Goal: Task Accomplishment & Management: Manage account settings

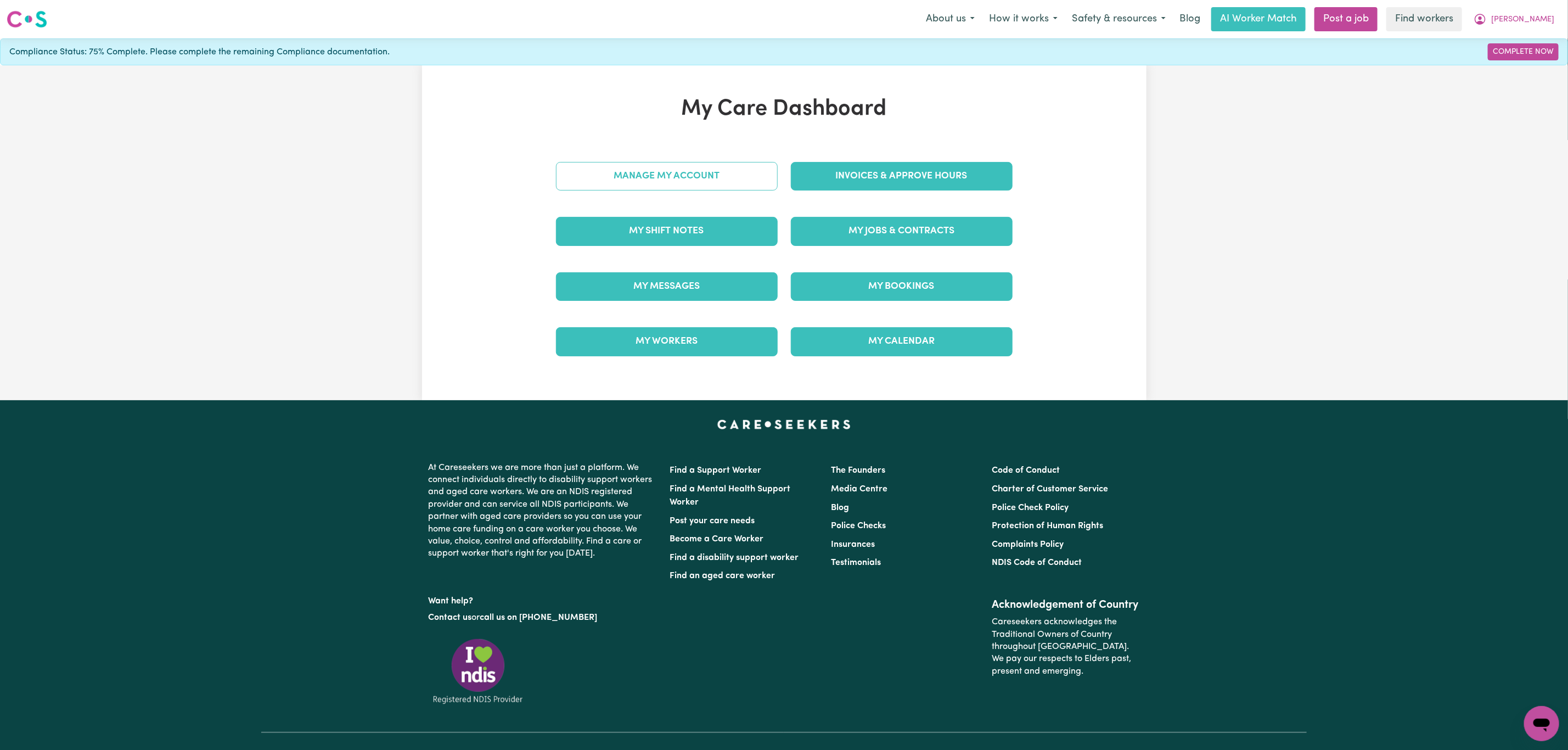
click at [667, 182] on link "Manage My Account" at bounding box center [667, 176] width 221 height 29
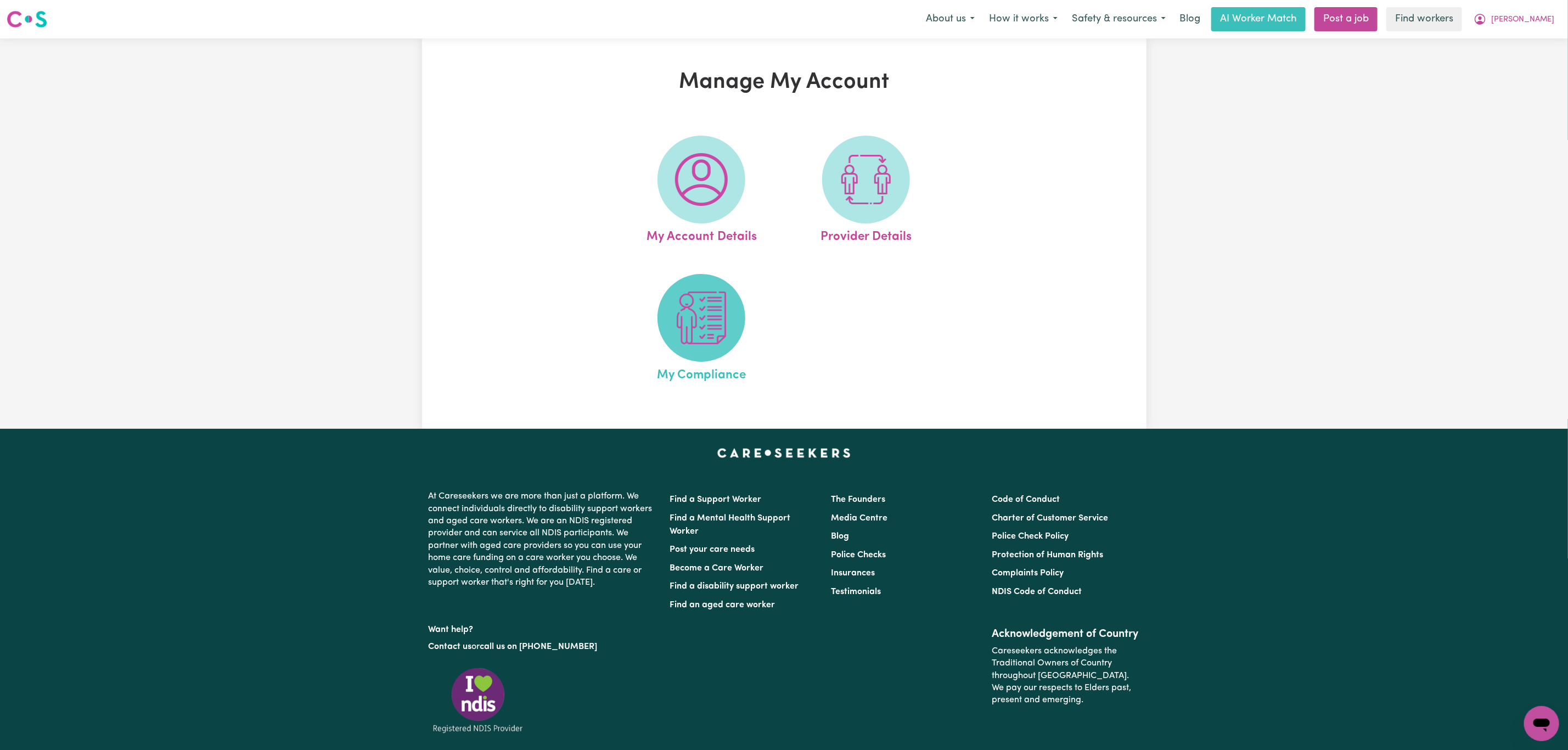
click at [701, 310] on img at bounding box center [701, 318] width 53 height 53
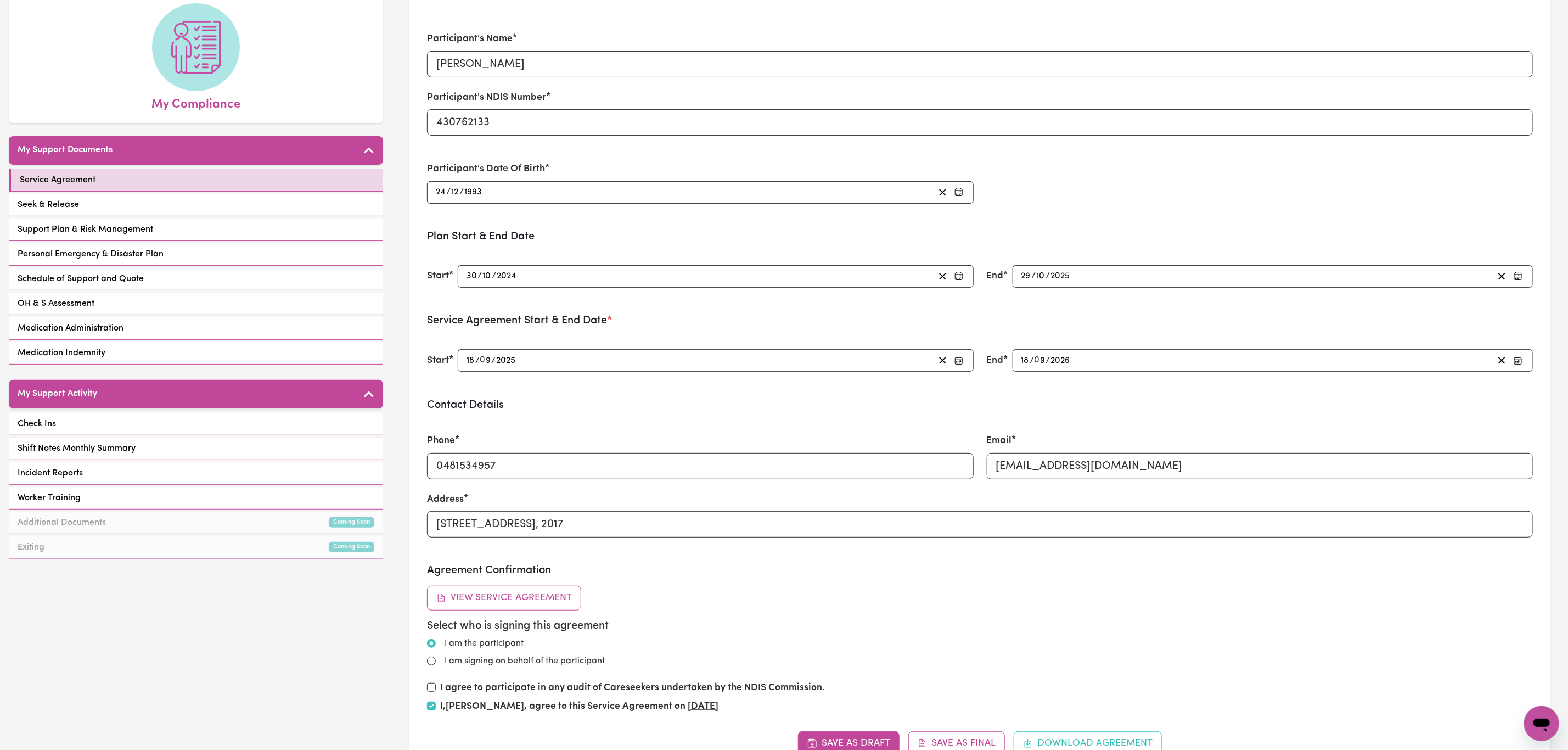
scroll to position [82, 0]
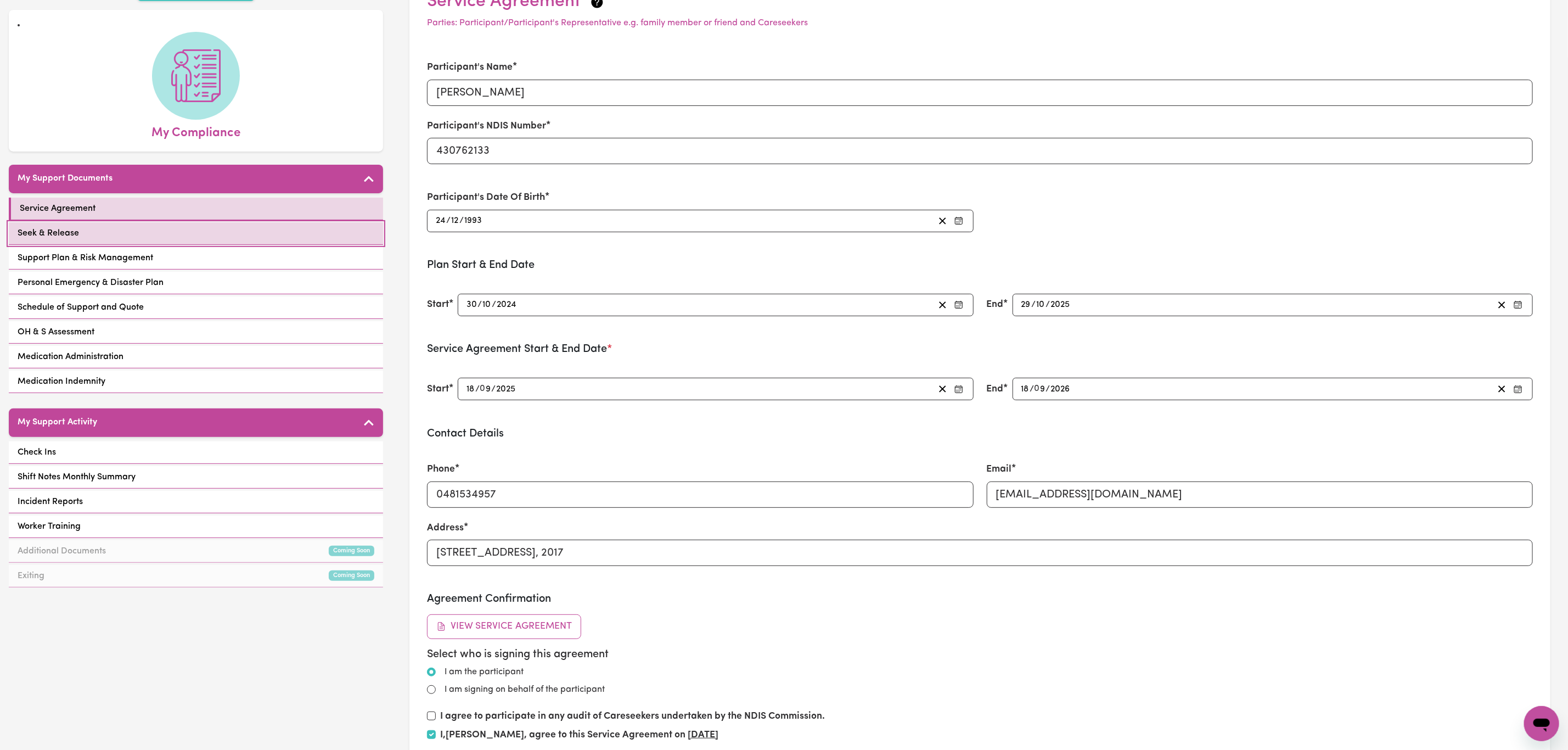
click at [280, 222] on link "Seek & Release" at bounding box center [195, 233] width 374 height 22
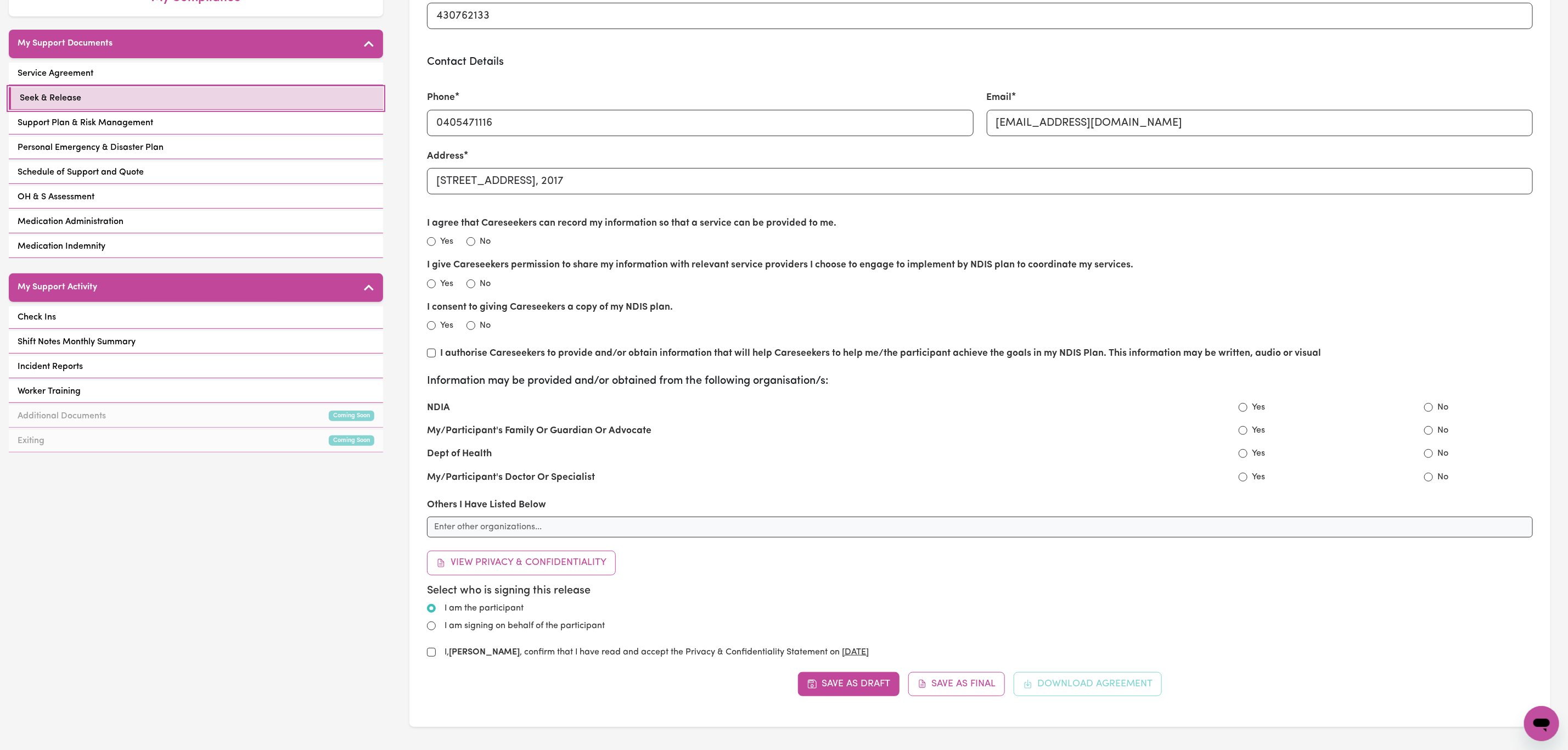
scroll to position [247, 0]
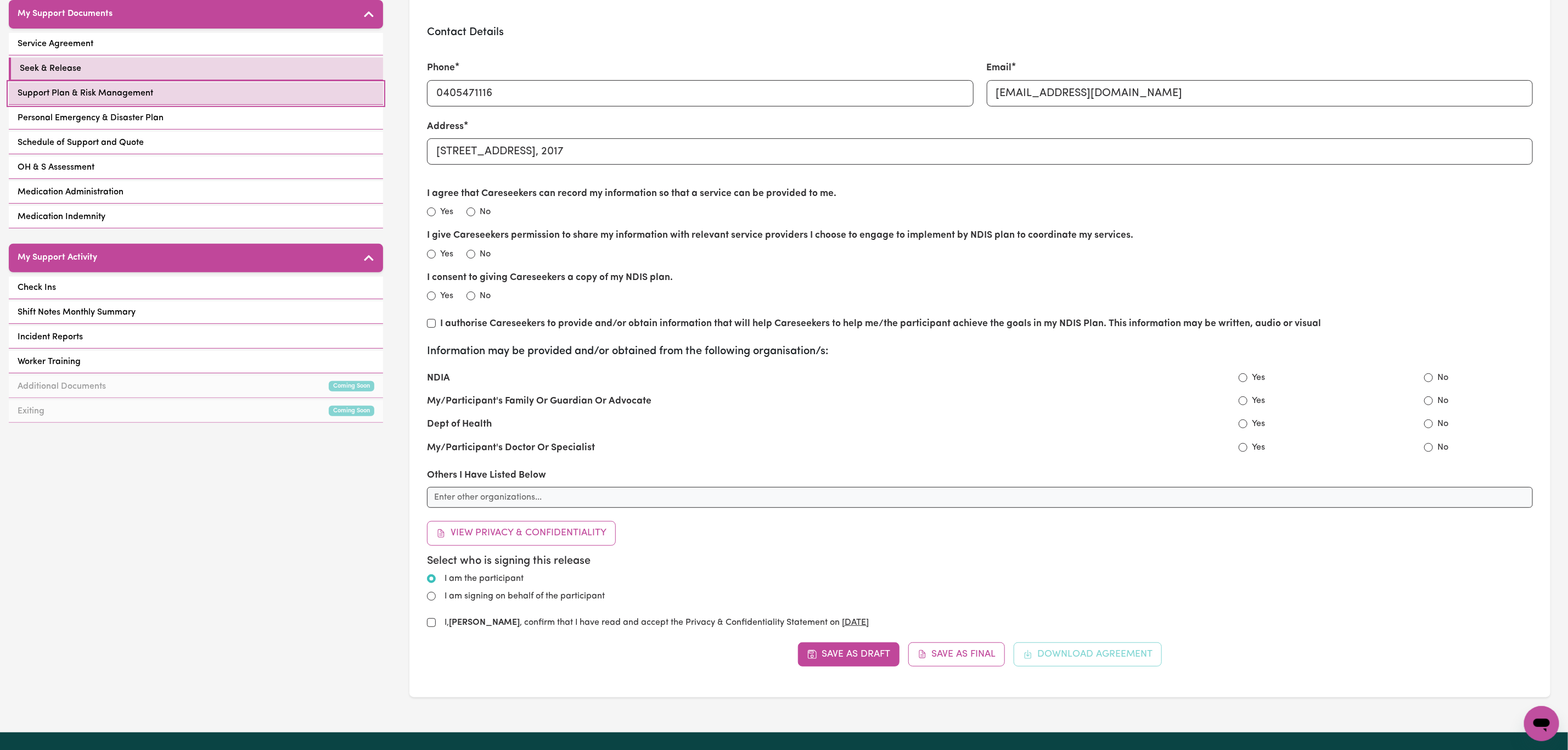
click at [206, 82] on link "Support Plan & Risk Management" at bounding box center [195, 93] width 374 height 22
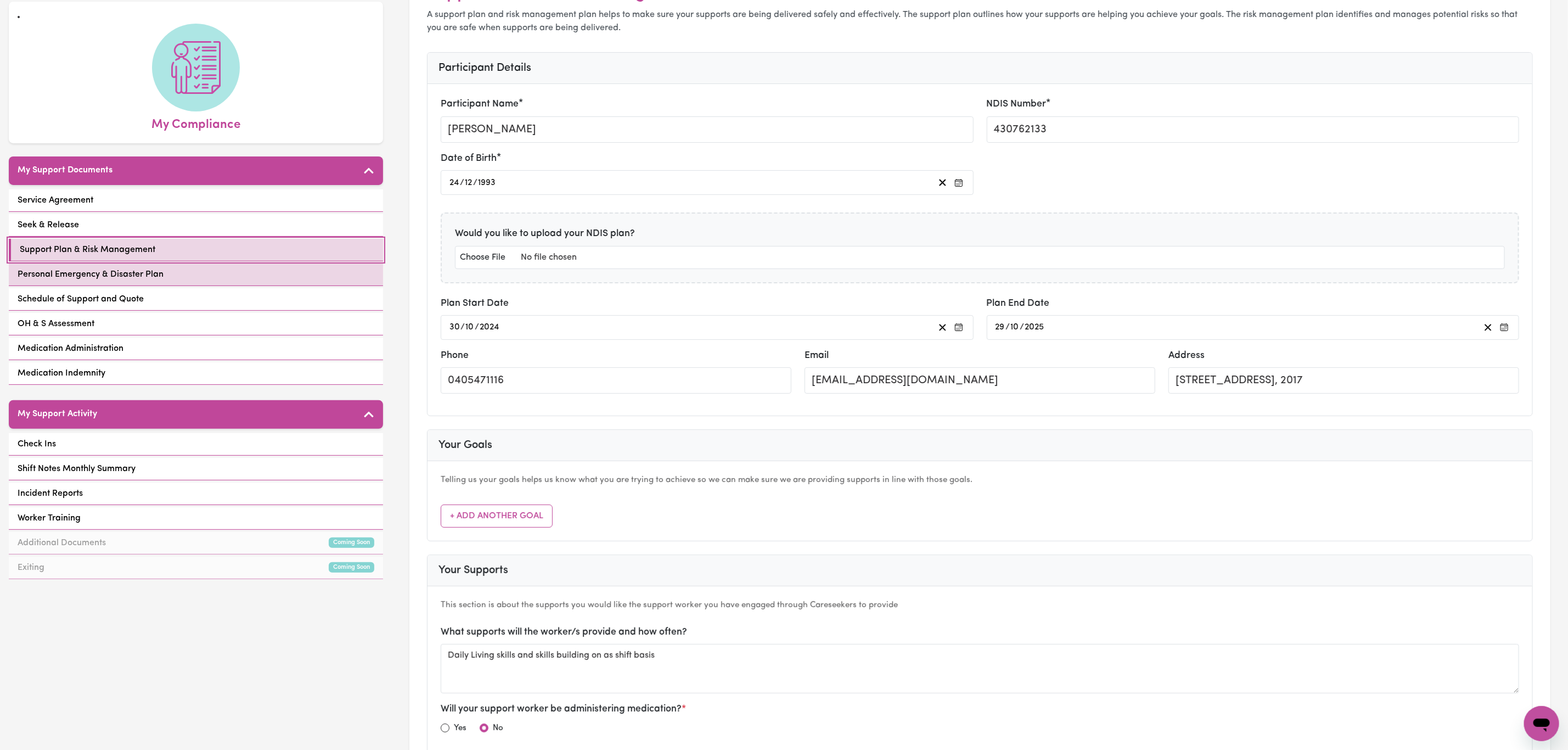
scroll to position [82, 0]
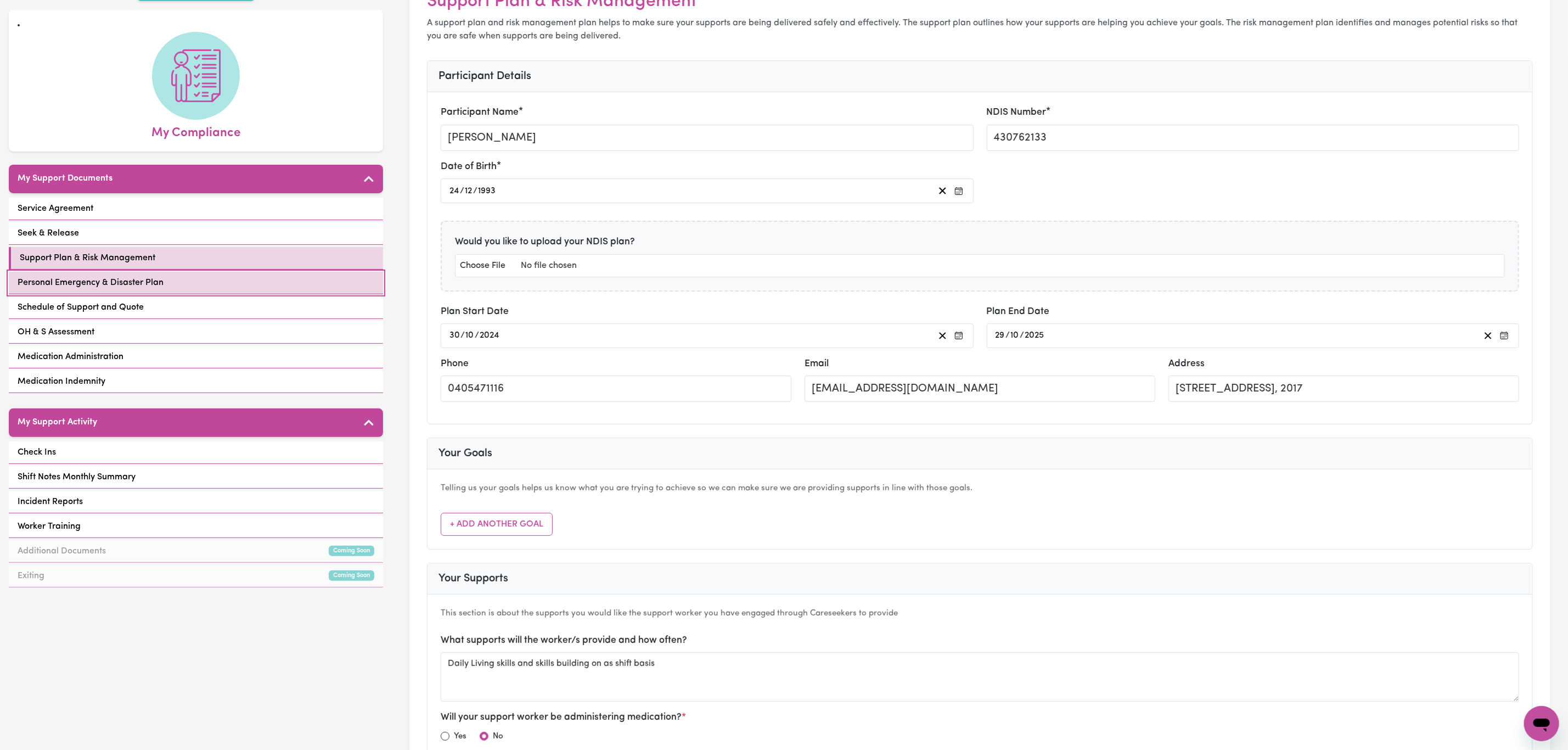
click at [145, 276] on span "Personal Emergency & Disaster Plan" at bounding box center [91, 282] width 146 height 13
select select "other"
select select "phone"
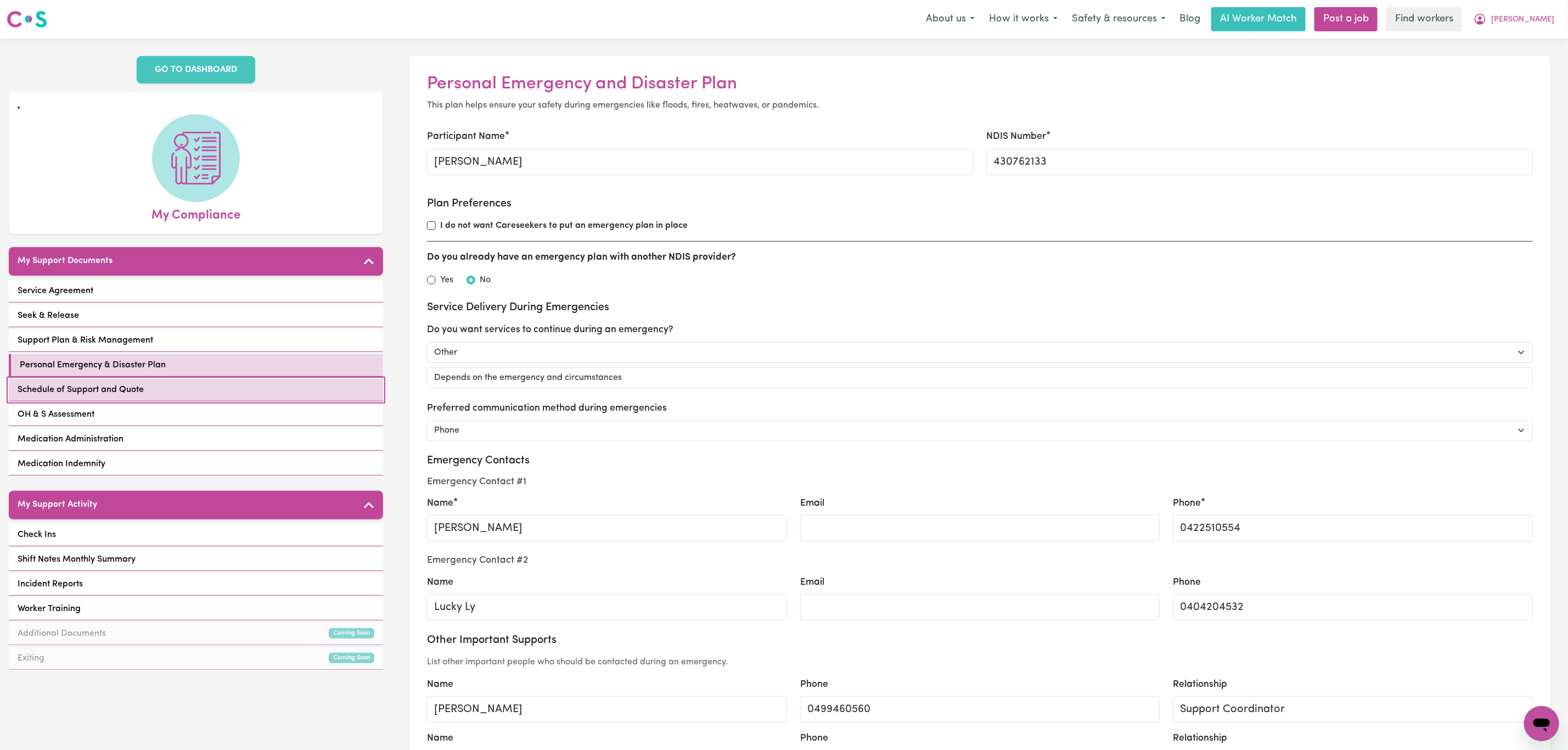
click at [150, 381] on link "Schedule of Support and Quote" at bounding box center [195, 389] width 374 height 22
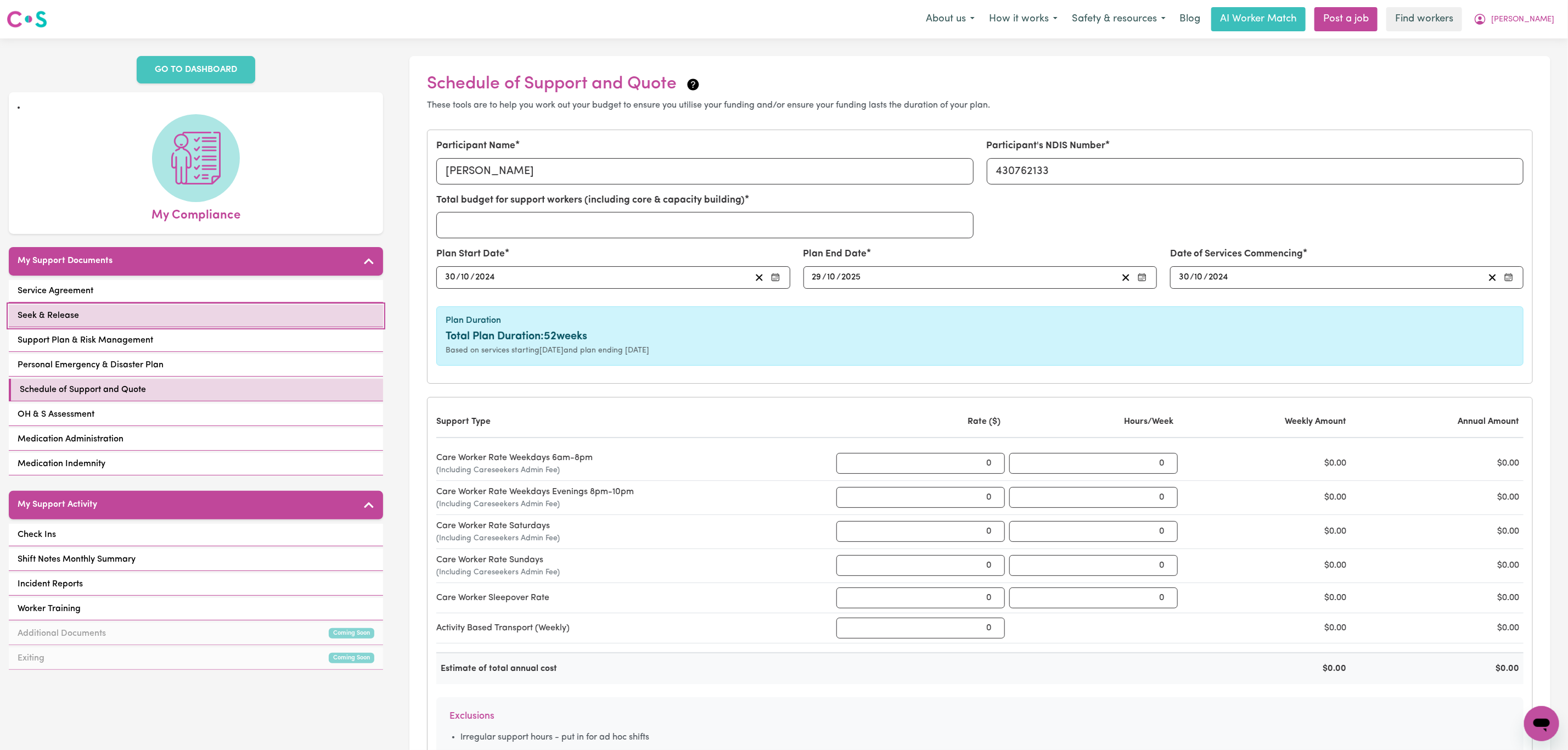
click at [178, 313] on link "Seek & Release" at bounding box center [195, 315] width 374 height 22
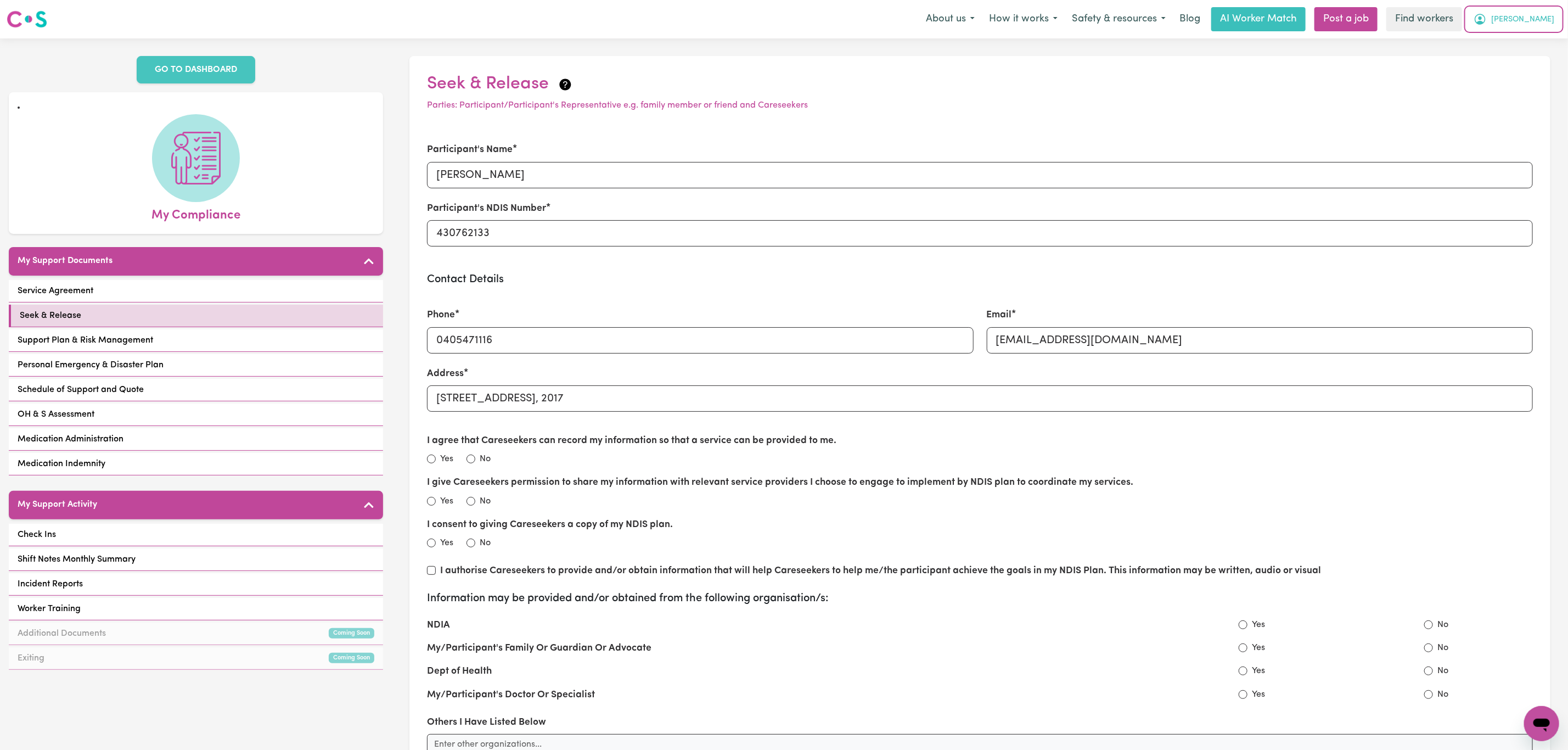
click at [1557, 19] on button "[PERSON_NAME]" at bounding box center [1514, 20] width 95 height 23
click at [1537, 43] on link "My Dashboard" at bounding box center [1517, 42] width 87 height 21
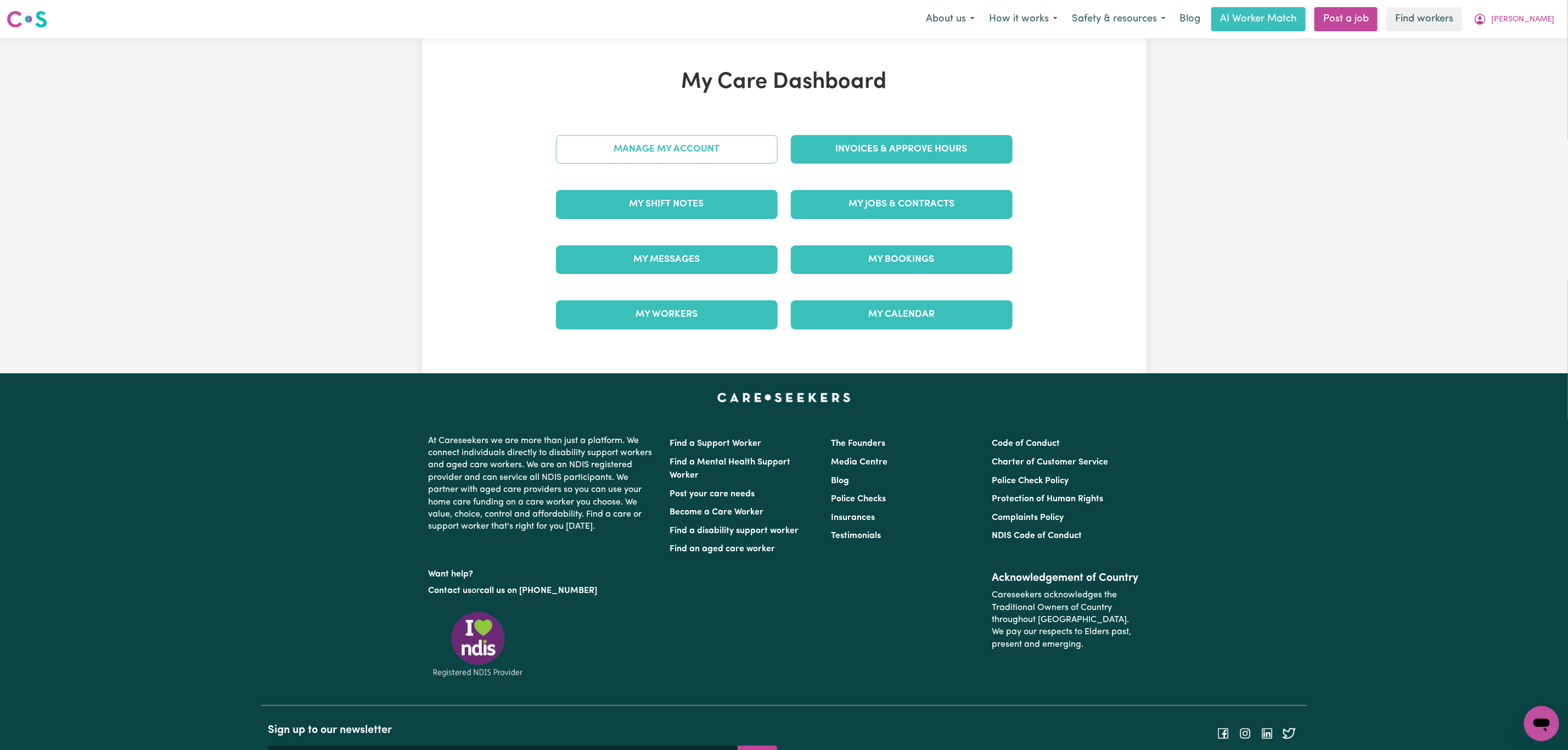
click at [723, 140] on link "Manage My Account" at bounding box center [667, 149] width 221 height 29
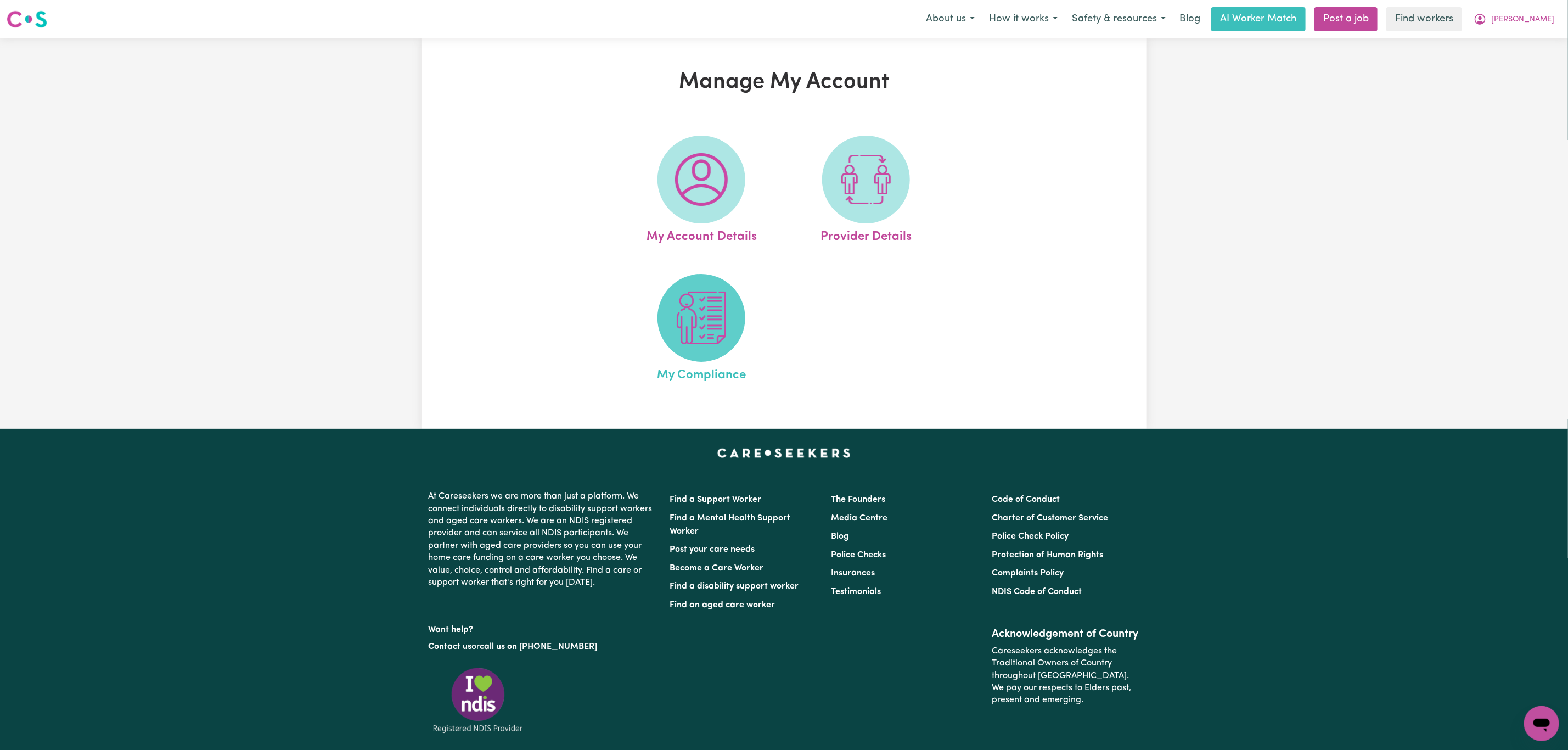
click at [705, 323] on img at bounding box center [701, 318] width 53 height 53
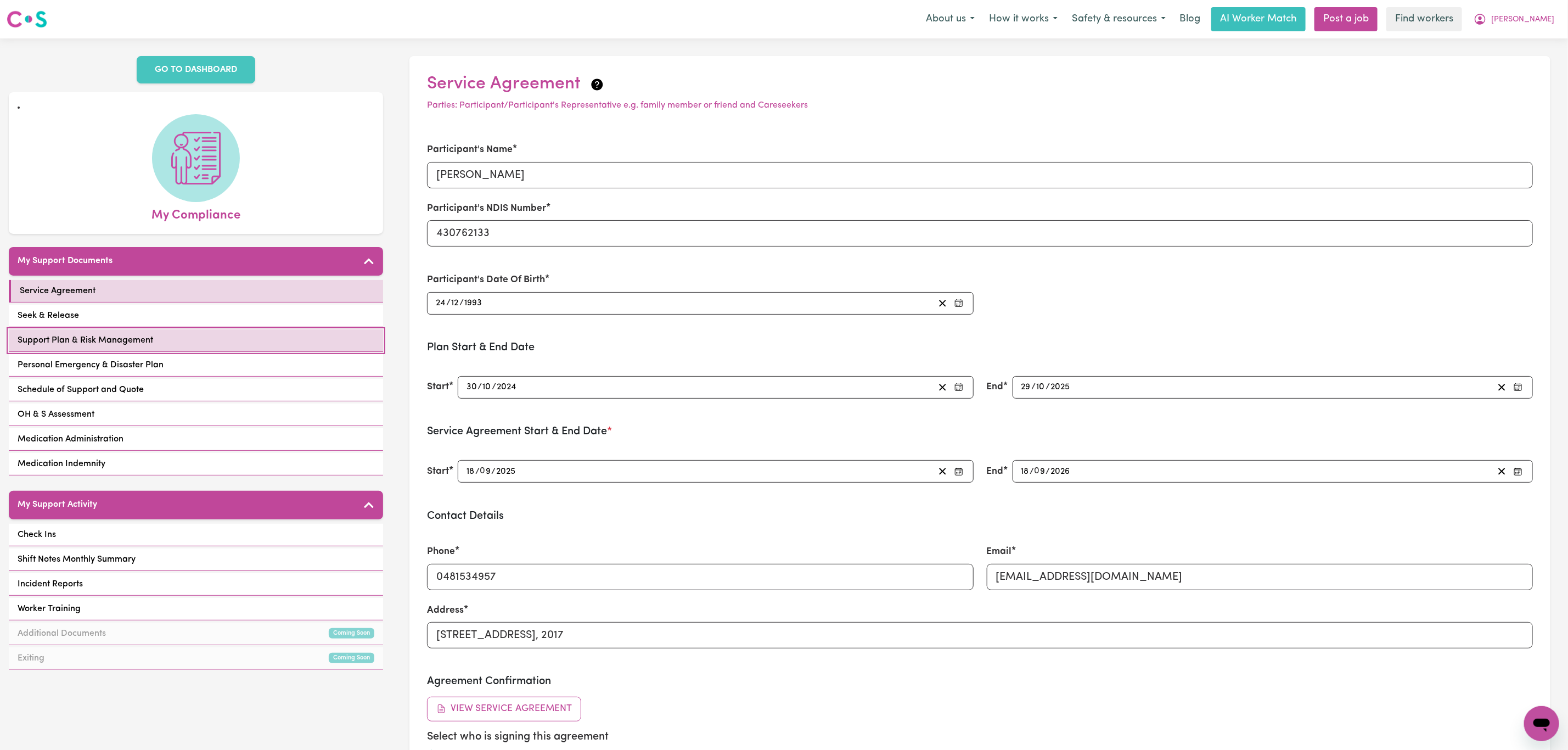
click at [149, 329] on link "Support Plan & Risk Management" at bounding box center [195, 340] width 374 height 22
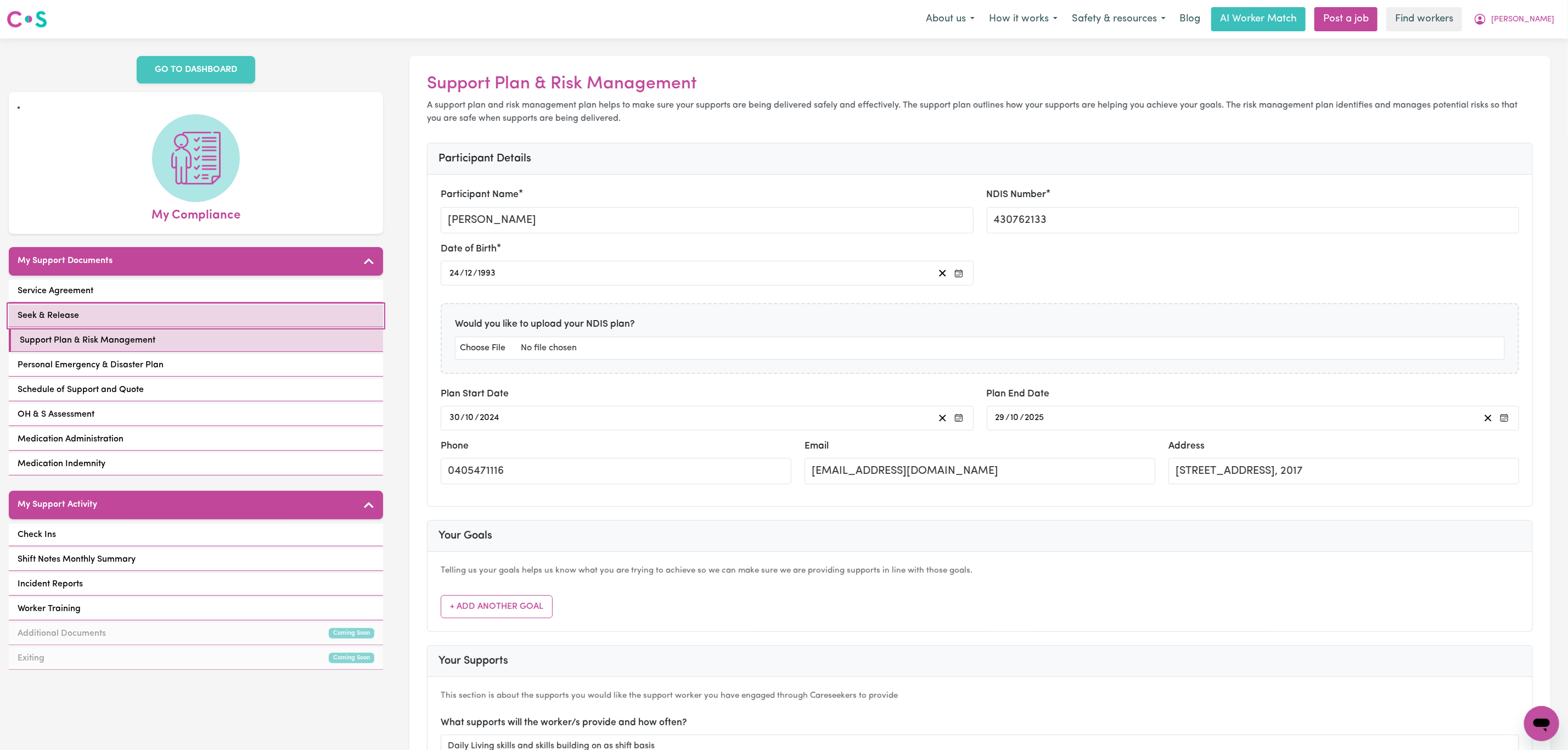
click at [153, 308] on link "Seek & Release" at bounding box center [195, 315] width 374 height 22
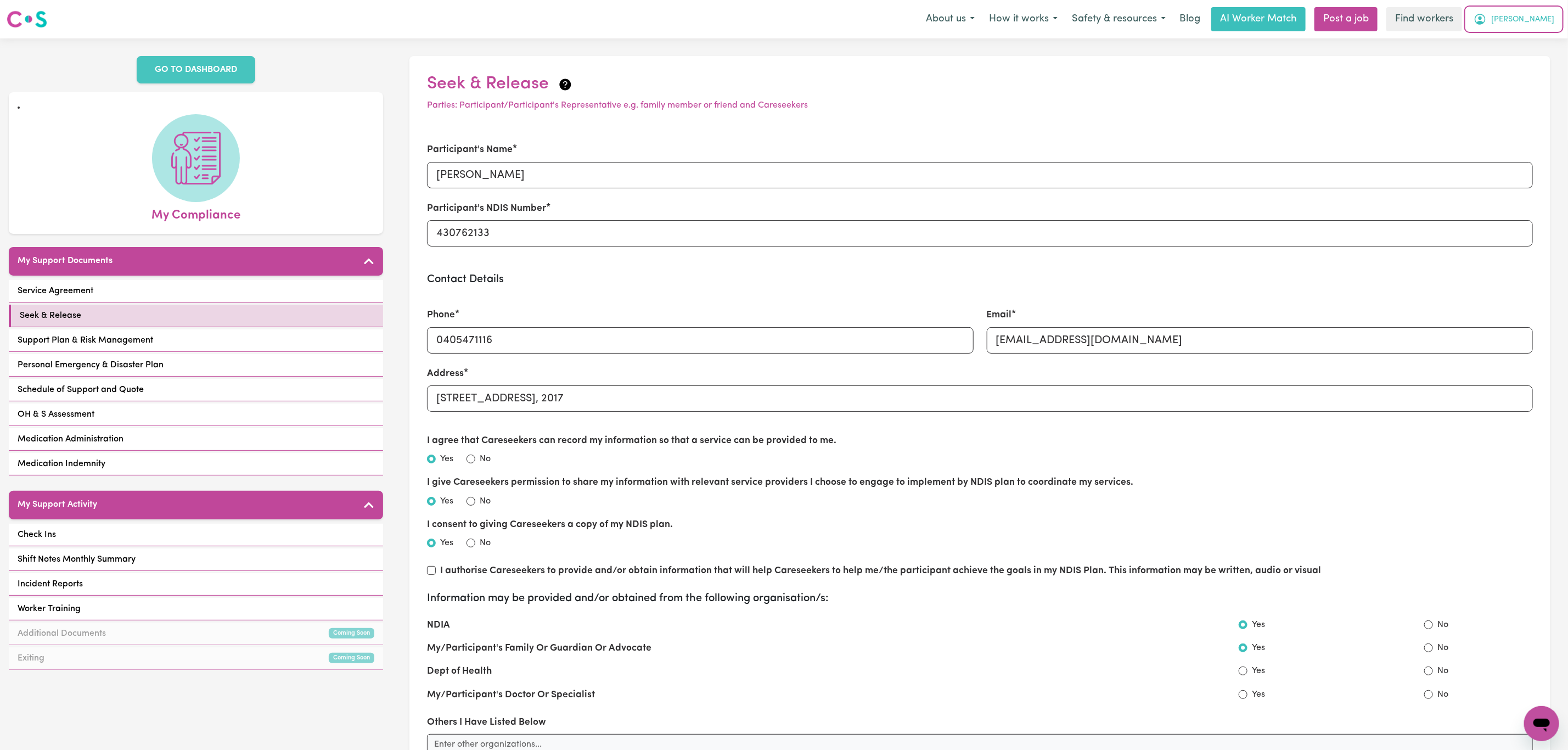
click at [1555, 17] on button "[PERSON_NAME]" at bounding box center [1514, 20] width 95 height 23
click at [1518, 40] on link "My Dashboard" at bounding box center [1517, 42] width 87 height 21
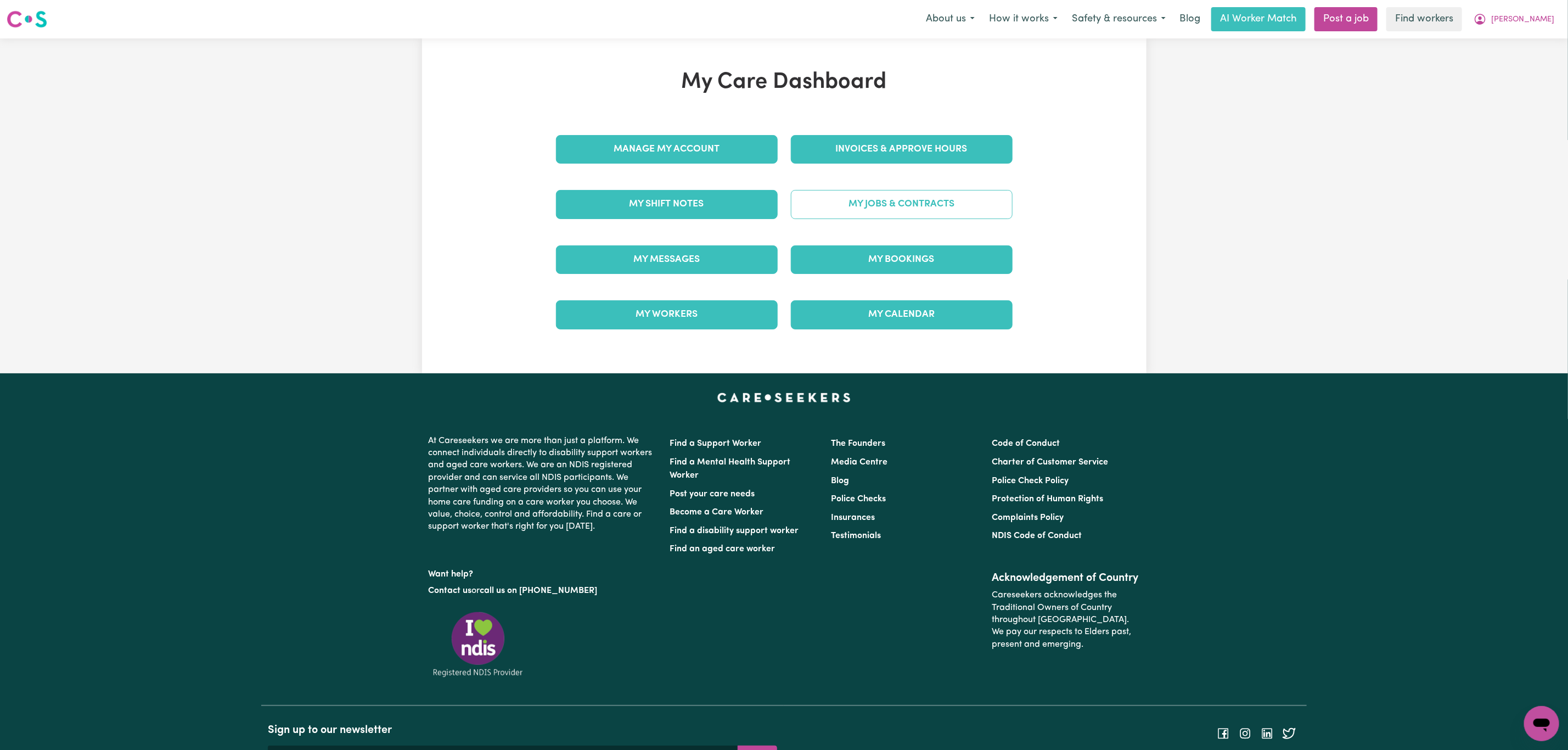
click at [853, 218] on link "My Jobs & Contracts" at bounding box center [901, 204] width 221 height 29
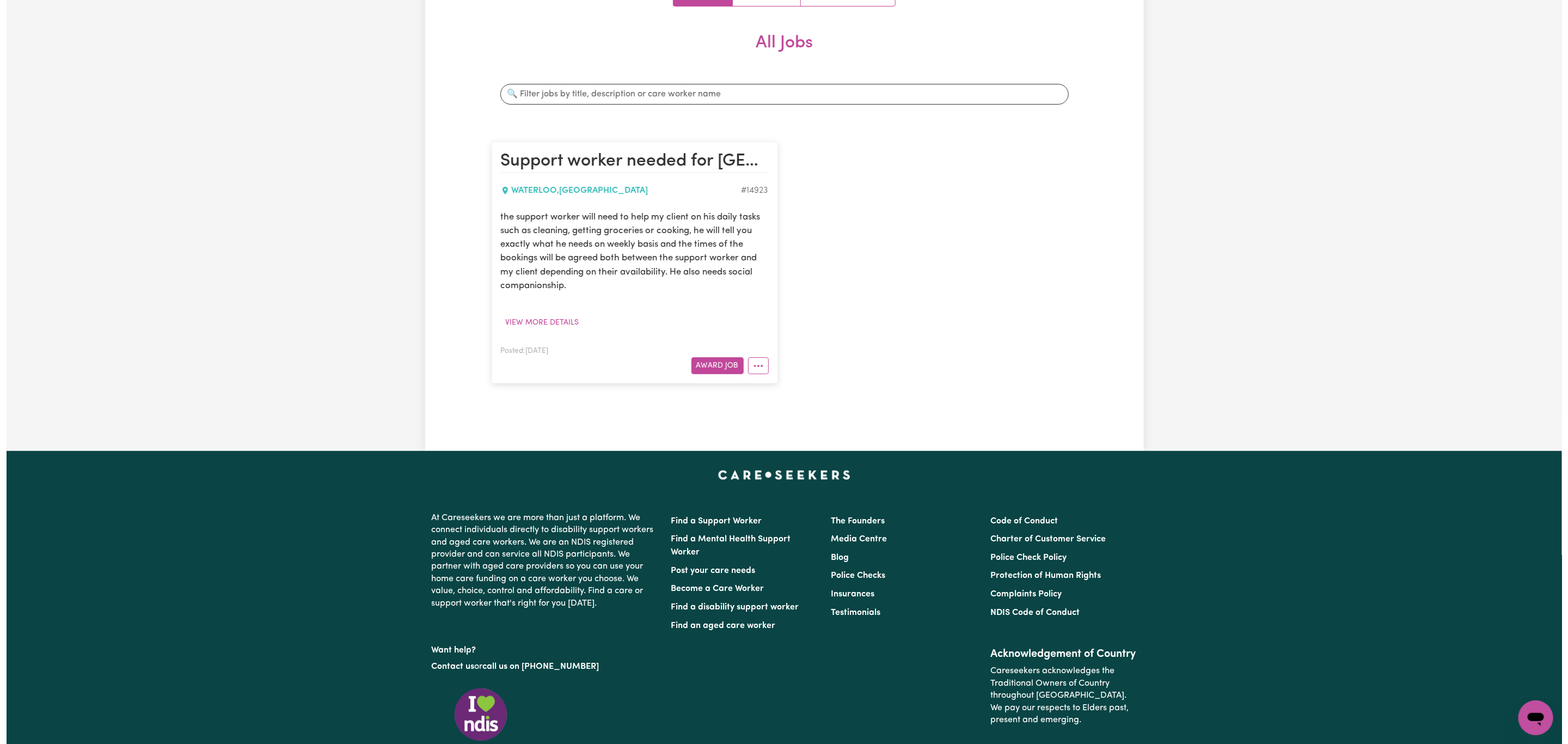
scroll to position [163, 0]
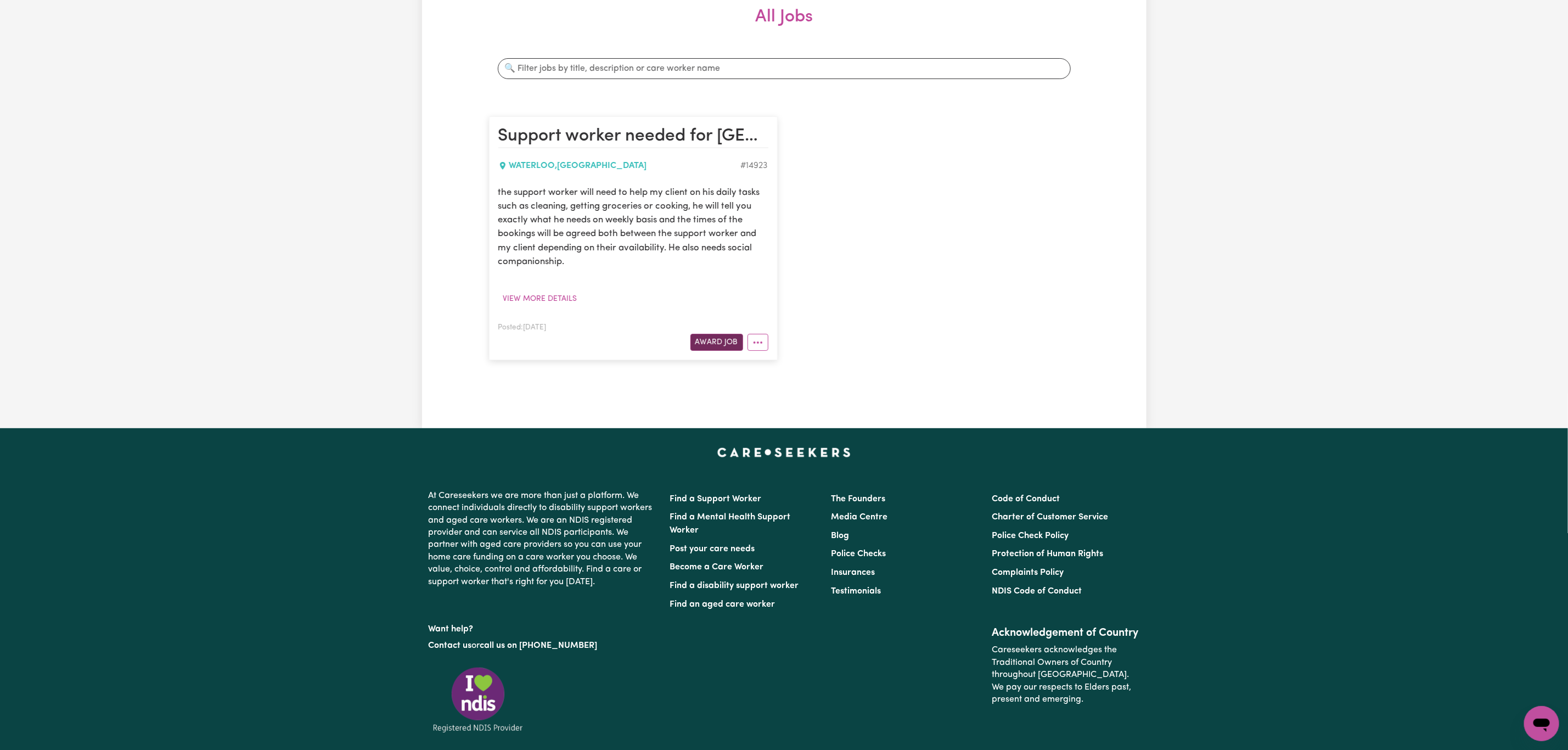
click at [736, 343] on button "Award Job" at bounding box center [717, 342] width 53 height 17
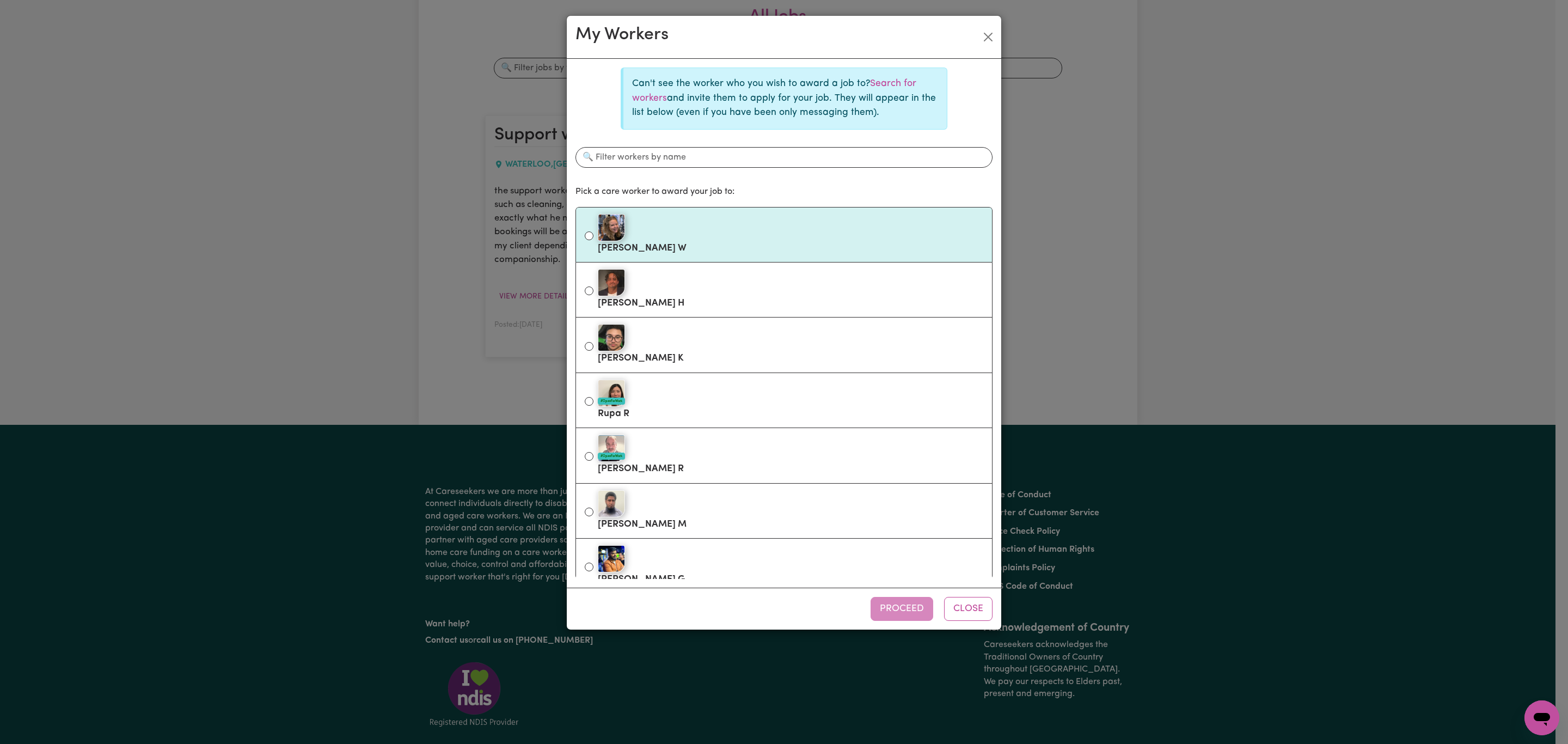
click at [675, 244] on label "[PERSON_NAME]" at bounding box center [790, 235] width 385 height 46
click at [593, 240] on input "[PERSON_NAME]" at bounding box center [589, 236] width 9 height 9
radio input "true"
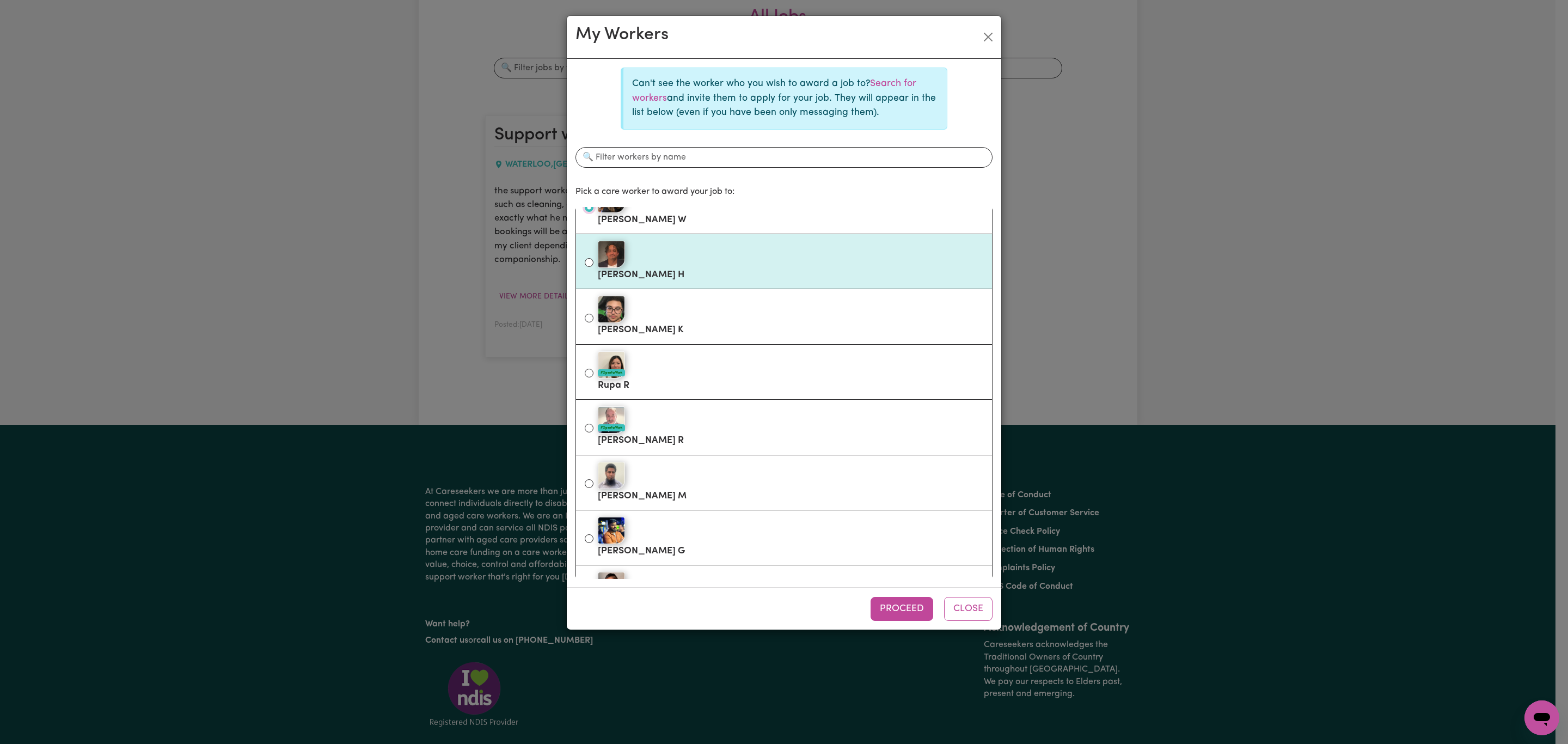
scroll to position [0, 0]
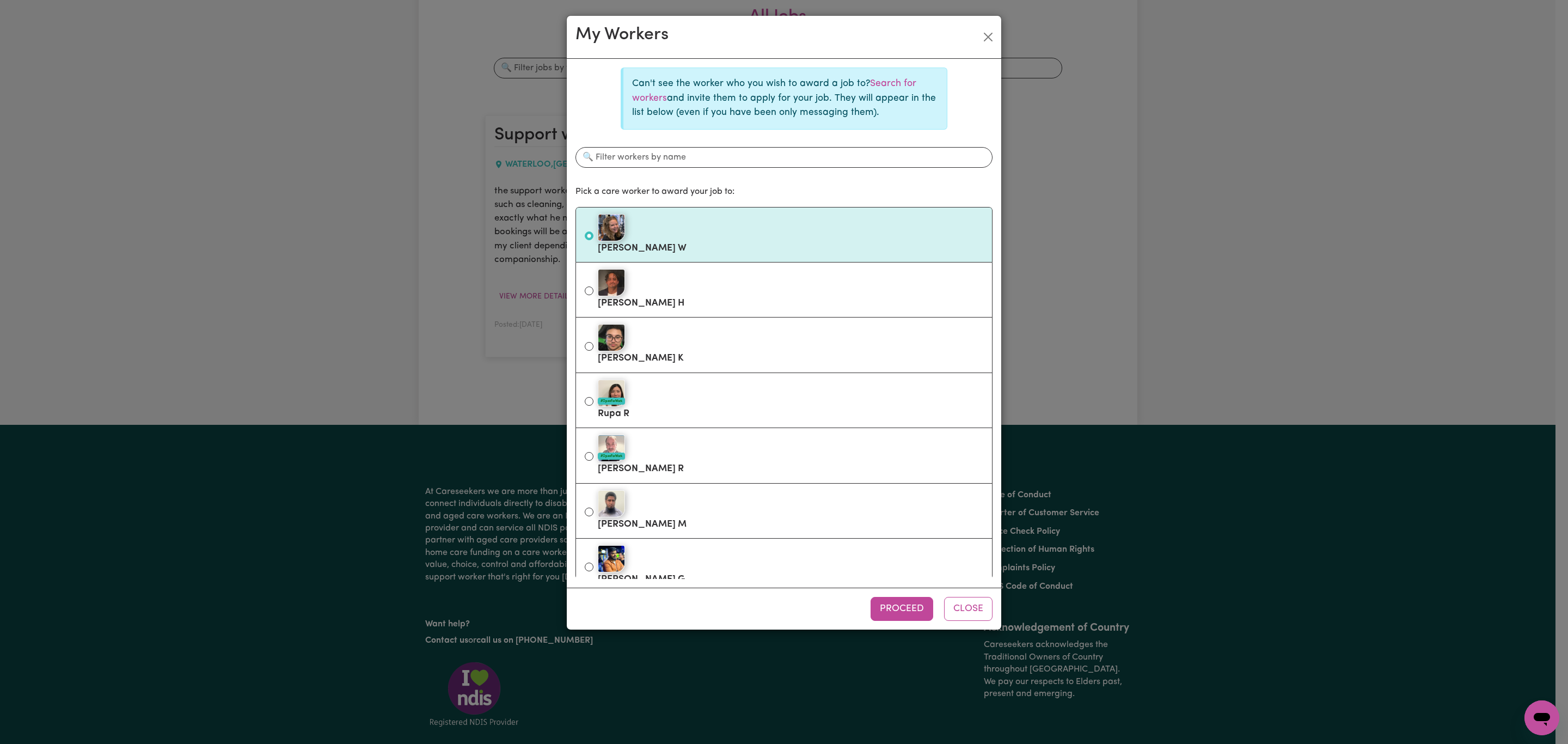
click at [676, 221] on div at bounding box center [790, 228] width 385 height 27
click at [593, 231] on input "[PERSON_NAME]" at bounding box center [589, 236] width 9 height 9
click at [673, 229] on div at bounding box center [790, 228] width 385 height 27
click at [593, 231] on input "[PERSON_NAME]" at bounding box center [589, 236] width 9 height 9
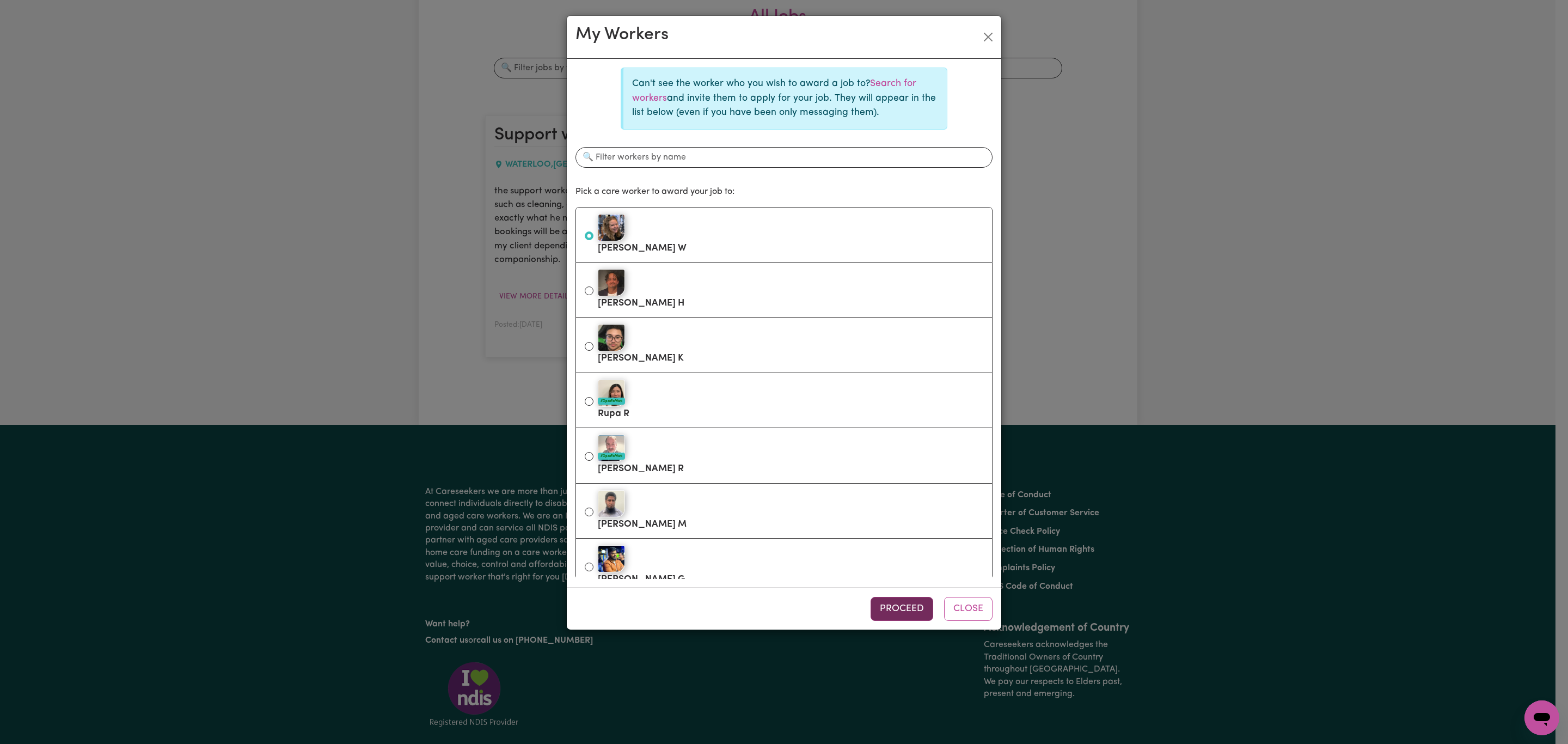
click at [884, 613] on button "Proceed" at bounding box center [901, 608] width 63 height 24
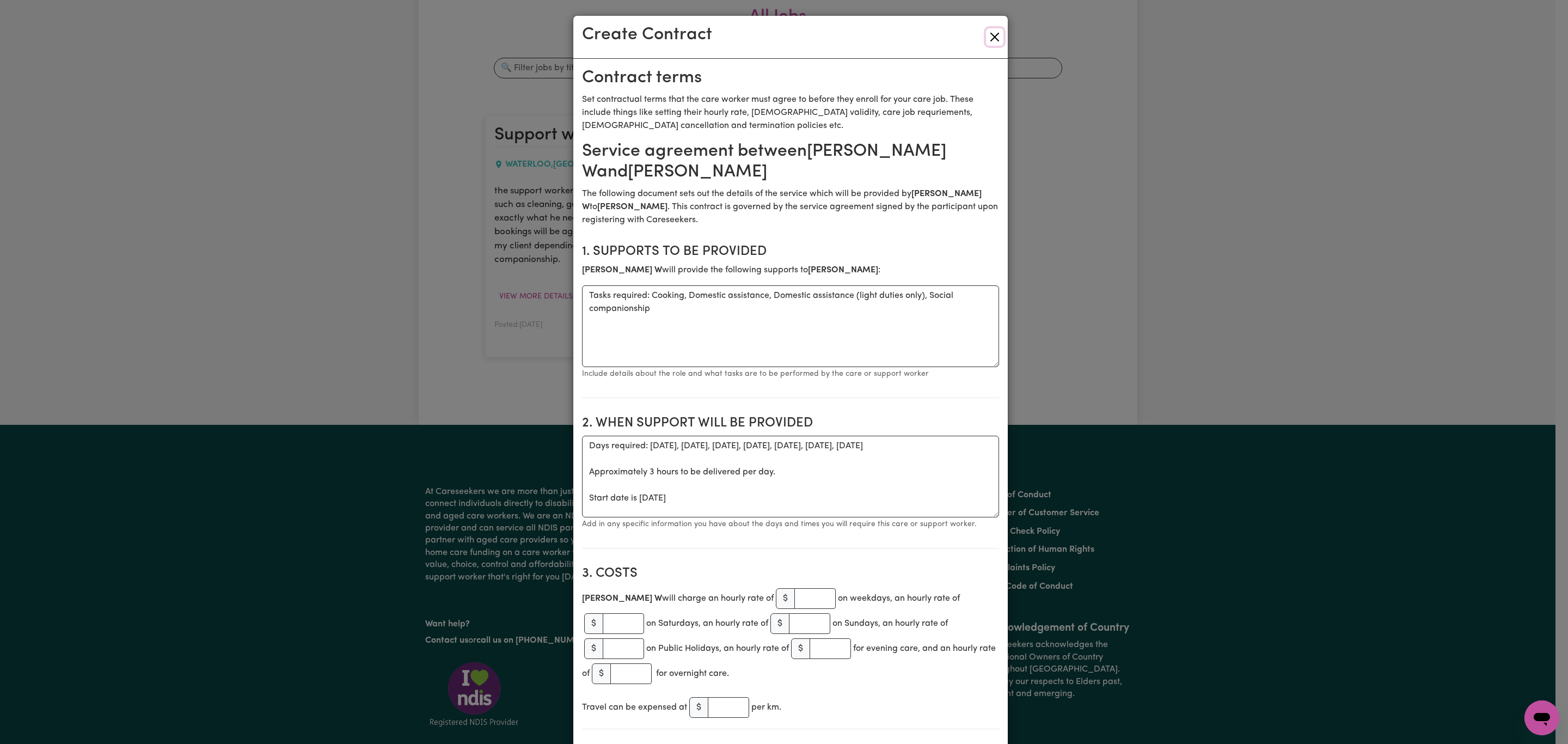
click at [986, 34] on button "Close" at bounding box center [995, 37] width 18 height 18
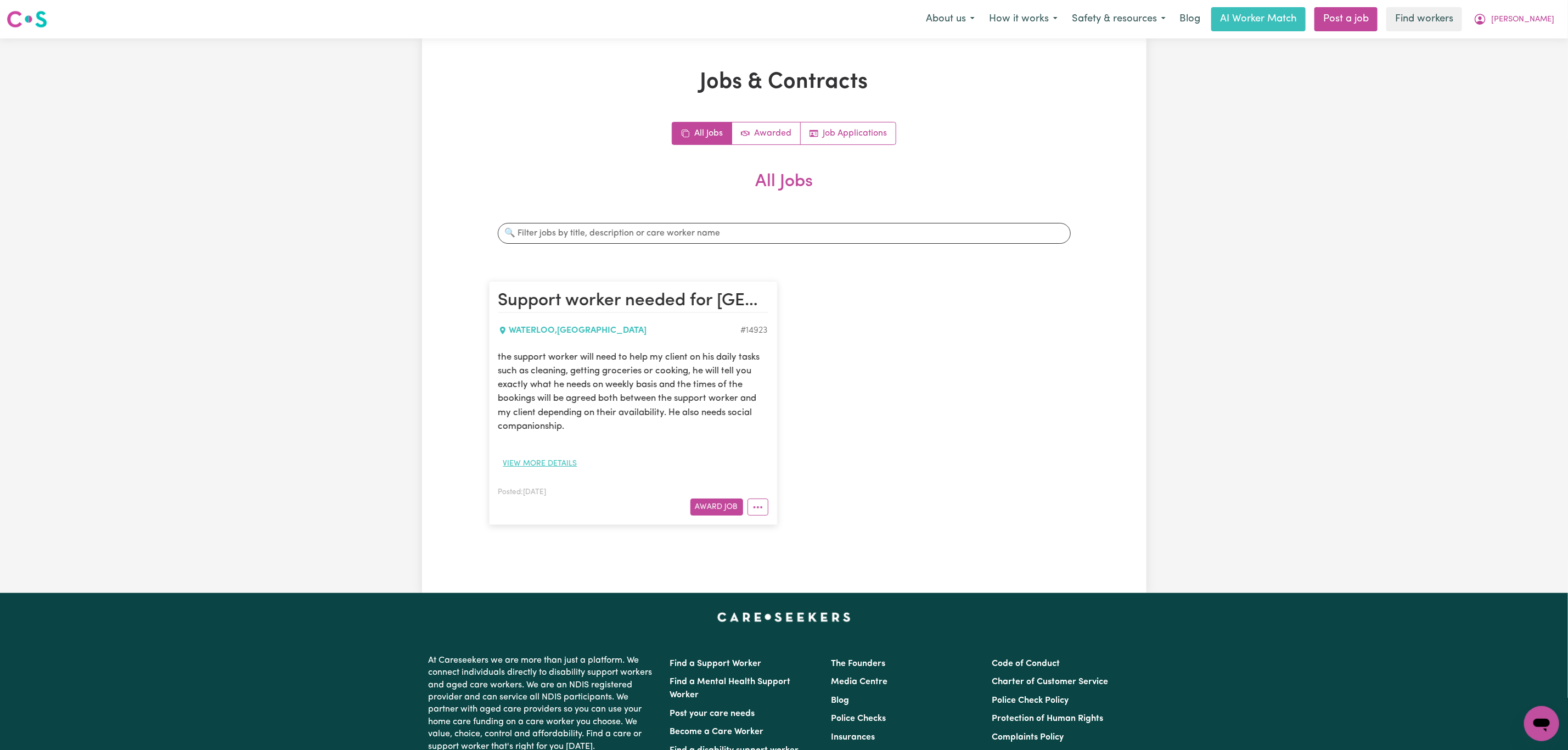
click at [543, 460] on button "View more details" at bounding box center [540, 463] width 84 height 17
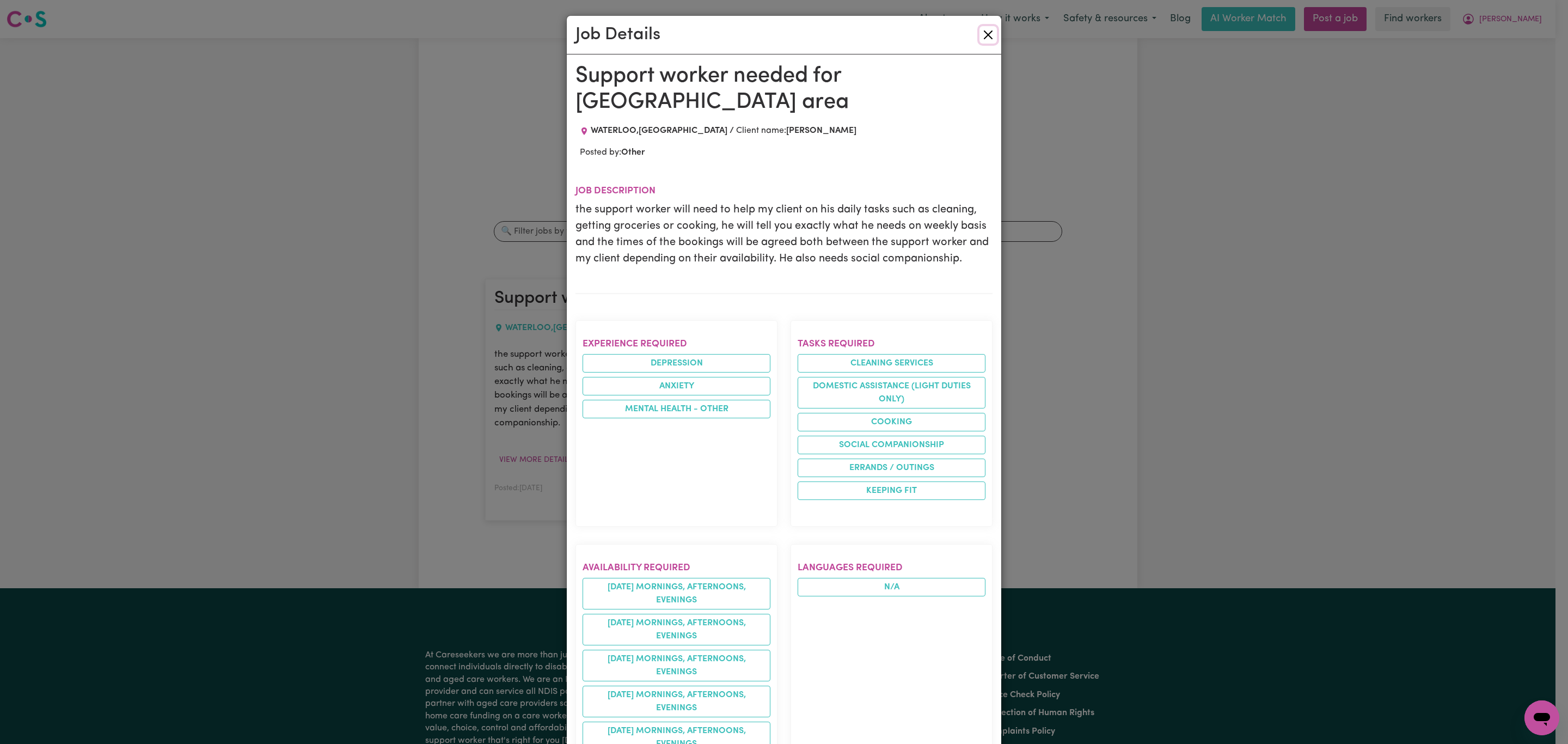
click at [982, 31] on button "Close" at bounding box center [988, 35] width 18 height 18
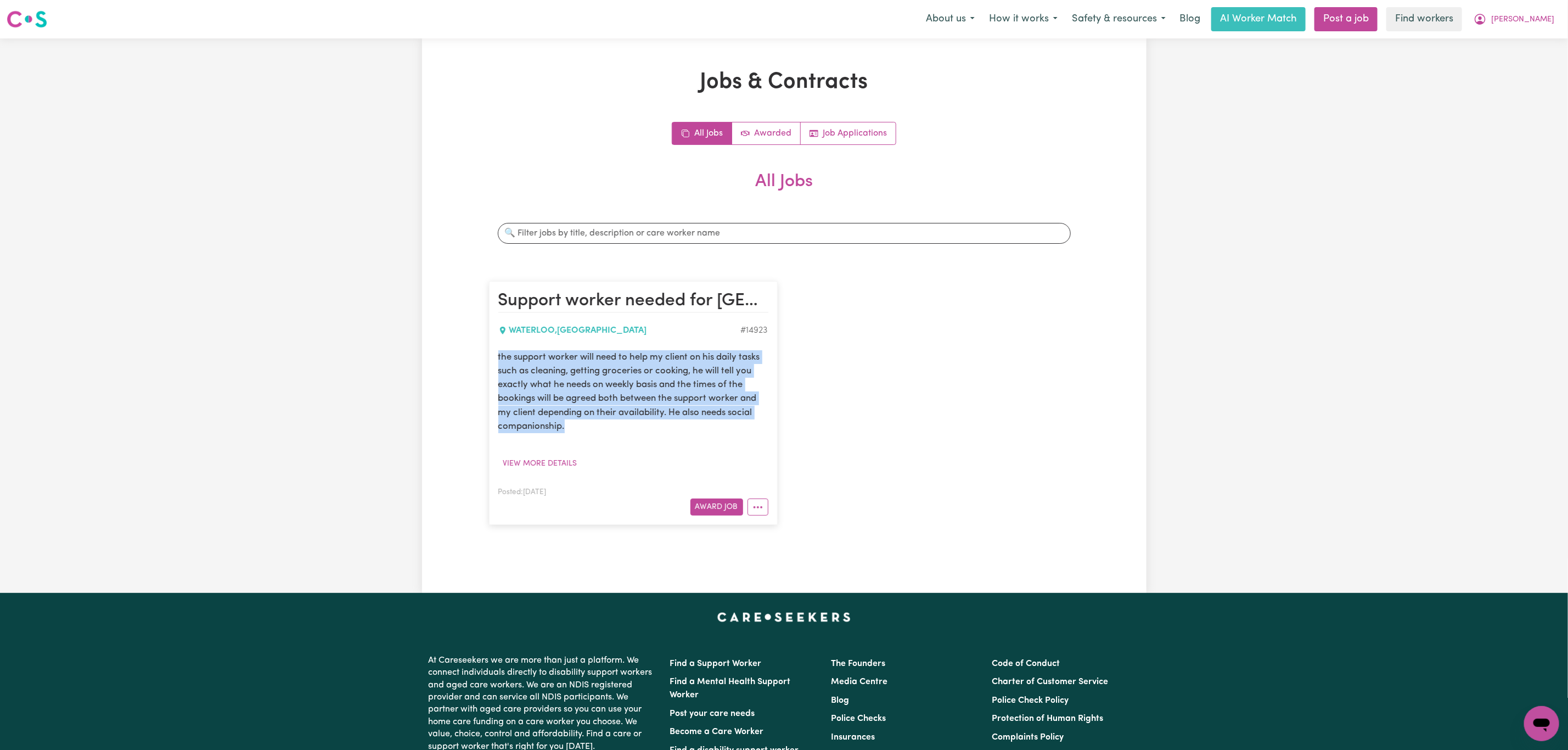
drag, startPoint x: 572, startPoint y: 429, endPoint x: 491, endPoint y: 353, distance: 111.1
click at [491, 353] on article "Support worker needed for [GEOGRAPHIC_DATA] area [GEOGRAPHIC_DATA] , [GEOGRAPHI…" at bounding box center [633, 403] width 288 height 244
click at [550, 366] on p "the support worker will need to help my client on his daily tasks such as clean…" at bounding box center [633, 391] width 270 height 83
drag, startPoint x: 561, startPoint y: 419, endPoint x: 471, endPoint y: 356, distance: 109.9
click at [471, 356] on div "Jobs & Contracts All Jobs Awarded Job Applications All Jobs Search jobs Support…" at bounding box center [784, 315] width 725 height 493
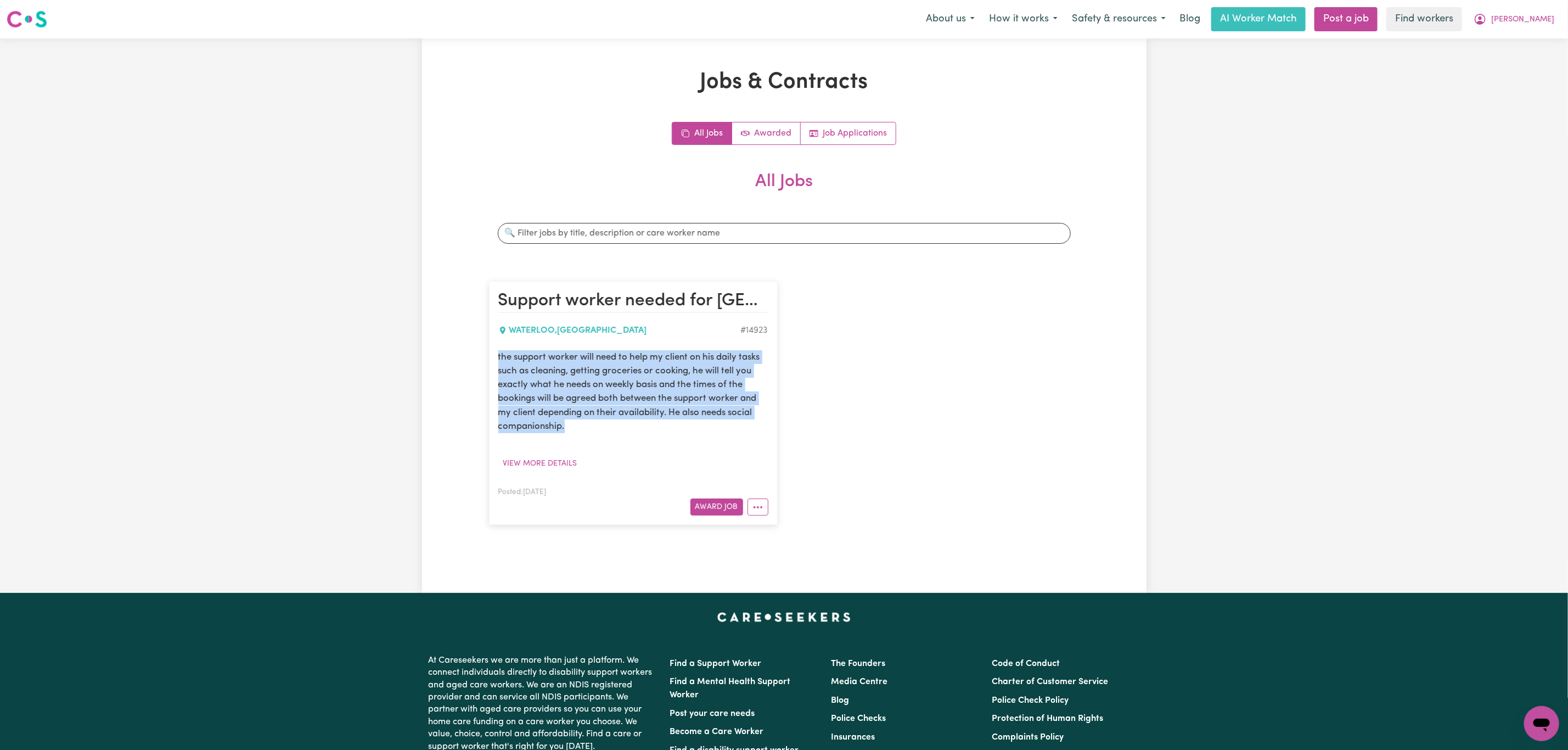
click at [560, 384] on p "the support worker will need to help my client on his daily tasks such as clean…" at bounding box center [633, 391] width 270 height 83
drag, startPoint x: 588, startPoint y: 435, endPoint x: 467, endPoint y: 341, distance: 153.2
click at [467, 341] on div "Jobs & Contracts All Jobs Awarded Job Applications All Jobs Search jobs Support…" at bounding box center [784, 315] width 725 height 493
click at [578, 429] on p "the support worker will need to help my client on his daily tasks such as clean…" at bounding box center [633, 391] width 270 height 83
click at [582, 429] on p "the support worker will need to help my client on his daily tasks such as clean…" at bounding box center [633, 391] width 270 height 83
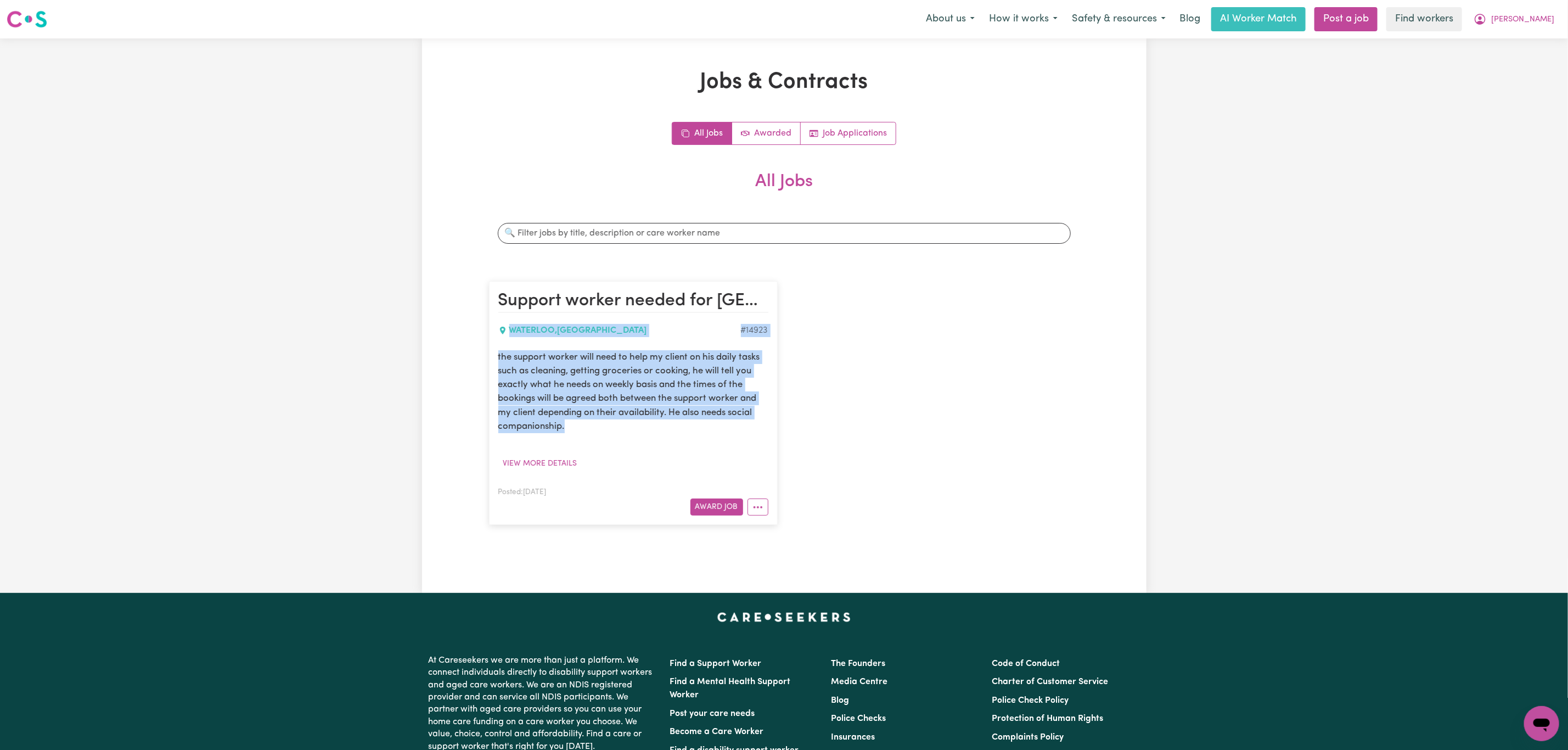
drag, startPoint x: 565, startPoint y: 429, endPoint x: 453, endPoint y: 327, distance: 151.5
click at [453, 327] on div "Jobs & Contracts All Jobs Awarded Job Applications All Jobs Search jobs Support…" at bounding box center [784, 315] width 725 height 493
click at [1551, 20] on span "[PERSON_NAME]" at bounding box center [1522, 20] width 63 height 12
click at [1534, 42] on link "My Dashboard" at bounding box center [1517, 42] width 87 height 21
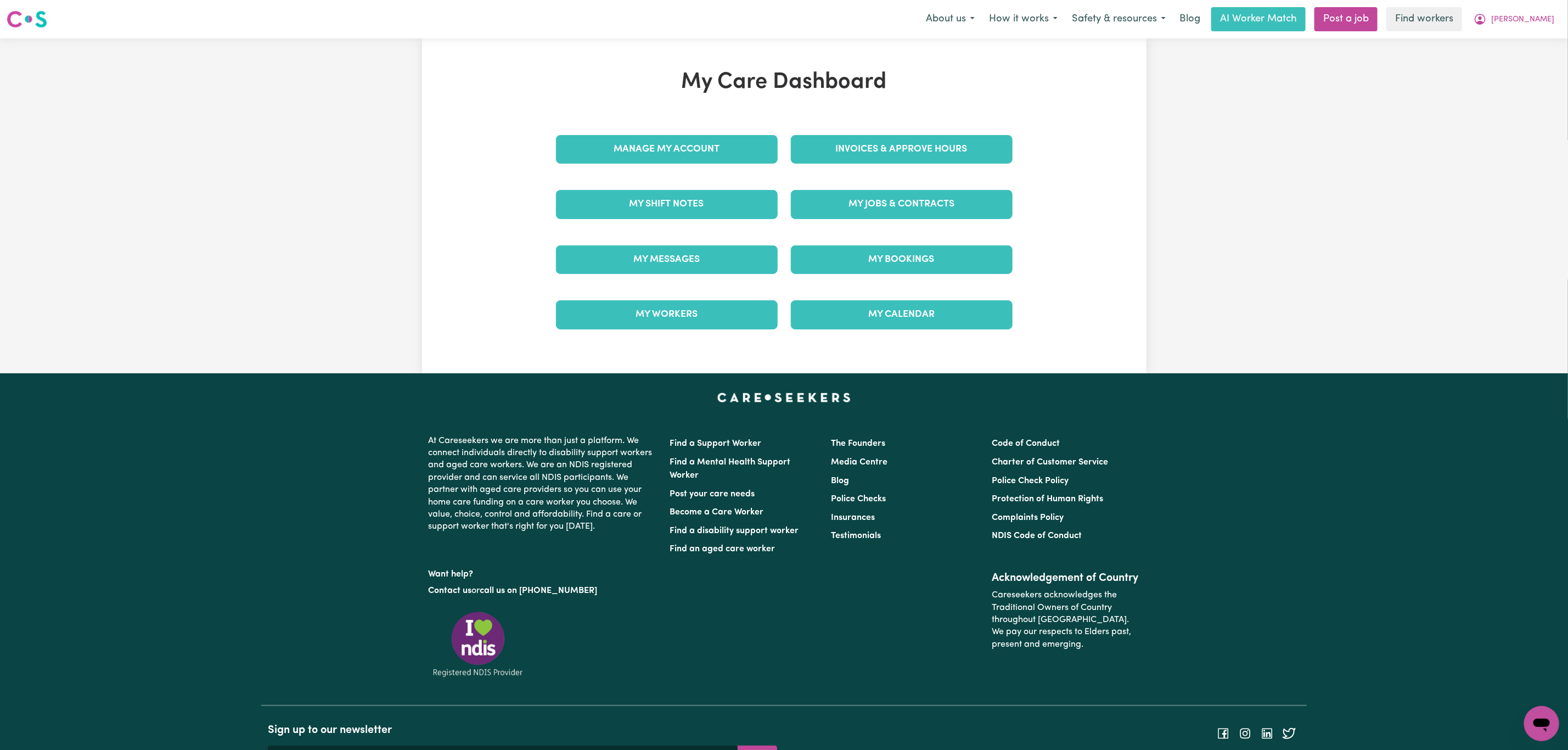
click at [710, 164] on div "Manage My Account" at bounding box center [667, 149] width 235 height 54
click at [710, 152] on link "Manage My Account" at bounding box center [667, 149] width 221 height 29
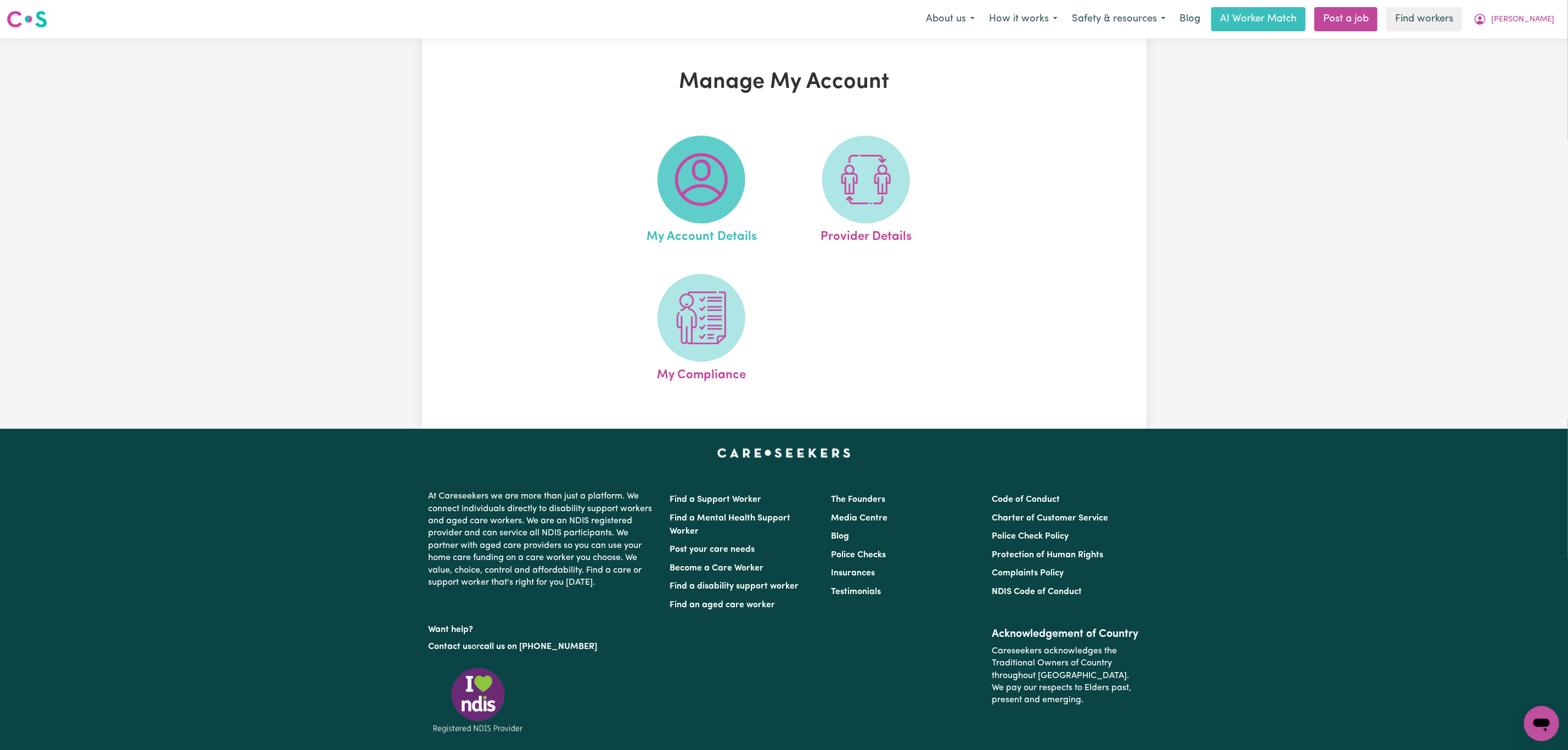
click at [691, 192] on img at bounding box center [701, 179] width 53 height 53
select select "text"
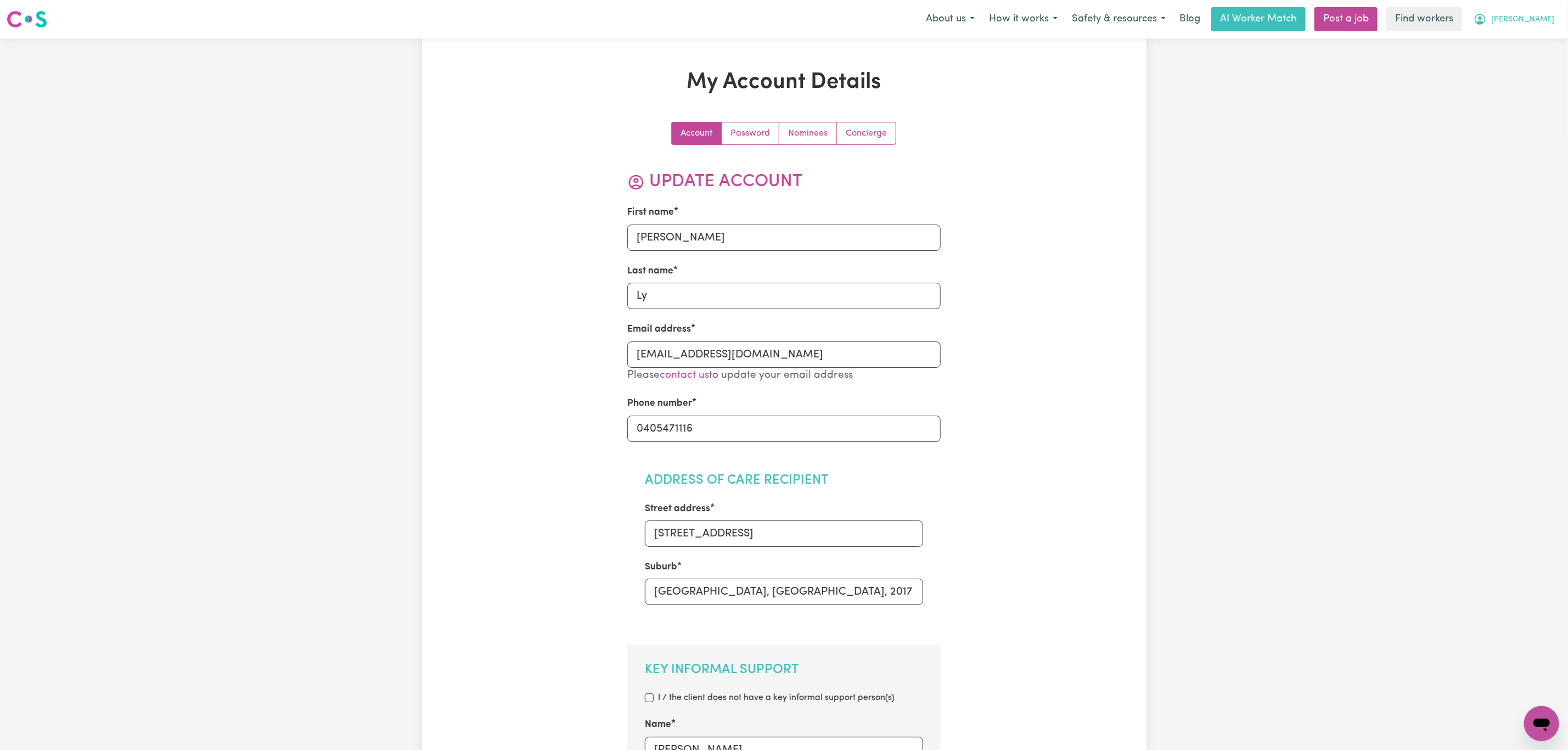
click at [1533, 21] on span "[PERSON_NAME]" at bounding box center [1522, 20] width 63 height 12
click at [1539, 45] on link "My Dashboard" at bounding box center [1517, 42] width 87 height 21
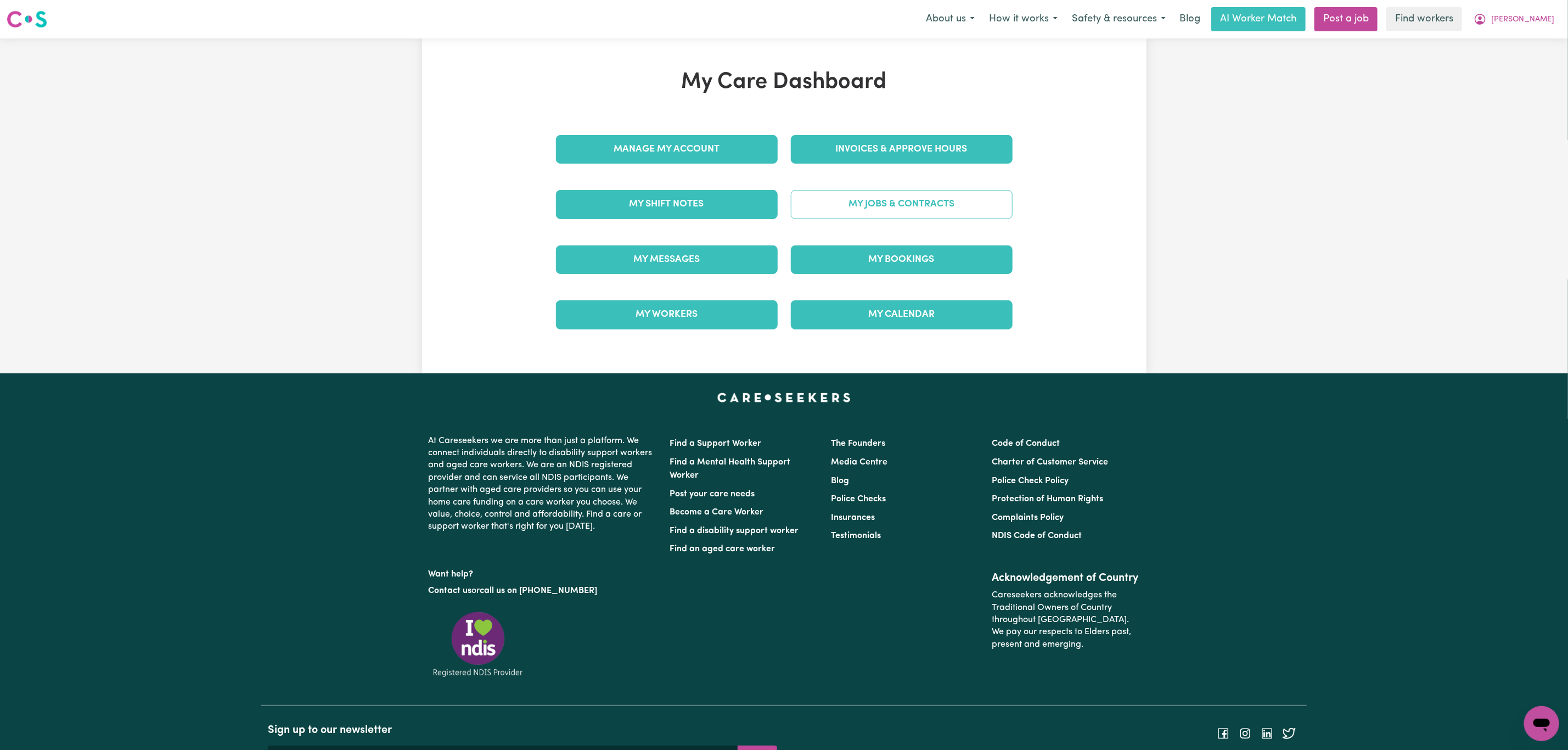
click at [843, 201] on link "My Jobs & Contracts" at bounding box center [901, 204] width 221 height 29
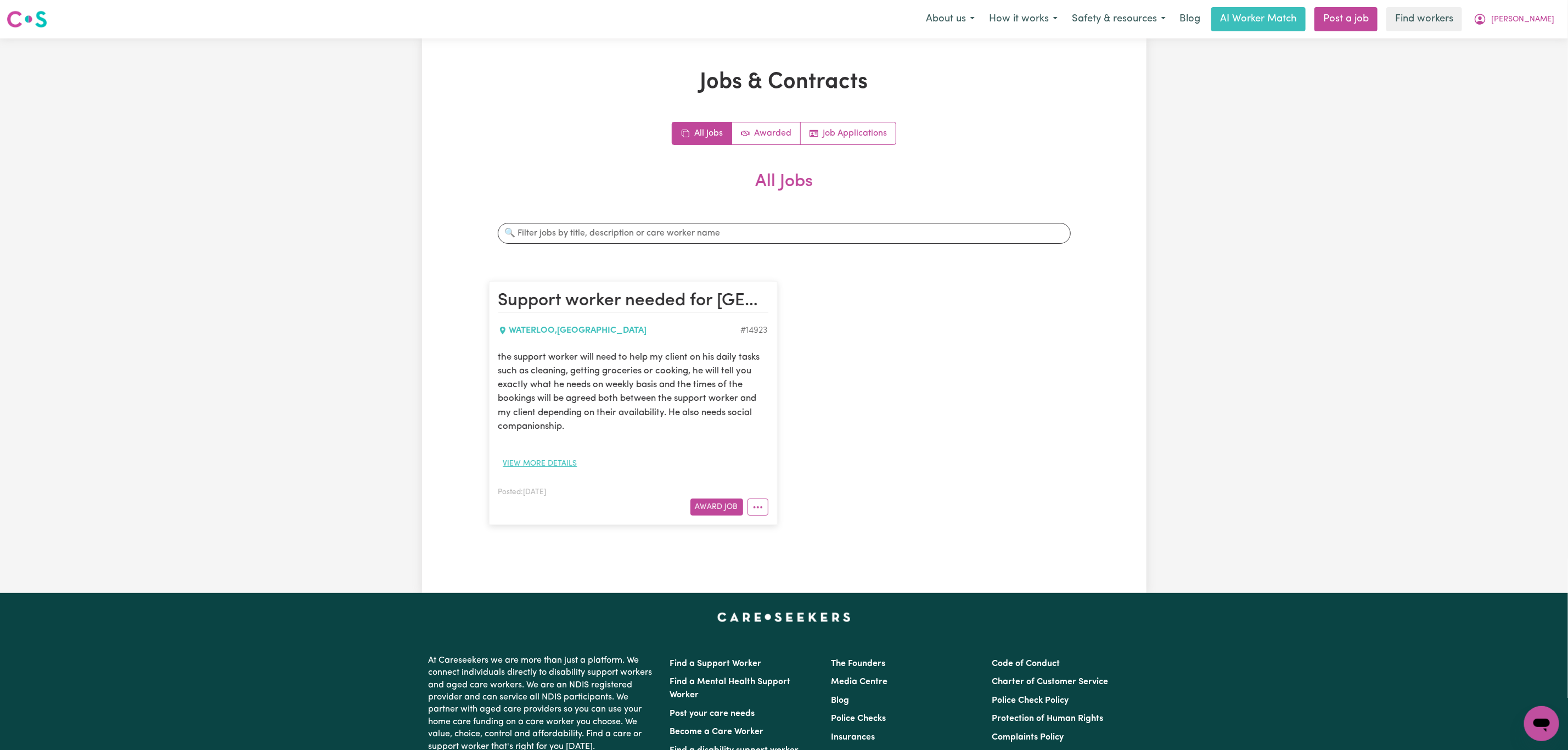
click at [524, 458] on button "View more details" at bounding box center [540, 463] width 84 height 17
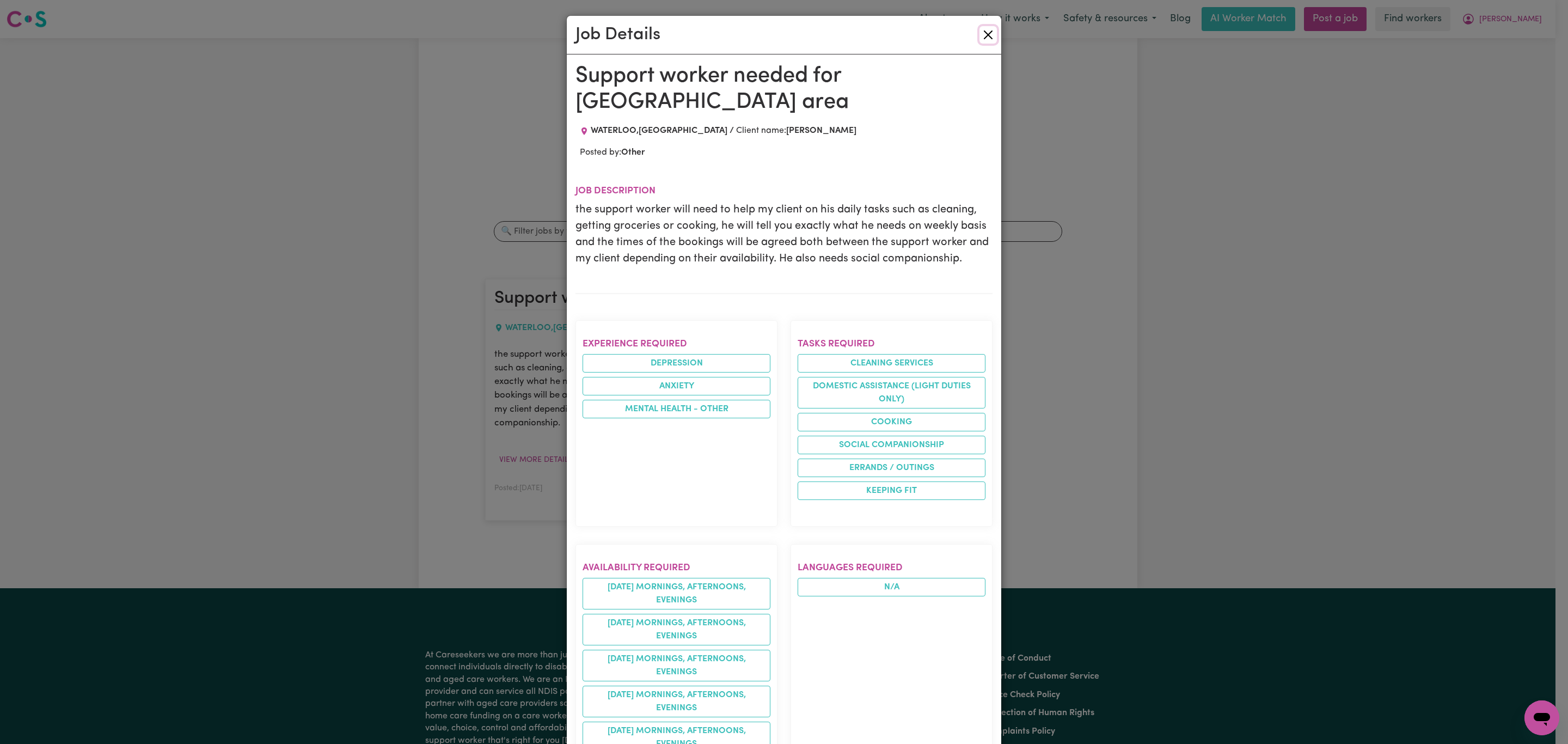
click at [982, 34] on button "Close" at bounding box center [988, 35] width 18 height 18
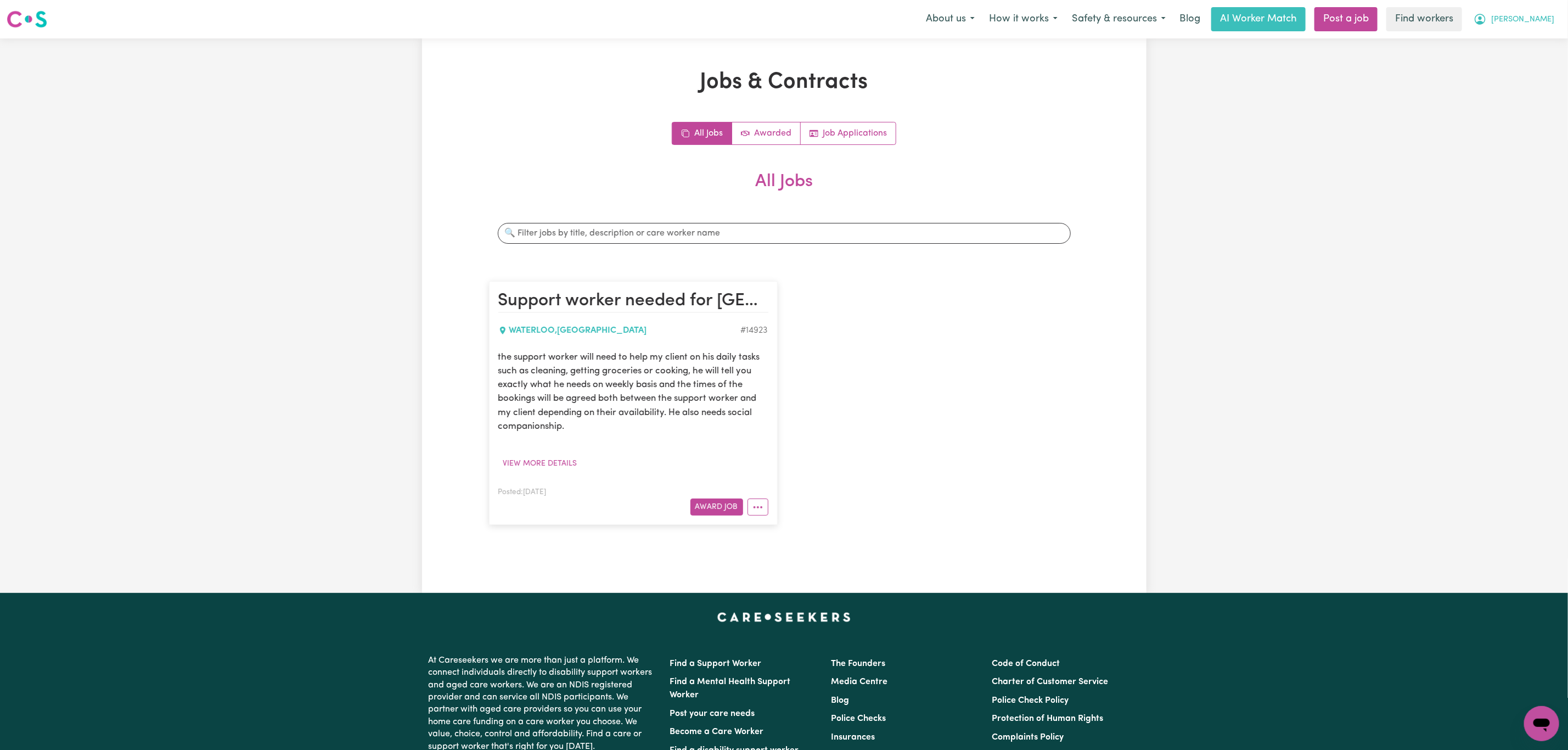
click at [1539, 30] on button "[PERSON_NAME]" at bounding box center [1514, 20] width 95 height 23
drag, startPoint x: 1537, startPoint y: 30, endPoint x: 1522, endPoint y: 45, distance: 21.2
click at [1522, 45] on link "My Dashboard" at bounding box center [1517, 42] width 87 height 21
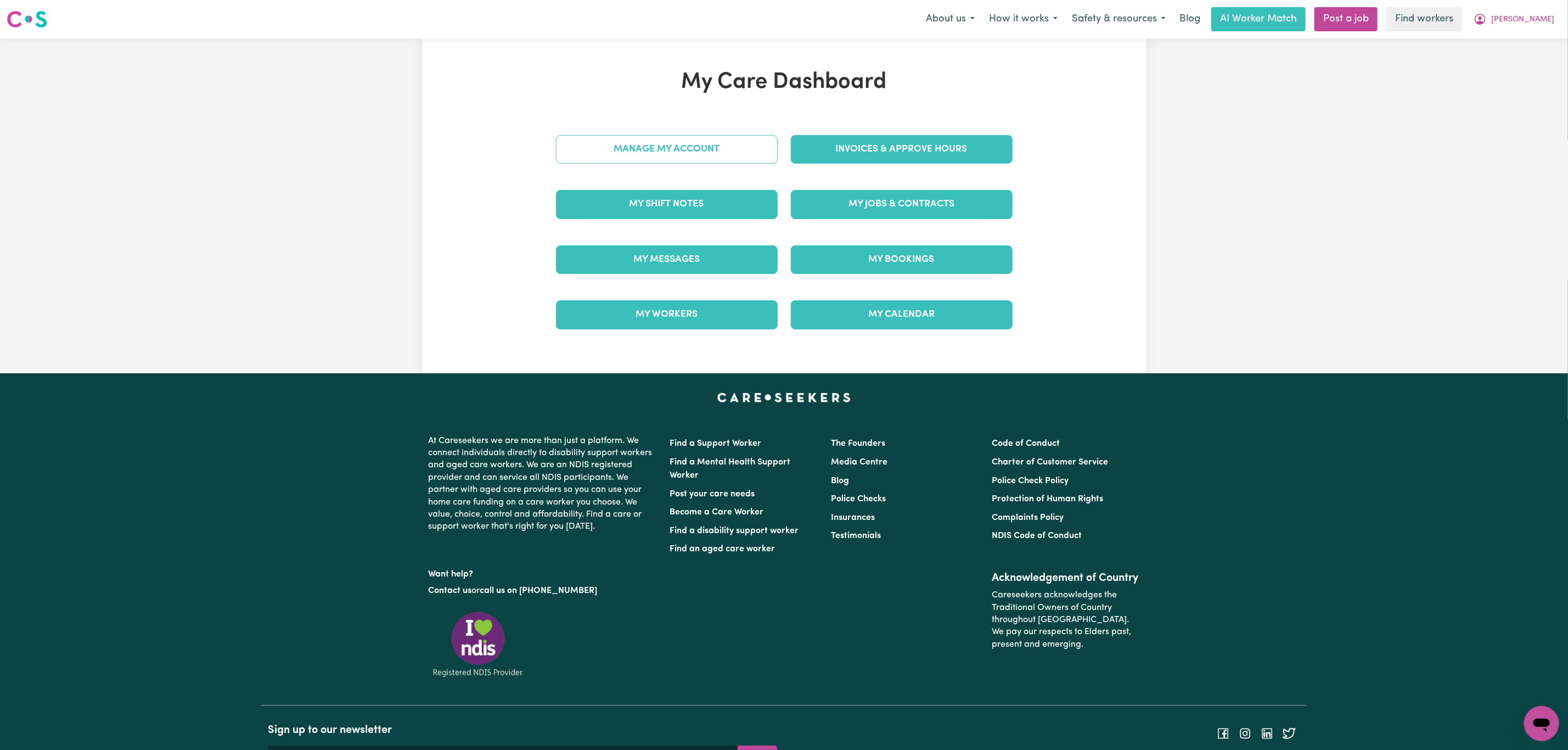
click at [599, 139] on link "Manage My Account" at bounding box center [667, 149] width 221 height 29
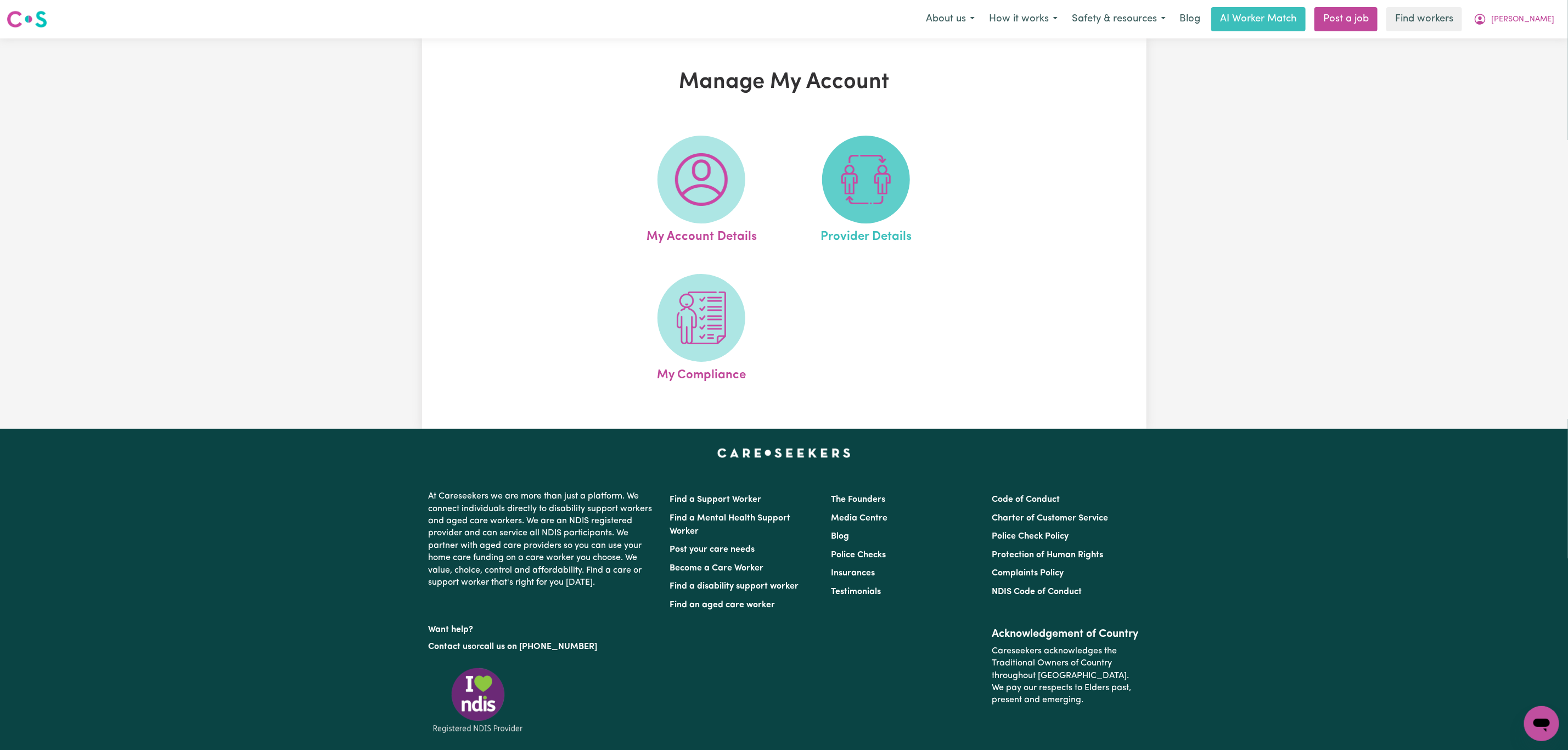
click at [845, 173] on img at bounding box center [866, 179] width 53 height 53
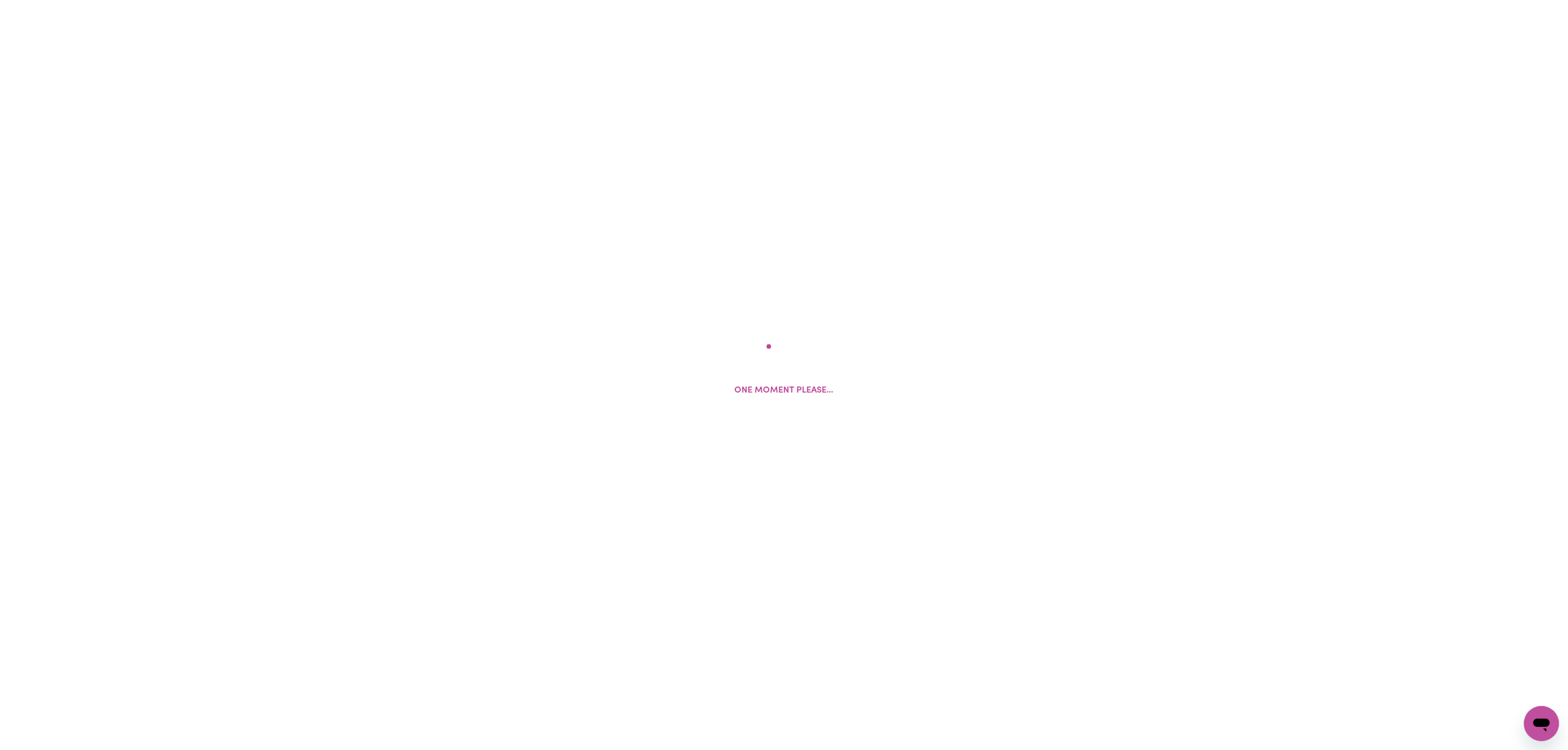
select select "NDIS_FUNDING_PLAN_MANAGED"
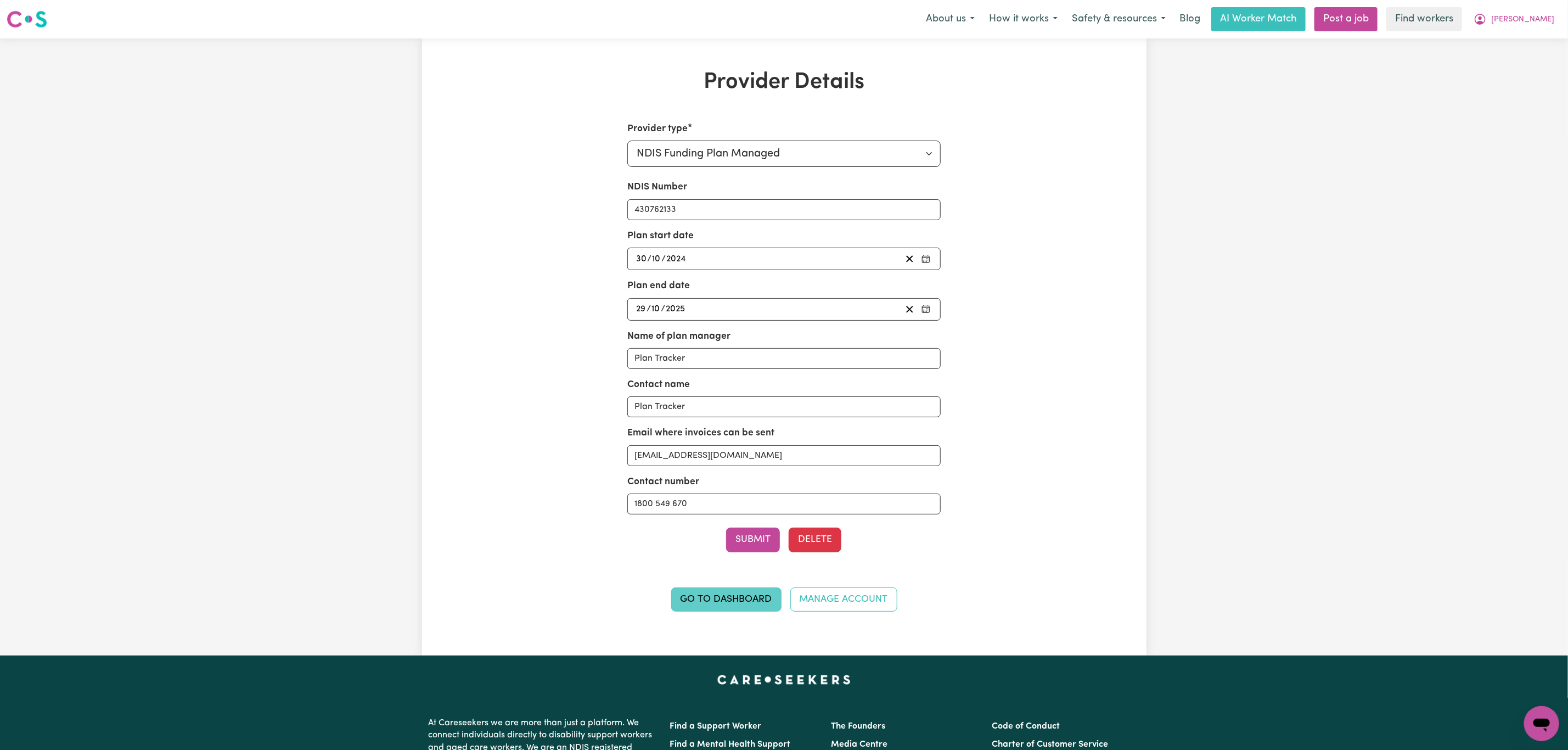
click at [749, 608] on link "Go to Dashboard" at bounding box center [726, 599] width 111 height 24
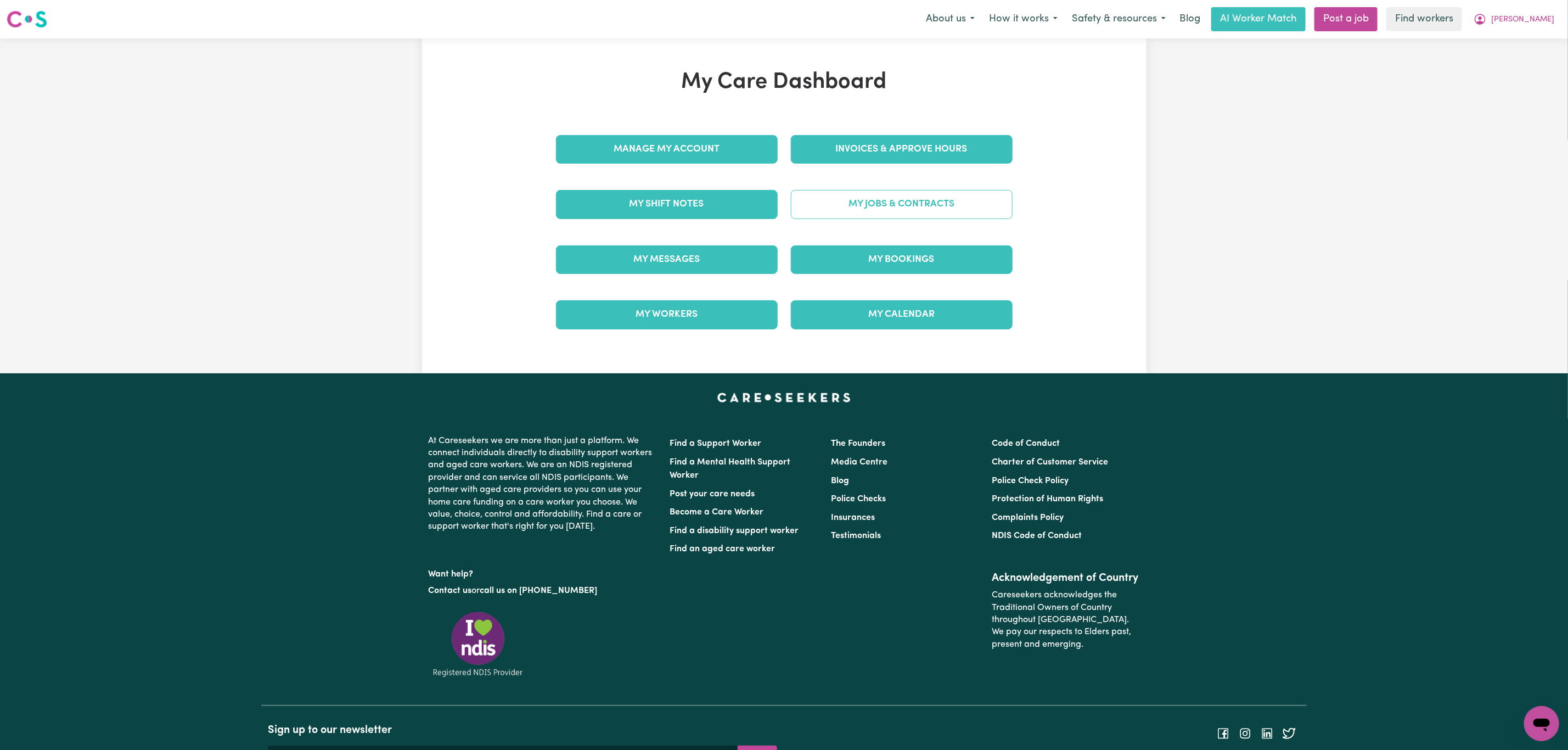
click at [873, 204] on link "My Jobs & Contracts" at bounding box center [901, 204] width 221 height 29
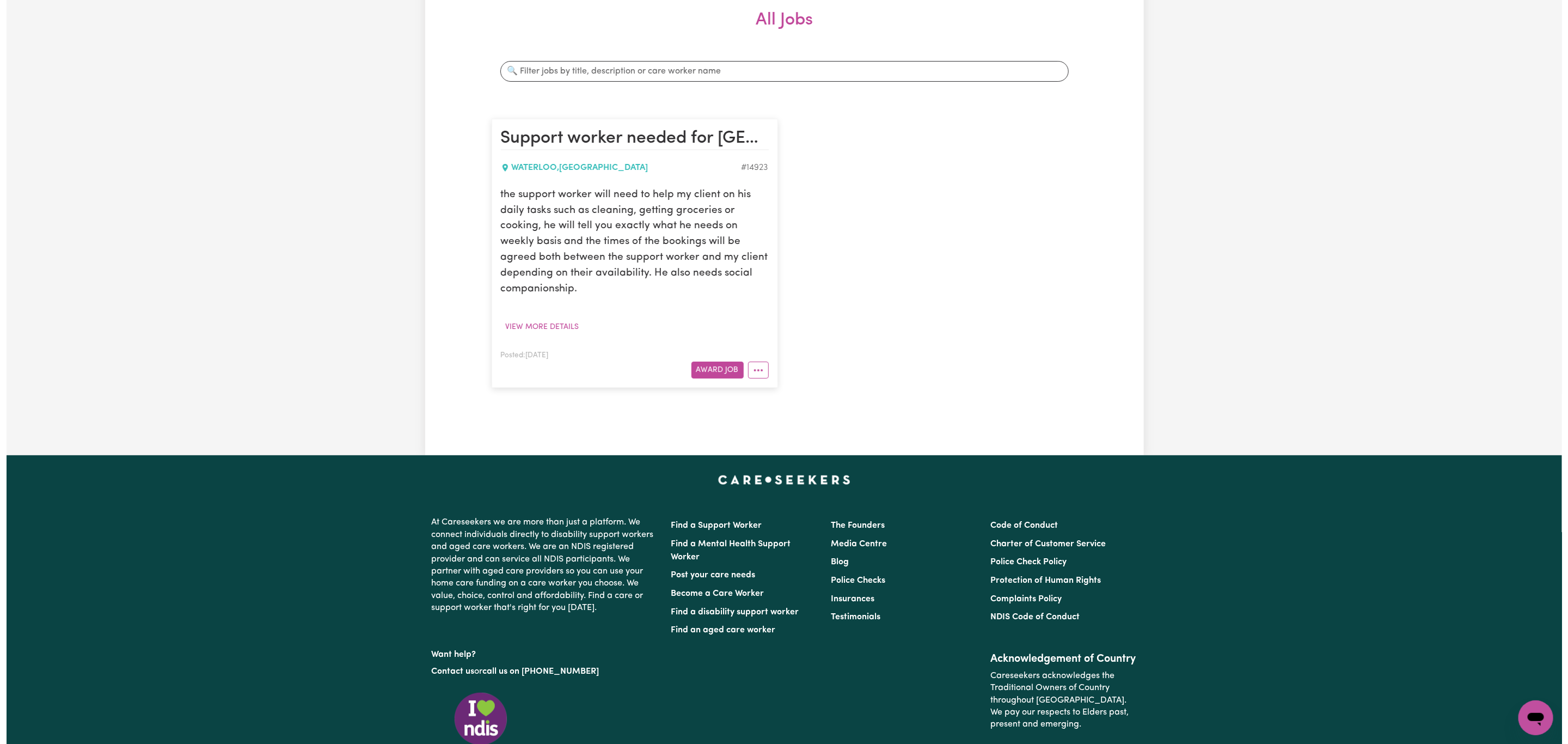
scroll to position [245, 0]
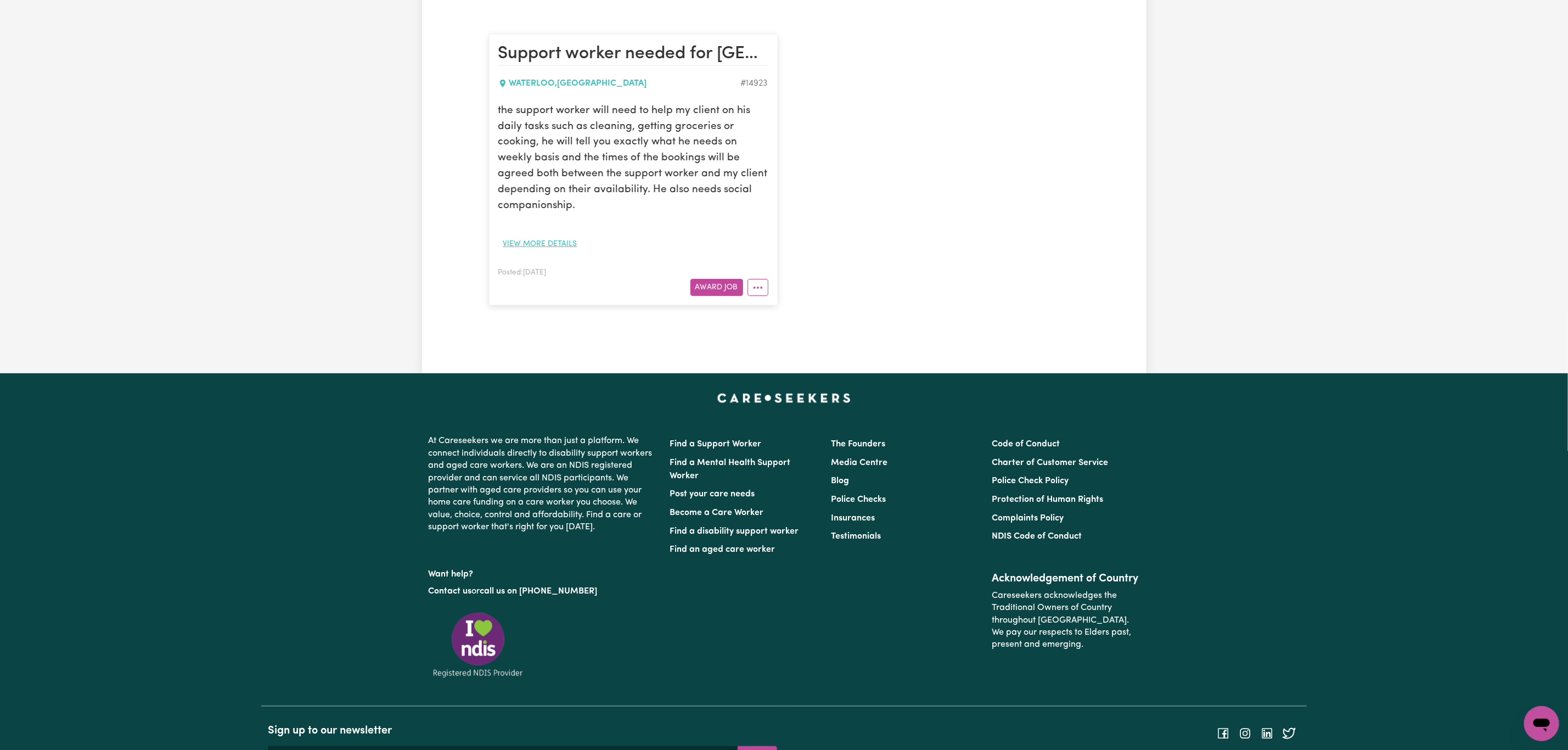
click at [555, 247] on button "View more details" at bounding box center [540, 244] width 84 height 17
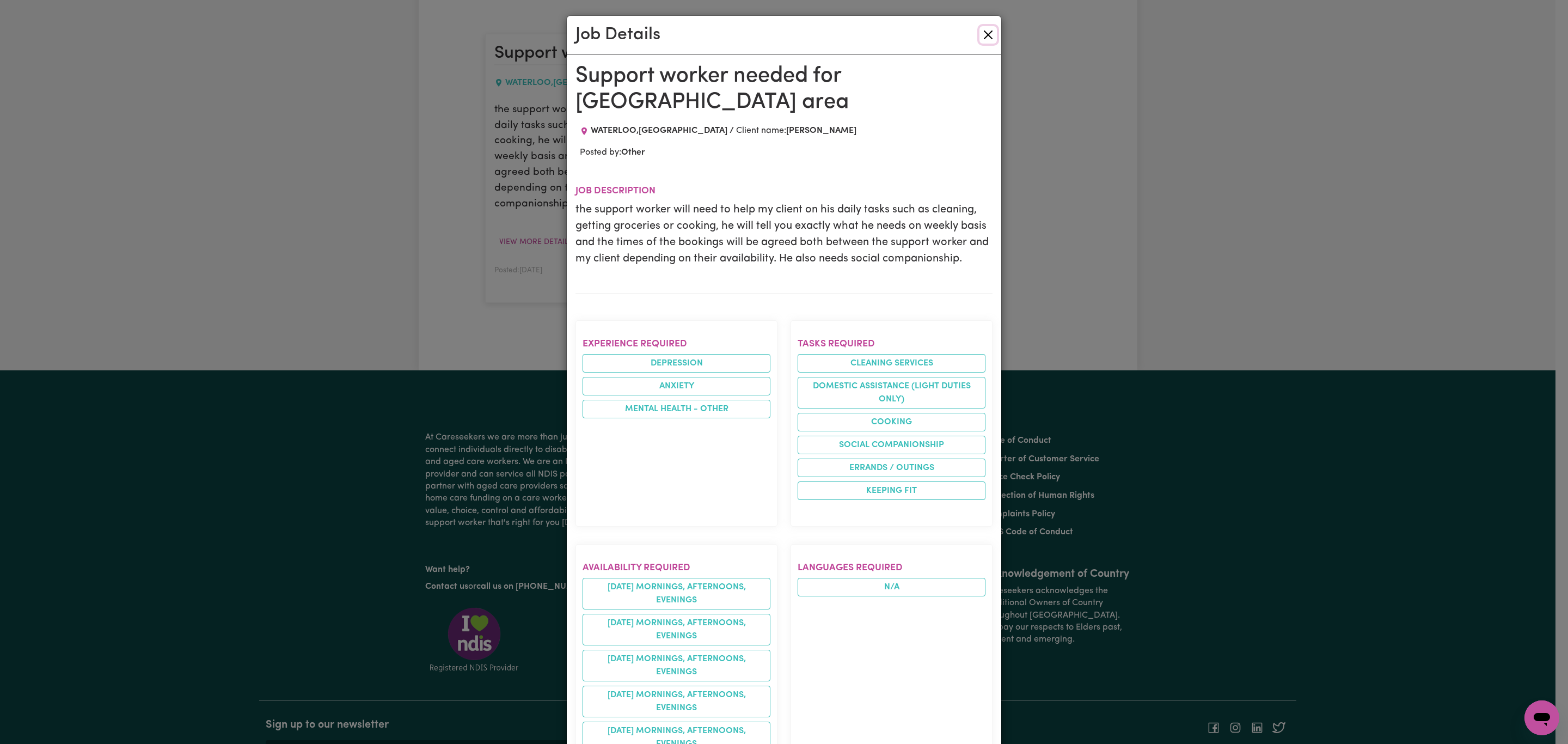
click at [985, 38] on button "Close" at bounding box center [988, 35] width 18 height 18
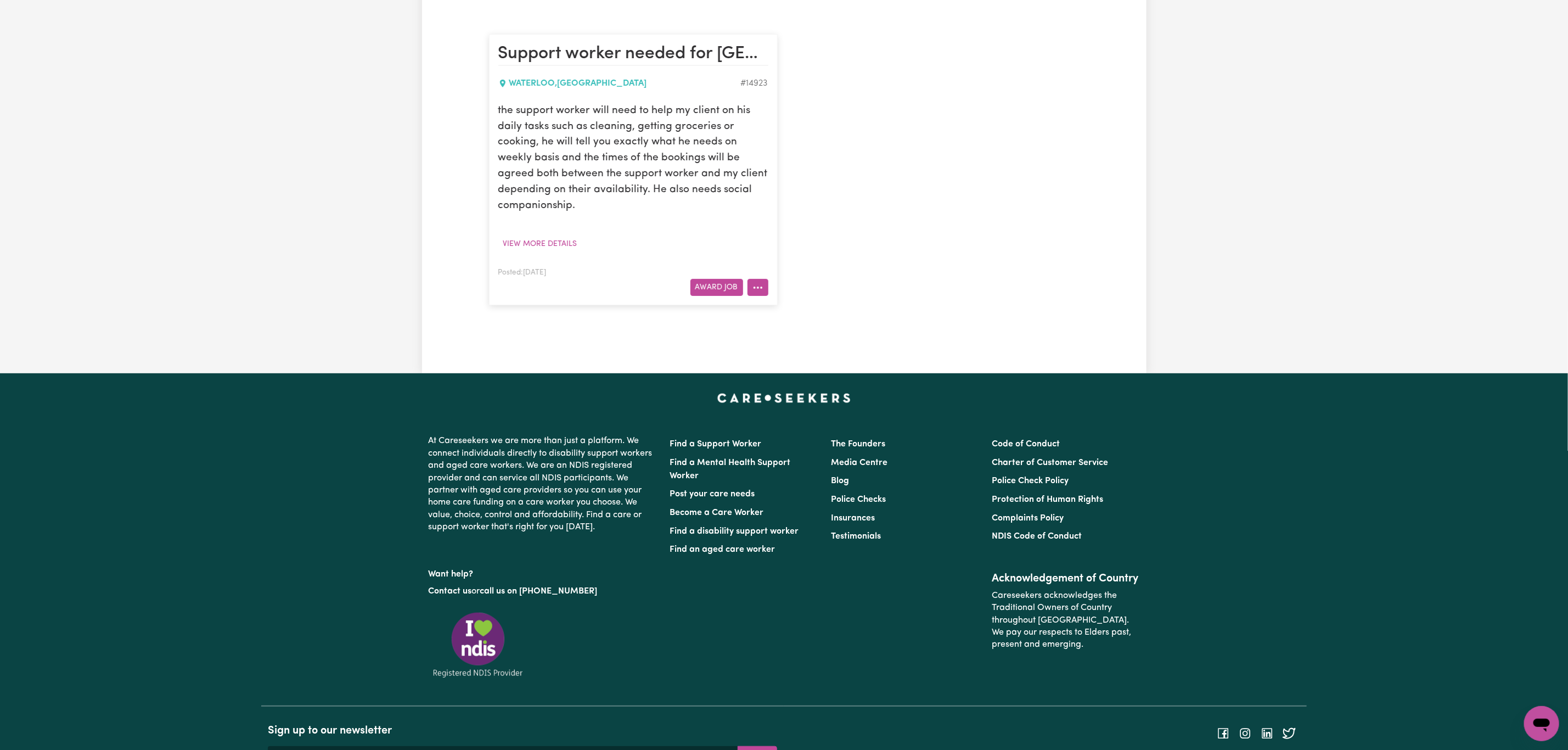
click at [756, 293] on icon "More options" at bounding box center [758, 288] width 11 height 11
click at [535, 247] on button "View more details" at bounding box center [540, 244] width 84 height 17
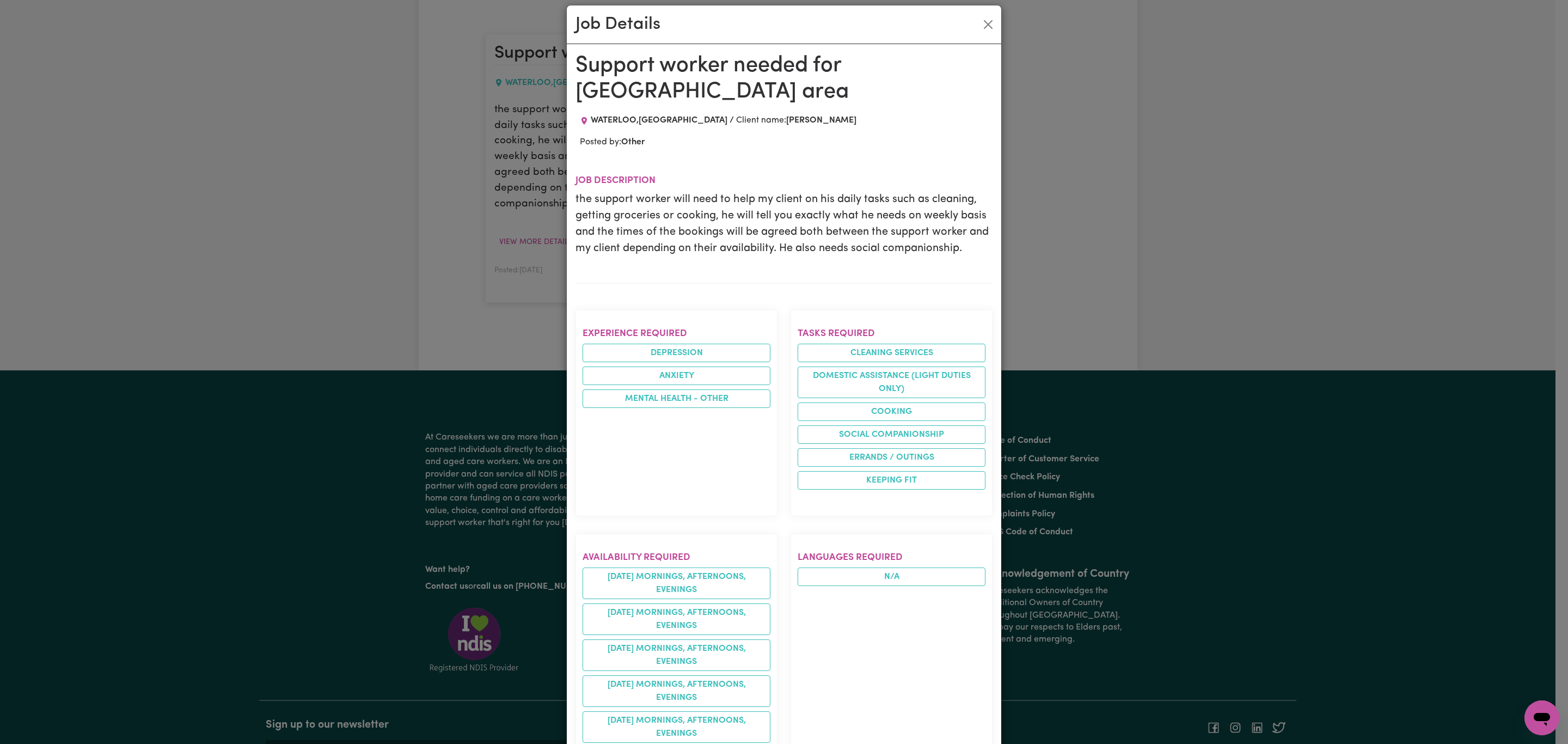
scroll to position [0, 0]
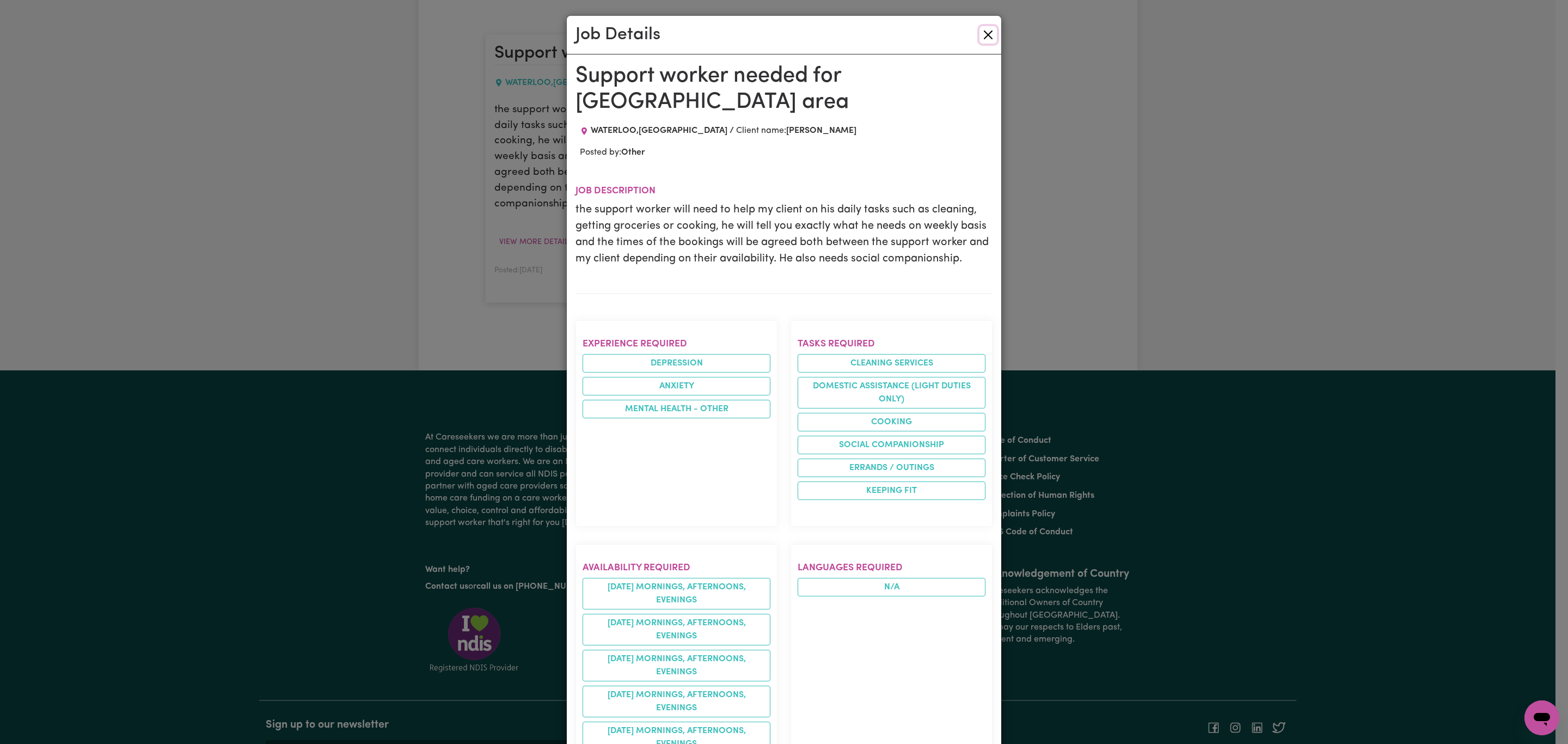
click at [985, 35] on button "Close" at bounding box center [988, 35] width 18 height 18
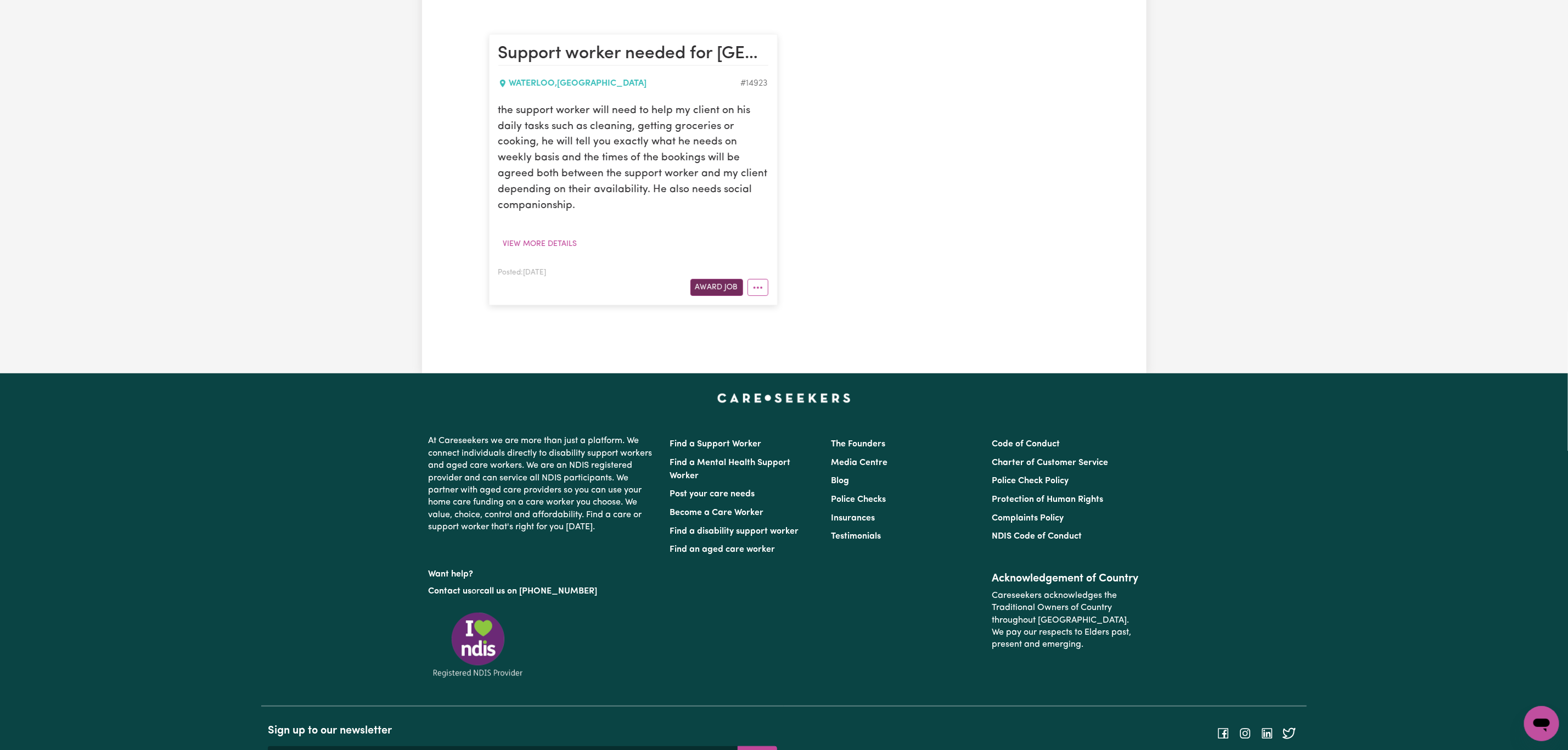
click at [720, 285] on button "Award Job" at bounding box center [717, 287] width 53 height 17
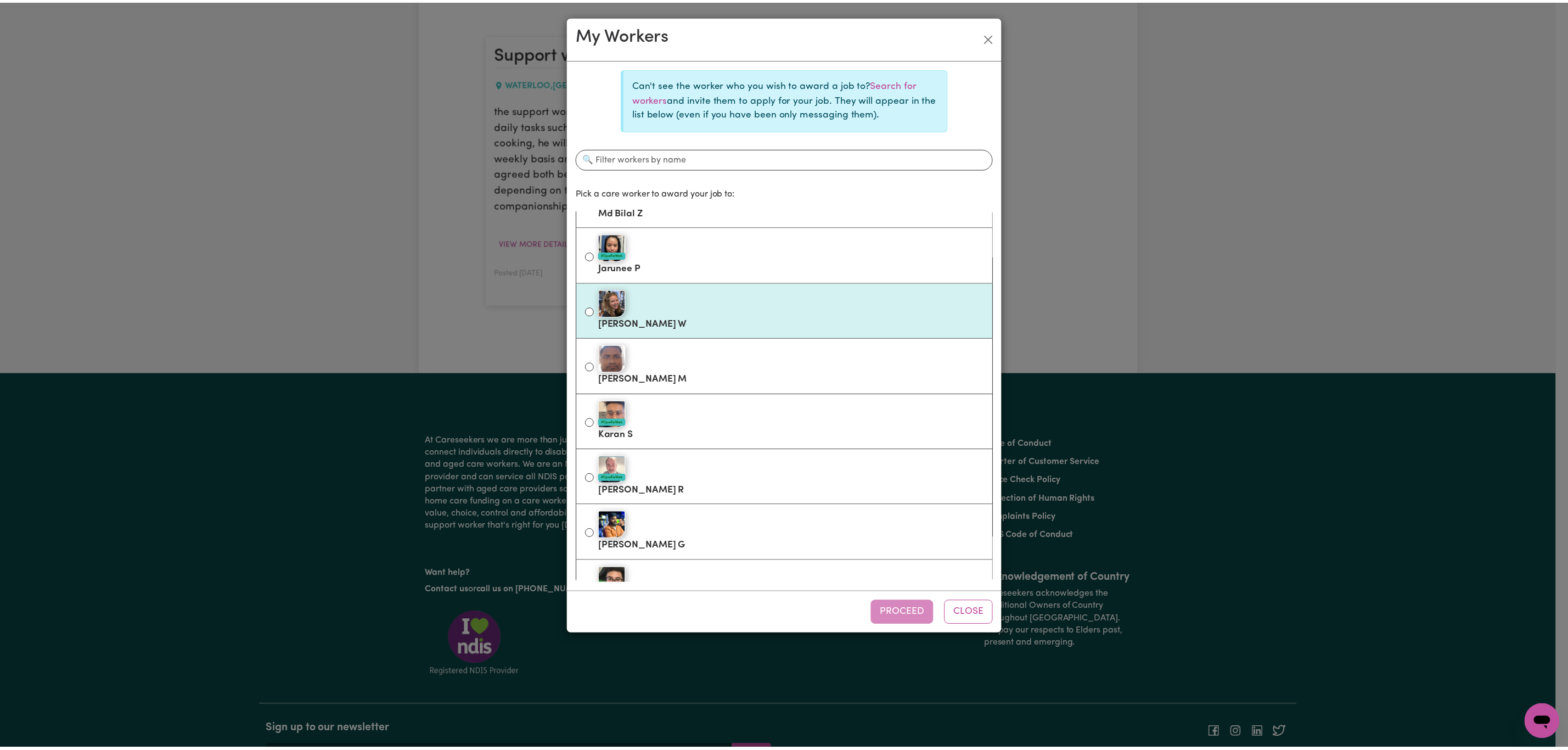
scroll to position [82, 0]
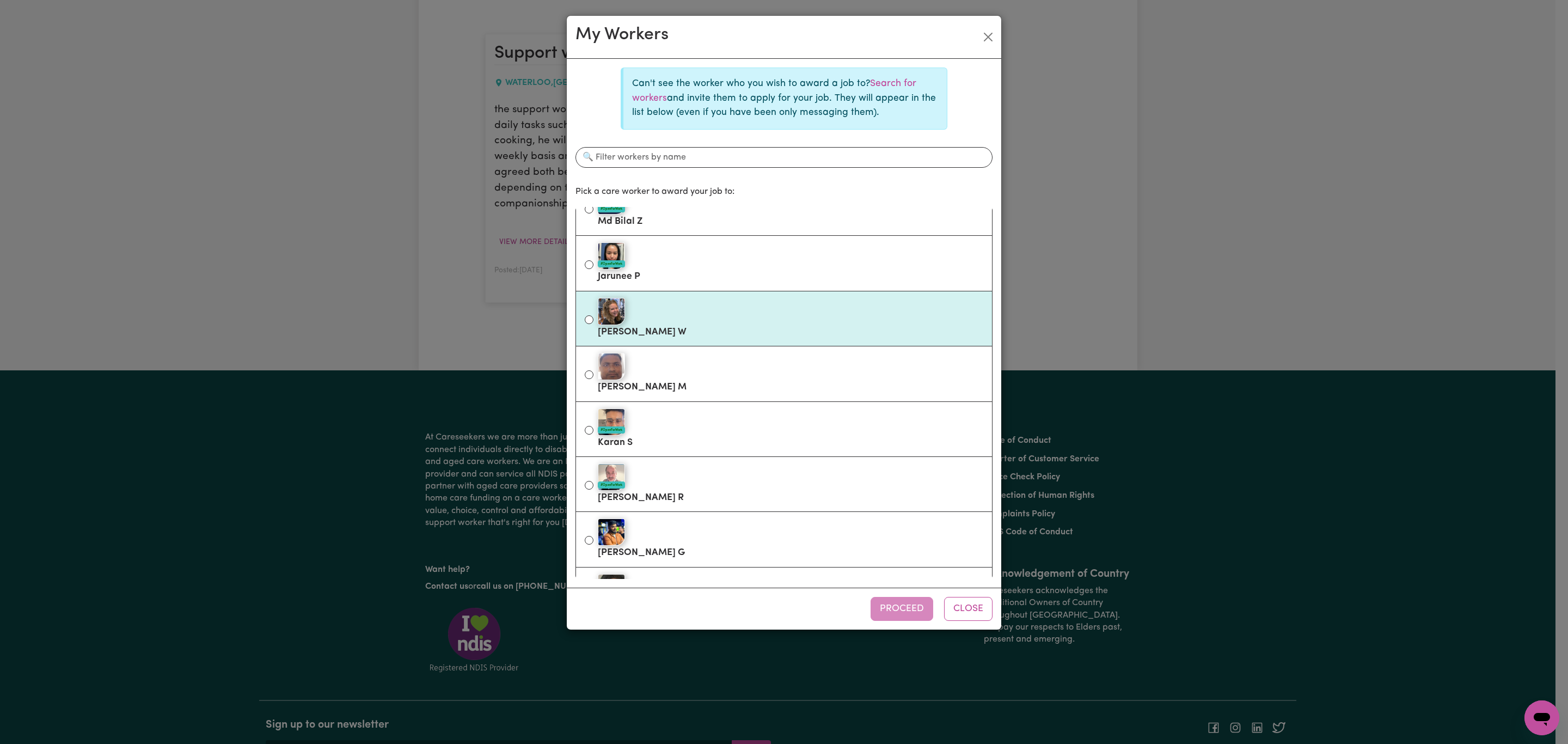
click at [682, 322] on div at bounding box center [790, 311] width 385 height 27
click at [593, 322] on input "[PERSON_NAME]" at bounding box center [589, 320] width 9 height 9
radio input "true"
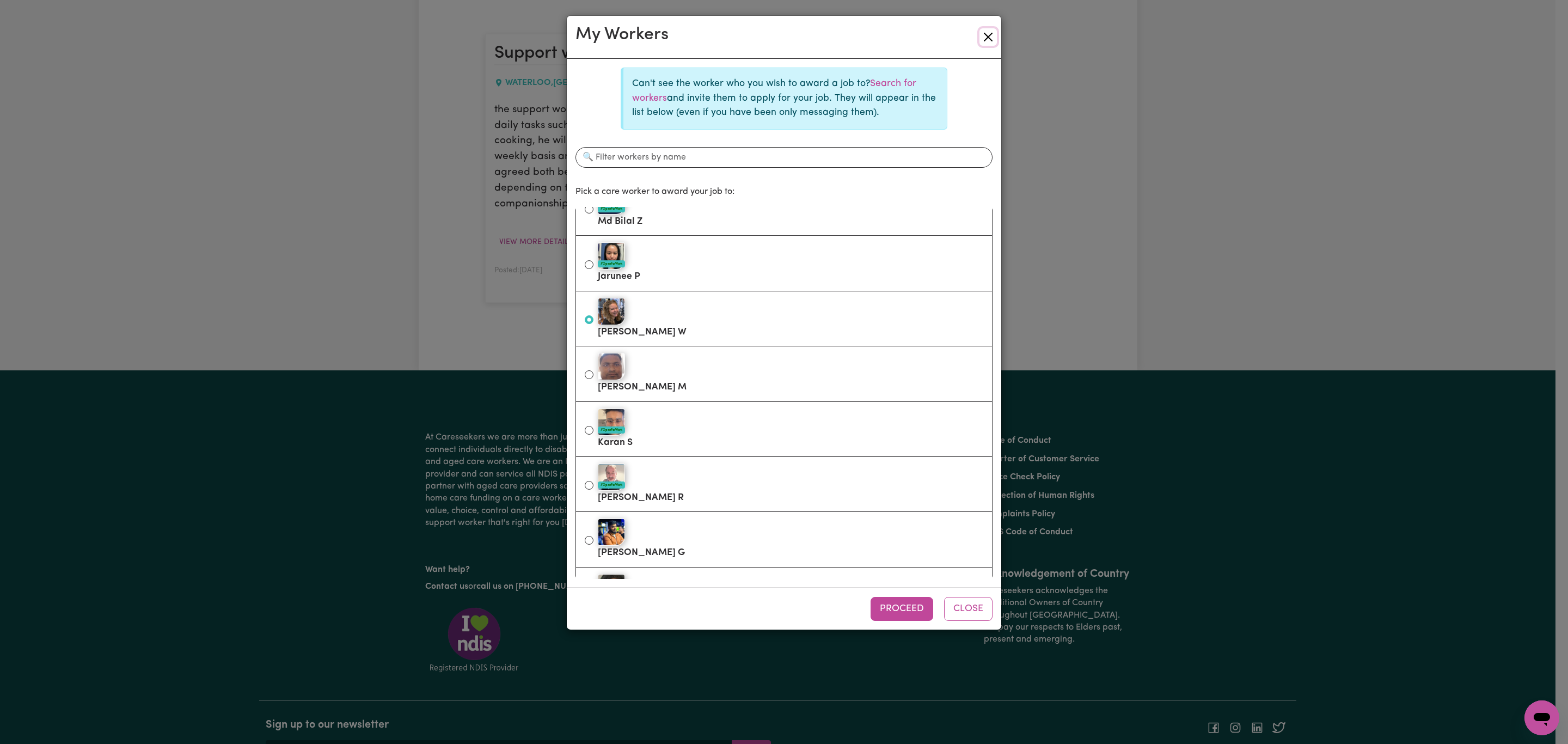
click at [986, 36] on button "Close" at bounding box center [988, 37] width 18 height 18
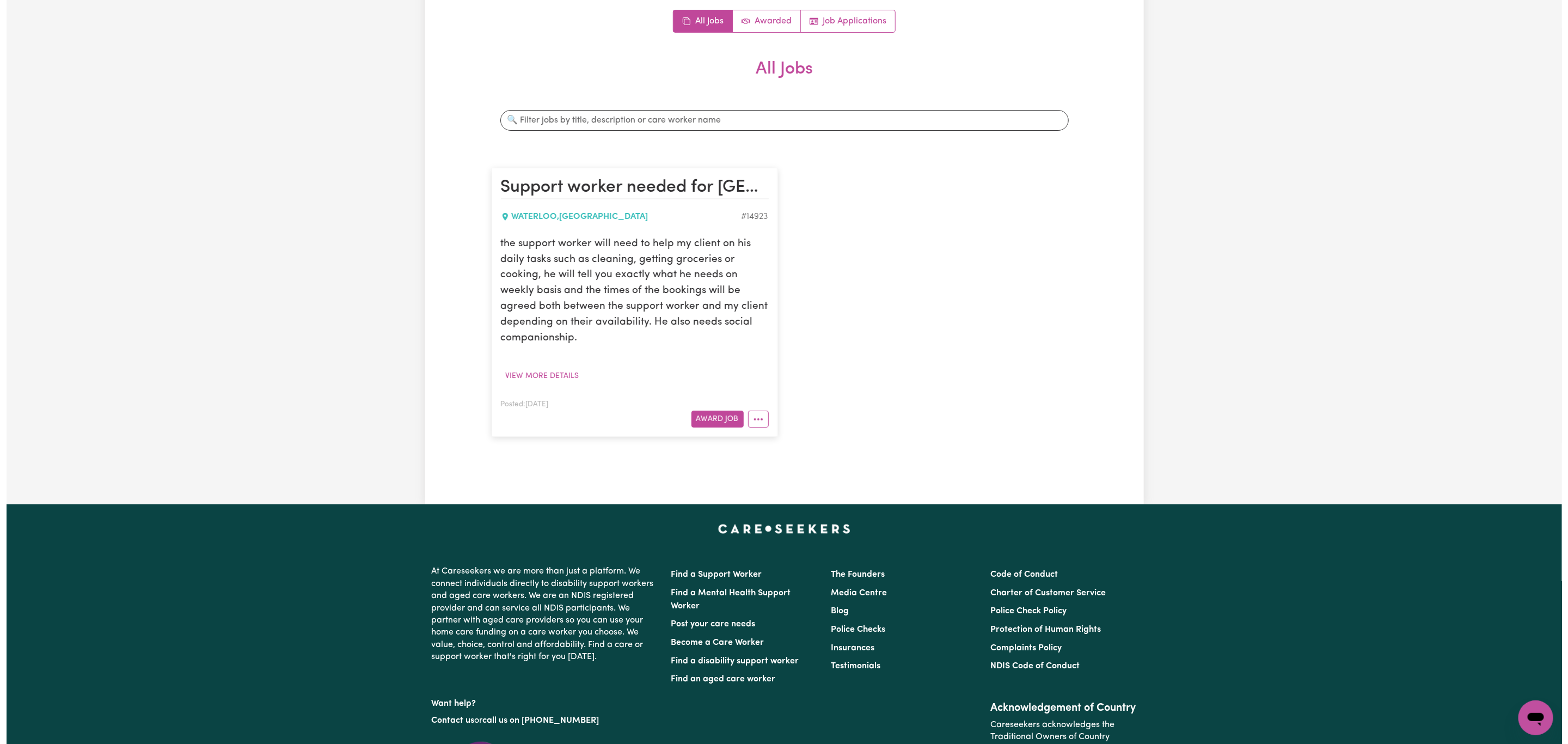
scroll to position [66, 0]
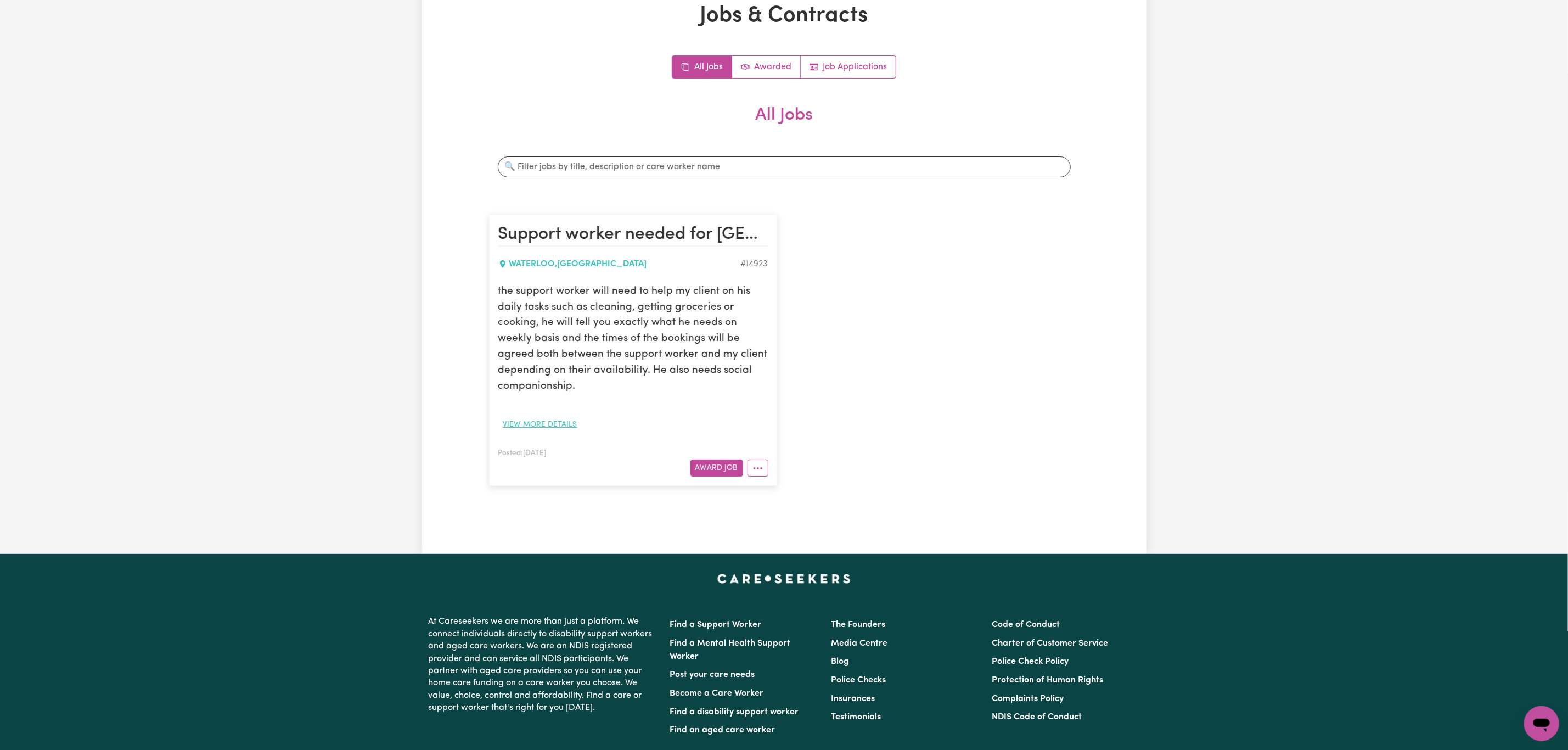
click at [537, 426] on button "View more details" at bounding box center [540, 424] width 84 height 17
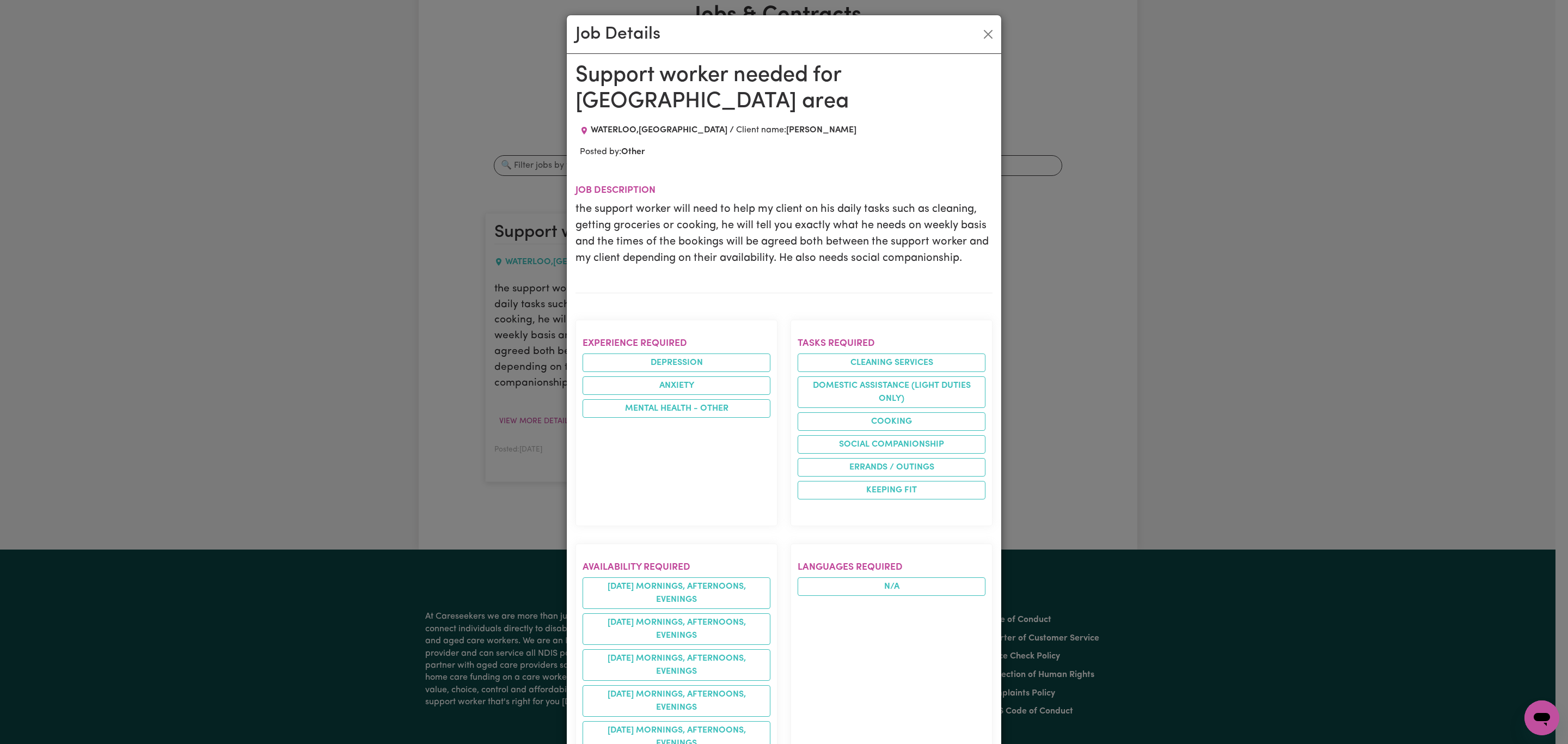
scroll to position [0, 0]
click at [982, 37] on button "Close" at bounding box center [988, 35] width 18 height 18
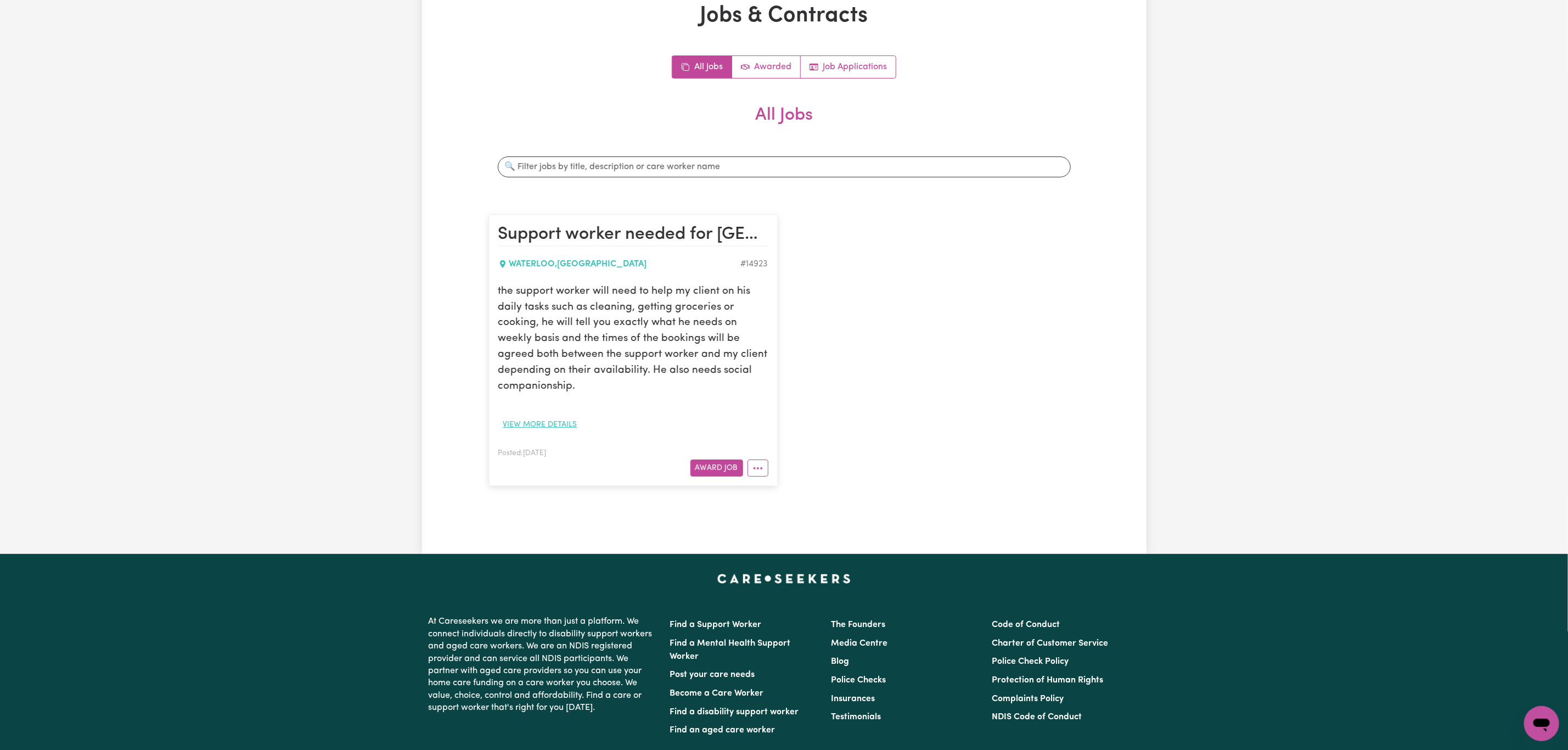
click at [546, 423] on button "View more details" at bounding box center [540, 424] width 84 height 17
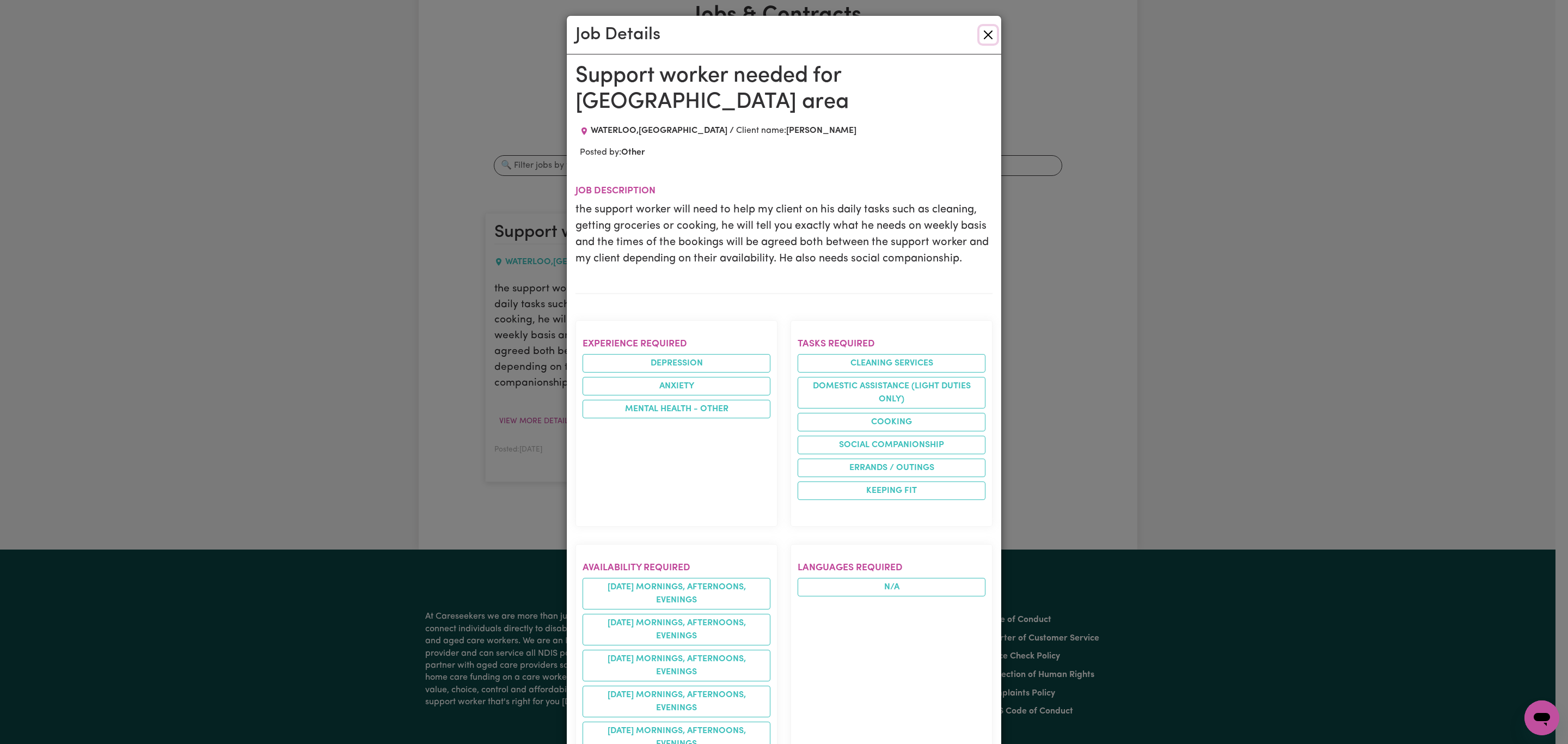
click at [979, 37] on button "Close" at bounding box center [988, 35] width 18 height 18
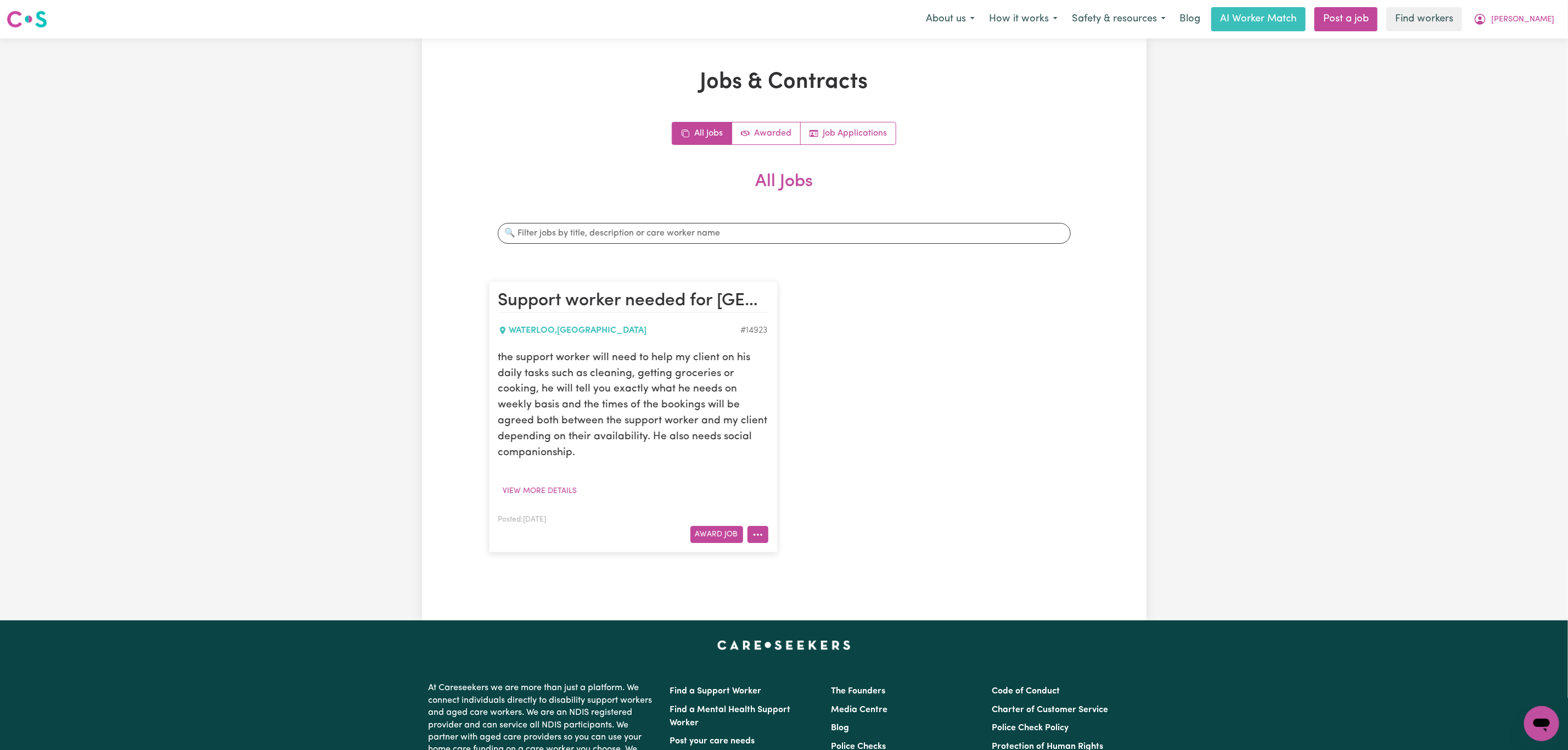
click at [758, 539] on icon "More options" at bounding box center [758, 535] width 11 height 11
click at [1558, 21] on button "[PERSON_NAME]" at bounding box center [1514, 20] width 95 height 23
click at [1530, 38] on link "My Dashboard" at bounding box center [1517, 42] width 87 height 21
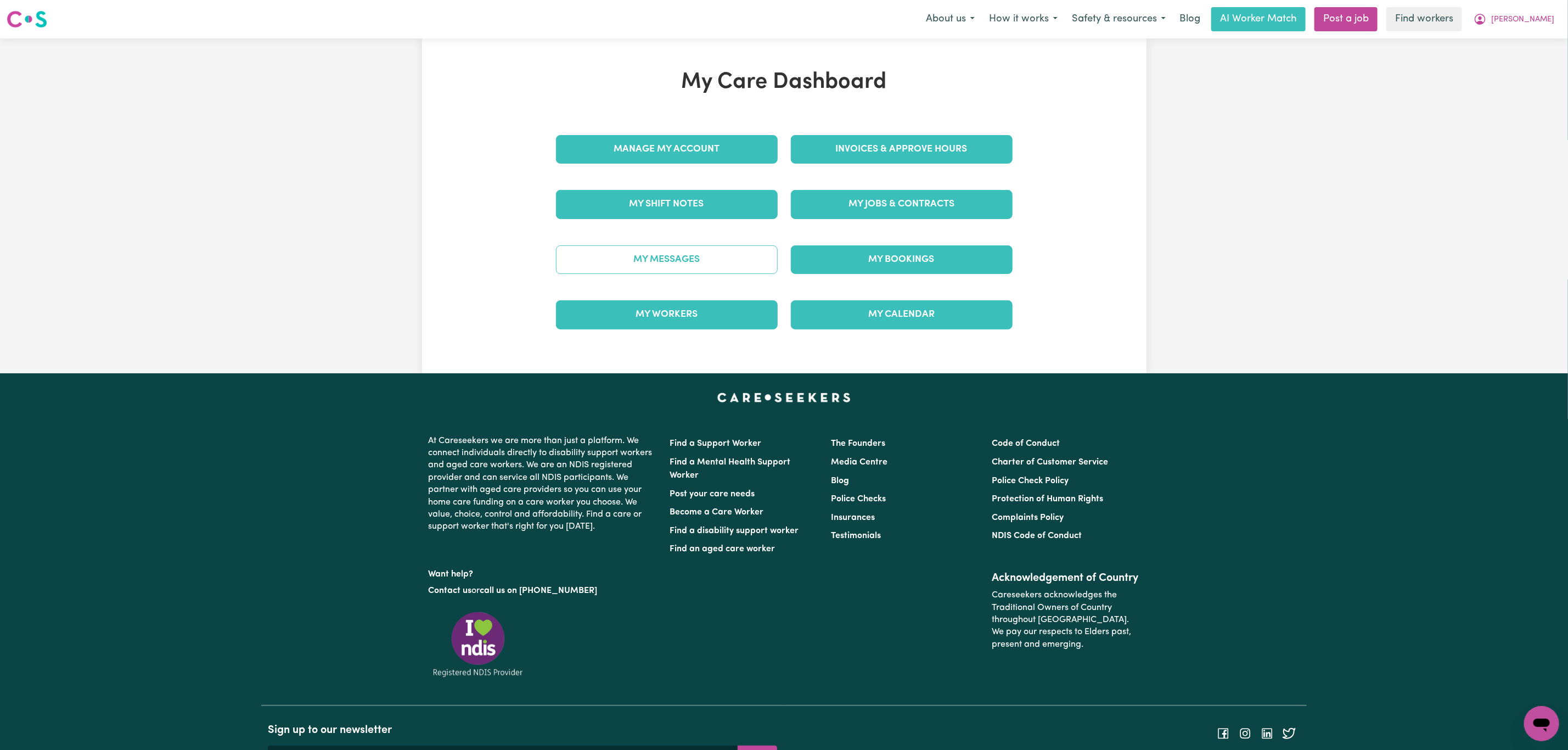
click at [581, 253] on link "My Messages" at bounding box center [667, 260] width 221 height 29
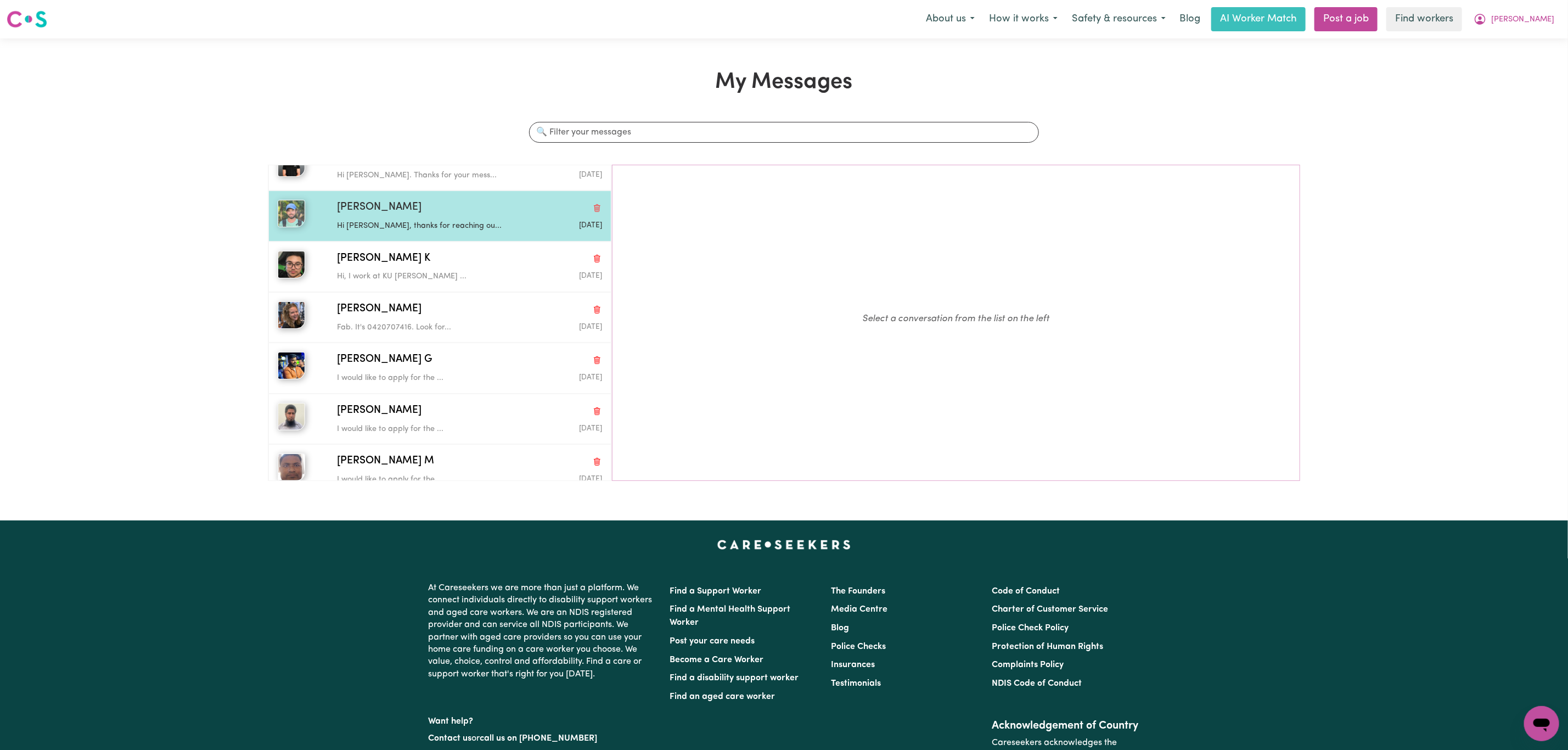
scroll to position [164, 0]
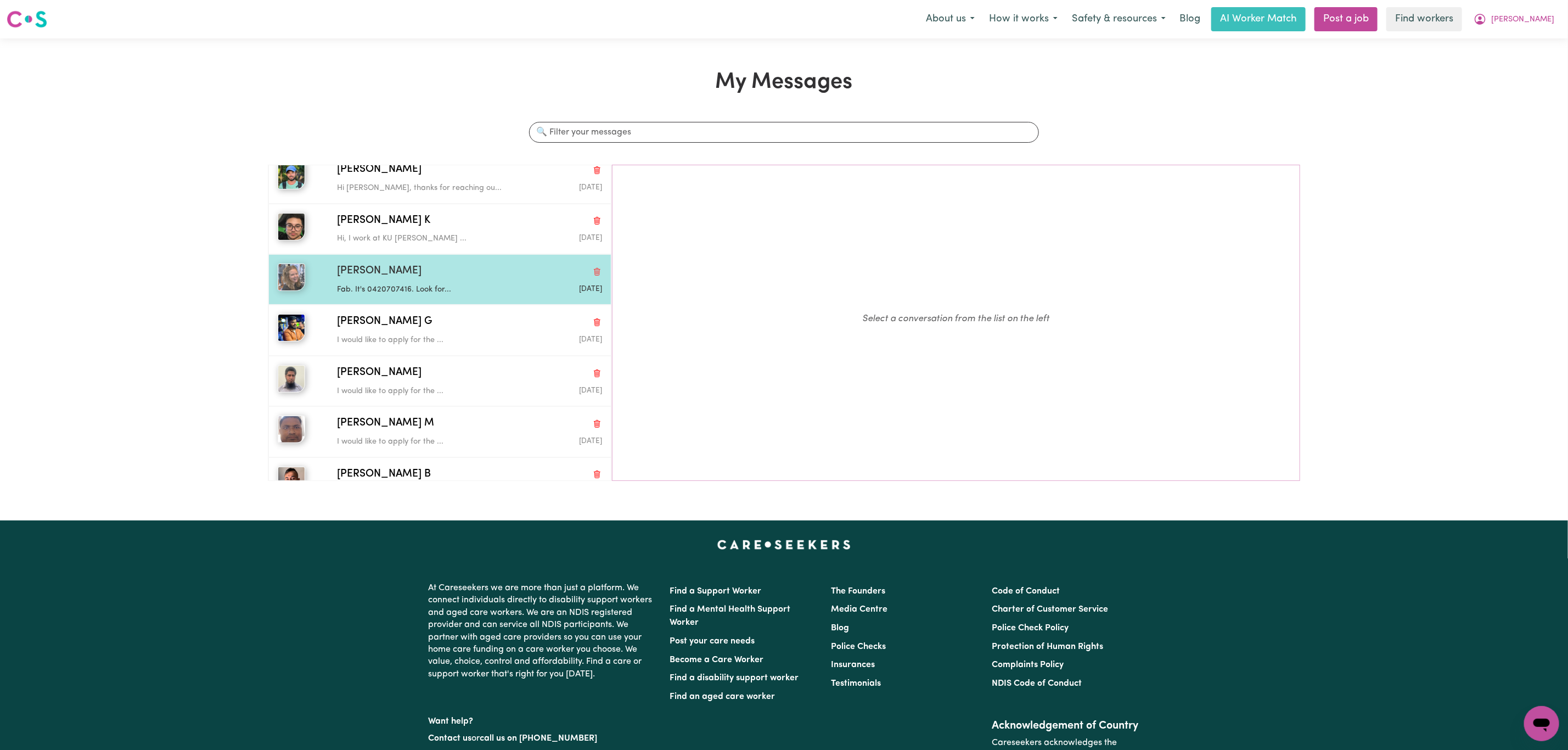
click at [415, 276] on div "[PERSON_NAME]" at bounding box center [469, 271] width 265 height 16
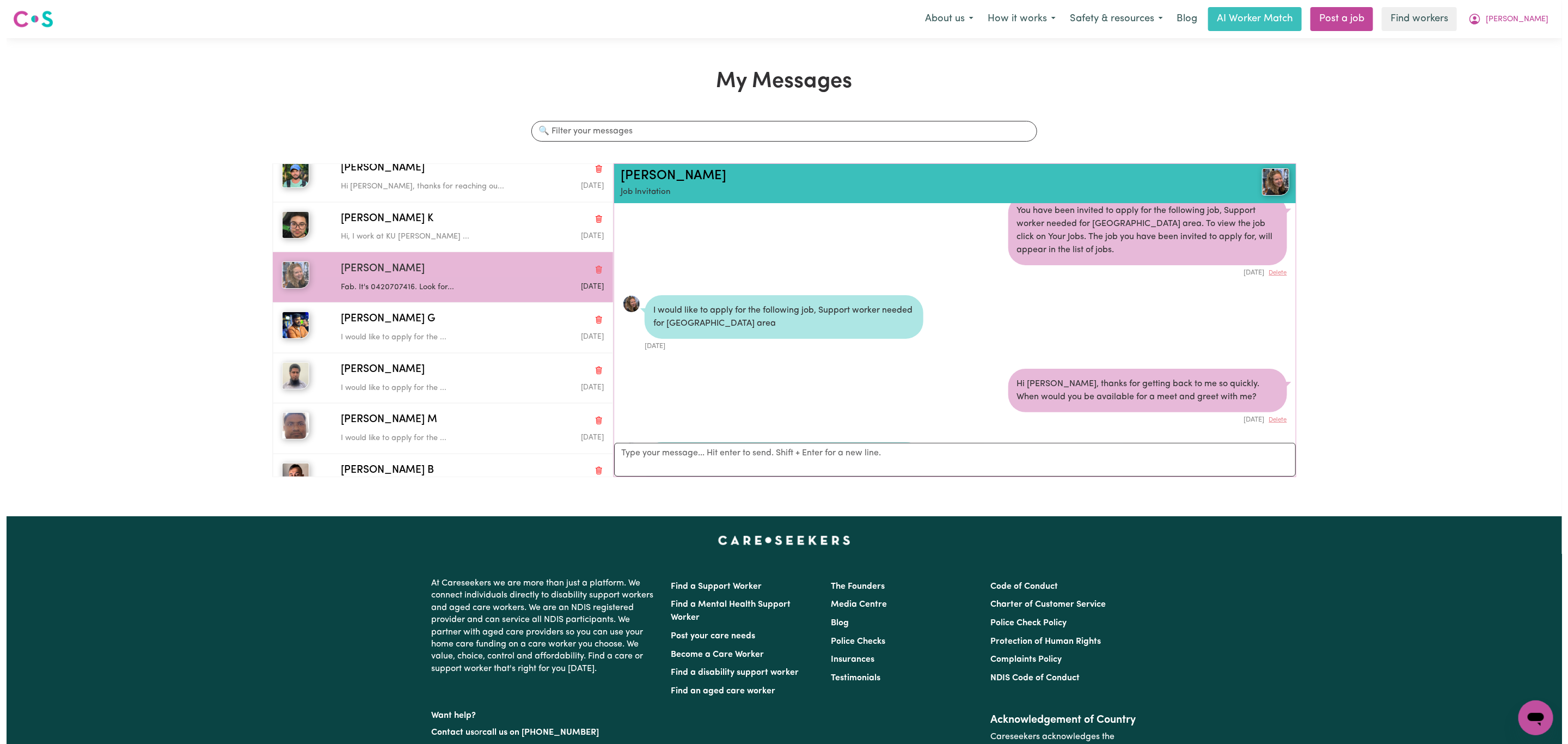
scroll to position [0, 0]
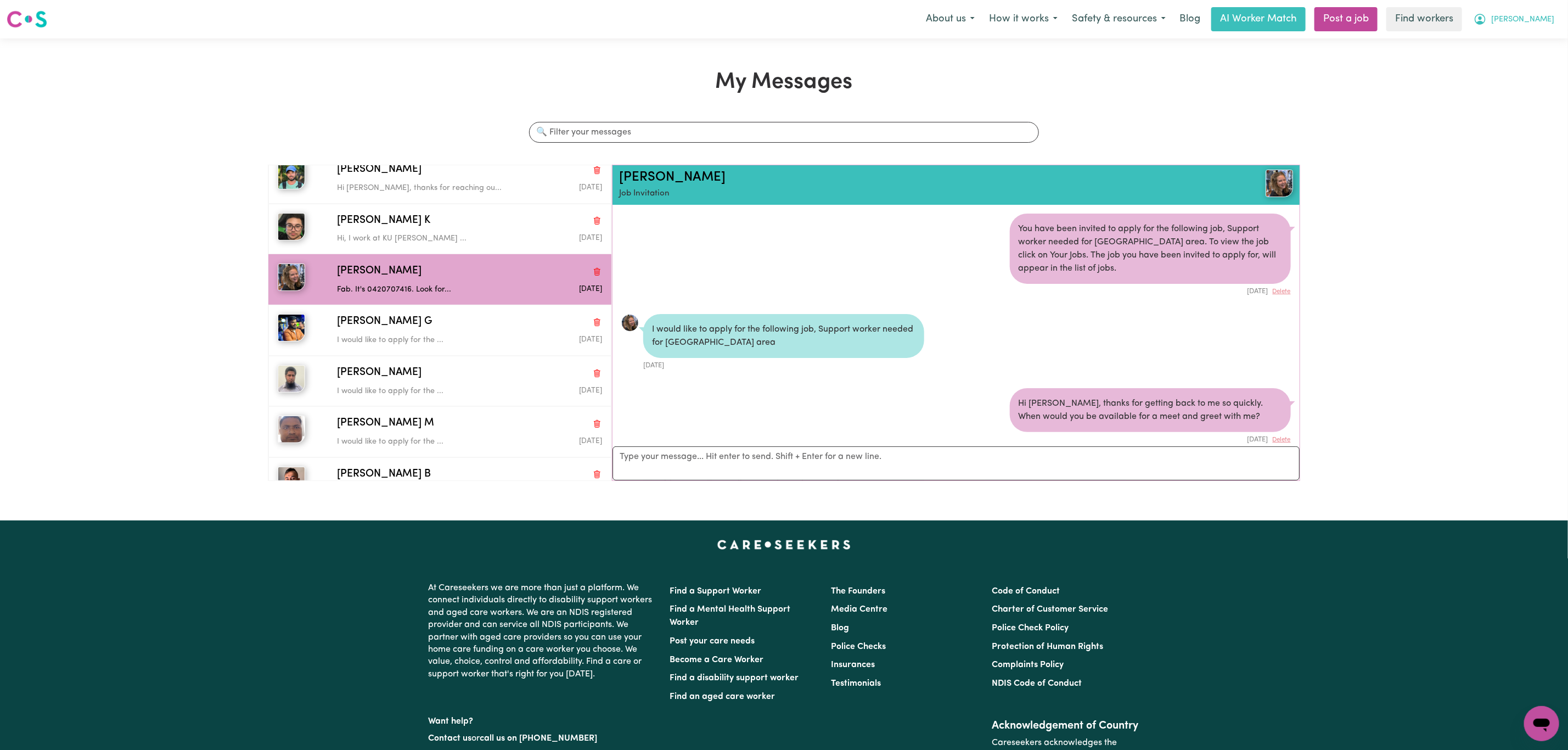
drag, startPoint x: 1536, startPoint y: 11, endPoint x: 1537, endPoint y: 27, distance: 16.0
click at [1537, 12] on button "[PERSON_NAME]" at bounding box center [1514, 20] width 95 height 23
click at [1530, 49] on link "My Dashboard" at bounding box center [1517, 42] width 87 height 21
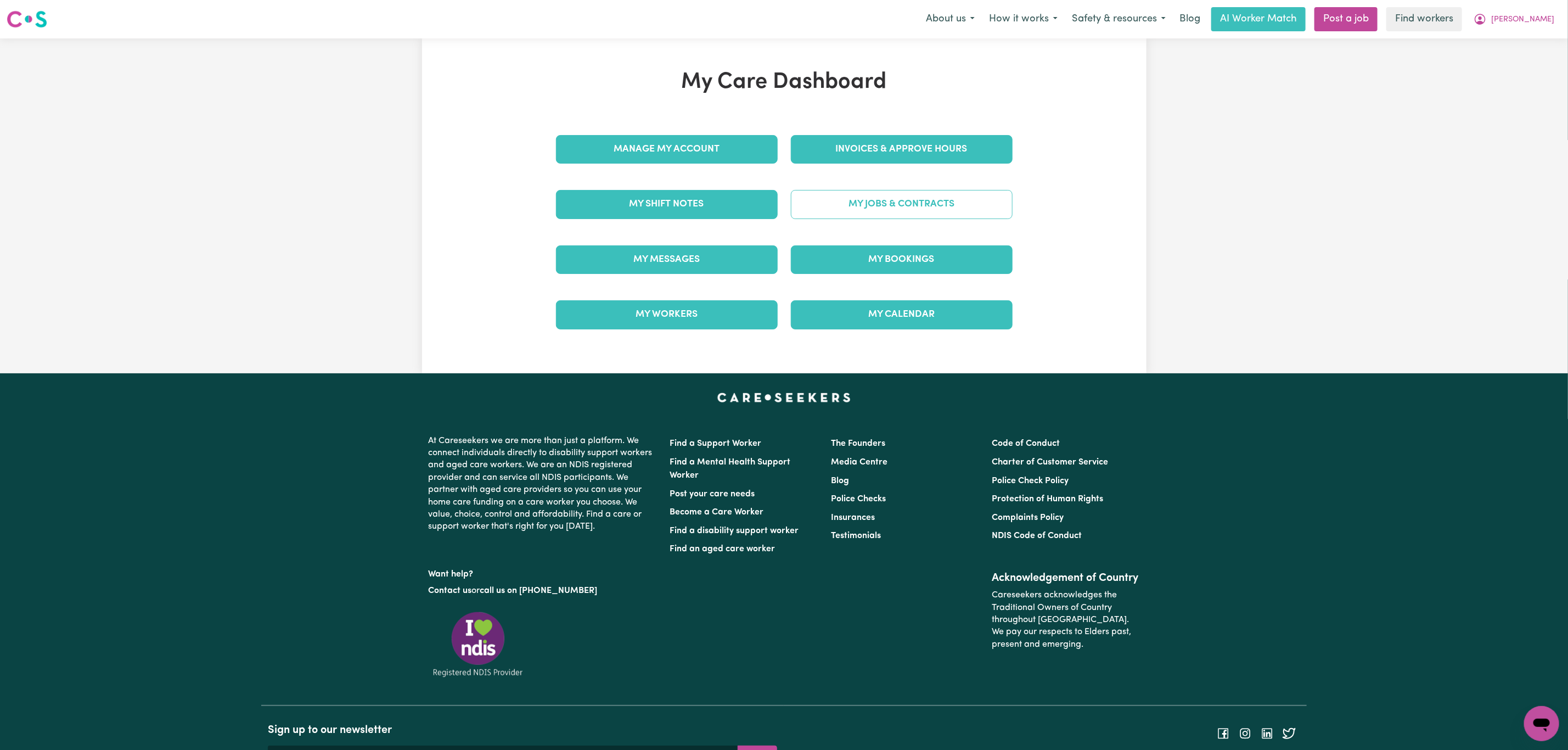
click at [903, 204] on link "My Jobs & Contracts" at bounding box center [901, 204] width 221 height 29
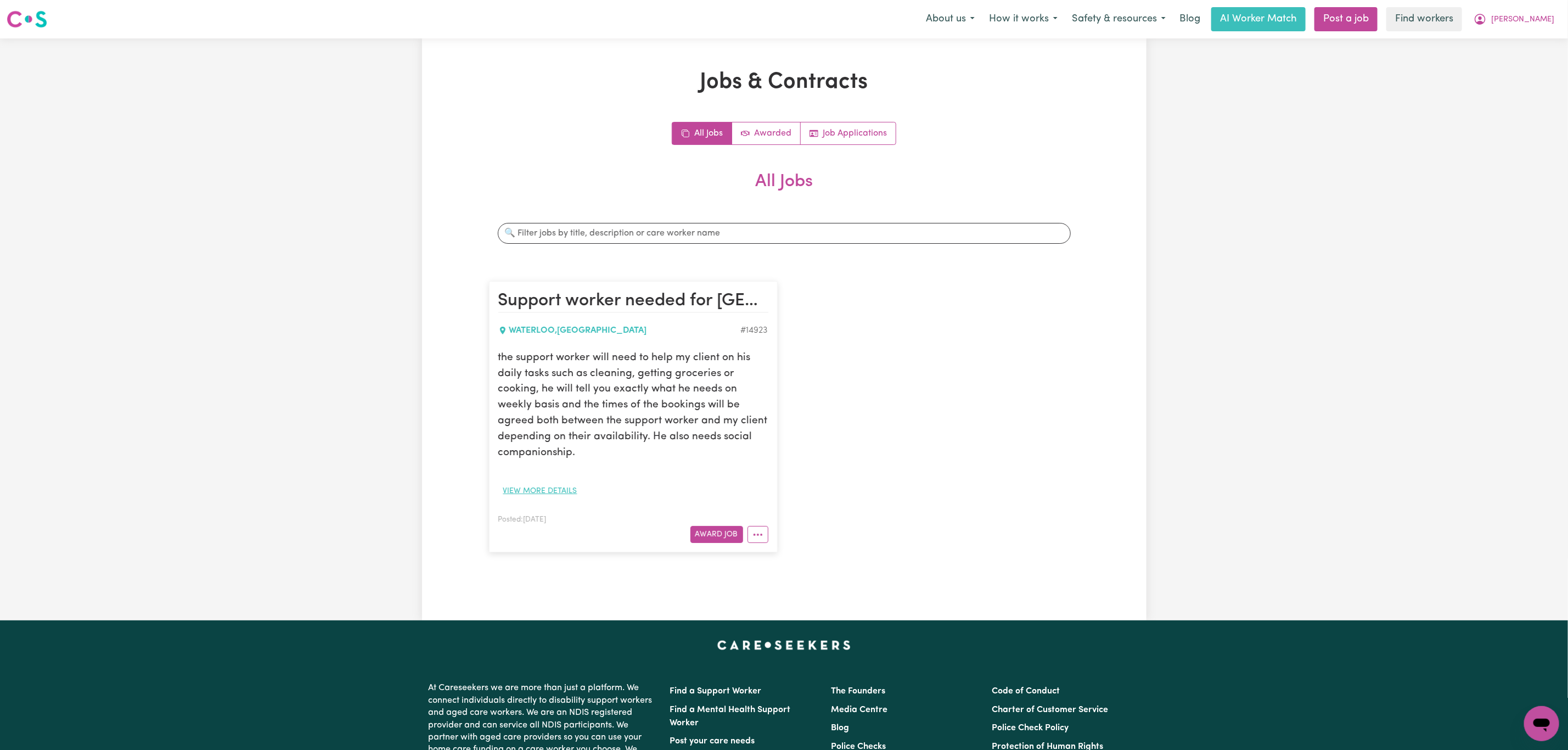
click at [578, 497] on button "View more details" at bounding box center [540, 491] width 84 height 17
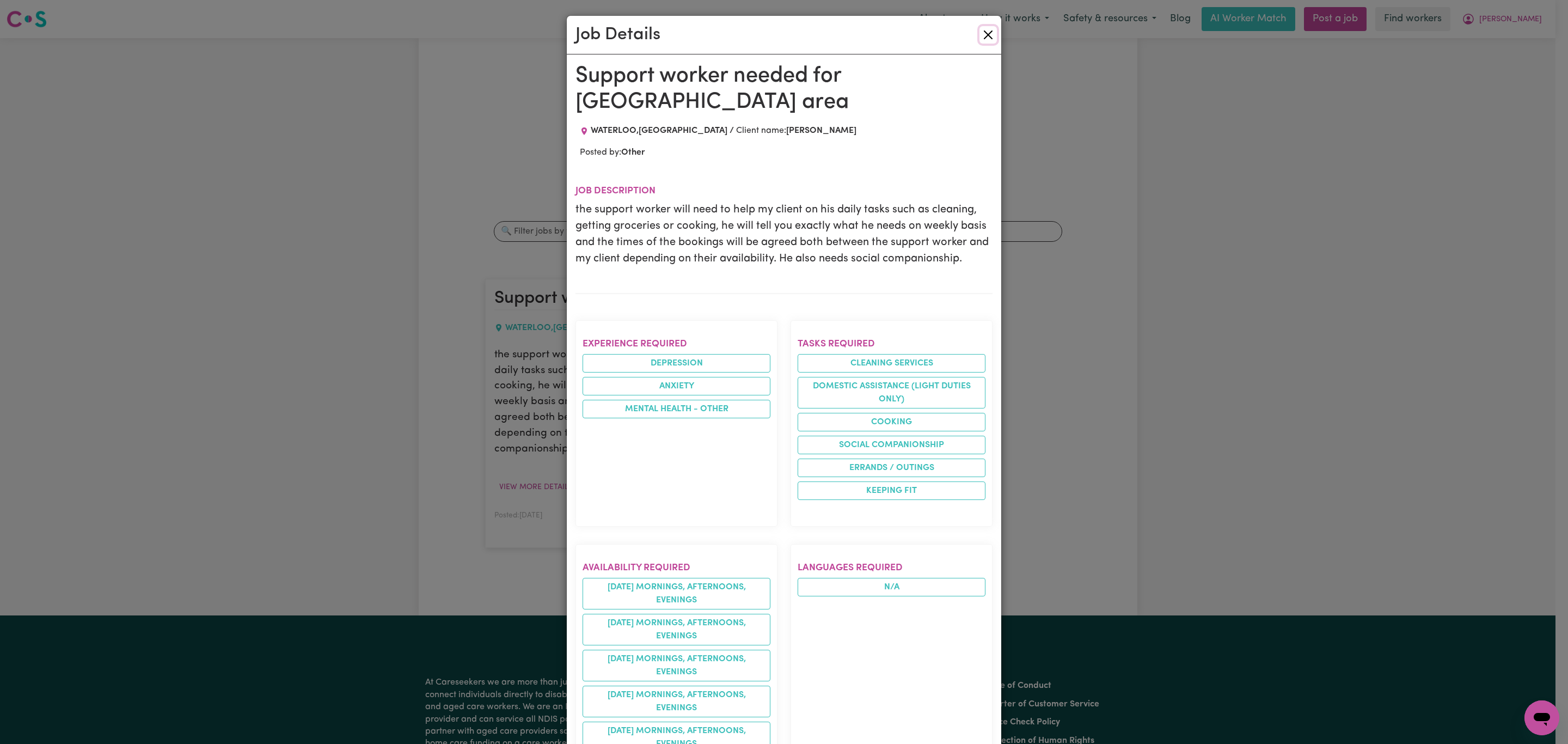
click at [985, 33] on button "Close" at bounding box center [988, 35] width 18 height 18
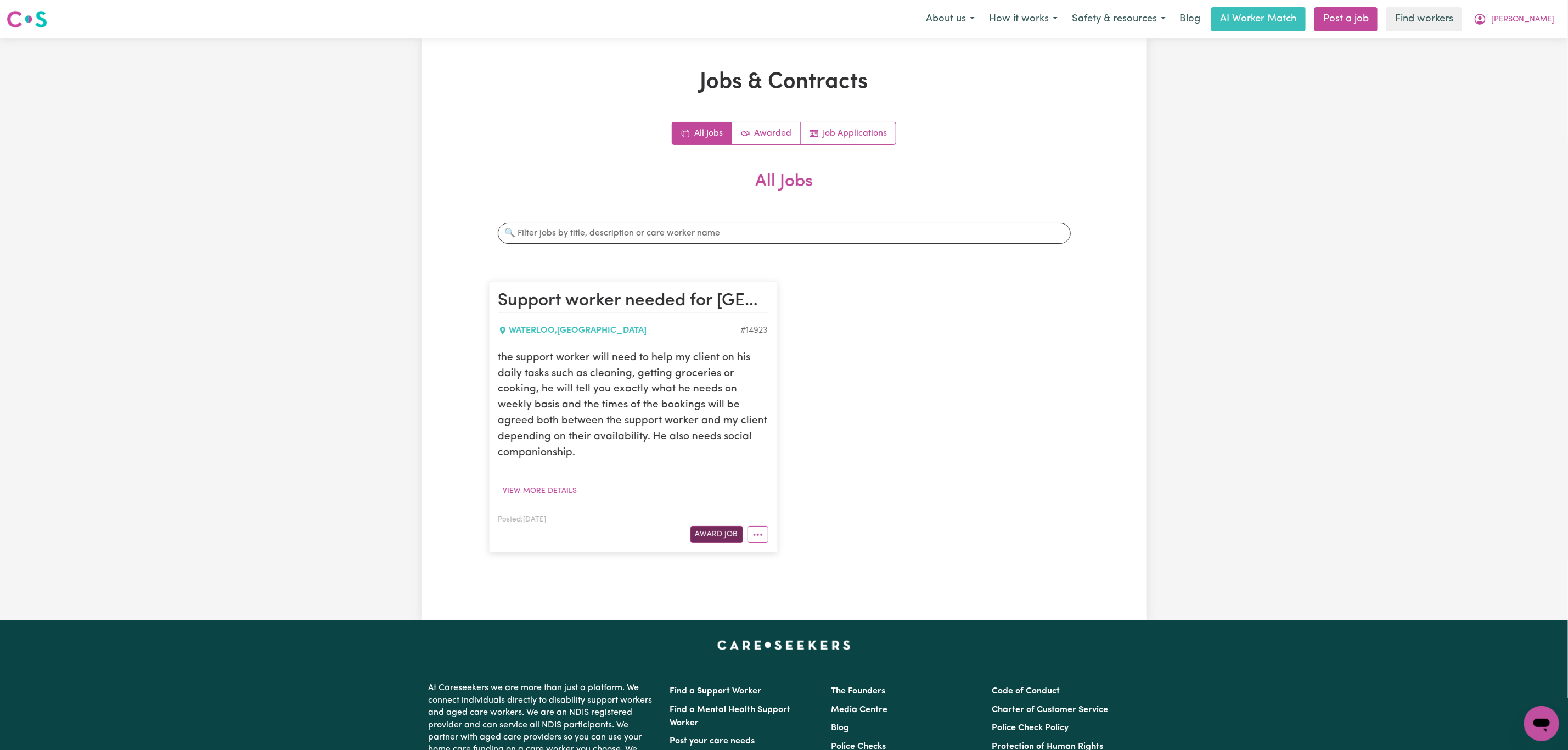
click at [711, 538] on button "Award Job" at bounding box center [717, 534] width 53 height 17
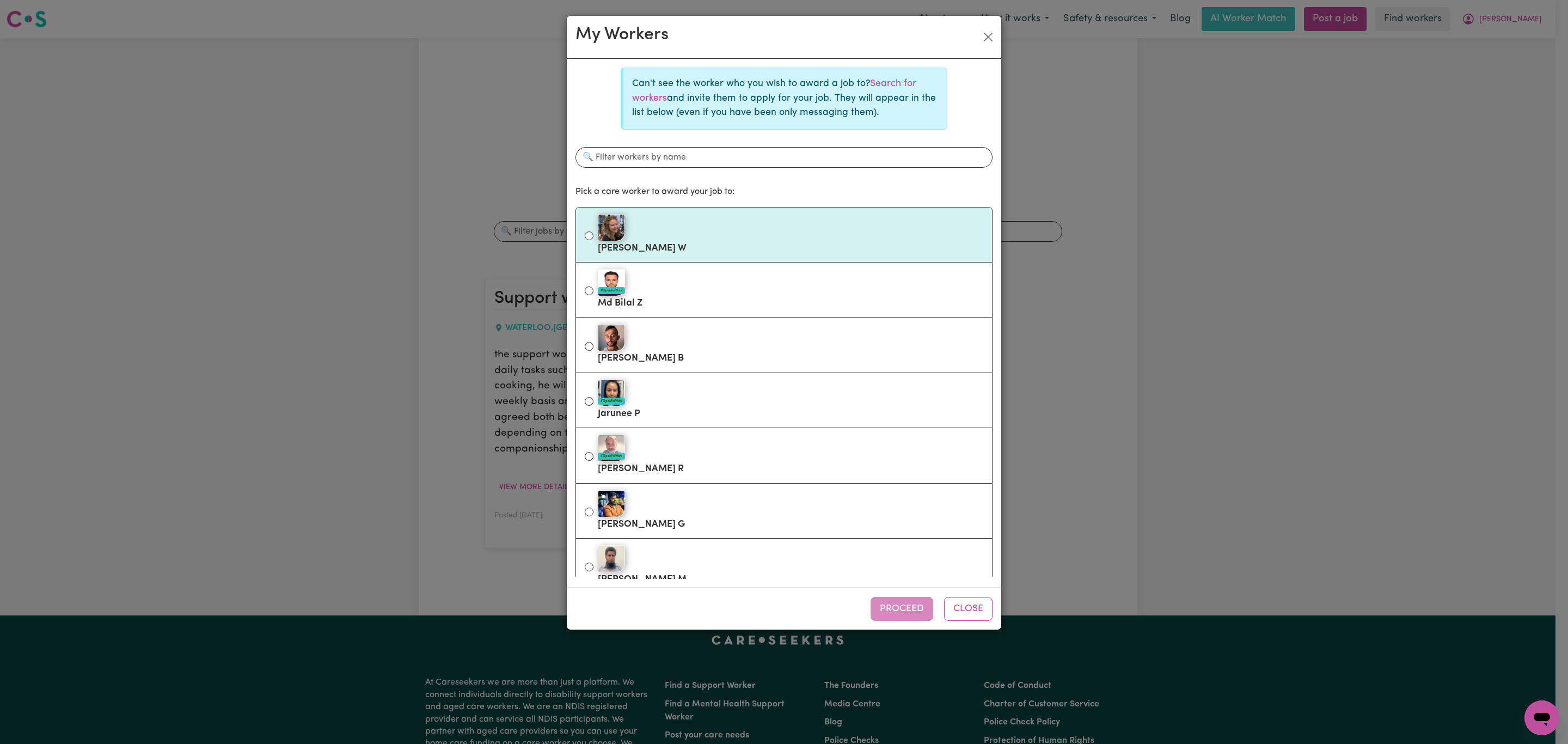
click at [701, 247] on label "[PERSON_NAME]" at bounding box center [790, 235] width 385 height 46
click at [593, 240] on input "[PERSON_NAME]" at bounding box center [589, 236] width 9 height 9
radio input "true"
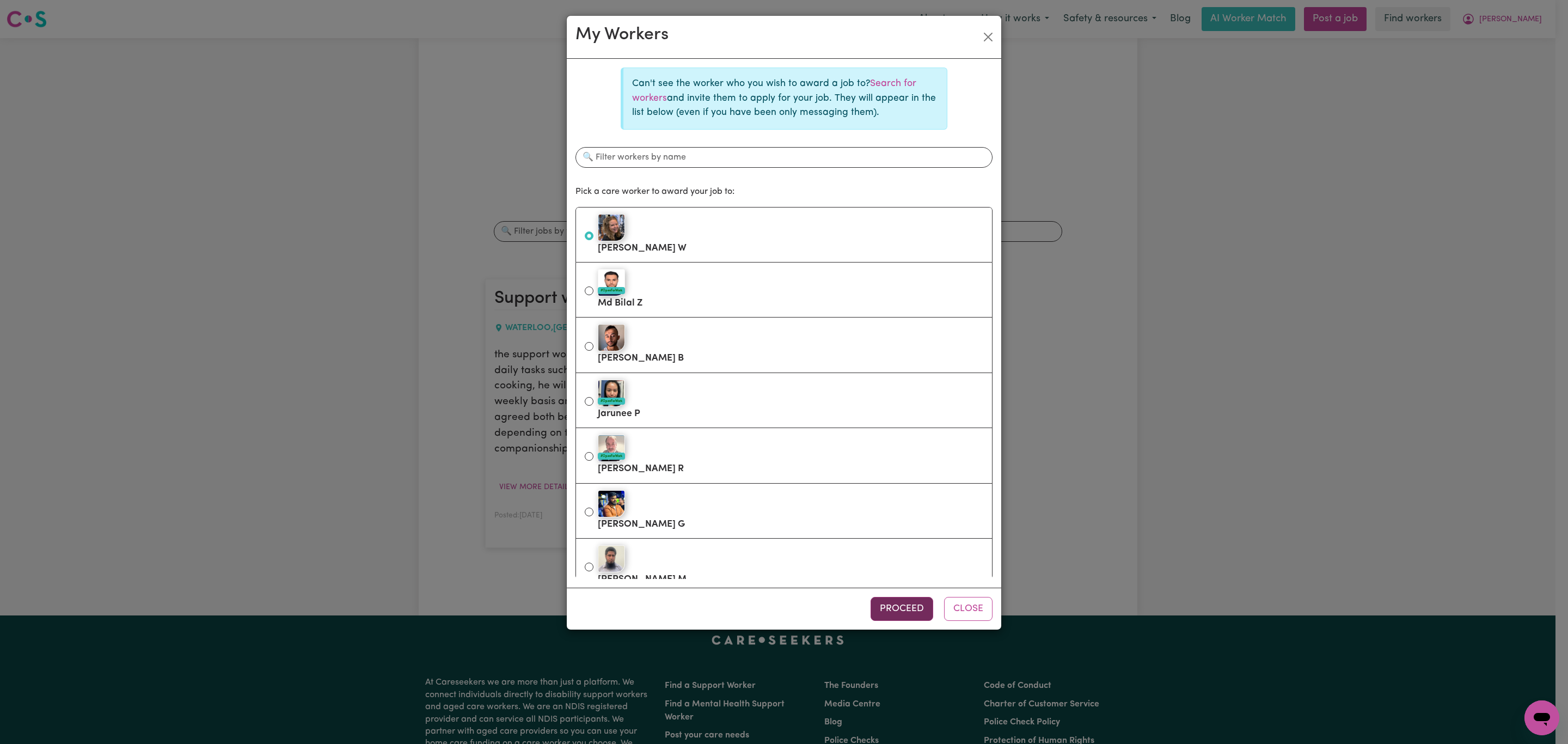
click at [906, 619] on button "Proceed" at bounding box center [901, 608] width 63 height 24
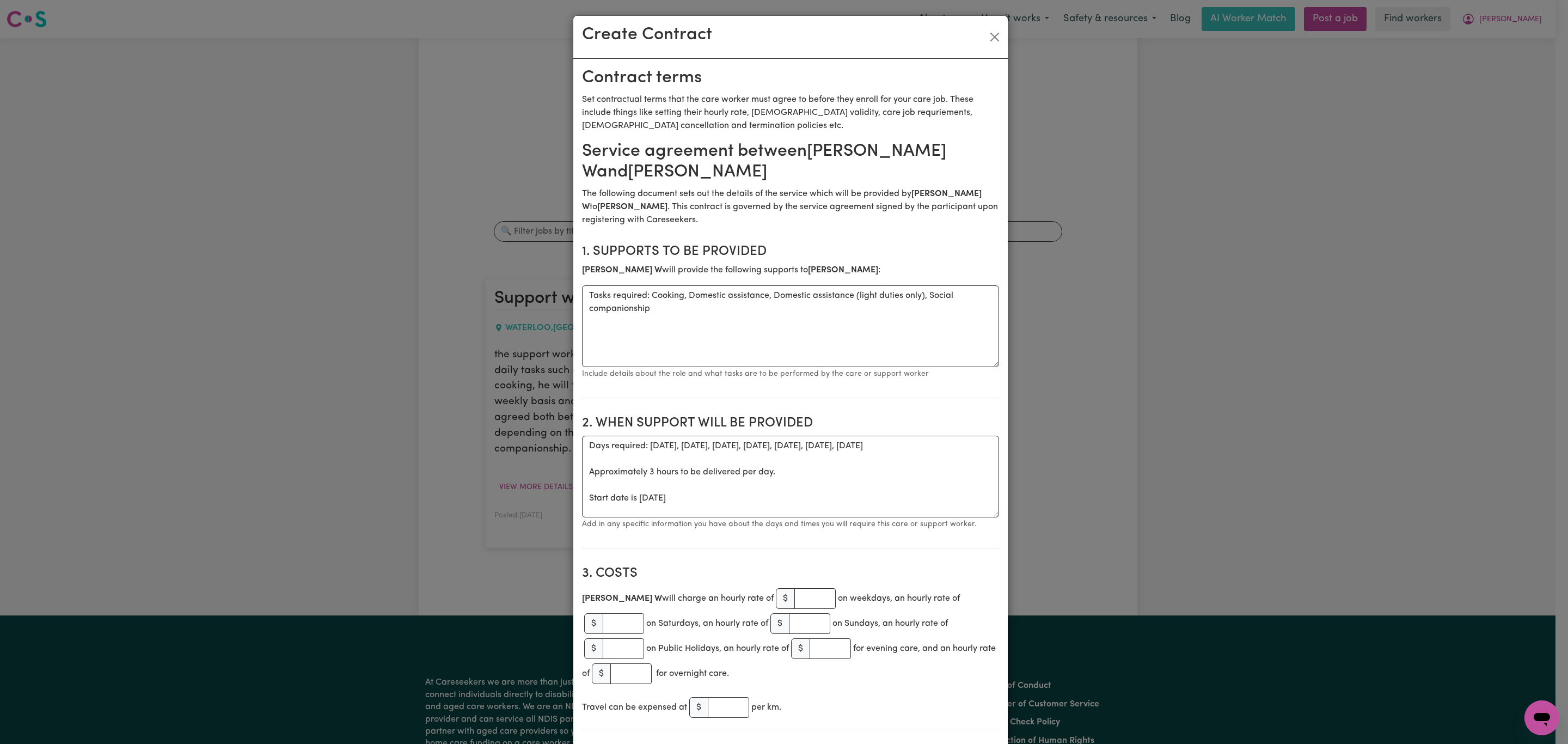
scroll to position [163, 0]
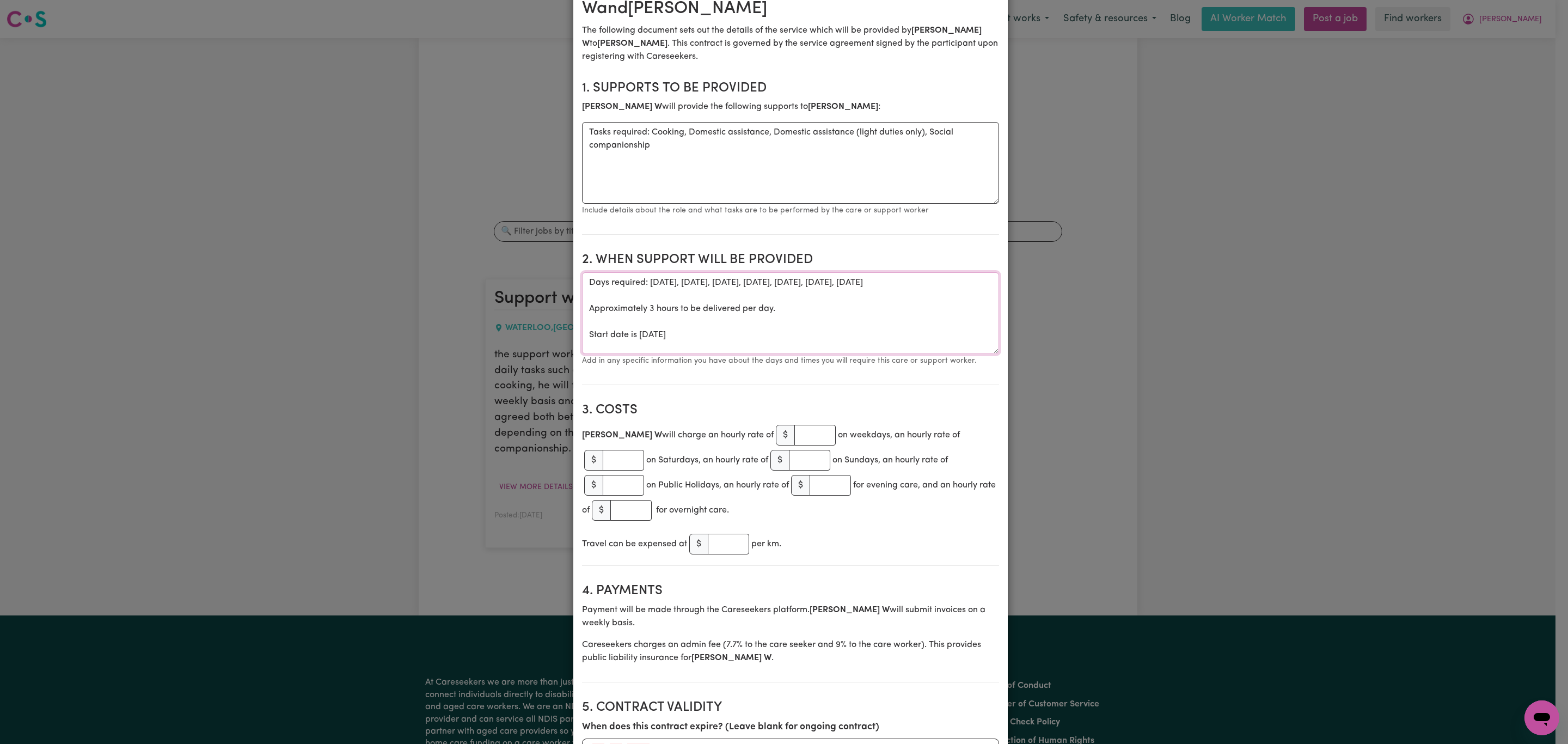
drag, startPoint x: 930, startPoint y: 264, endPoint x: 645, endPoint y: 269, distance: 285.0
click at [645, 272] on textarea "Days required: [DATE], [DATE], [DATE], [DATE], [DATE], [DATE], [DATE] Approxima…" at bounding box center [790, 313] width 417 height 81
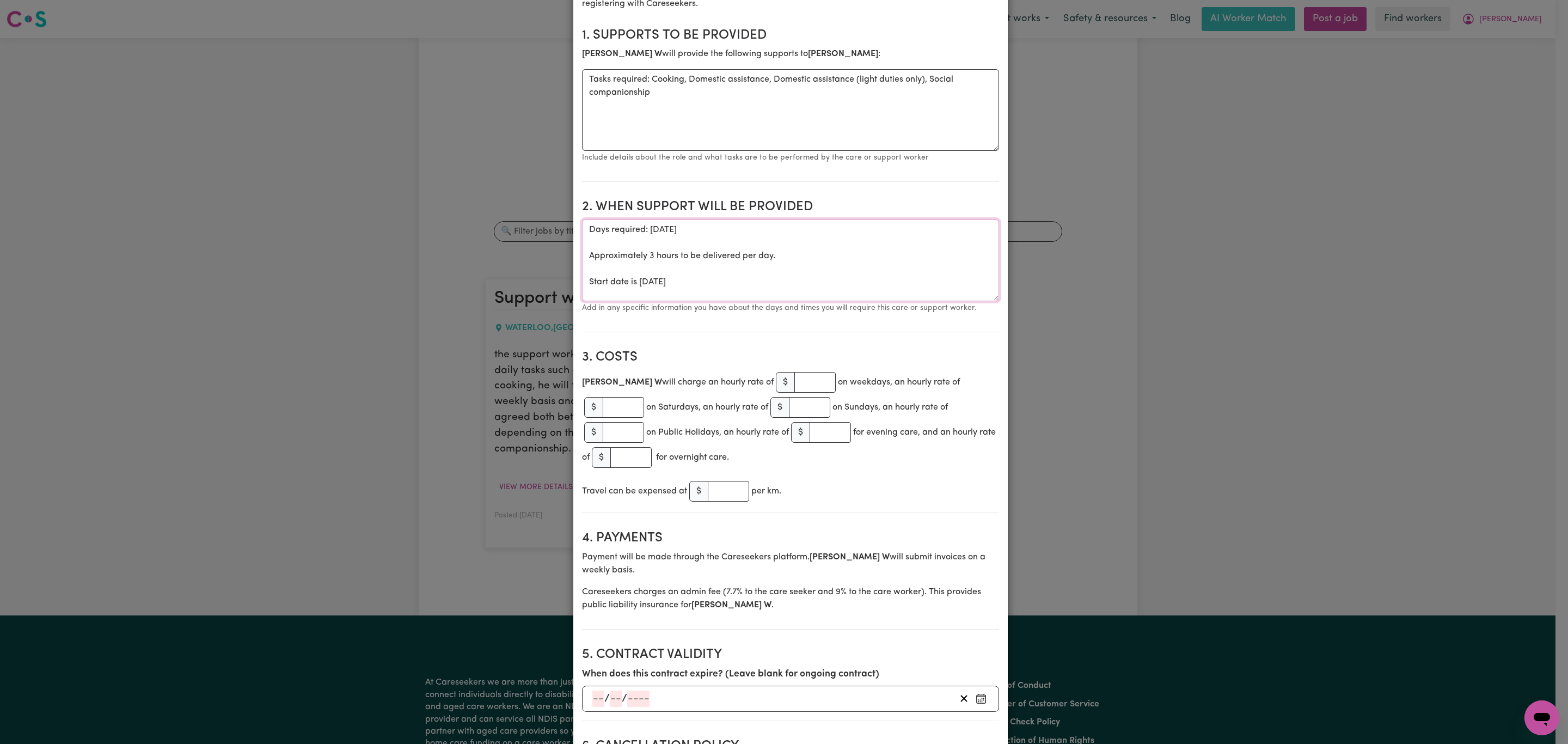
scroll to position [245, 0]
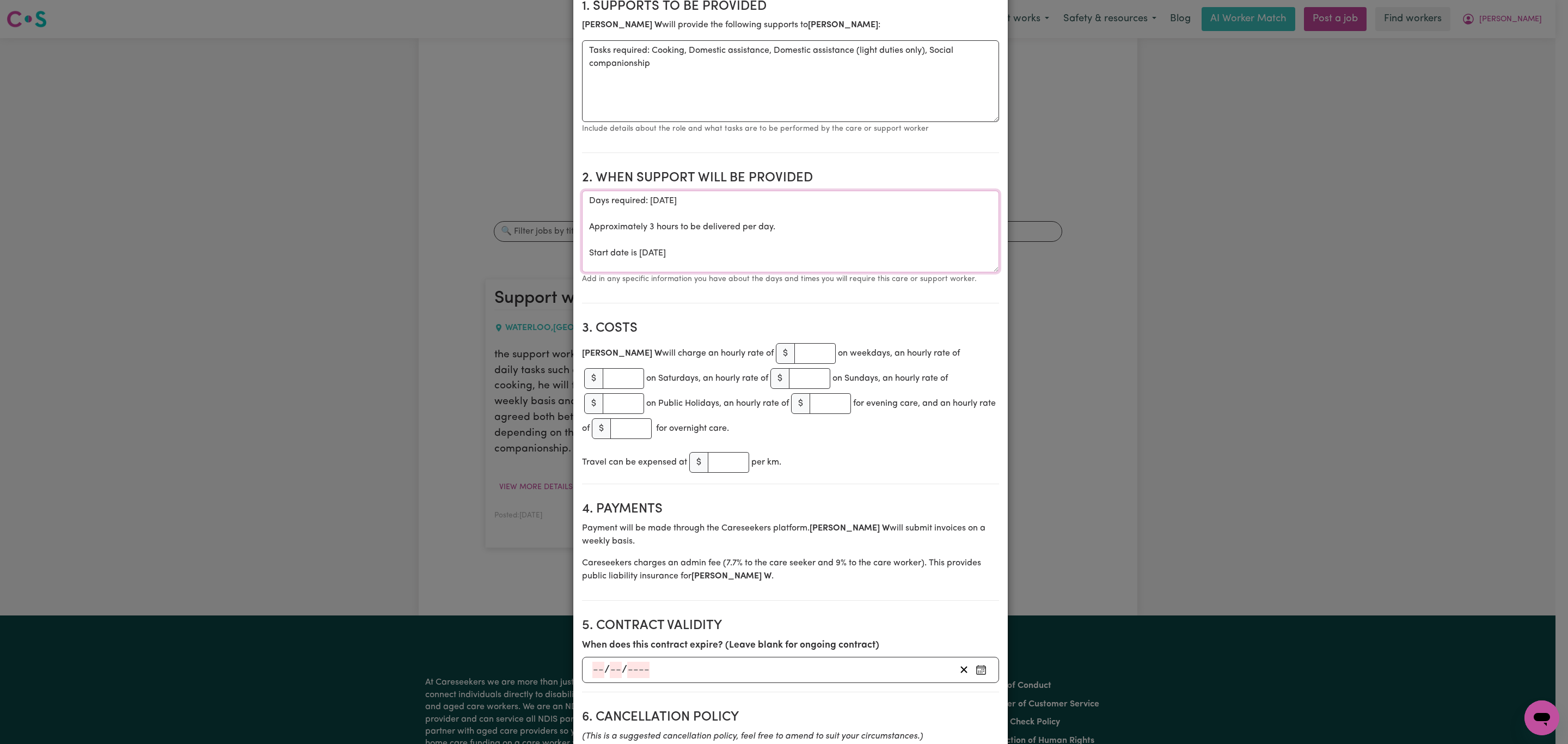
click at [730, 195] on textarea "Days required: [DATE] Approximately 3 hours to be delivered per day. Start date…" at bounding box center [790, 231] width 417 height 81
click at [727, 190] on textarea "Days required: [DATE] Approximately 3 hours to be delivered per day. Start date…" at bounding box center [790, 231] width 417 height 81
click at [725, 190] on textarea "Days required: [DATE] Approximately 3 hours to be delivered per day. Start date…" at bounding box center [790, 231] width 417 height 81
drag, startPoint x: 779, startPoint y: 210, endPoint x: 643, endPoint y: 205, distance: 136.1
click at [643, 205] on textarea "Days required: [DATE] Approximately 3 hours to be delivered per day. Start date…" at bounding box center [790, 231] width 417 height 81
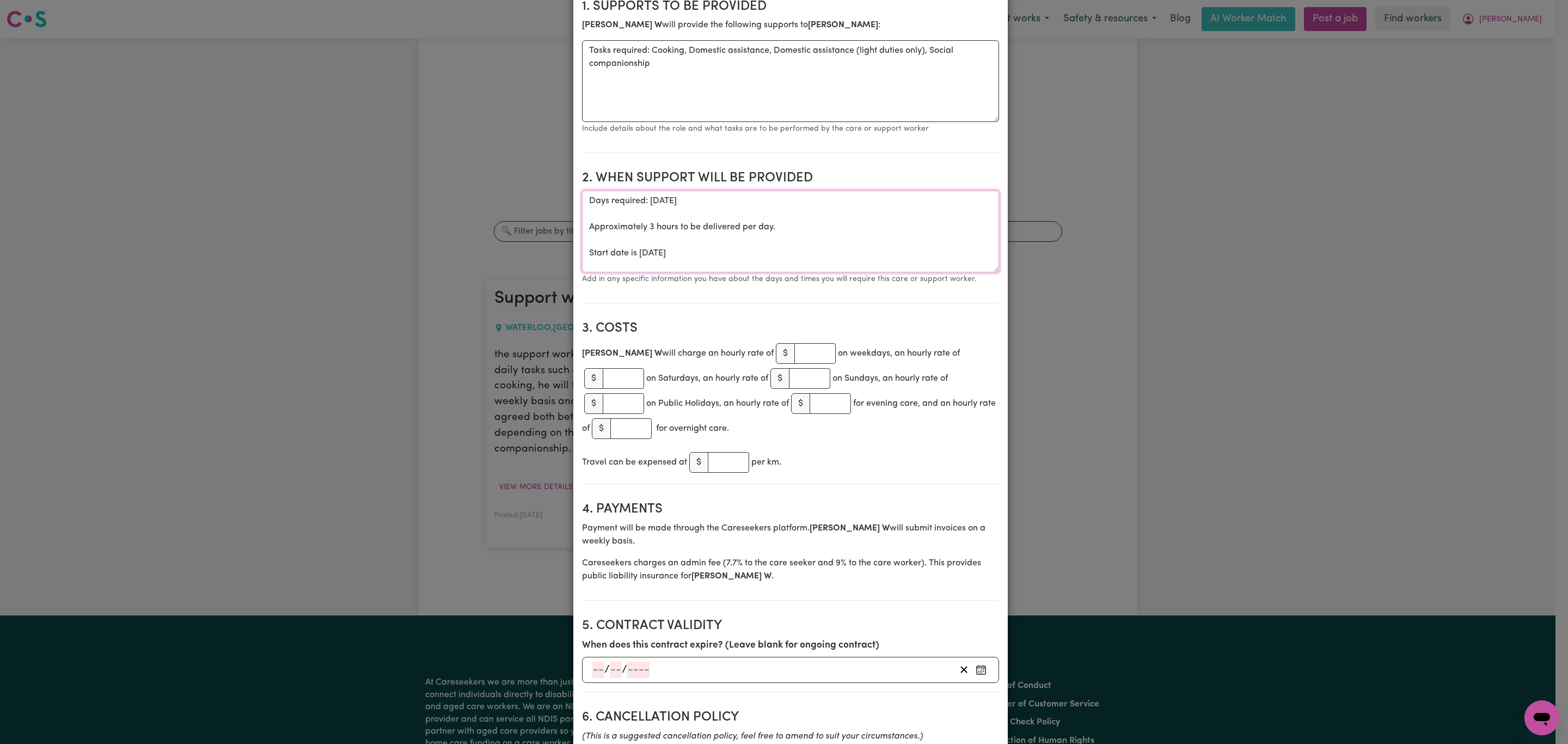
click at [712, 190] on textarea "Days required: [DATE] Approximately 3 hours to be delivered per day. Start date…" at bounding box center [790, 231] width 417 height 81
click at [649, 212] on textarea "Days required: [DATE] 10am Approximately 3 hours to be delivered per day. Start…" at bounding box center [790, 231] width 417 height 81
click at [707, 190] on textarea "Days required: [DATE] 10am Approximately 3-4 hours to be delivered per day. Sta…" at bounding box center [790, 231] width 417 height 81
type textarea "Days required: [DATE] 10am Approximately 3-4 hours to be delivered per day. Sta…"
drag, startPoint x: 759, startPoint y: 331, endPoint x: 768, endPoint y: 321, distance: 13.5
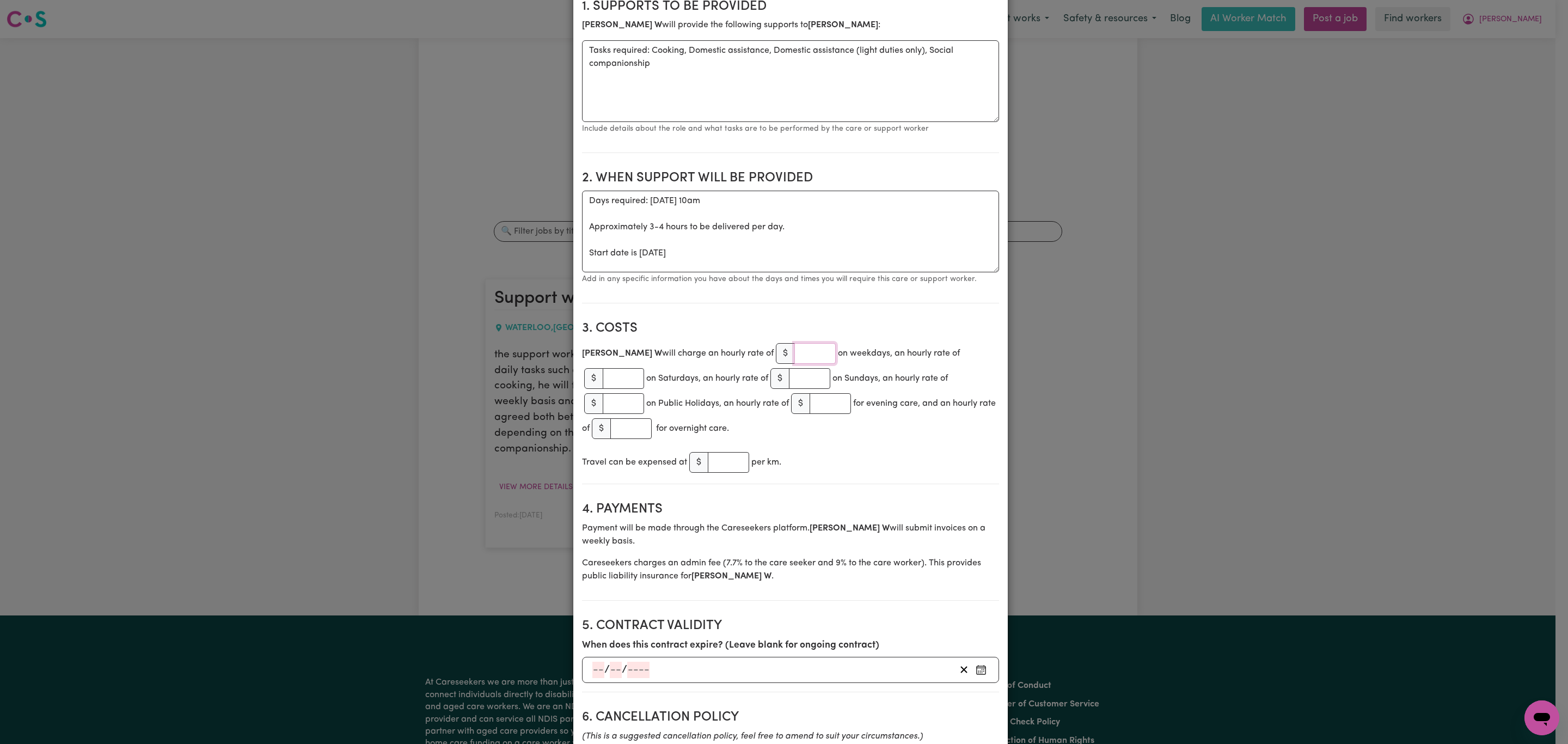
click at [768, 321] on section "3. Costs [PERSON_NAME] will charge an hourly rate of $ on weekdays, an hourly r…" at bounding box center [790, 398] width 417 height 172
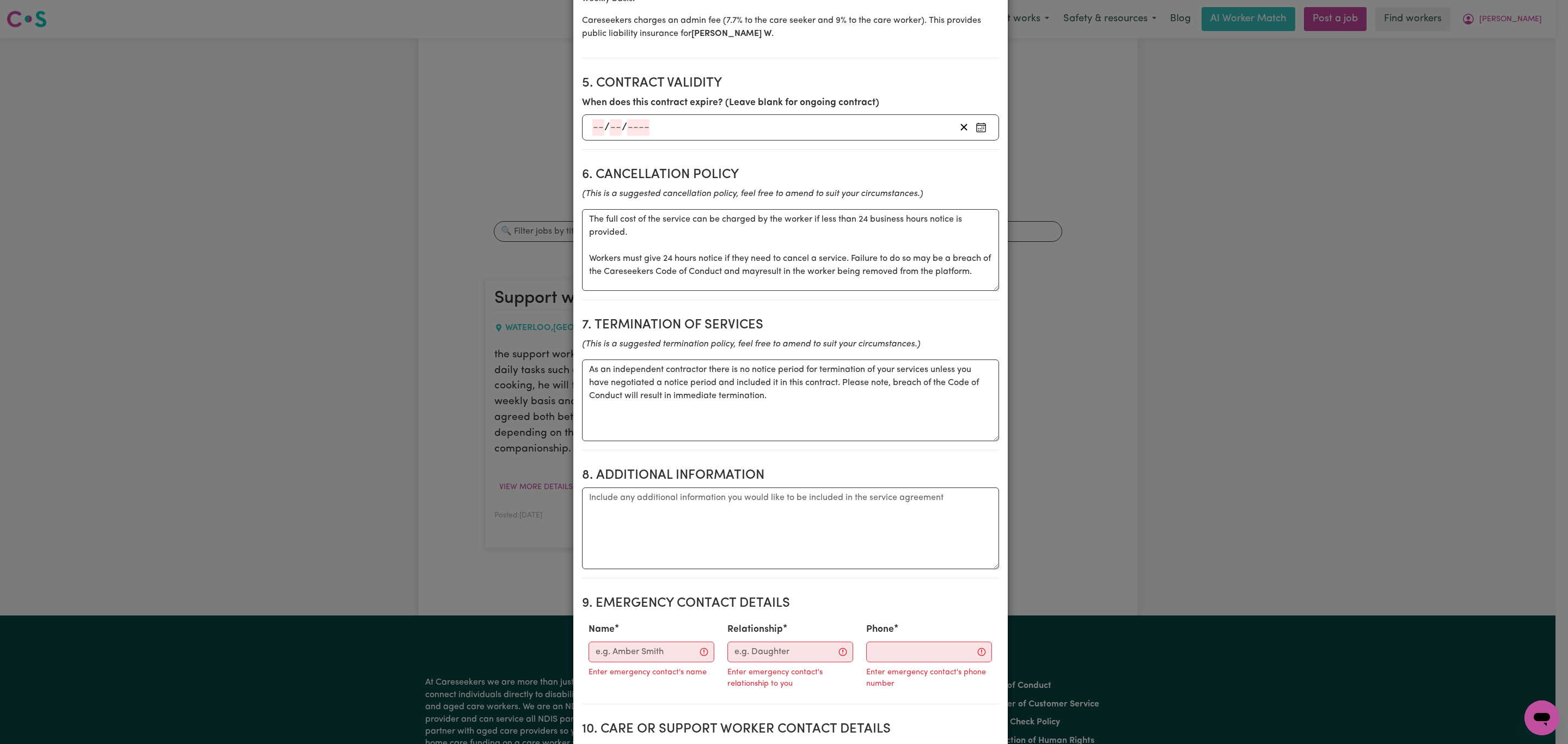
scroll to position [817, 0]
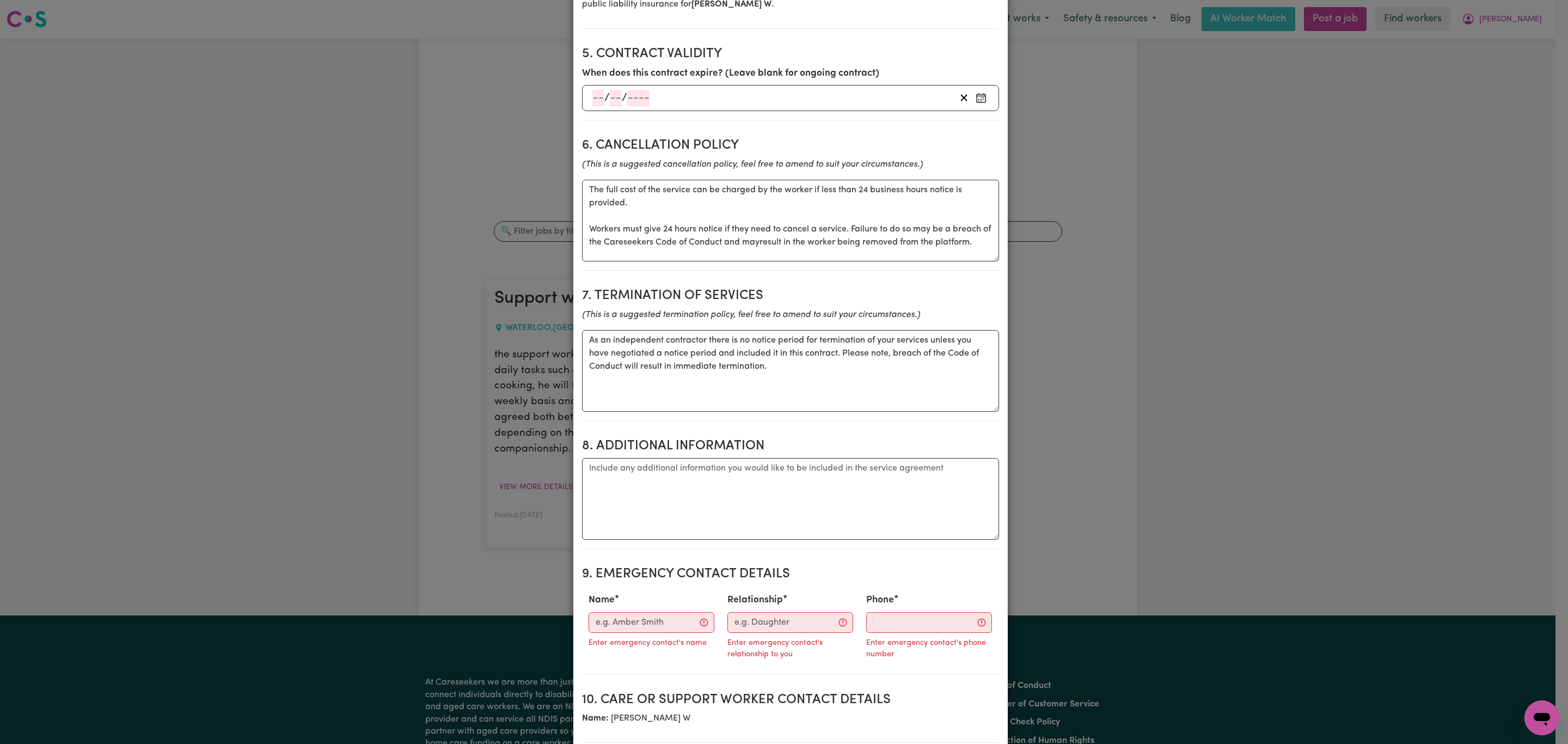
type input "50"
click at [619, 458] on textarea "Additional information" at bounding box center [790, 499] width 417 height 81
click at [636, 612] on input "Name" at bounding box center [652, 622] width 126 height 20
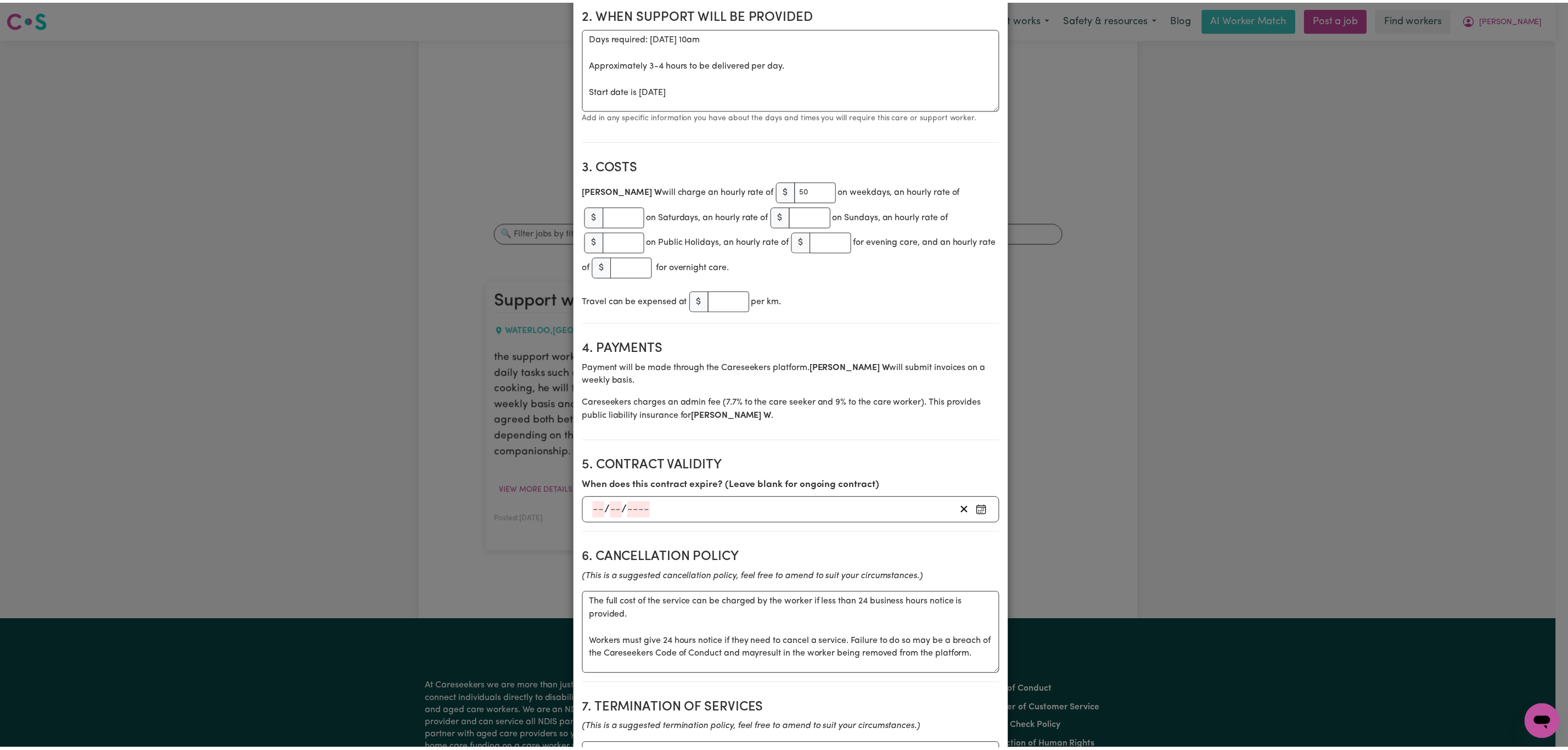
scroll to position [0, 0]
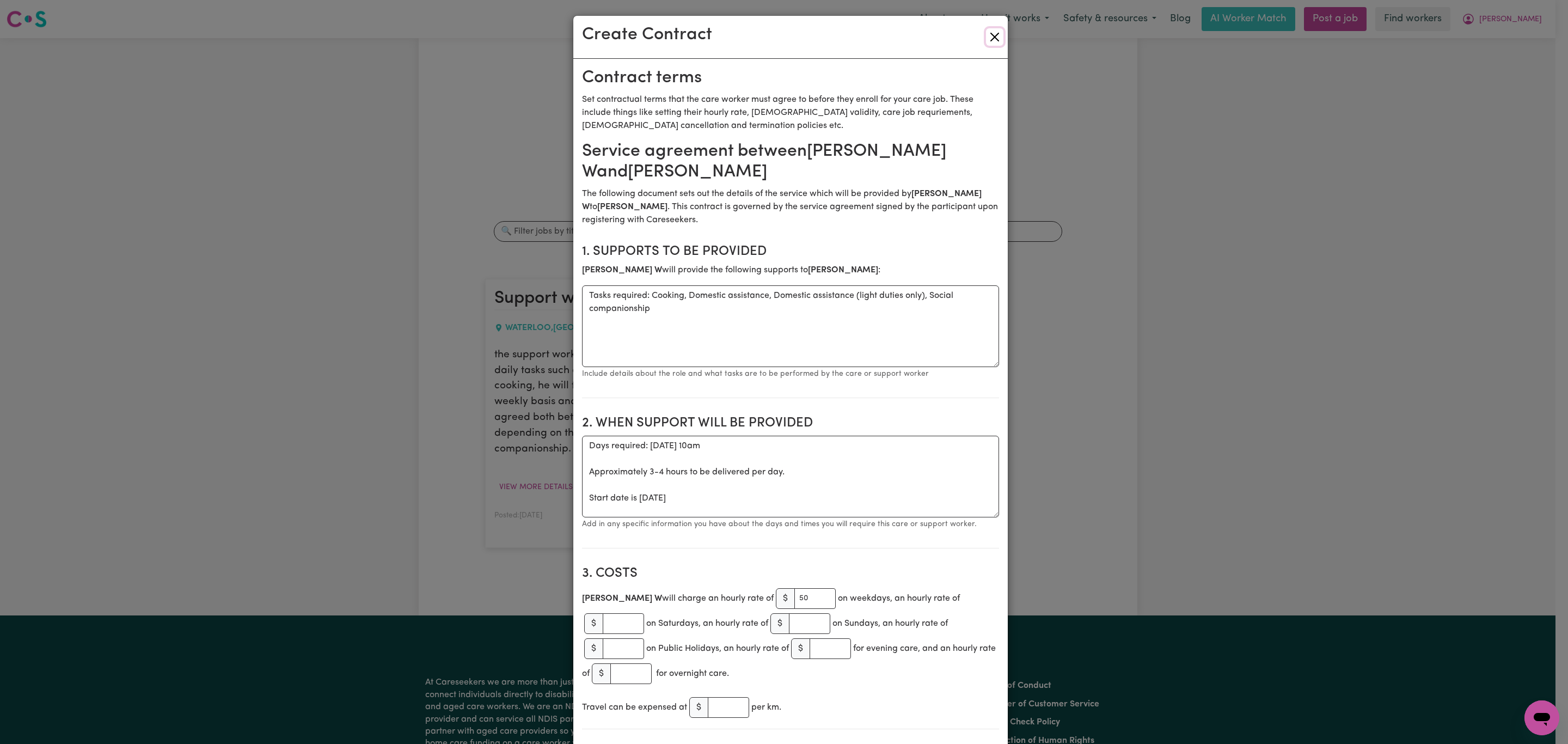
click at [986, 36] on button "Close" at bounding box center [995, 37] width 18 height 18
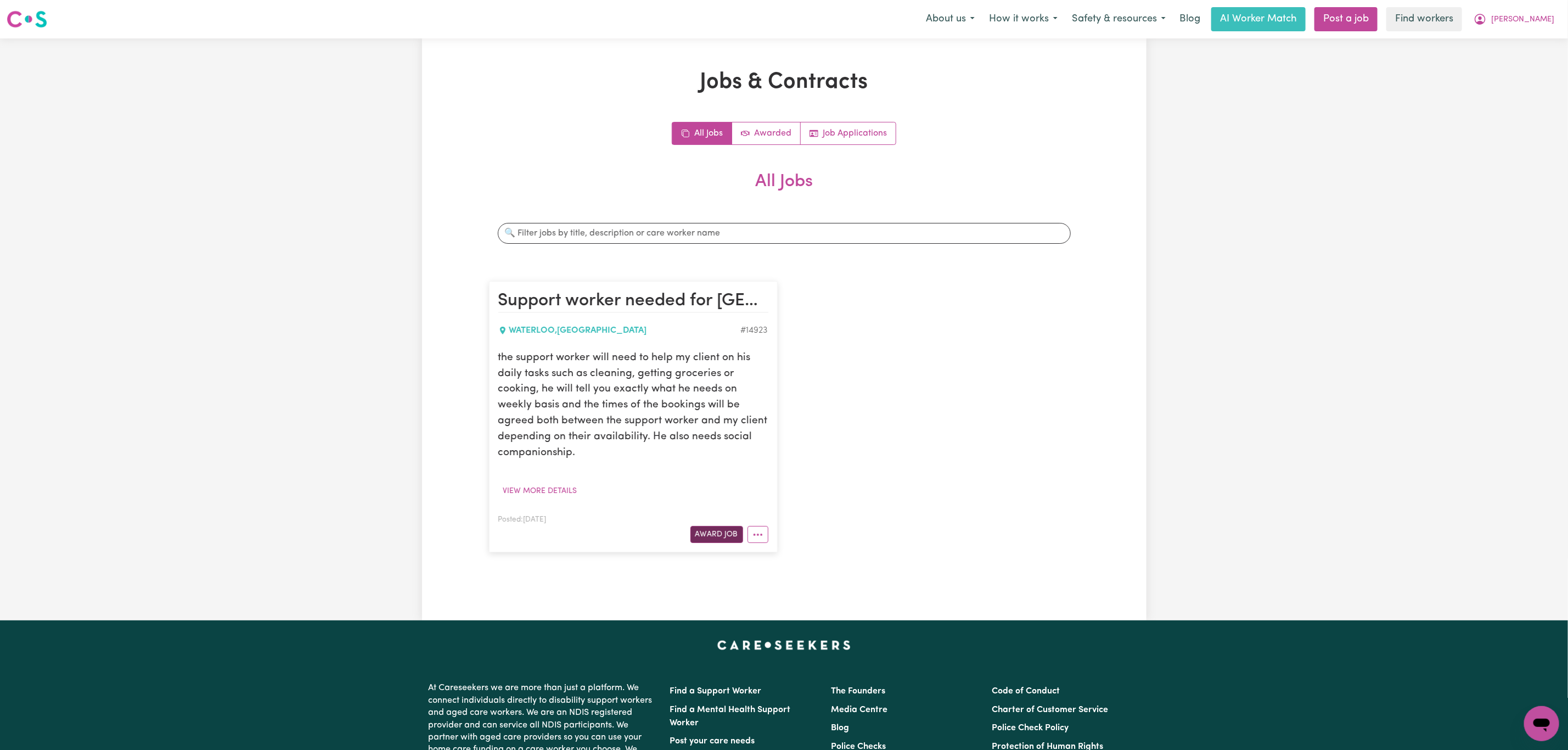
click at [713, 530] on button "Award Job" at bounding box center [717, 534] width 53 height 17
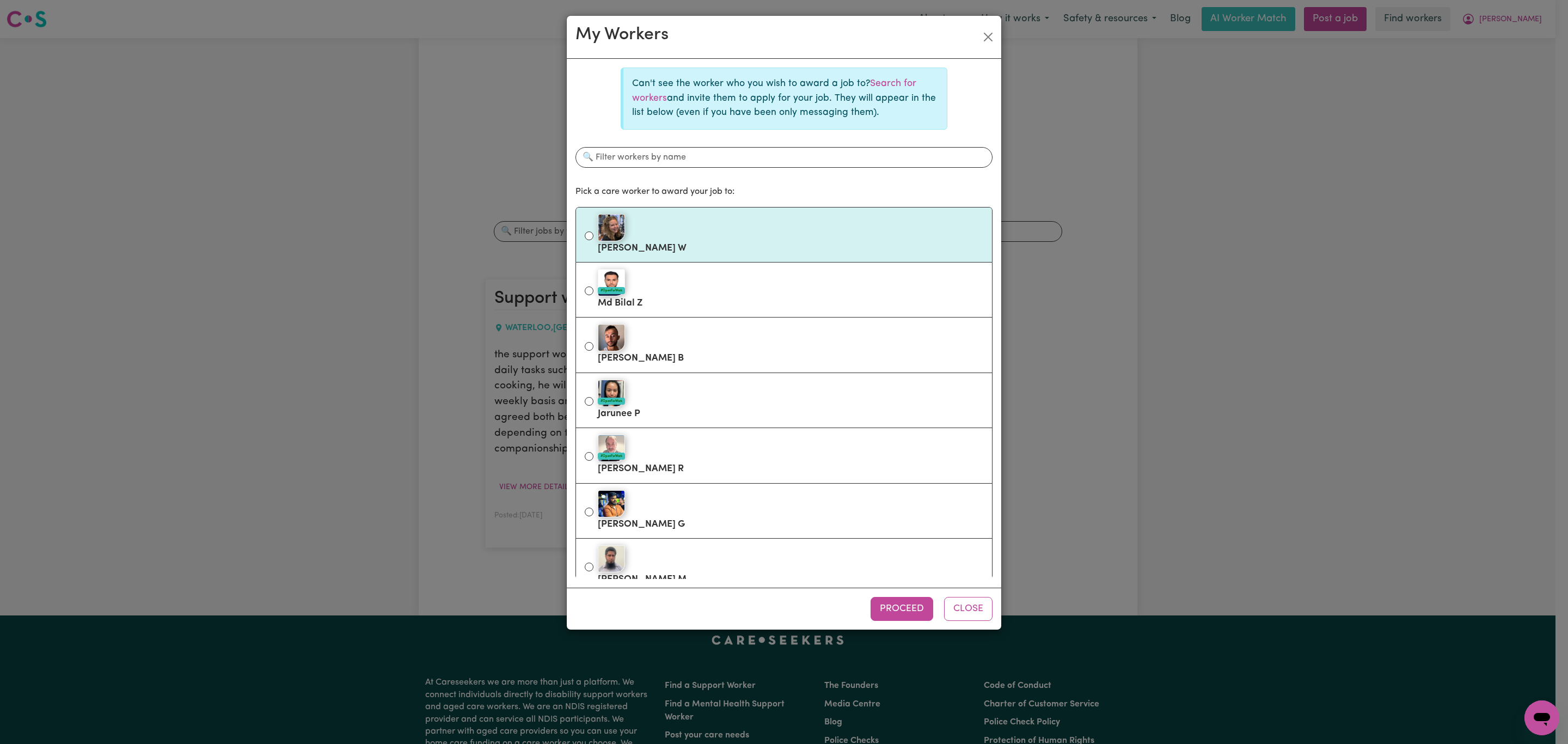
click at [729, 234] on div at bounding box center [790, 228] width 385 height 27
click at [593, 234] on input "[PERSON_NAME]" at bounding box center [589, 236] width 9 height 9
radio input "true"
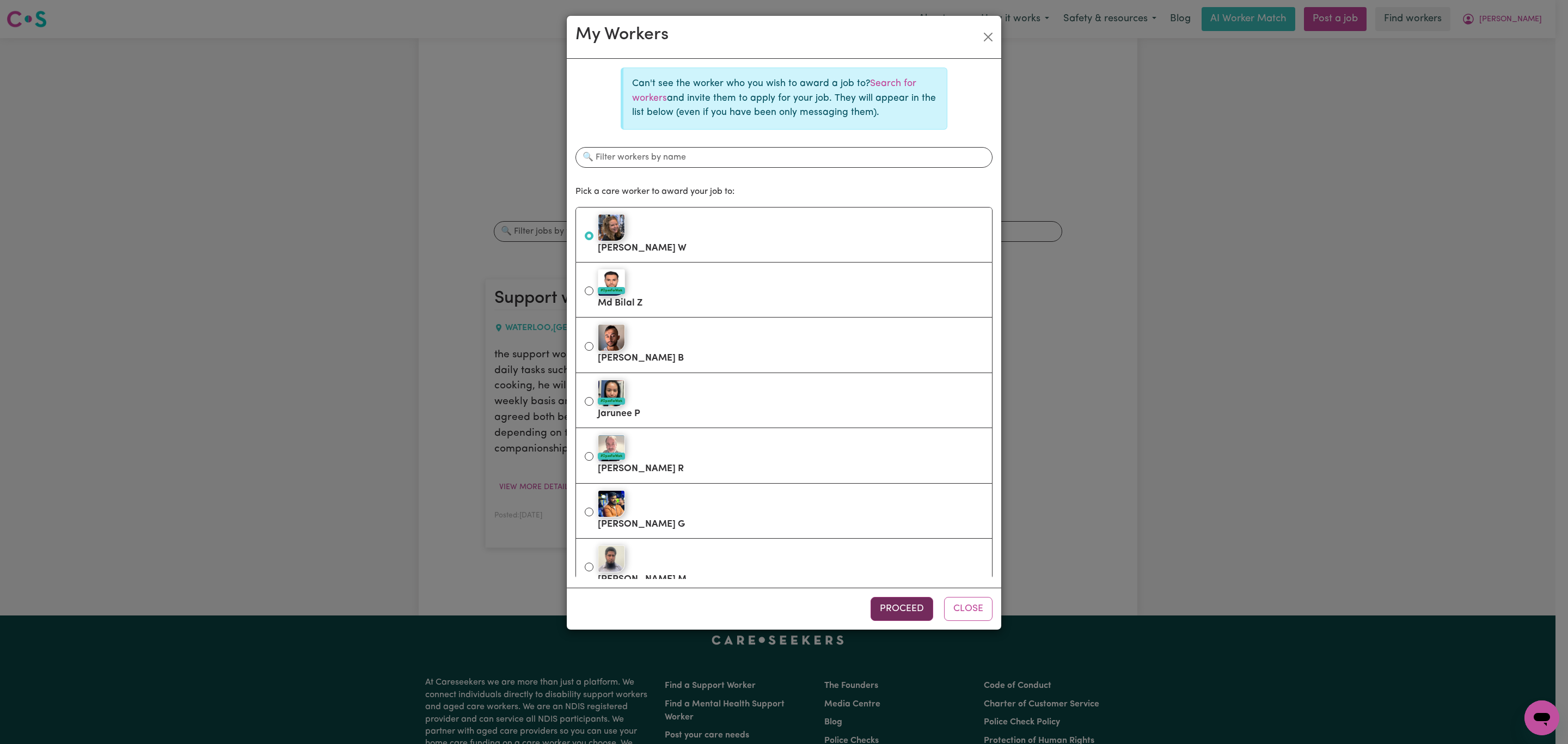
click at [893, 608] on button "Proceed" at bounding box center [901, 608] width 63 height 24
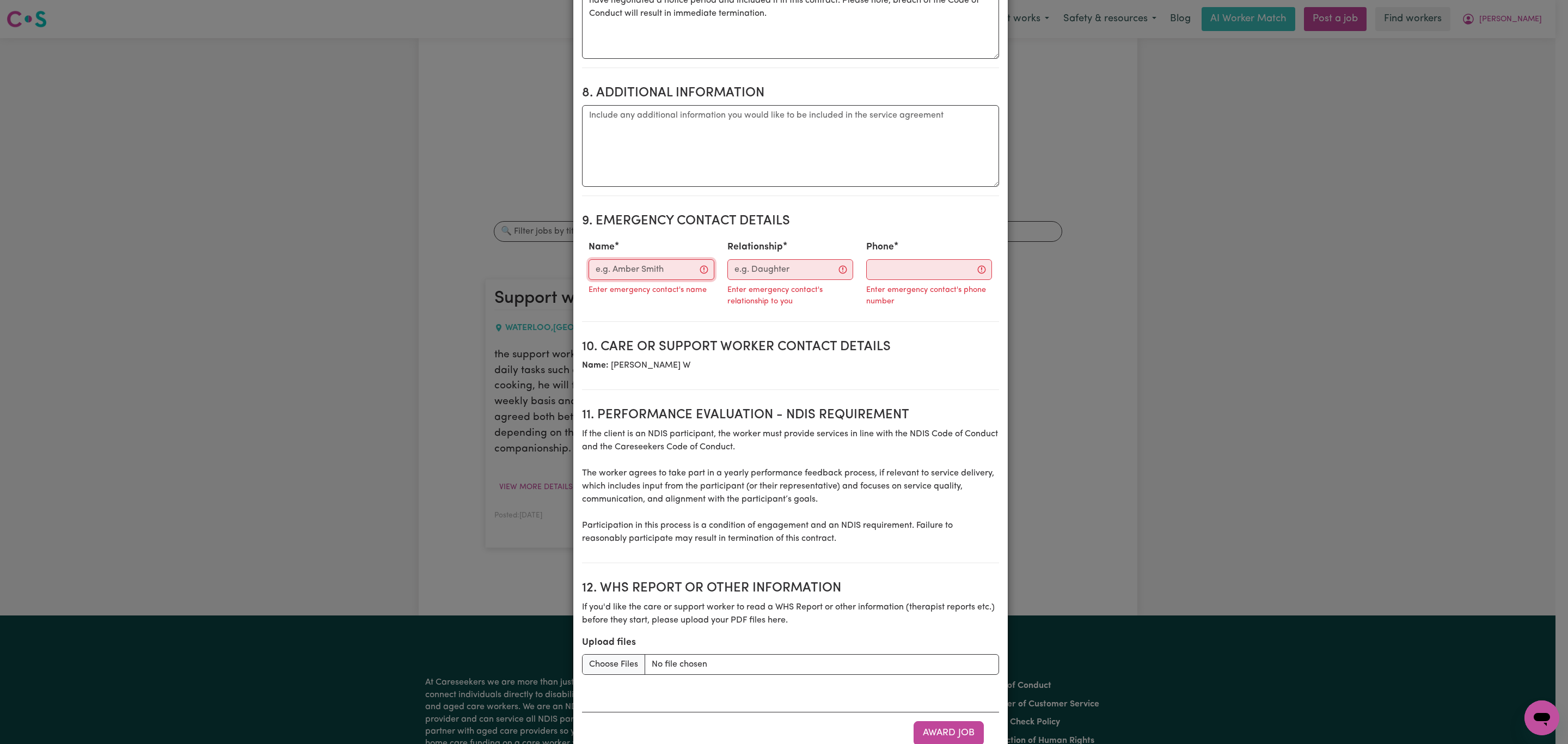
drag, startPoint x: 669, startPoint y: 227, endPoint x: 675, endPoint y: 226, distance: 6.1
click at [669, 260] on input "Name" at bounding box center [652, 269] width 126 height 20
paste input "0422510554"
type input "0422510554"
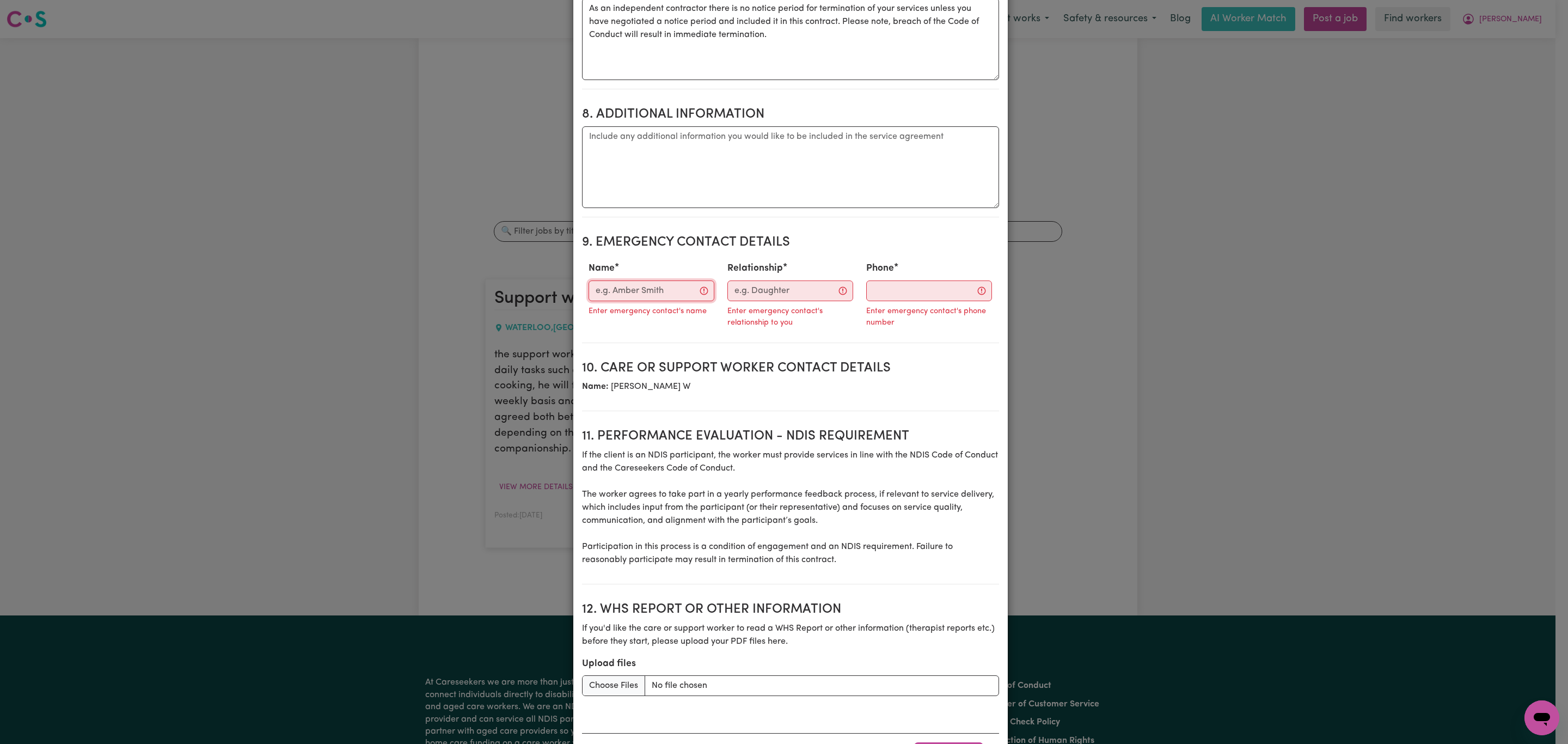
scroll to position [1170, 0]
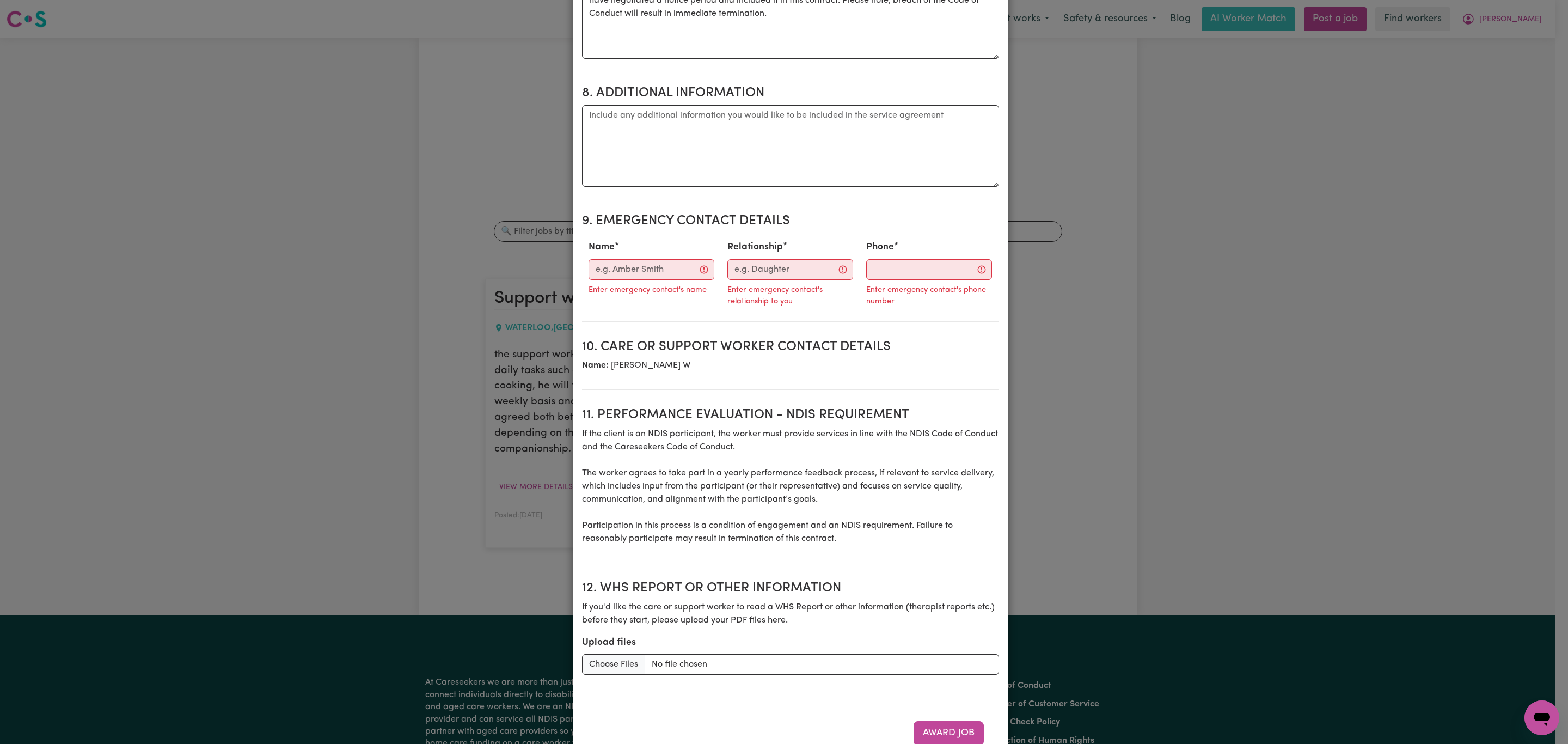
click at [903, 280] on div "Enter emergency contact's phone number" at bounding box center [929, 289] width 126 height 18
drag, startPoint x: 892, startPoint y: 236, endPoint x: 857, endPoint y: 234, distance: 35.1
click at [892, 260] on input "Phone" at bounding box center [929, 269] width 126 height 20
paste input "0422510554"
type input "0422510554"
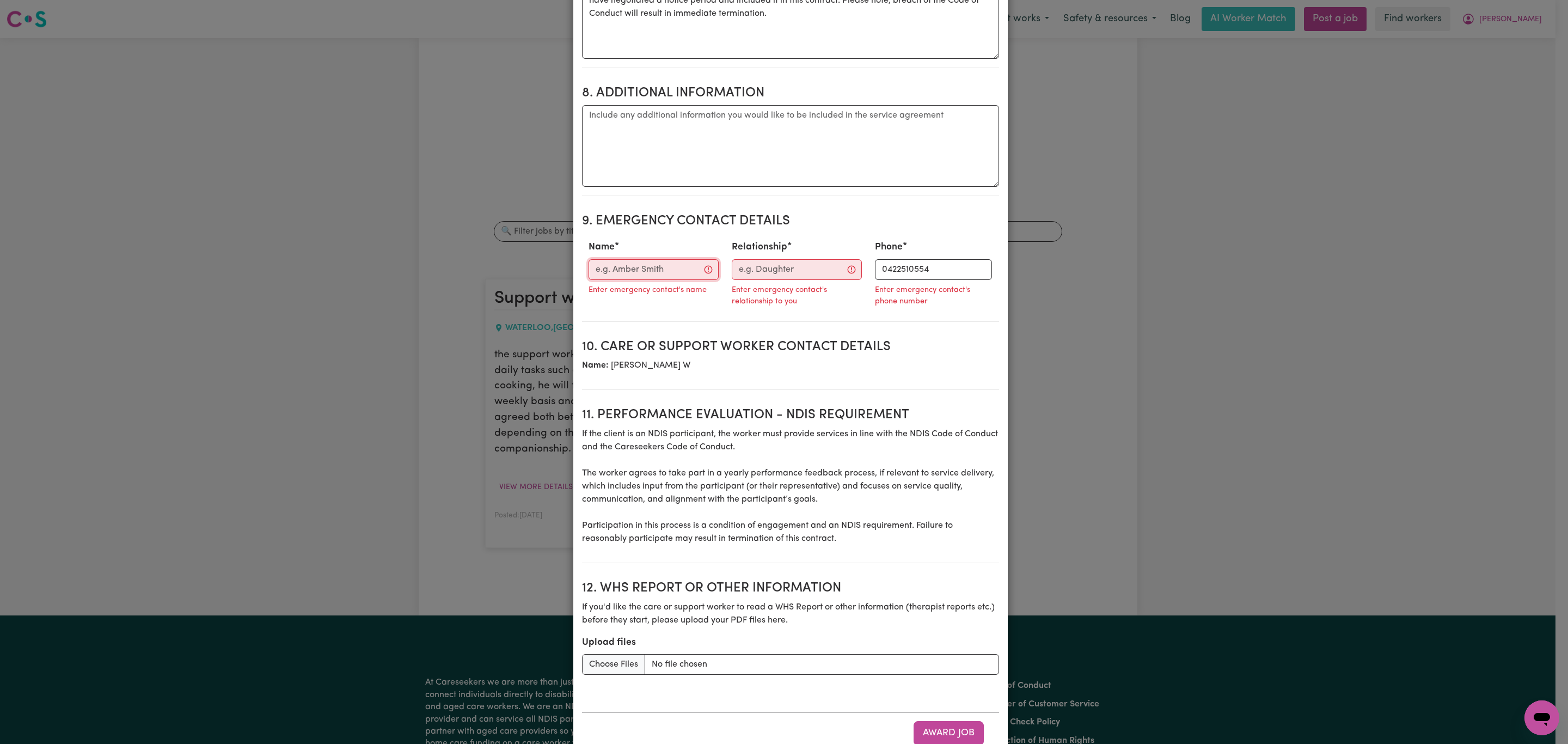
click at [598, 260] on input "Name" at bounding box center [653, 269] width 130 height 20
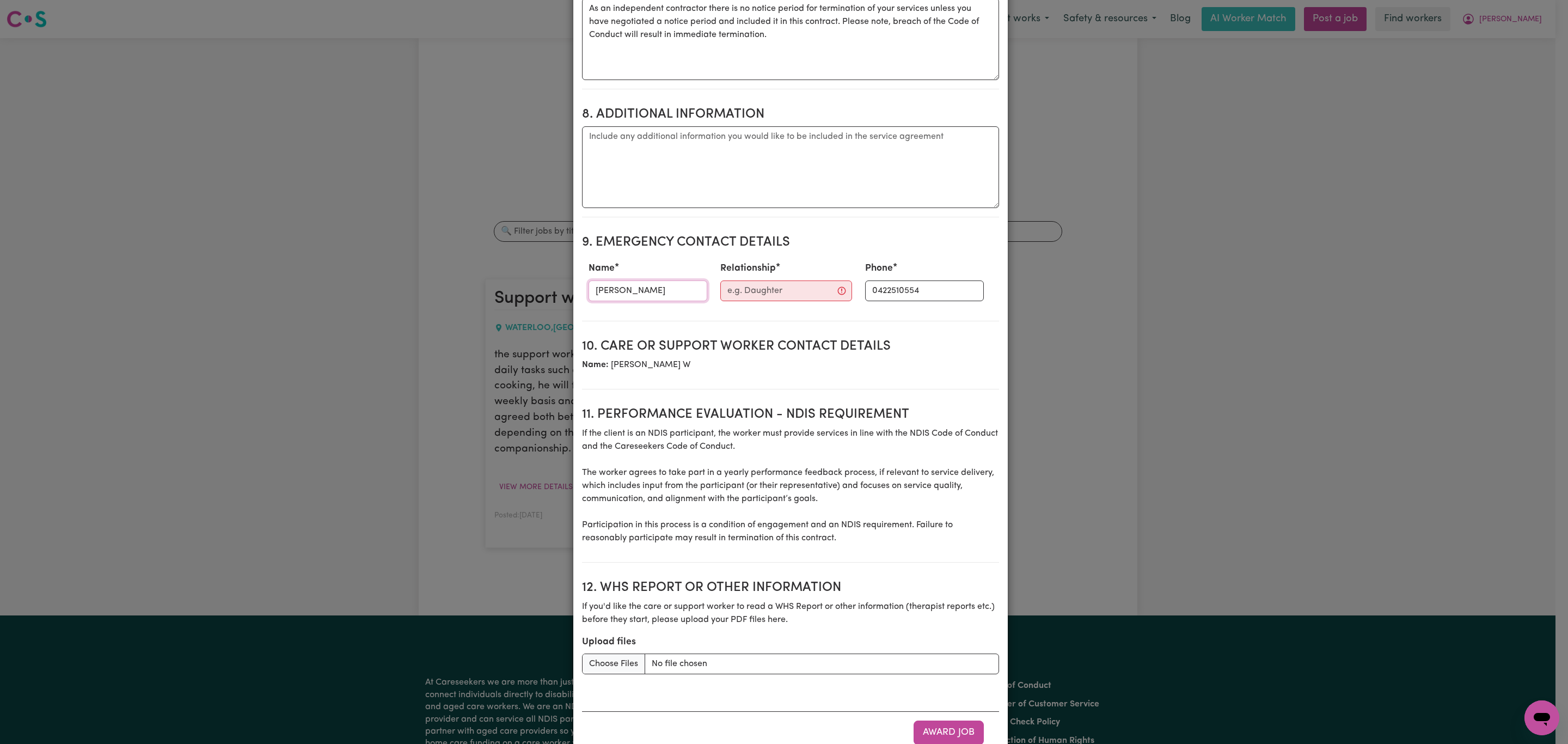
type input "[PERSON_NAME]"
click at [781, 281] on input "Relationship" at bounding box center [786, 291] width 132 height 20
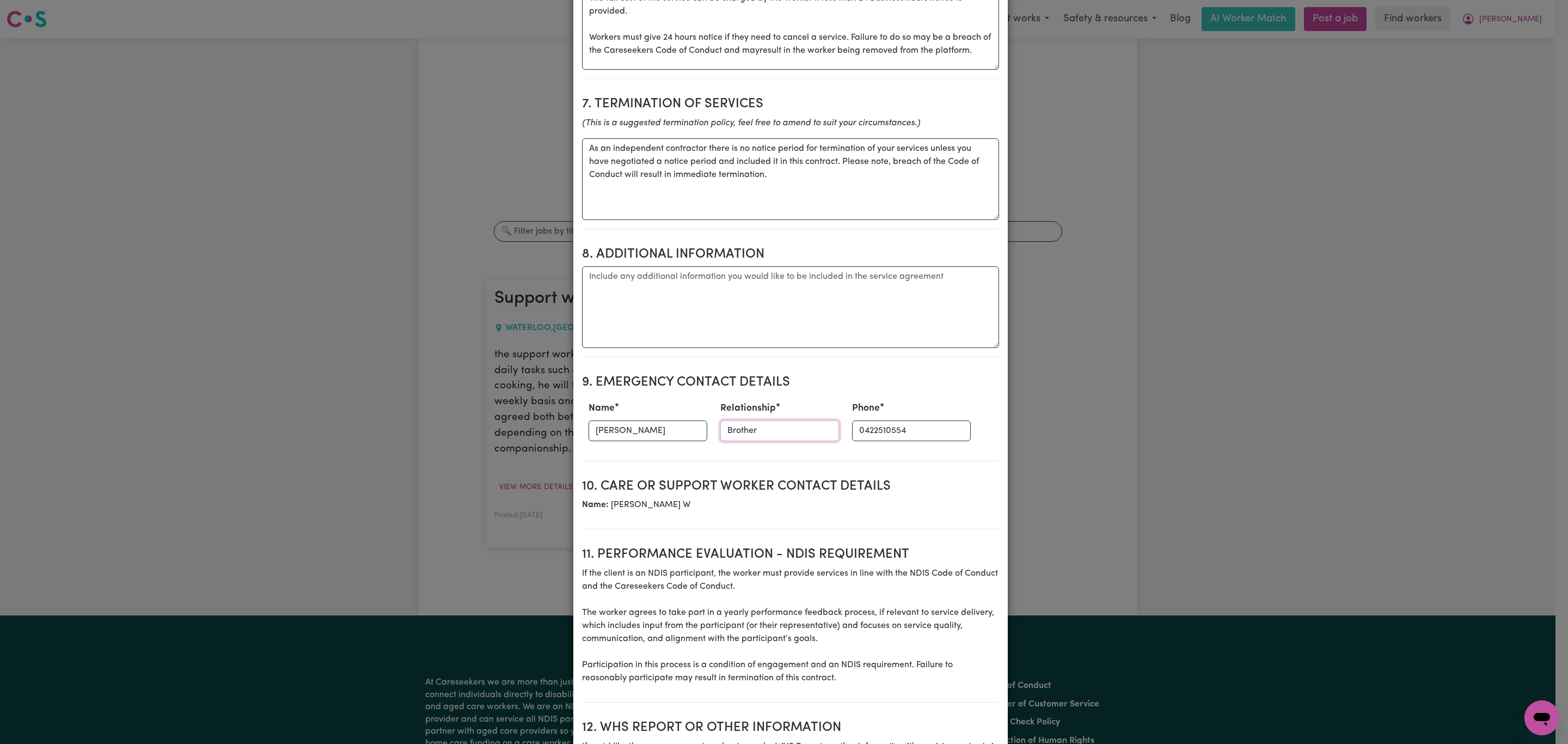
scroll to position [985, 0]
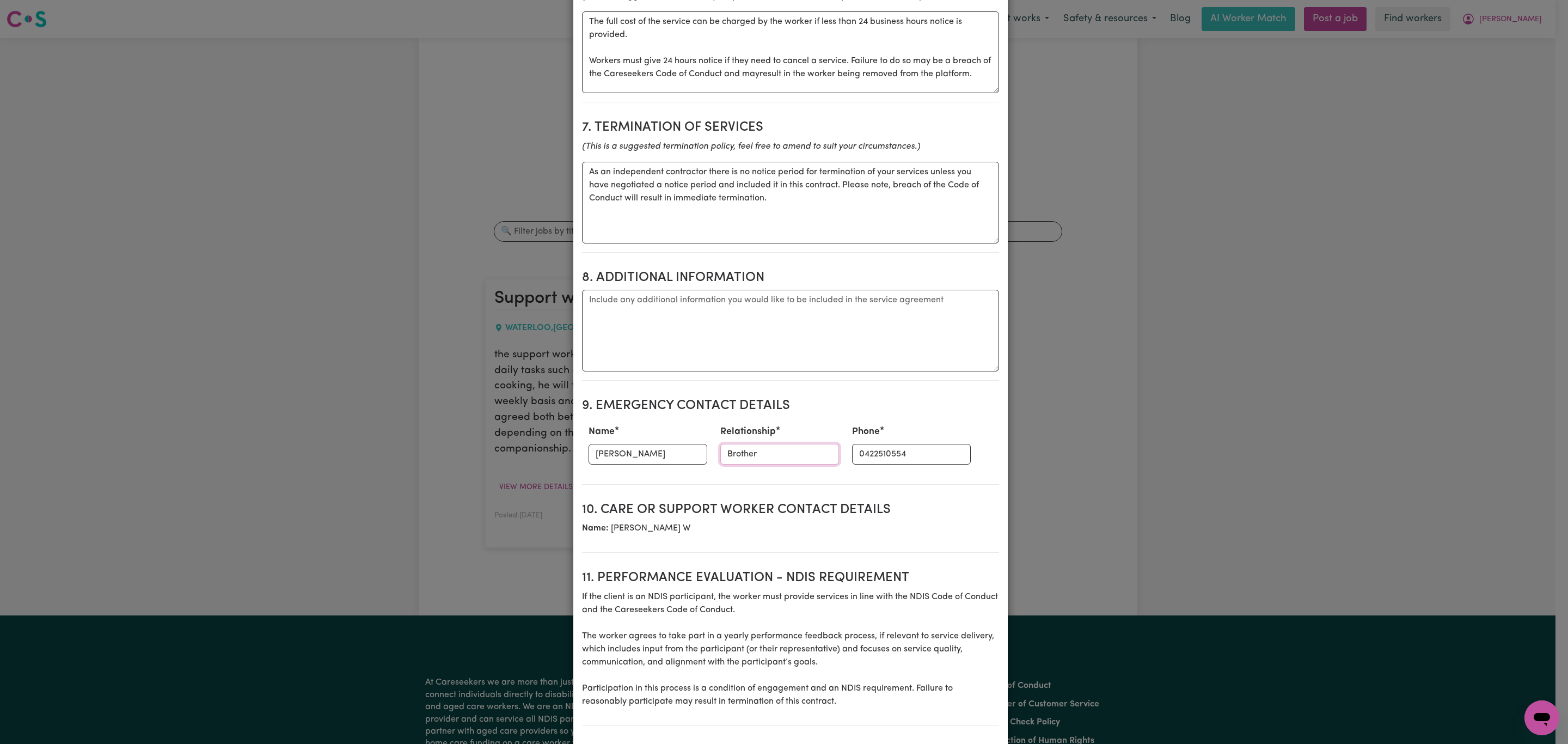
type input "Brother"
click at [664, 290] on textarea "Additional information" at bounding box center [790, 330] width 417 height 81
paste textarea "[STREET_ADDRESS], 2017"
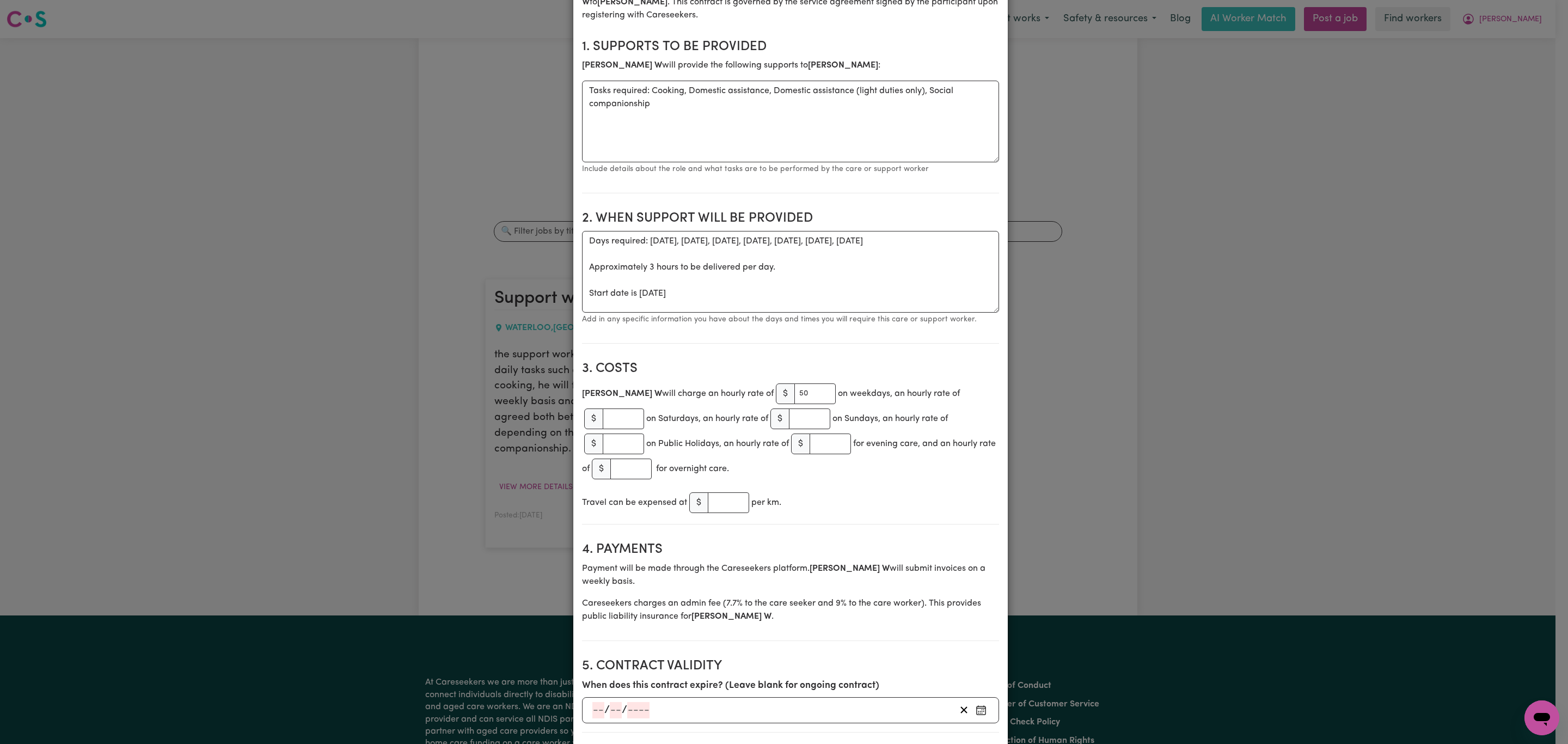
scroll to position [168, 0]
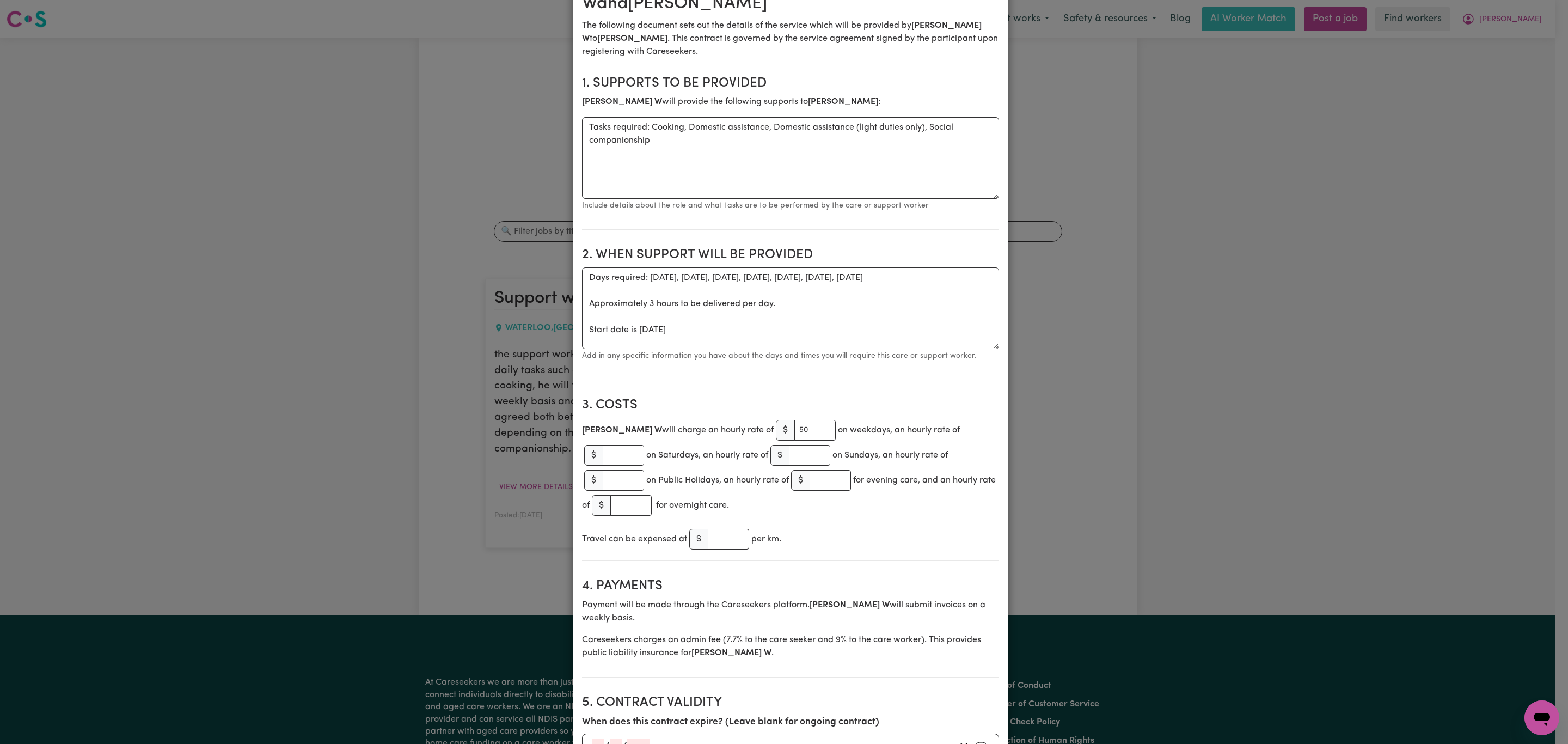
type textarea "Address: [STREET_ADDRESS], 2017"
click at [658, 309] on textarea "Days required: [DATE], [DATE], [DATE], [DATE], [DATE], [DATE], [DATE] Approxima…" at bounding box center [790, 308] width 417 height 81
click at [657, 307] on textarea "Days required: [DATE], [DATE], [DATE], [DATE], [DATE], [DATE], [DATE] Approxima…" at bounding box center [790, 308] width 417 height 81
click at [671, 311] on textarea "Days required: [DATE], [DATE], [DATE], [DATE], [DATE], [DATE], [DATE] Approxima…" at bounding box center [790, 308] width 417 height 81
click at [676, 312] on textarea "Days required: [DATE], [DATE], [DATE], [DATE], [DATE], [DATE], [DATE] Approxima…" at bounding box center [790, 308] width 417 height 81
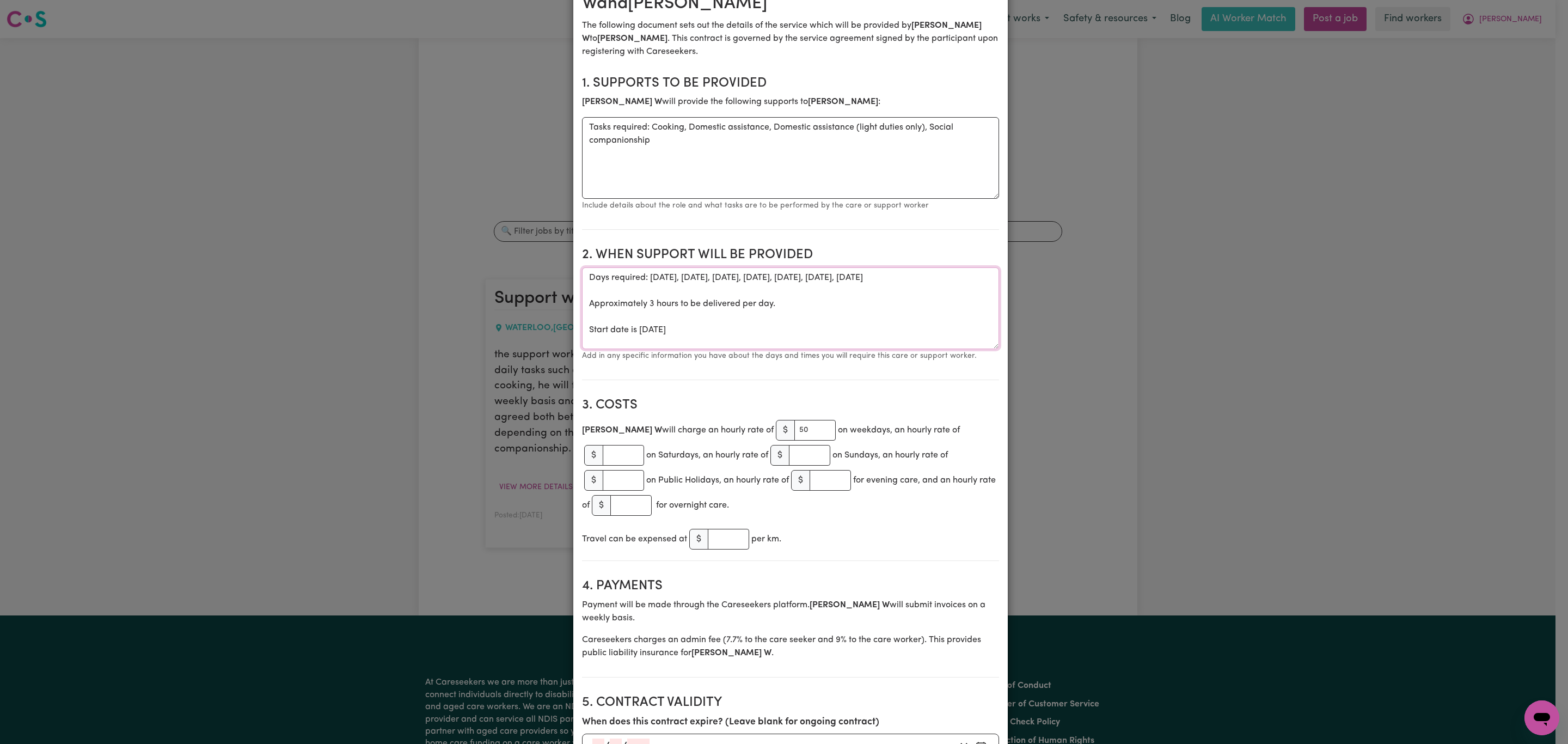
click at [678, 311] on textarea "Days required: [DATE], [DATE], [DATE], [DATE], [DATE], [DATE], [DATE] Approxima…" at bounding box center [790, 308] width 417 height 81
click at [830, 267] on textarea "Days required: [DATE], [DATE], [DATE], [DATE], [DATE], [DATE], [DATE] Approxima…" at bounding box center [790, 308] width 417 height 81
drag, startPoint x: 915, startPoint y: 260, endPoint x: 645, endPoint y: 264, distance: 270.0
click at [645, 267] on textarea "Days required: [DATE], [DATE], [DATE], [DATE], [DATE], [DATE], [DATE] Approxima…" at bounding box center [790, 308] width 417 height 81
click at [648, 283] on textarea "Days required: Fridays from 10am Approximately 3 hours to be delivered per day.…" at bounding box center [790, 308] width 417 height 81
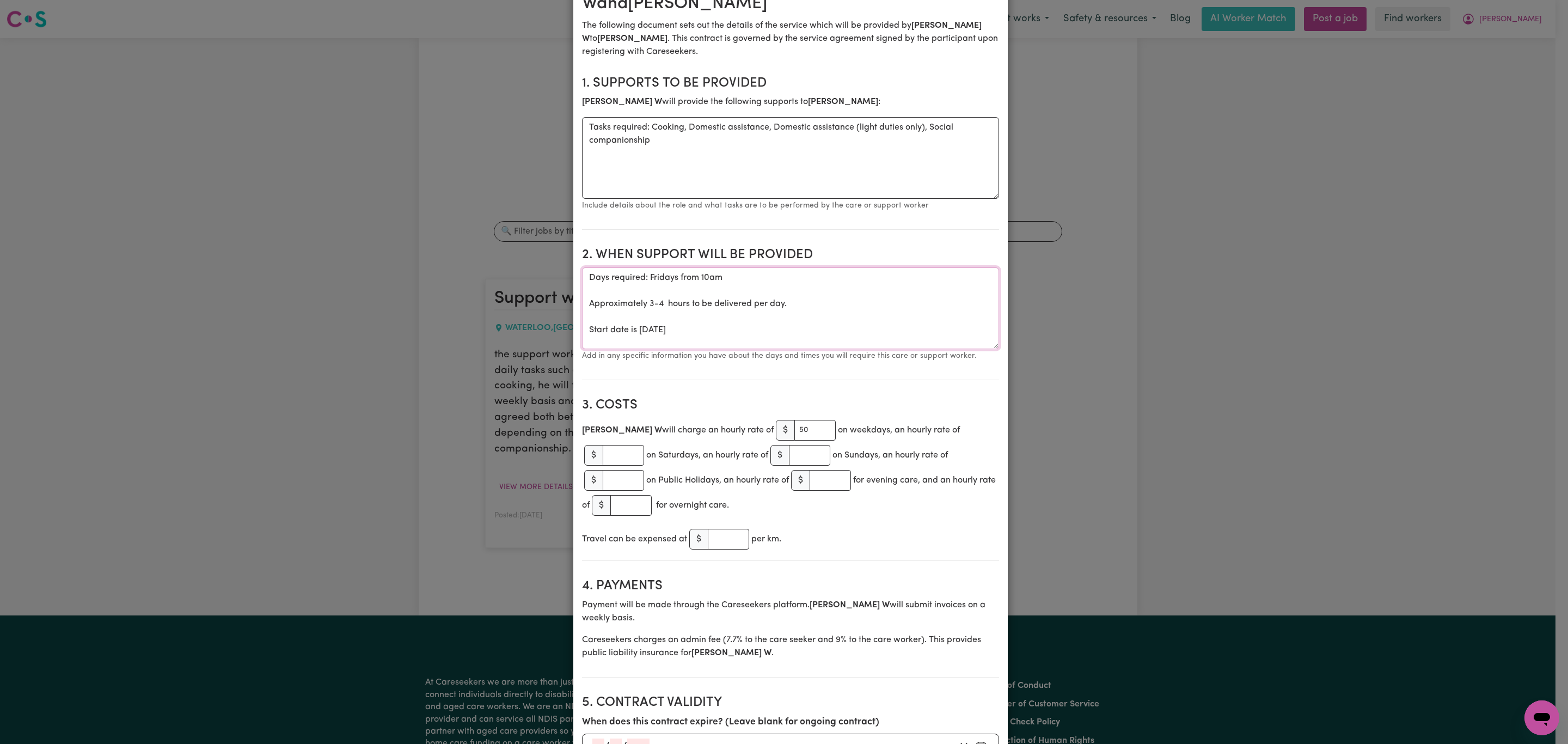
click at [771, 286] on textarea "Days required: Fridays from 10am Approximately 3-4 hours to be delivered per da…" at bounding box center [790, 308] width 417 height 81
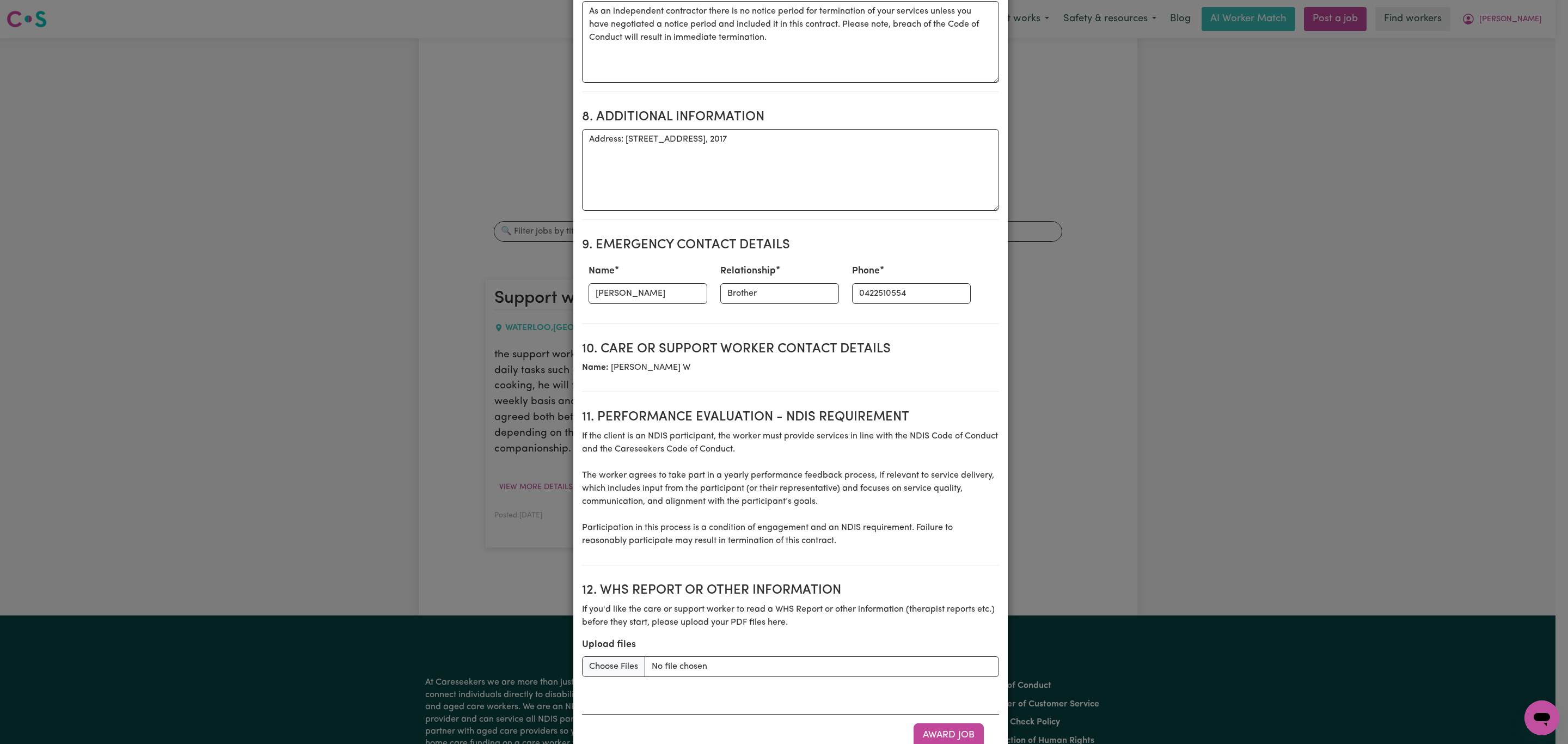
scroll to position [1149, 0]
click at [922, 721] on button "Award Job" at bounding box center [948, 732] width 70 height 24
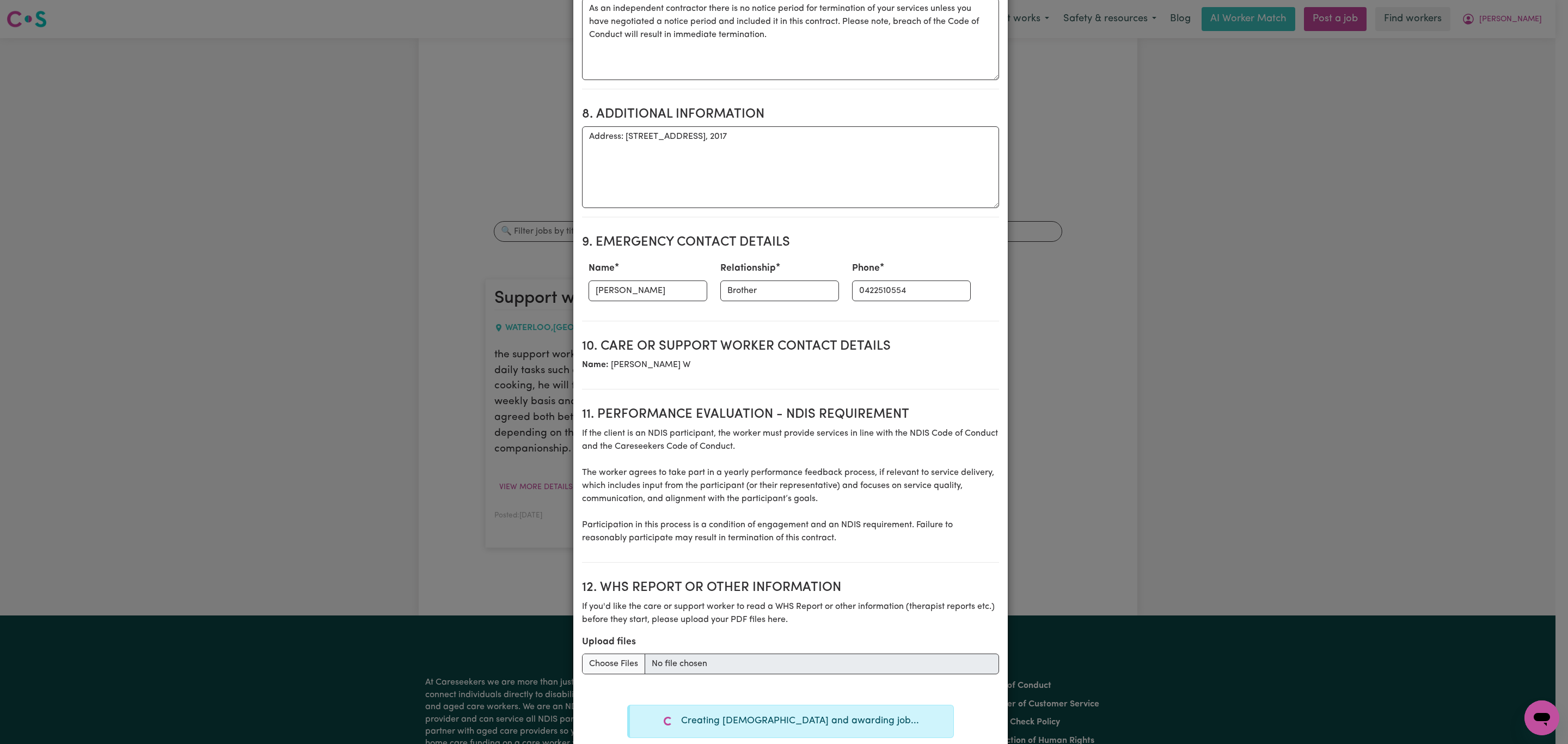
type textarea "Days required: [DATE], [DATE], [DATE], [DATE], [DATE], [DATE], [DATE] Approxima…"
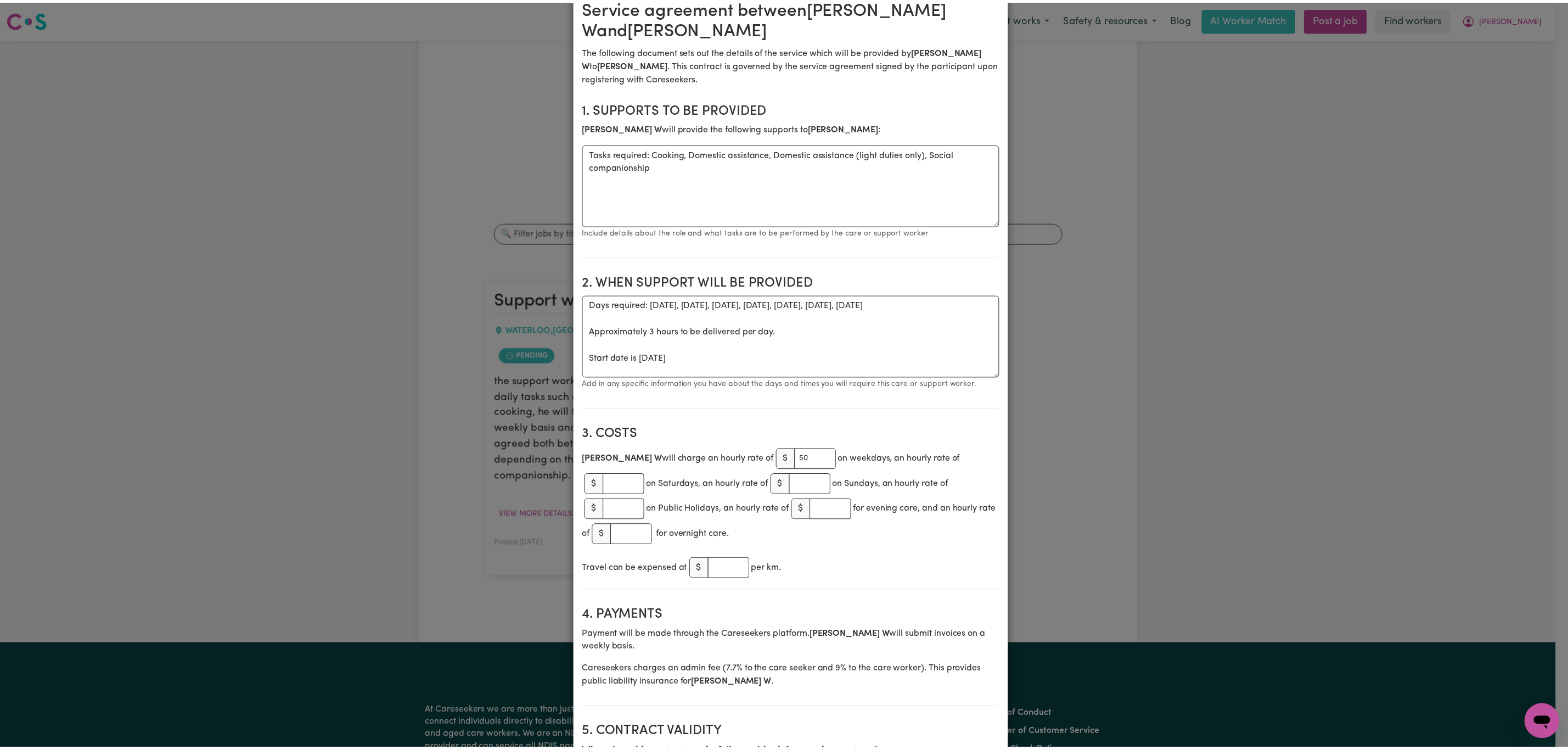
scroll to position [0, 0]
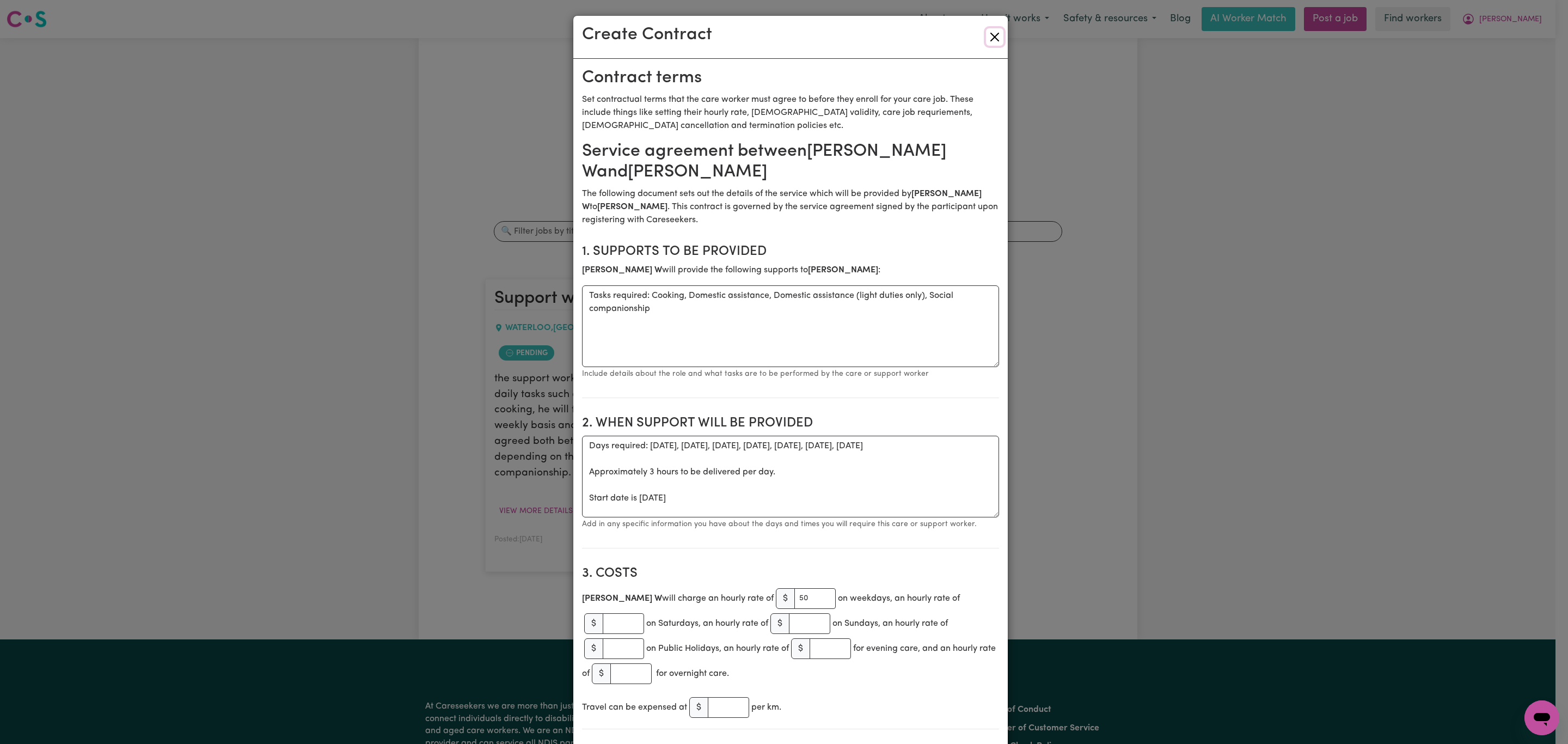
click at [990, 35] on button "Close" at bounding box center [995, 37] width 18 height 18
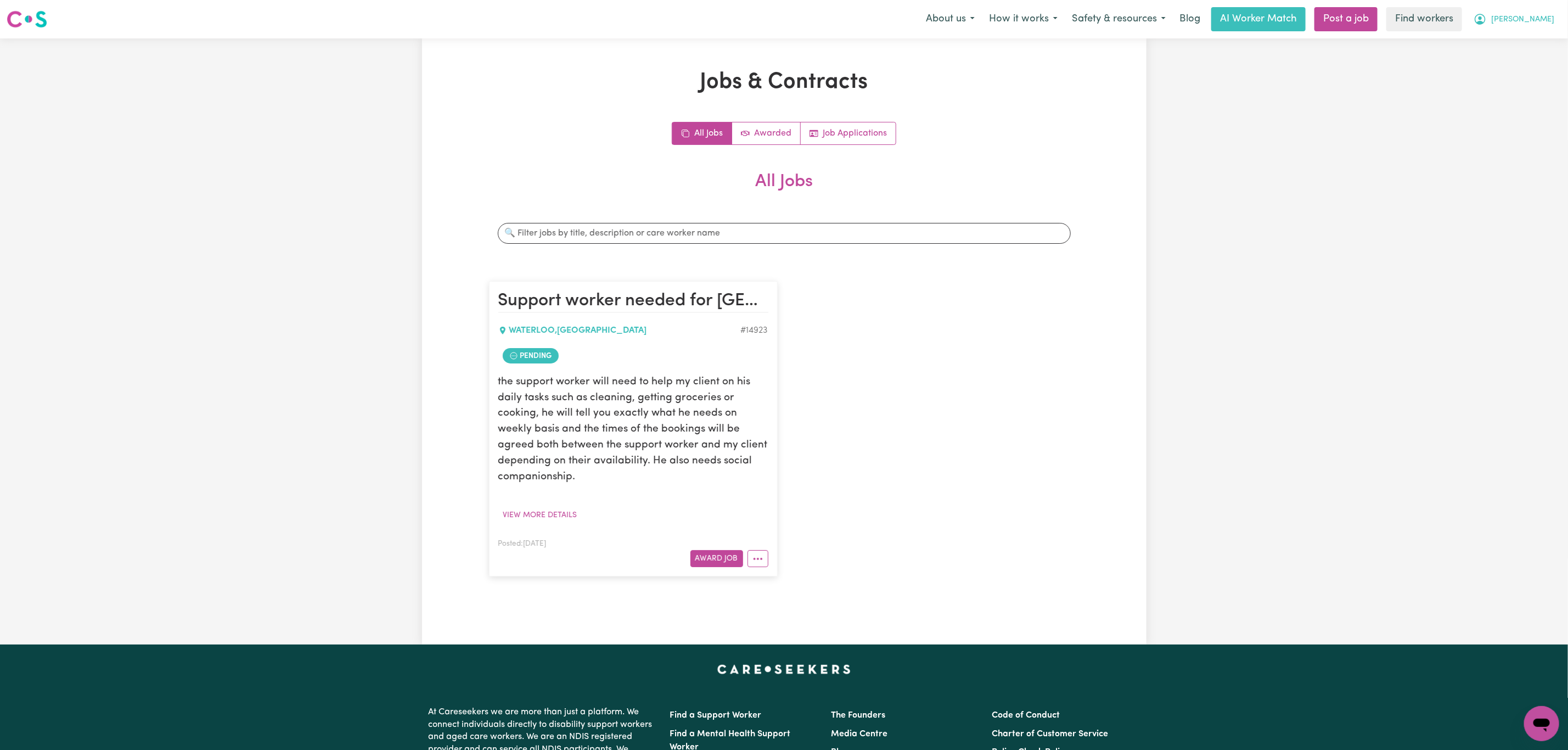
click at [1553, 13] on span "[PERSON_NAME]" at bounding box center [1522, 20] width 63 height 12
click at [1532, 39] on link "My Dashboard" at bounding box center [1517, 42] width 87 height 21
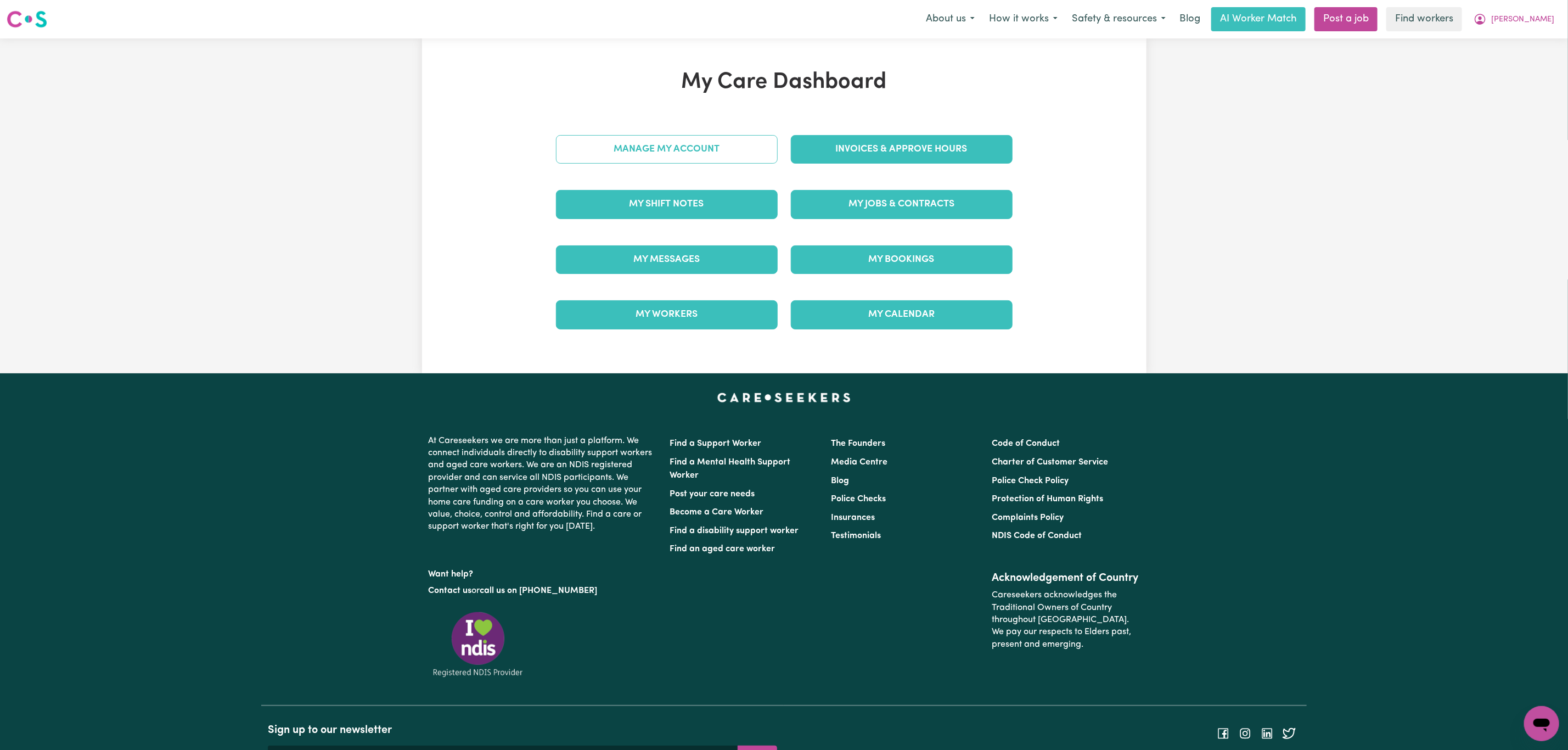
click at [685, 163] on link "Manage My Account" at bounding box center [667, 149] width 221 height 29
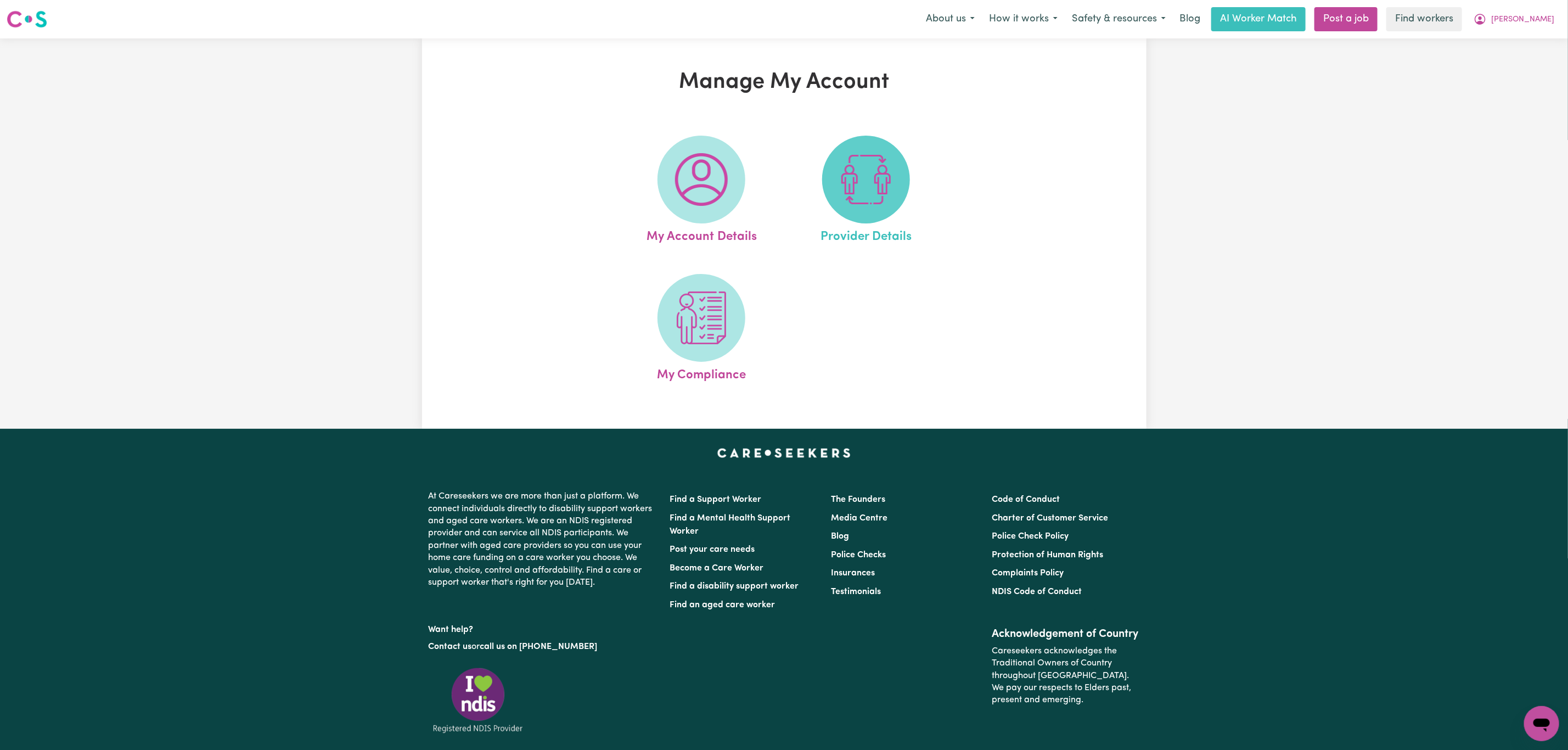
click at [850, 171] on img at bounding box center [866, 179] width 53 height 53
select select "NDIS_FUNDING_PLAN_MANAGED"
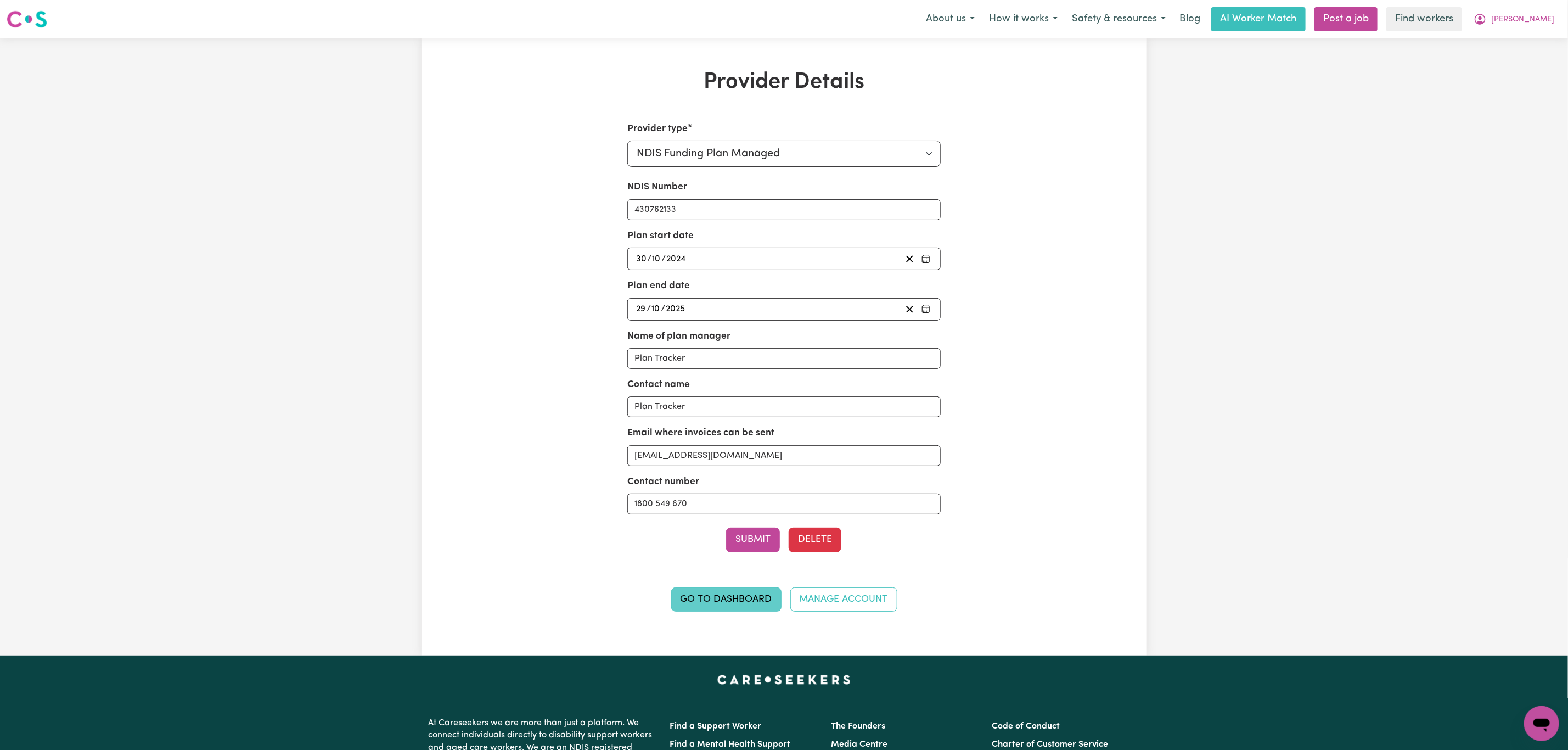
click at [711, 610] on link "Go to Dashboard" at bounding box center [726, 599] width 111 height 24
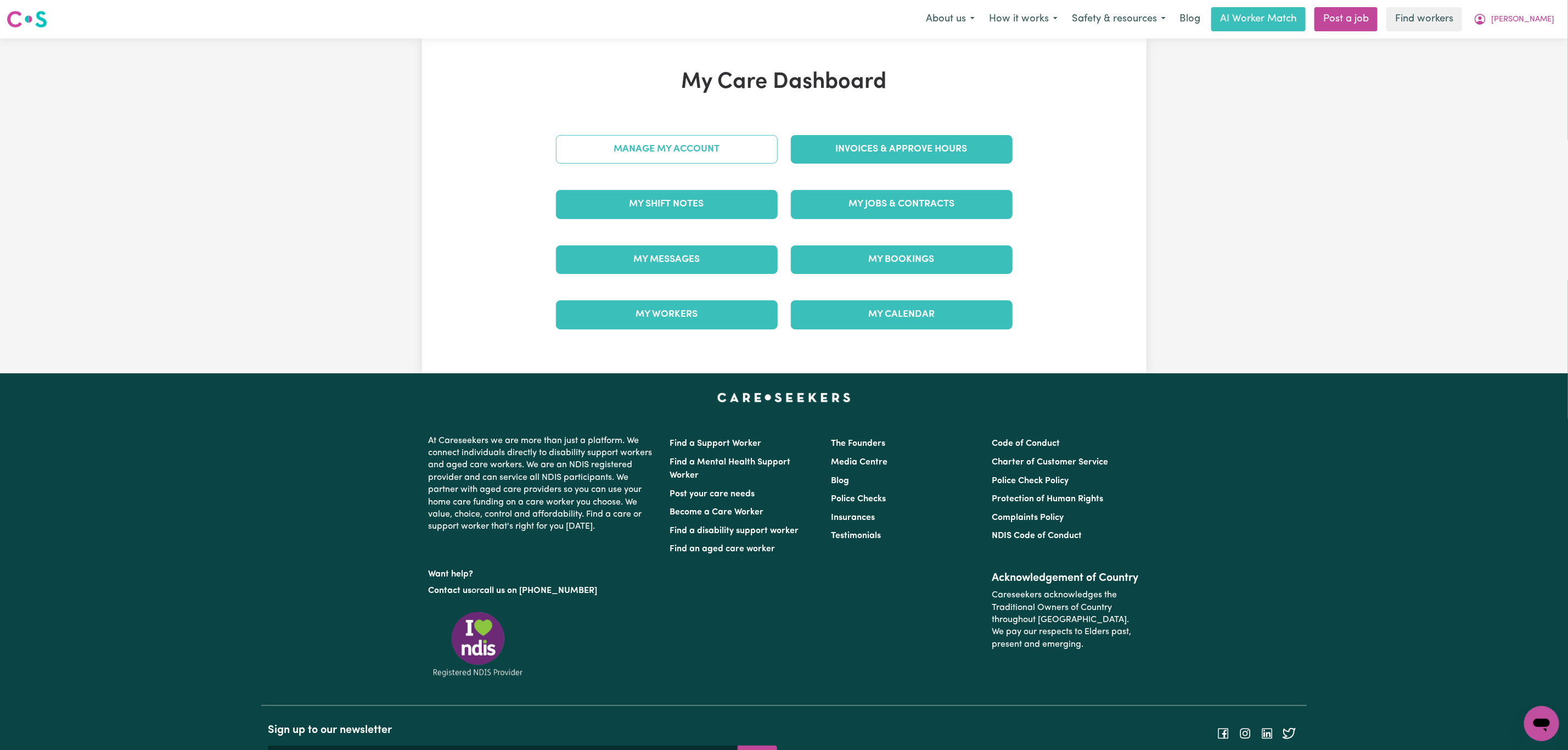
click at [699, 145] on link "Manage My Account" at bounding box center [667, 149] width 221 height 29
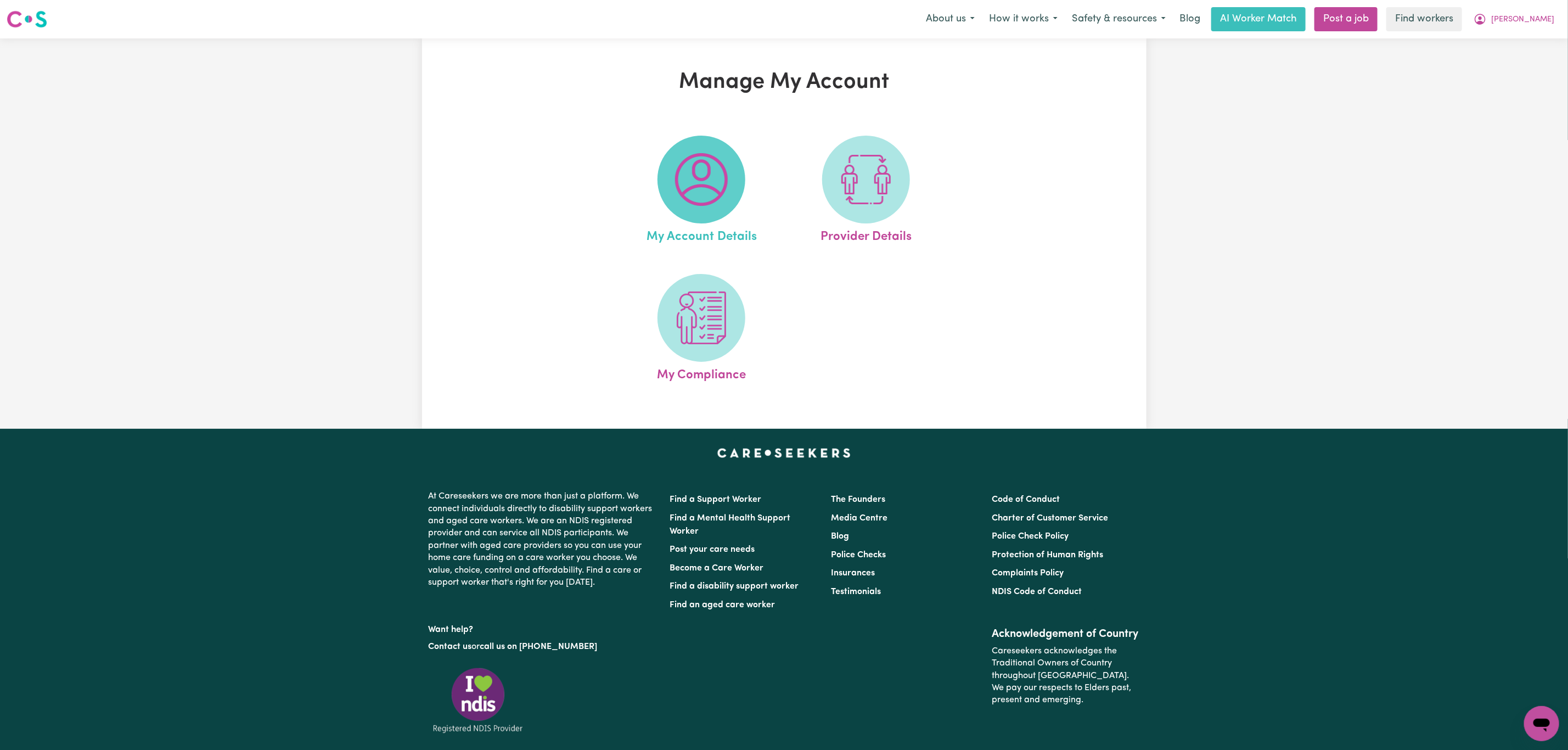
click at [718, 154] on span at bounding box center [701, 179] width 87 height 88
select select "text"
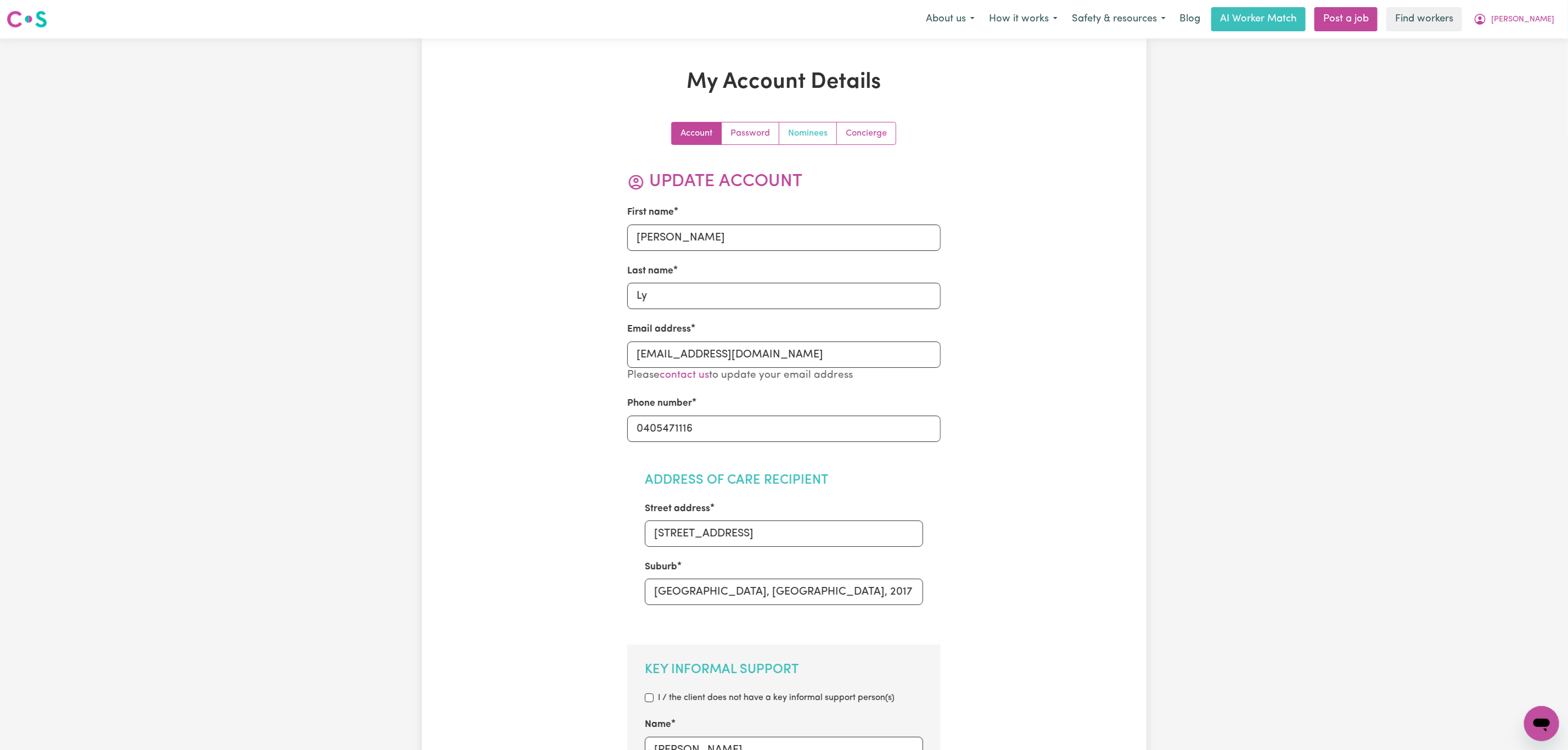
click at [809, 129] on link "Nominees" at bounding box center [808, 133] width 58 height 22
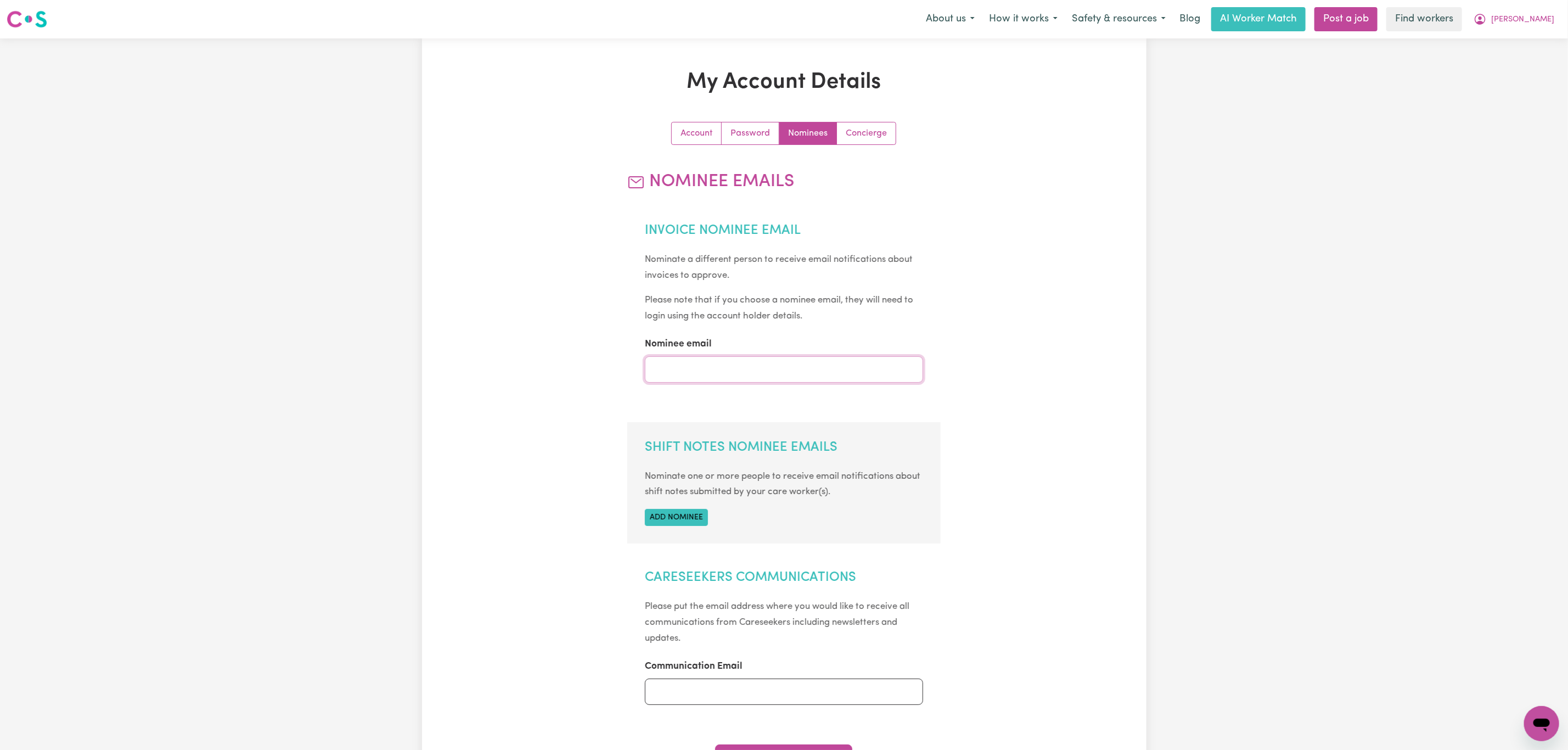
click at [703, 366] on input "Nominee email" at bounding box center [784, 370] width 278 height 27
type input "[EMAIL_ADDRESS][DOMAIN_NAME]"
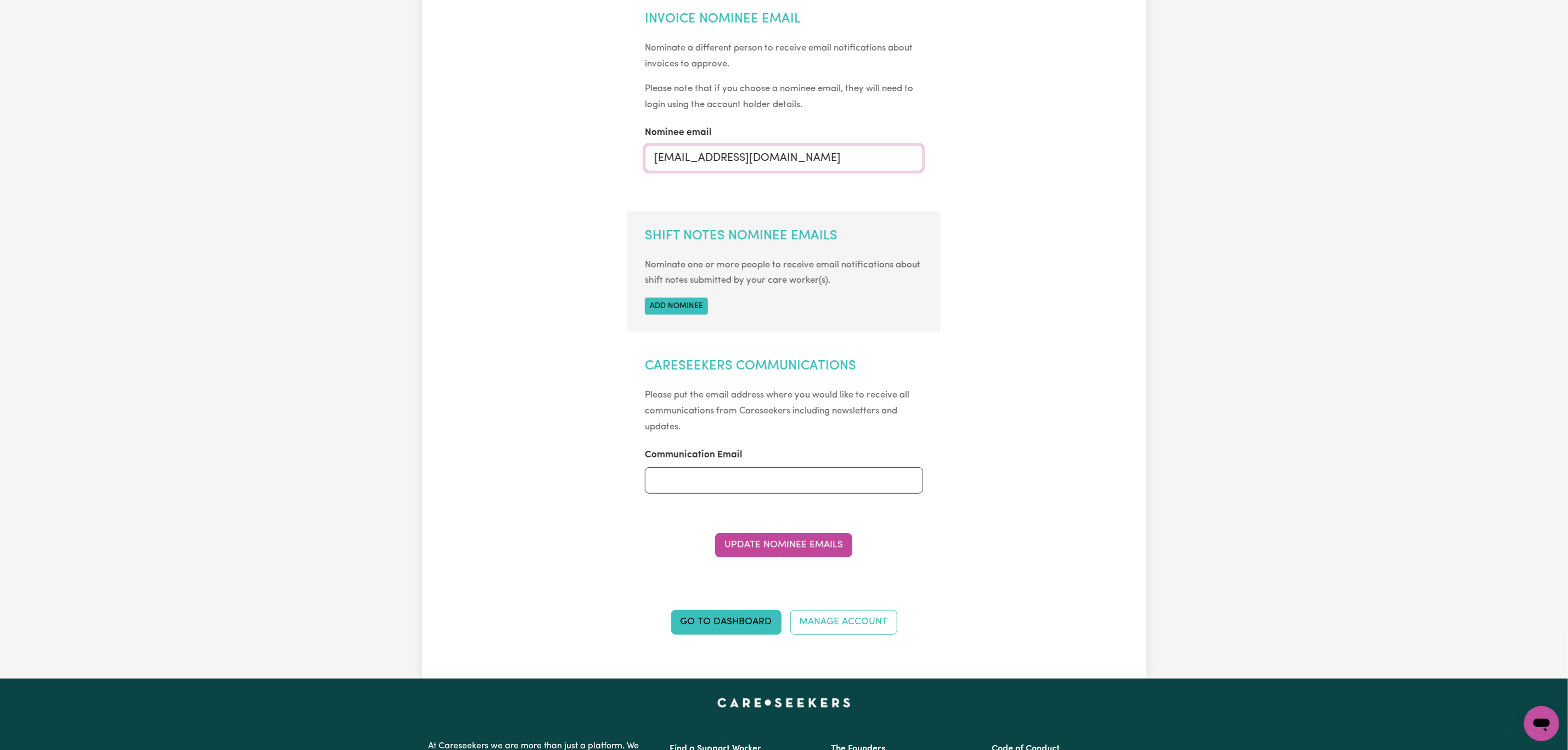
scroll to position [329, 0]
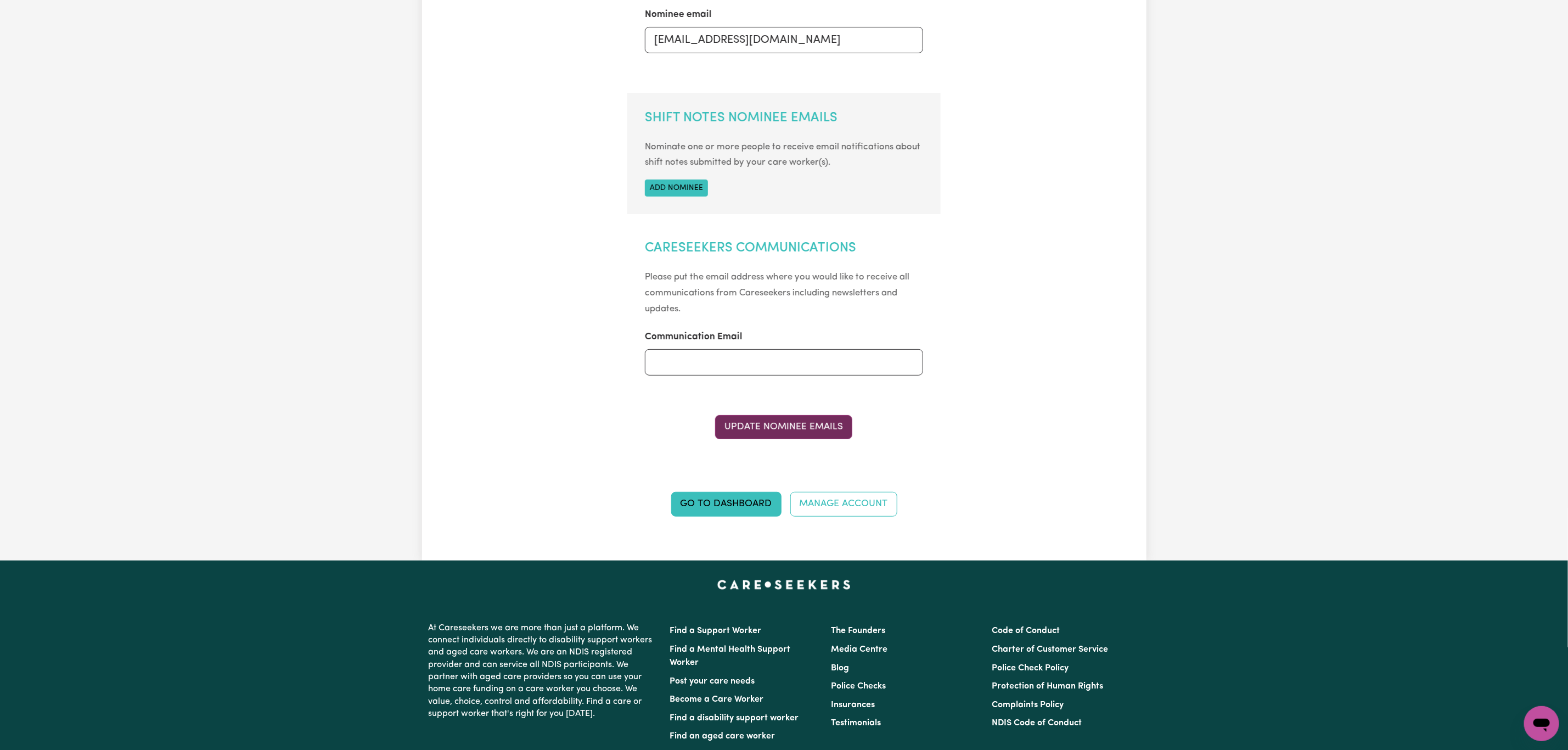
click at [777, 425] on button "Update Nominee Emails" at bounding box center [784, 427] width 137 height 24
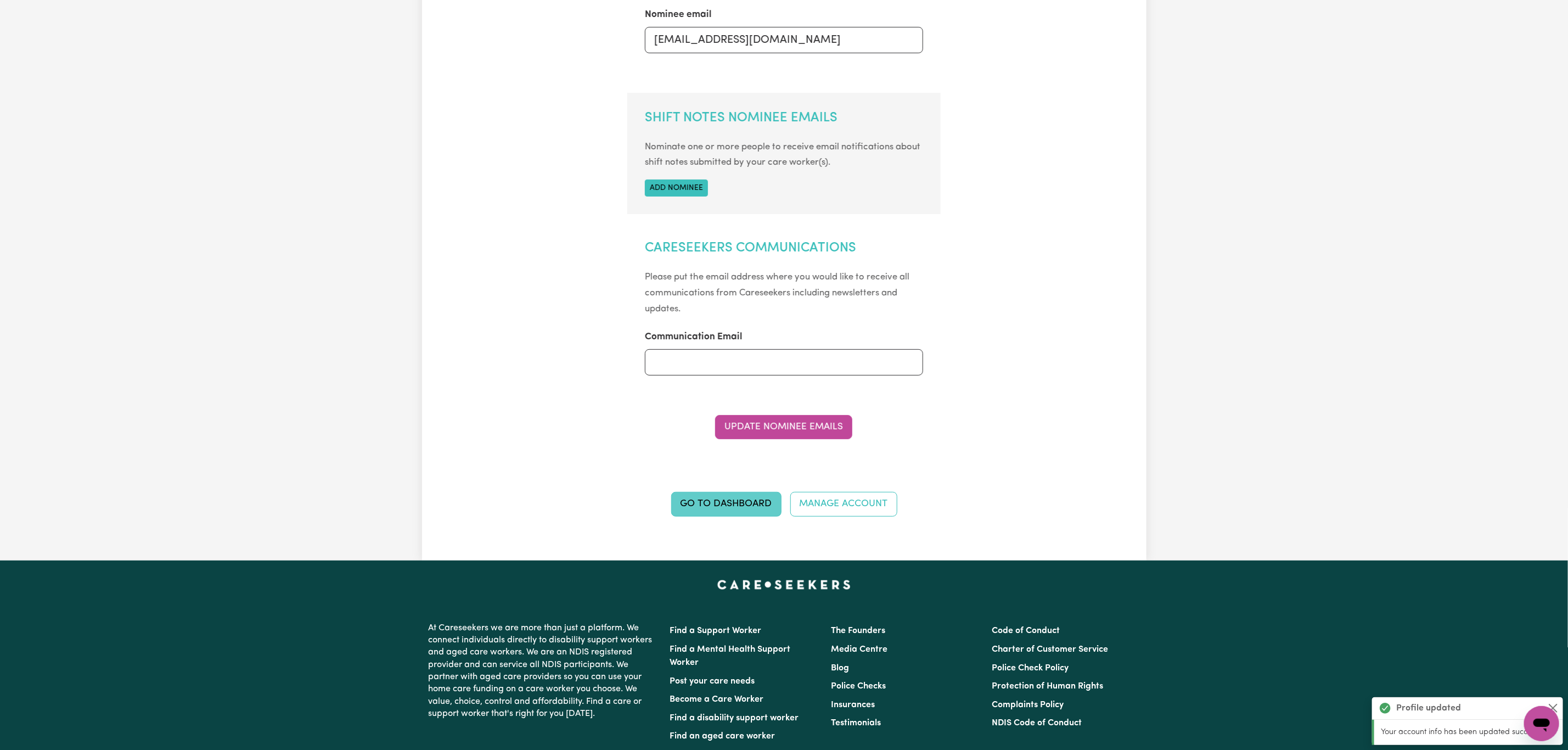
click at [742, 504] on link "Go to Dashboard" at bounding box center [726, 504] width 111 height 24
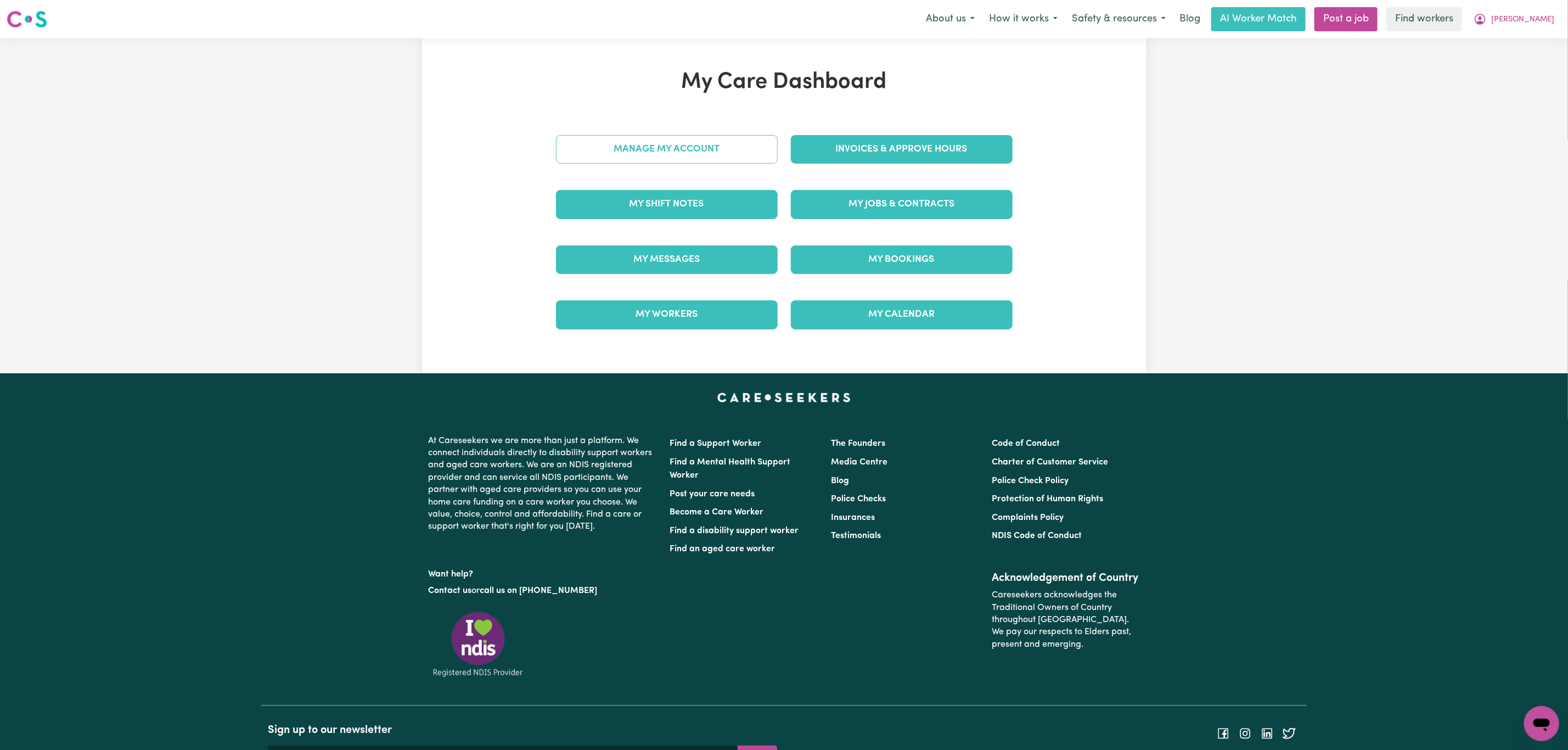
click at [706, 158] on link "Manage My Account" at bounding box center [667, 149] width 221 height 29
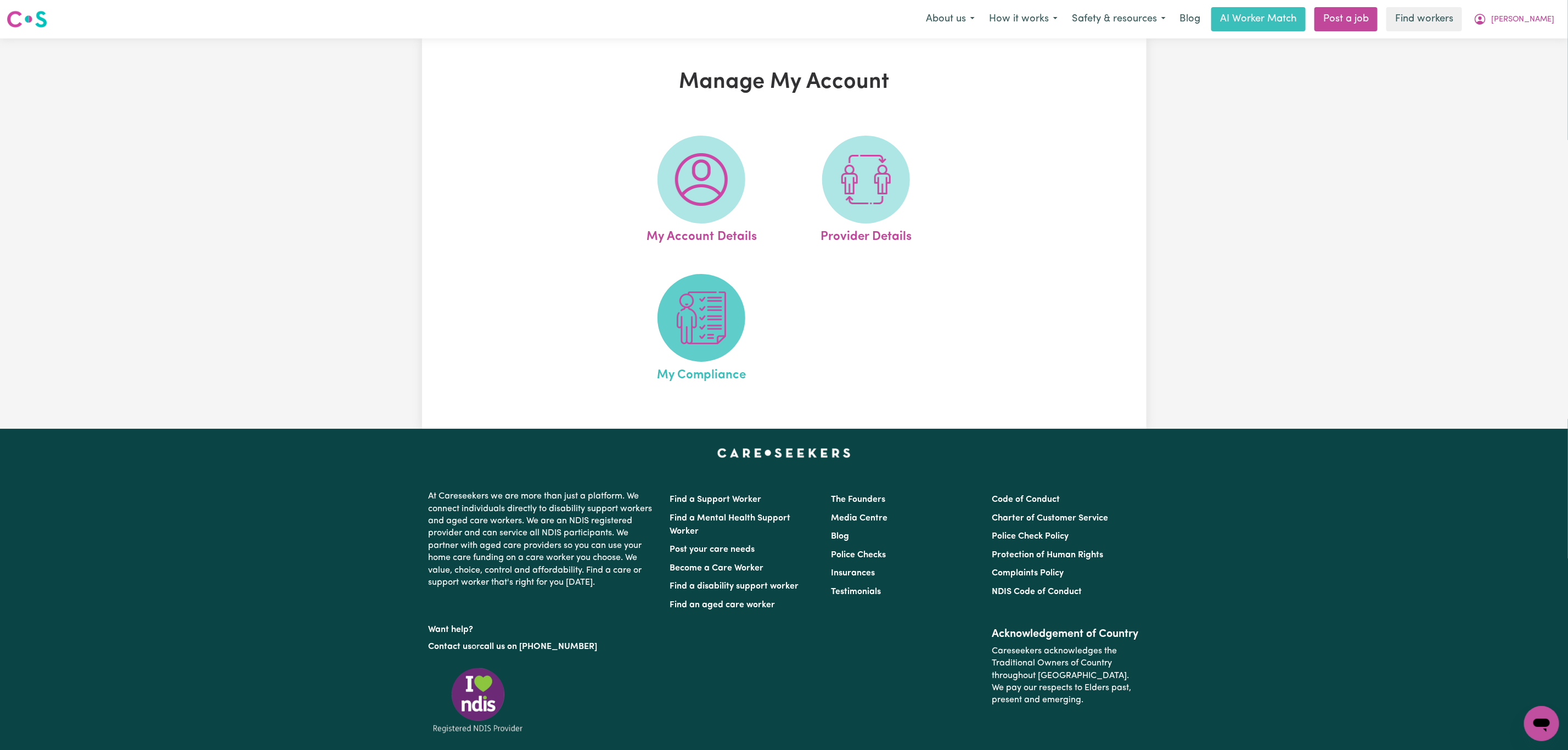
click at [715, 313] on img at bounding box center [701, 318] width 53 height 53
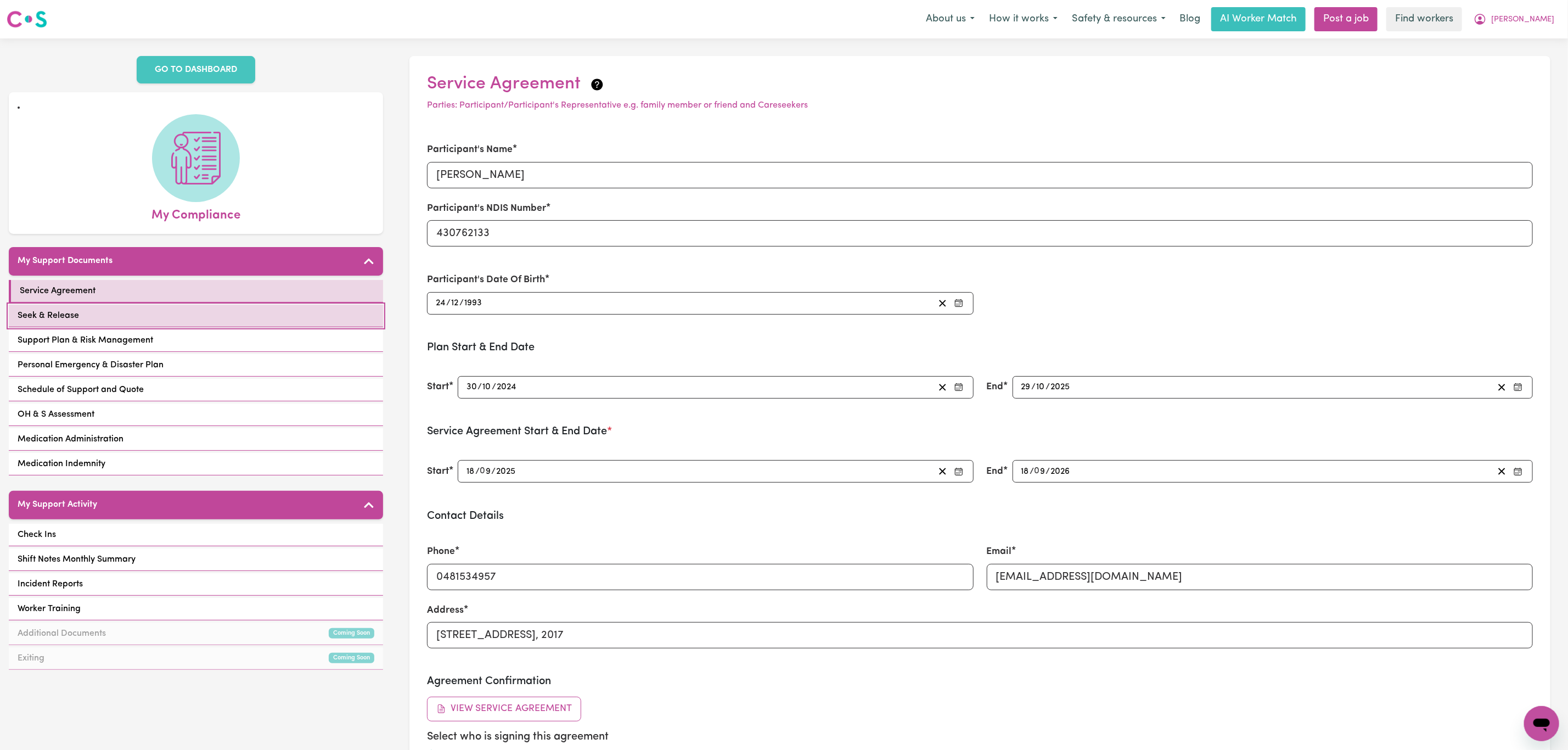
click at [199, 314] on link "Seek & Release" at bounding box center [195, 315] width 374 height 22
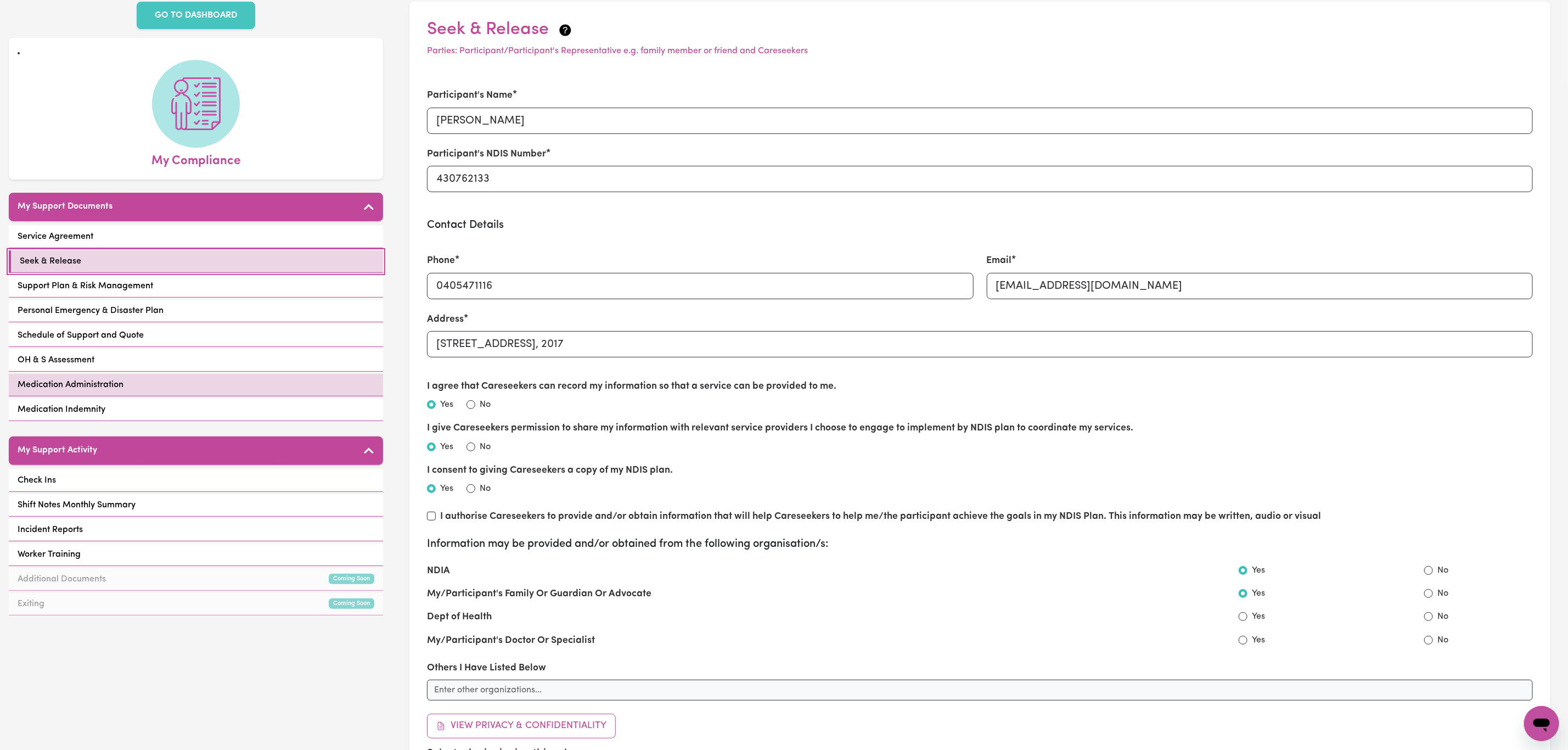
scroll to position [164, 0]
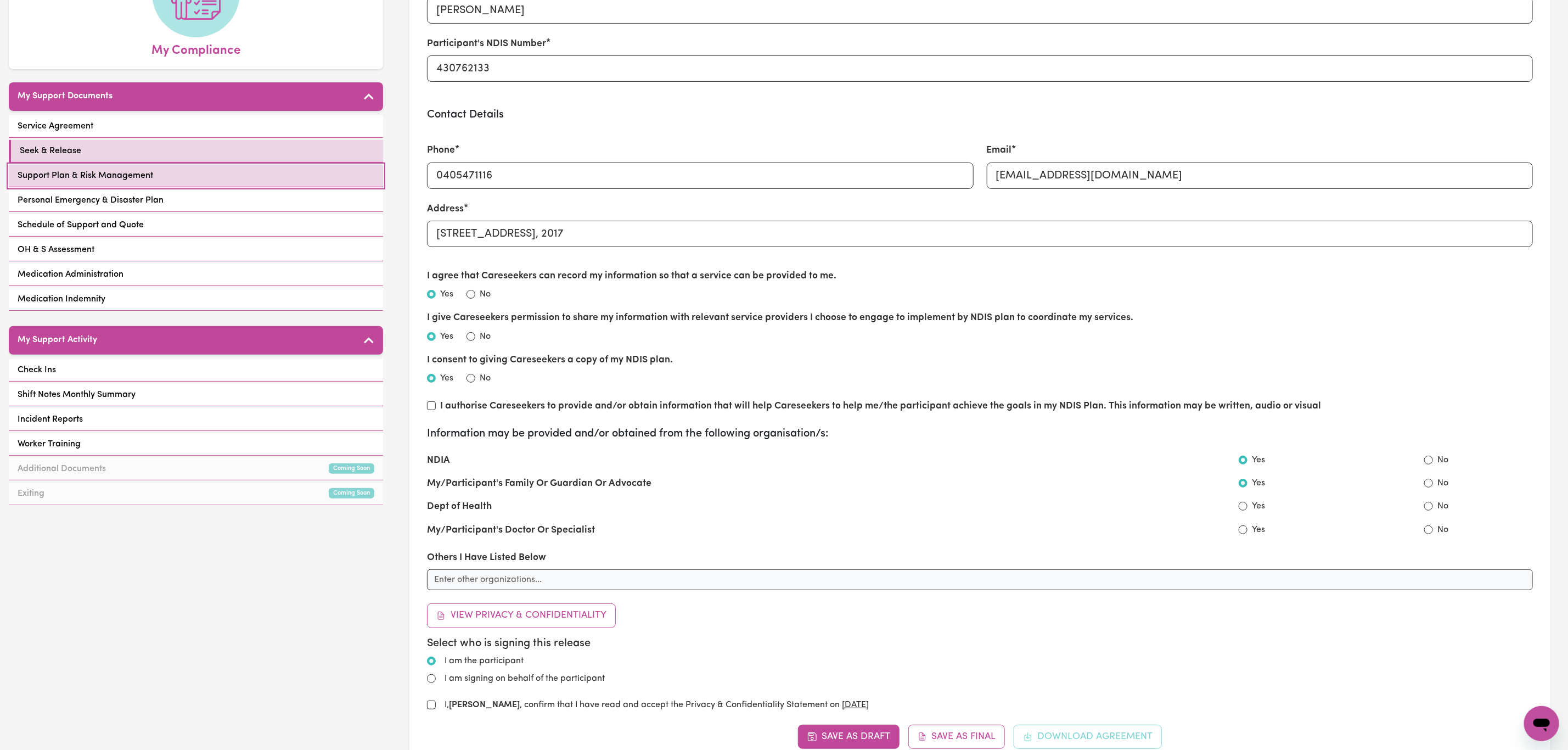
click at [196, 167] on link "Support Plan & Risk Management" at bounding box center [195, 175] width 374 height 22
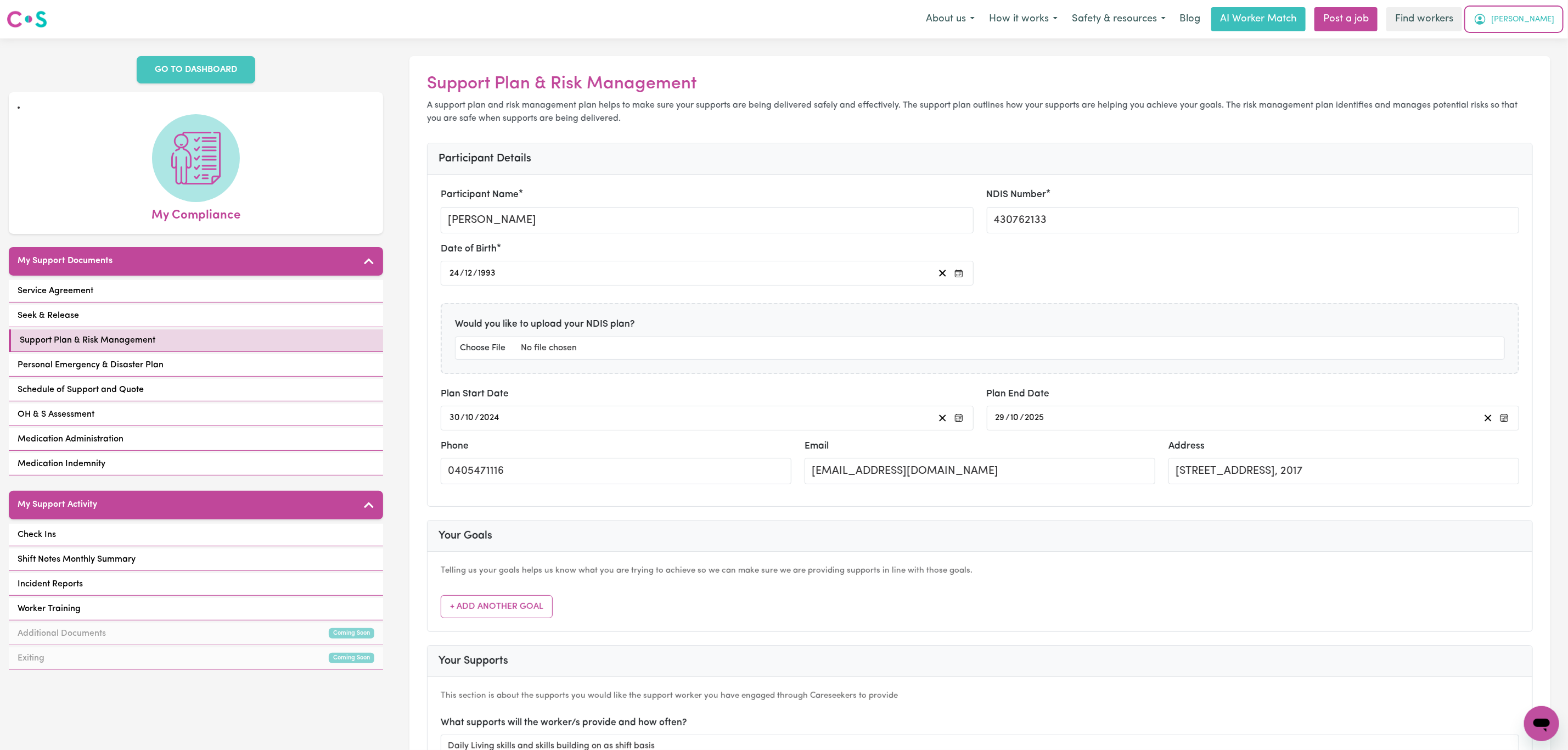
click at [1546, 12] on button "[PERSON_NAME]" at bounding box center [1514, 20] width 95 height 23
click at [1518, 54] on link "Logout" at bounding box center [1517, 62] width 87 height 21
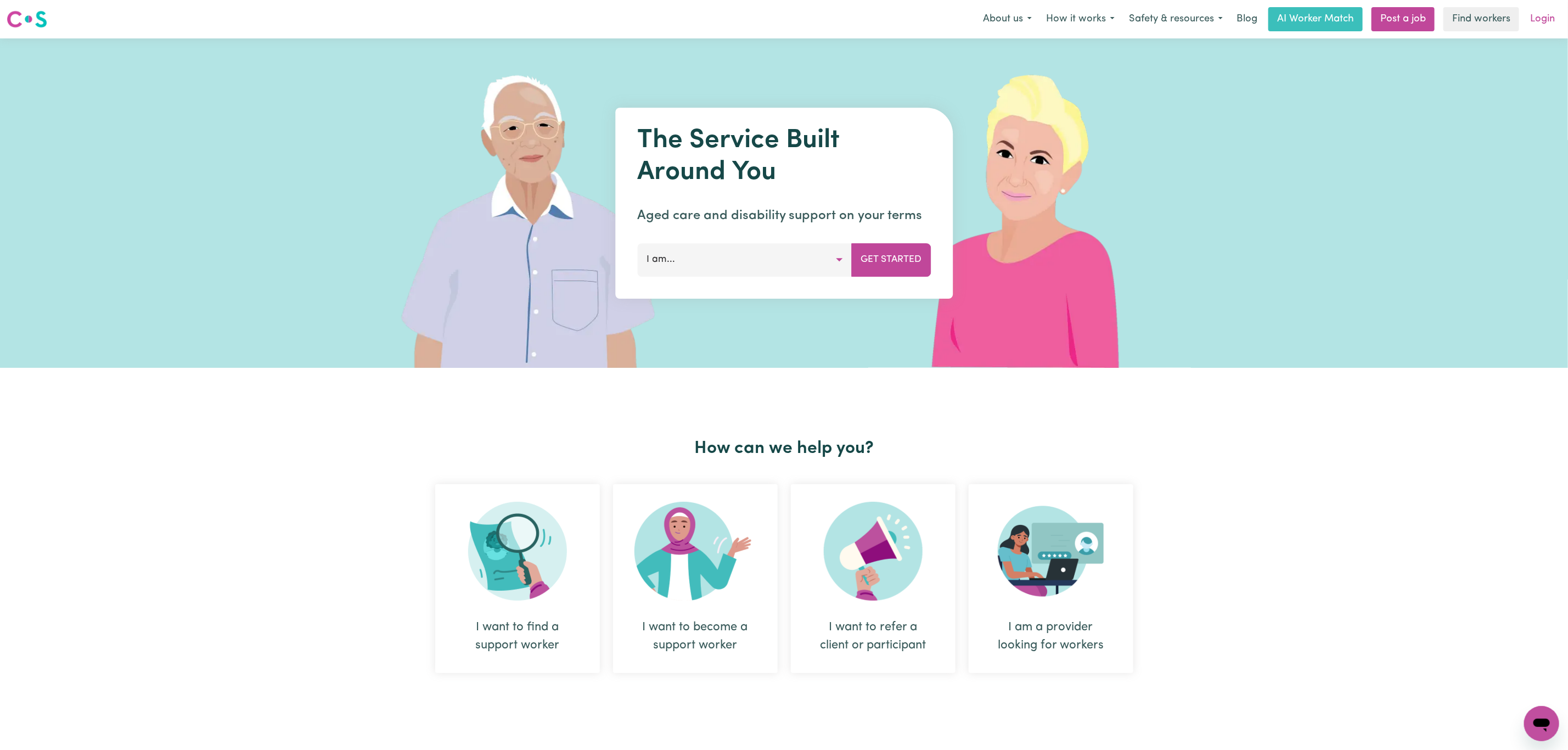
click at [1545, 15] on link "Login" at bounding box center [1542, 19] width 37 height 24
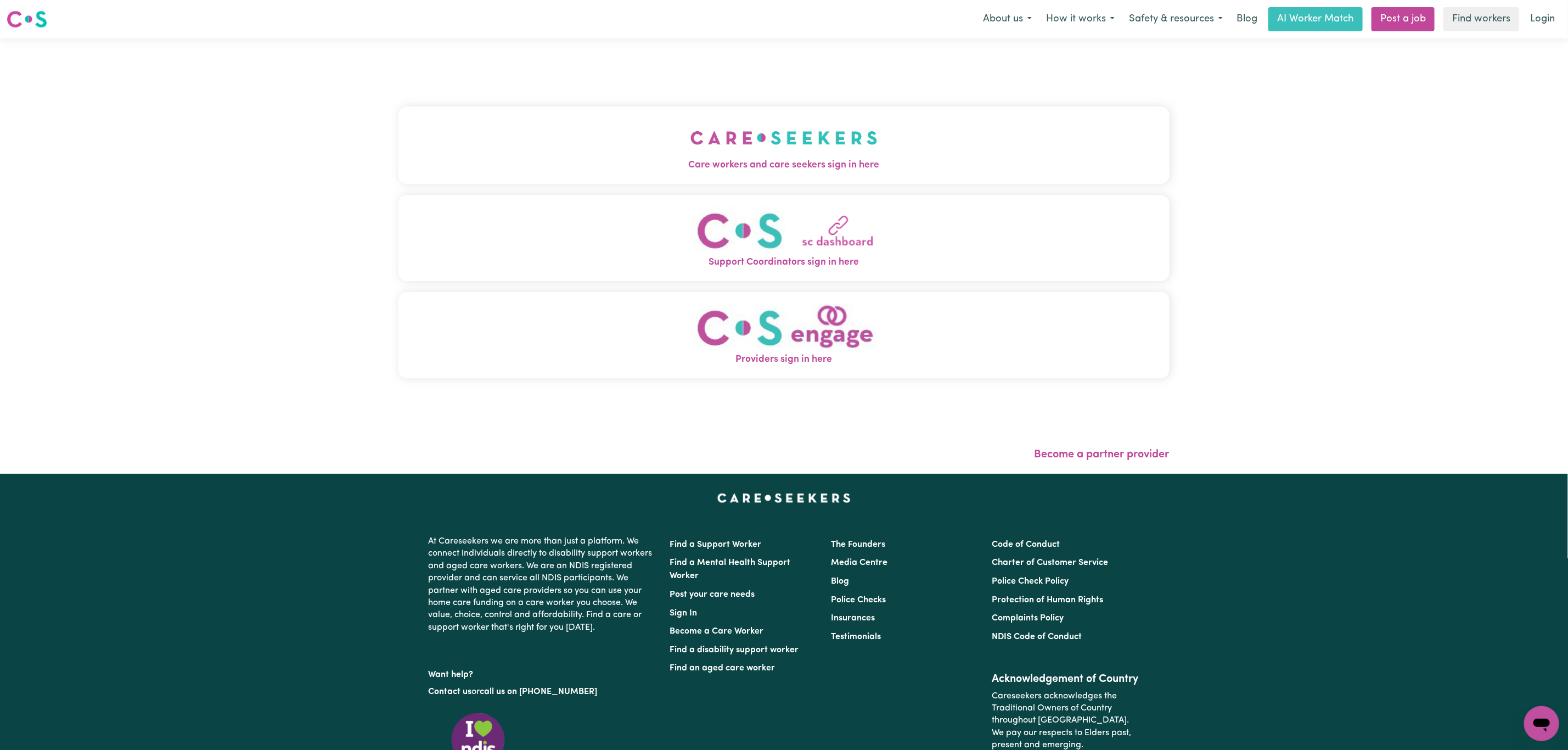
click at [530, 148] on button "Care workers and care seekers sign in here" at bounding box center [784, 145] width 771 height 77
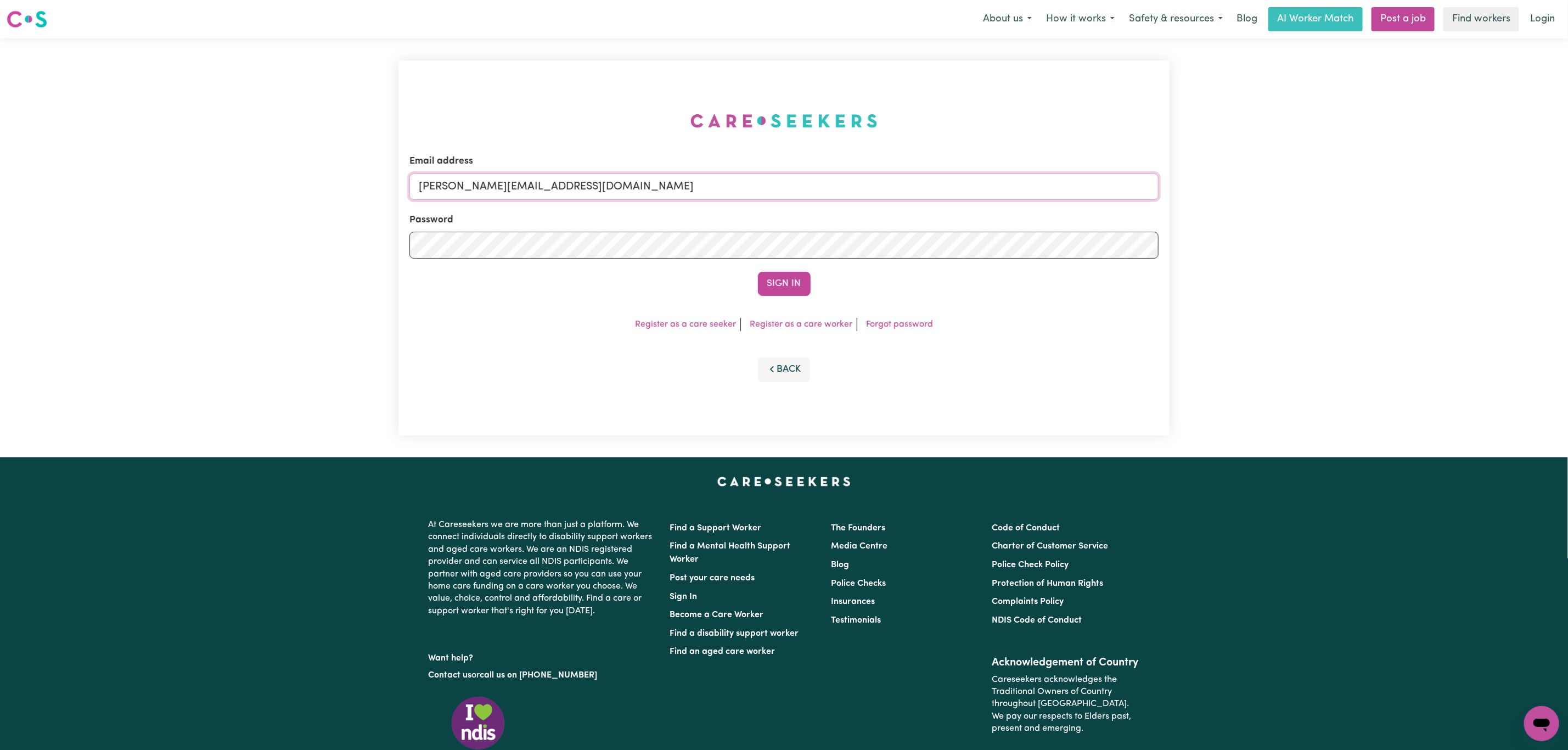
drag, startPoint x: 452, startPoint y: 191, endPoint x: 466, endPoint y: 196, distance: 14.9
click at [452, 191] on input "[PERSON_NAME][EMAIL_ADDRESS][DOMAIN_NAME]" at bounding box center [784, 187] width 749 height 27
drag, startPoint x: 503, startPoint y: 179, endPoint x: 510, endPoint y: 190, distance: 13.0
click at [503, 179] on input "[PERSON_NAME][EMAIL_ADDRESS][DOMAIN_NAME]" at bounding box center [784, 187] width 749 height 27
drag, startPoint x: 539, startPoint y: 189, endPoint x: 836, endPoint y: 220, distance: 298.6
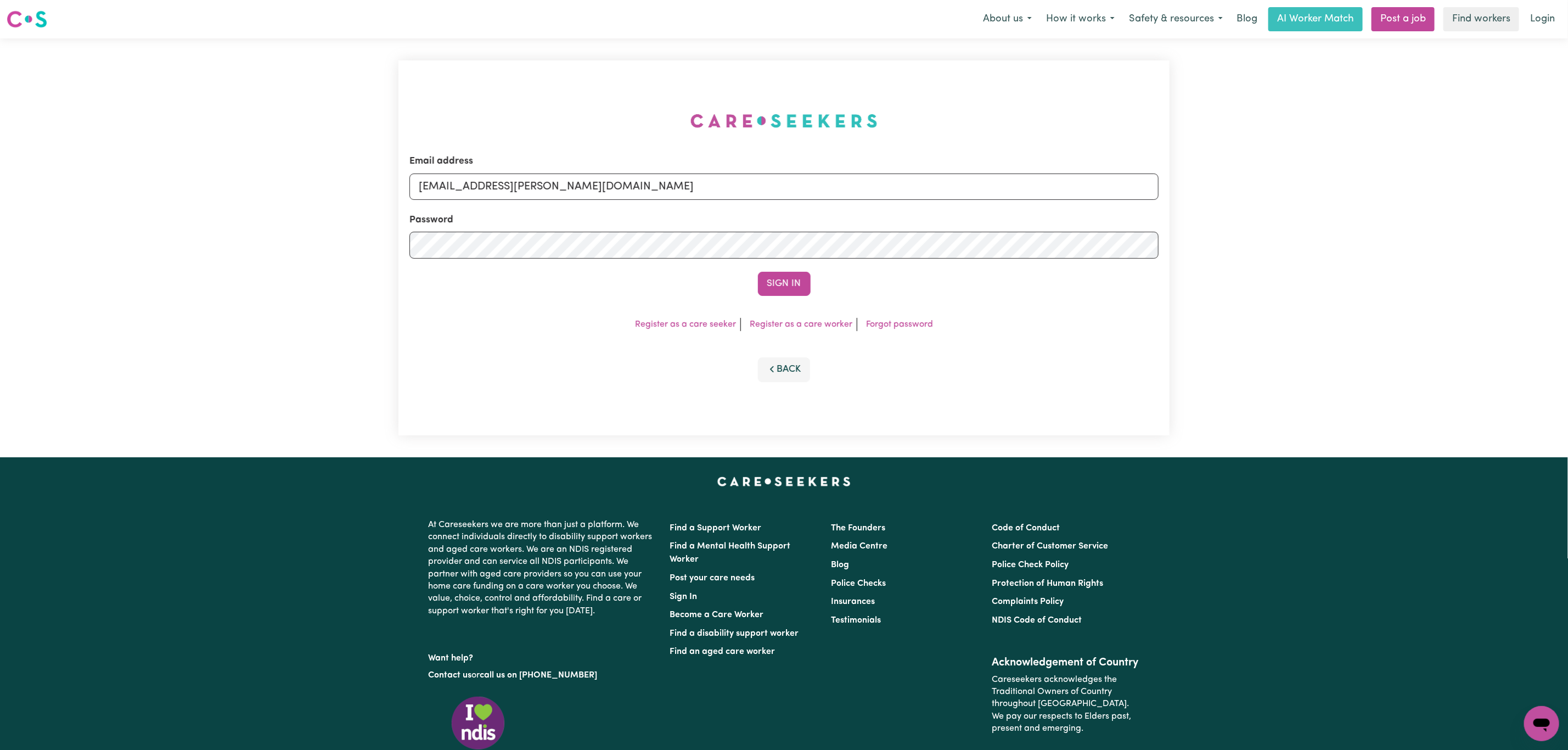
click at [836, 220] on form "Email address [EMAIL_ADDRESS][PERSON_NAME][DOMAIN_NAME] Password Sign In" at bounding box center [784, 225] width 749 height 142
type input "[EMAIL_ADDRESS][DOMAIN_NAME]"
click at [794, 288] on button "Sign In" at bounding box center [784, 283] width 53 height 24
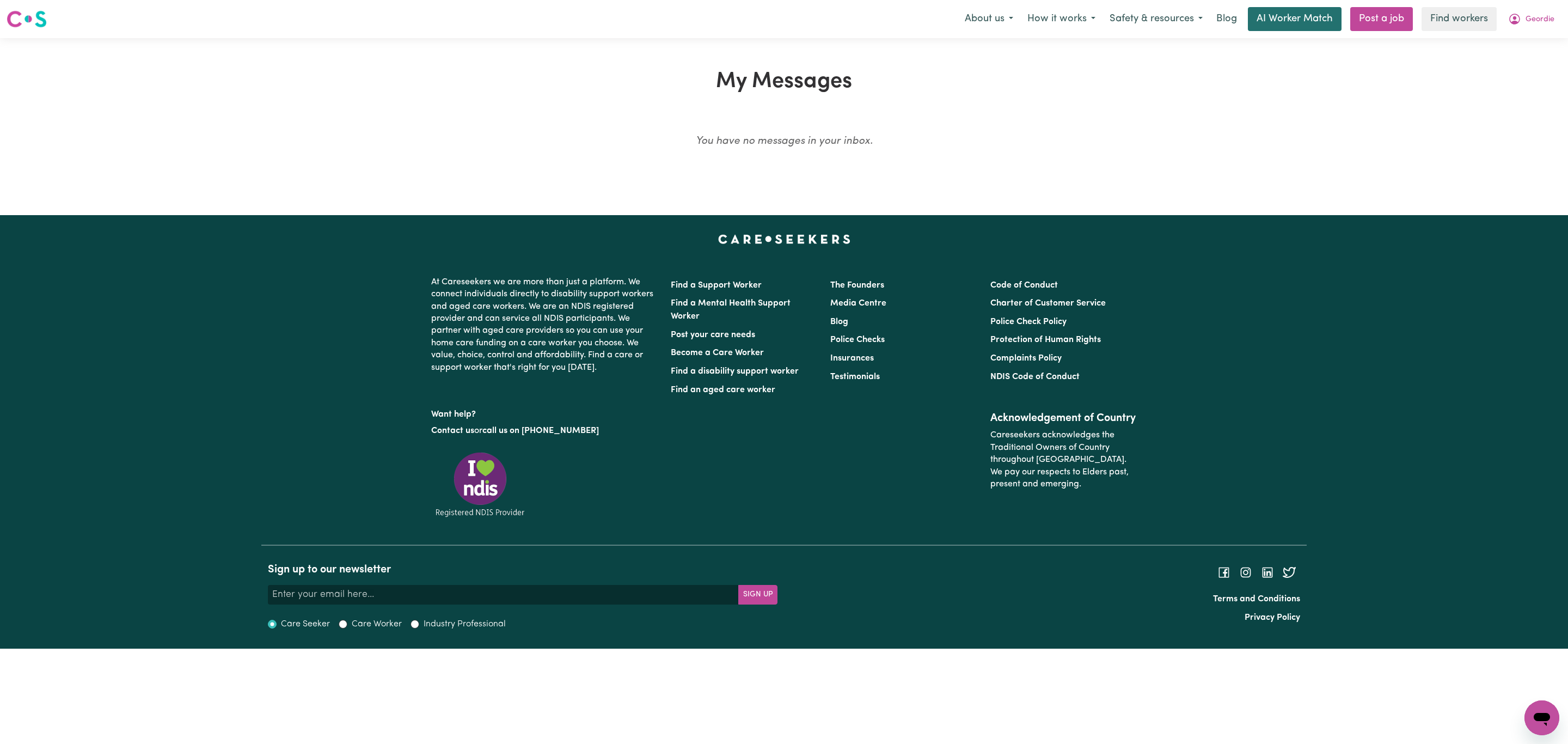
drag, startPoint x: 1541, startPoint y: 23, endPoint x: 1301, endPoint y: 16, distance: 240.1
click at [1538, 20] on span "Geordie" at bounding box center [1540, 19] width 29 height 12
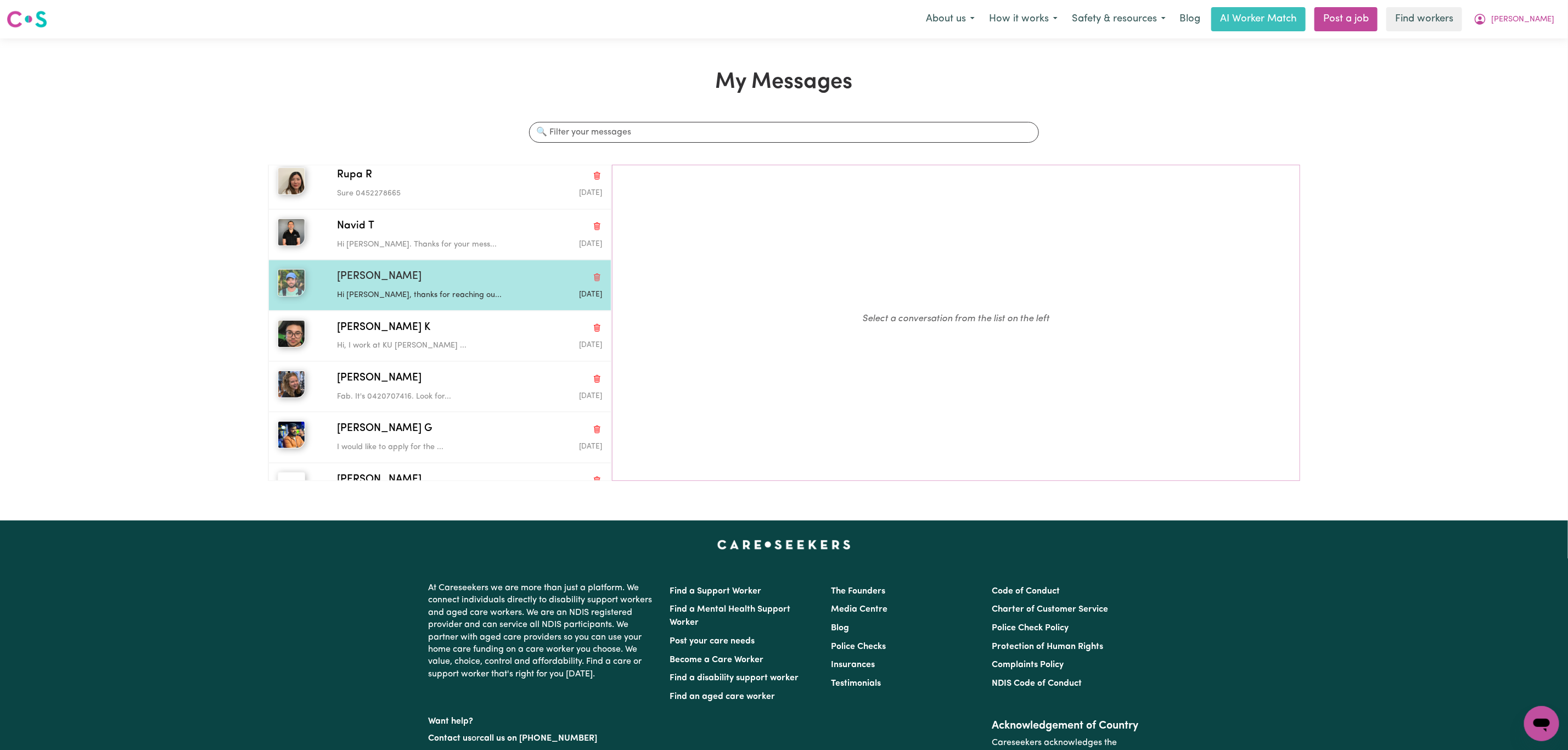
scroll to position [82, 0]
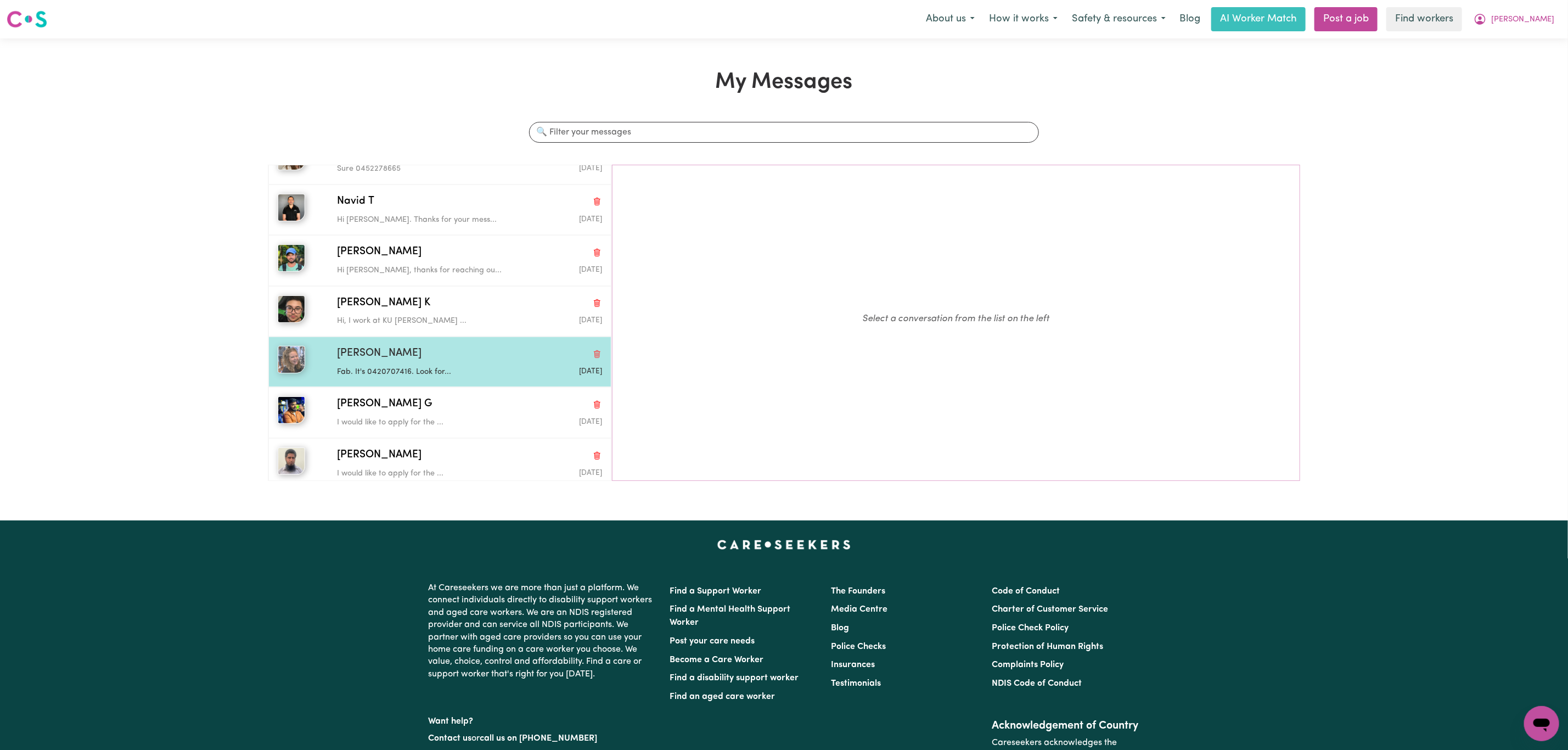
click at [417, 356] on div "[PERSON_NAME]" at bounding box center [469, 354] width 265 height 16
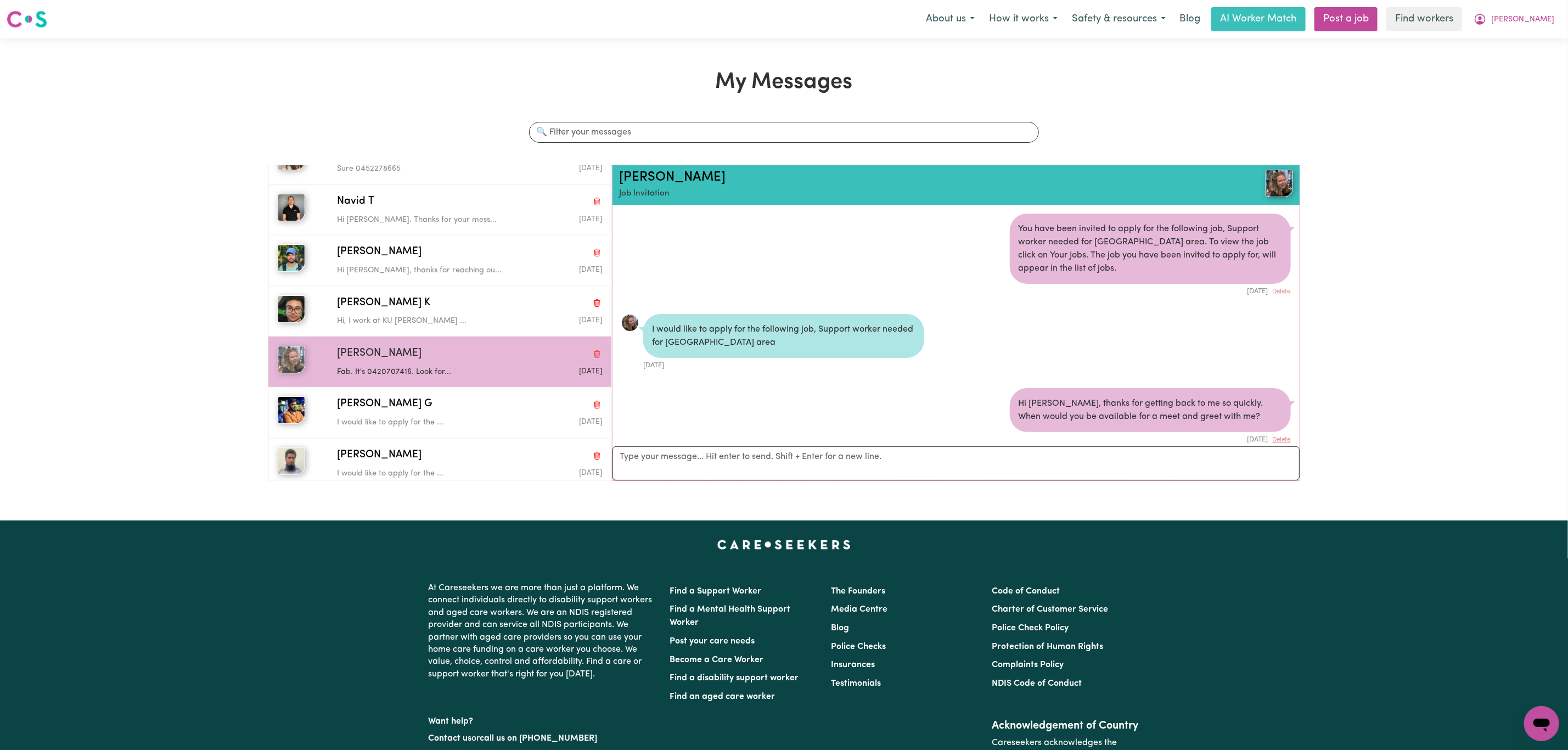
scroll to position [711, 0]
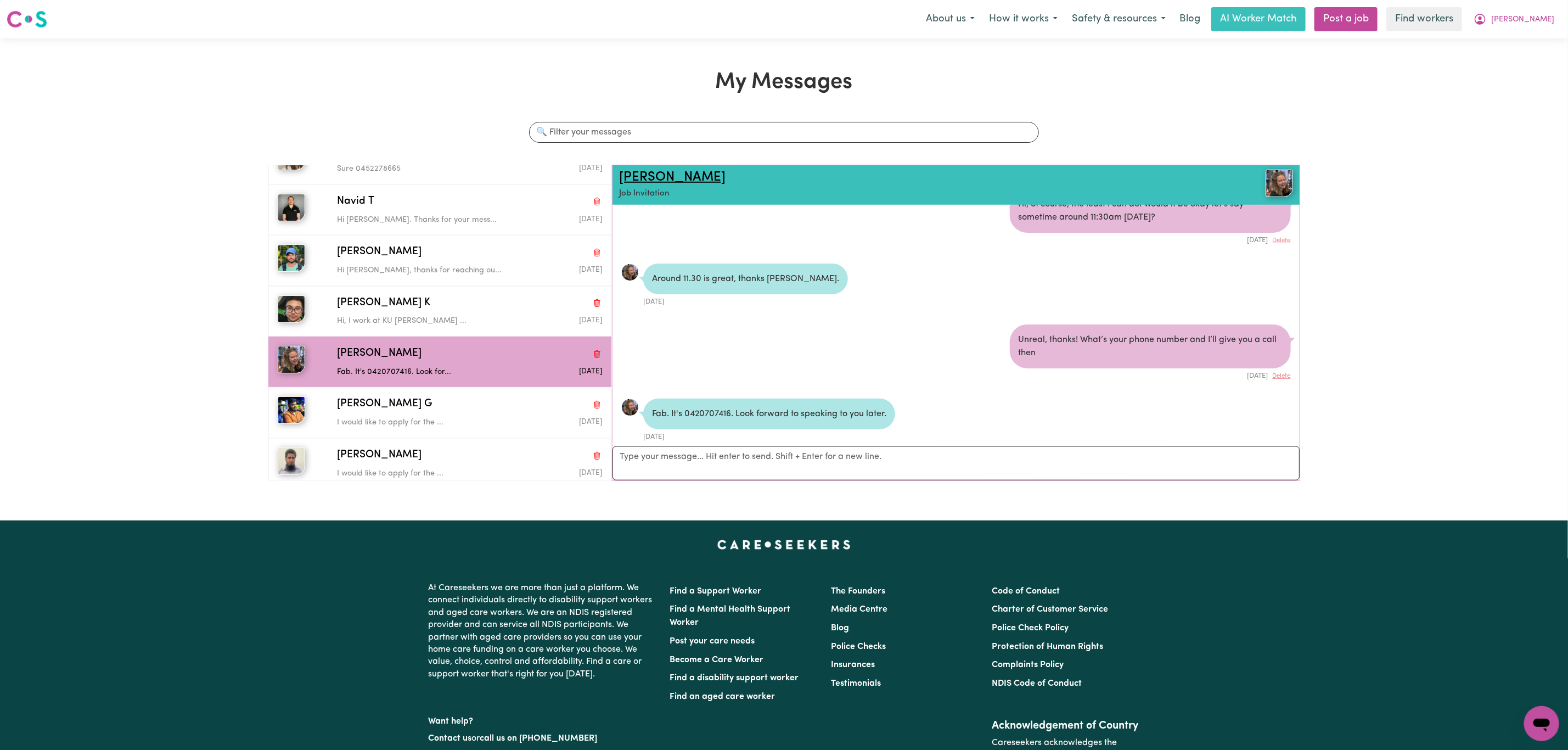
click at [648, 175] on link "Lucy W" at bounding box center [672, 177] width 106 height 13
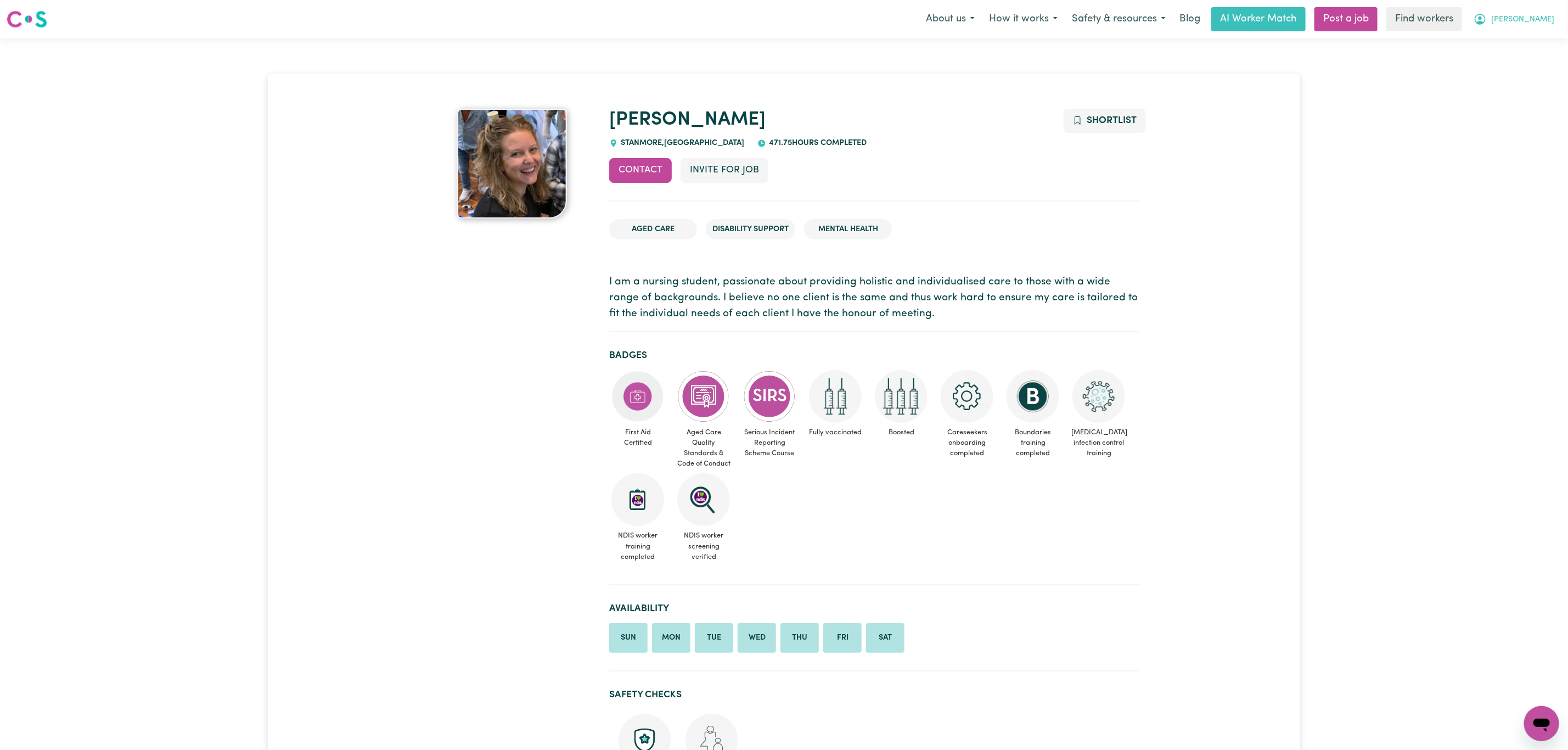
click at [1550, 16] on button "[PERSON_NAME]" at bounding box center [1514, 20] width 95 height 23
click at [1528, 44] on link "My Dashboard" at bounding box center [1517, 42] width 87 height 21
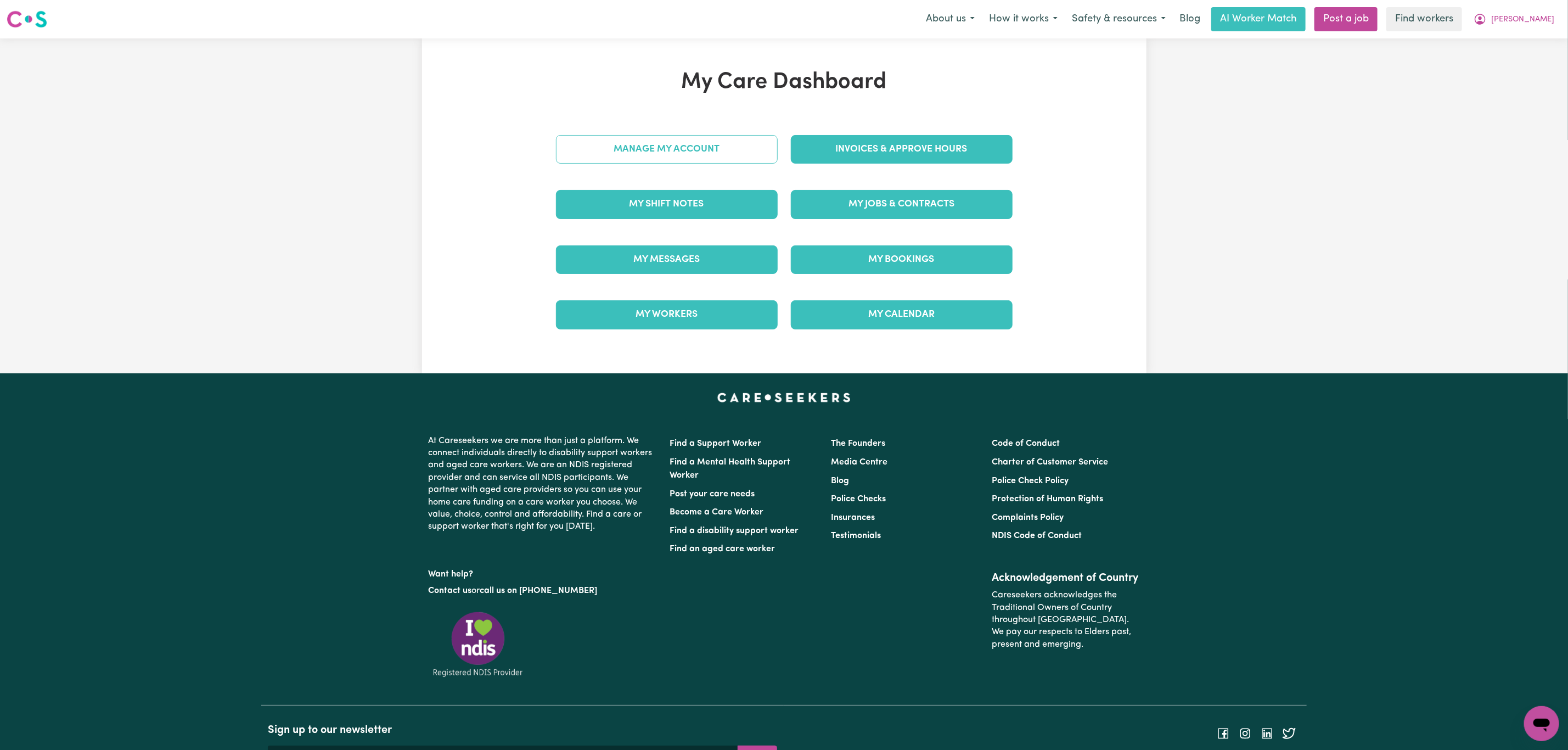
click at [638, 146] on link "Manage My Account" at bounding box center [667, 149] width 221 height 29
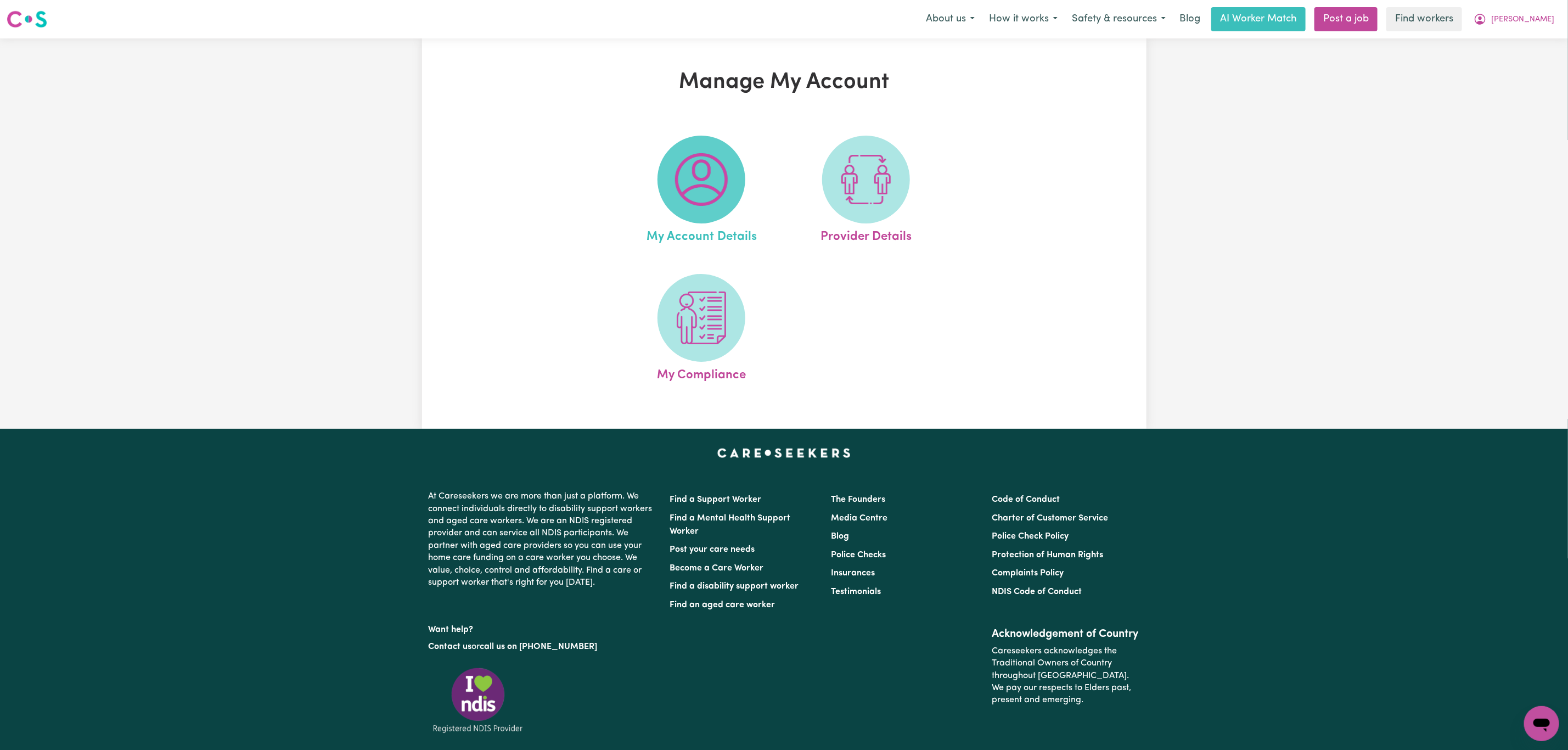
click at [699, 154] on img at bounding box center [701, 179] width 53 height 53
select select "text"
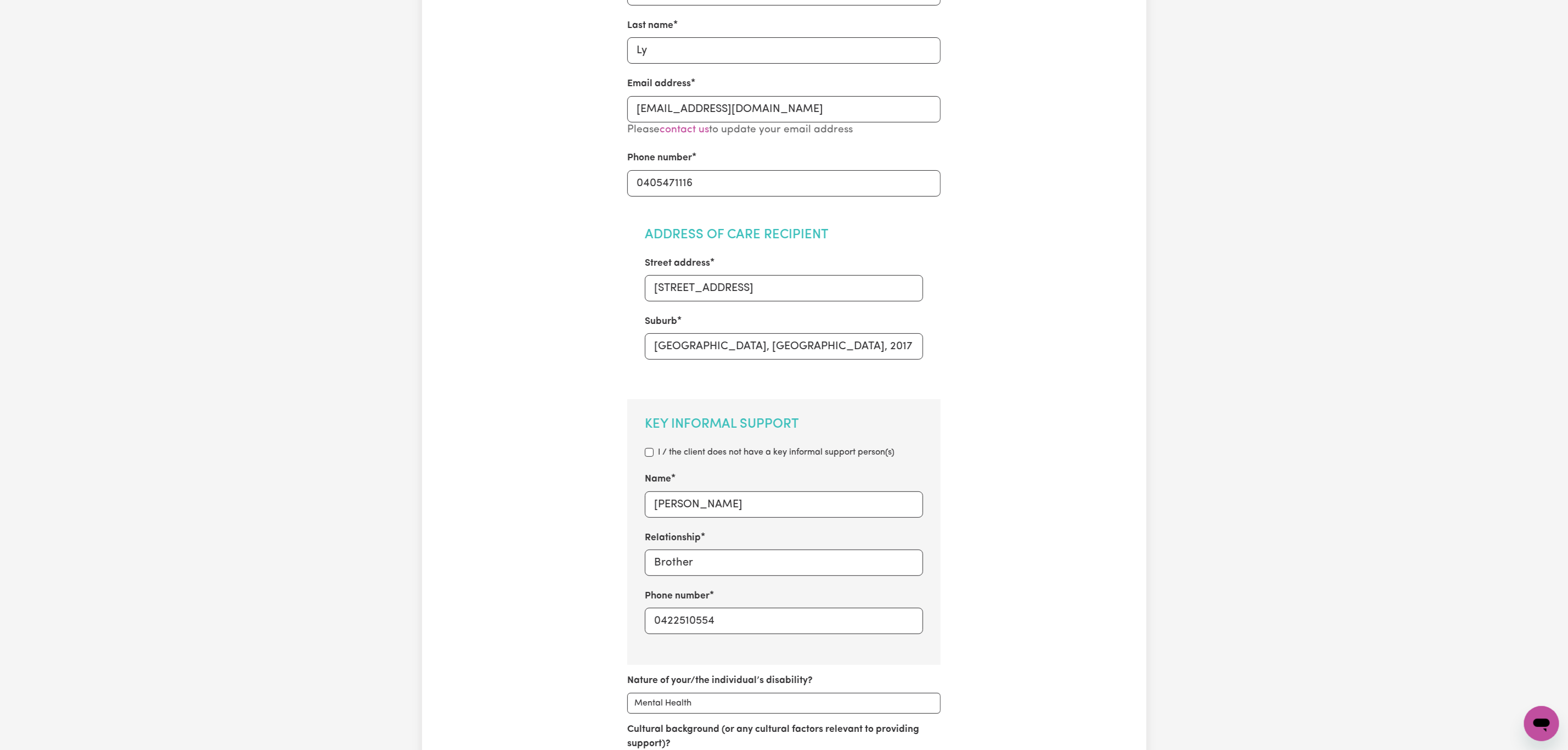
scroll to position [247, 0]
drag, startPoint x: 707, startPoint y: 511, endPoint x: 649, endPoint y: 515, distance: 58.1
click at [649, 515] on input "[PERSON_NAME]" at bounding box center [784, 504] width 278 height 27
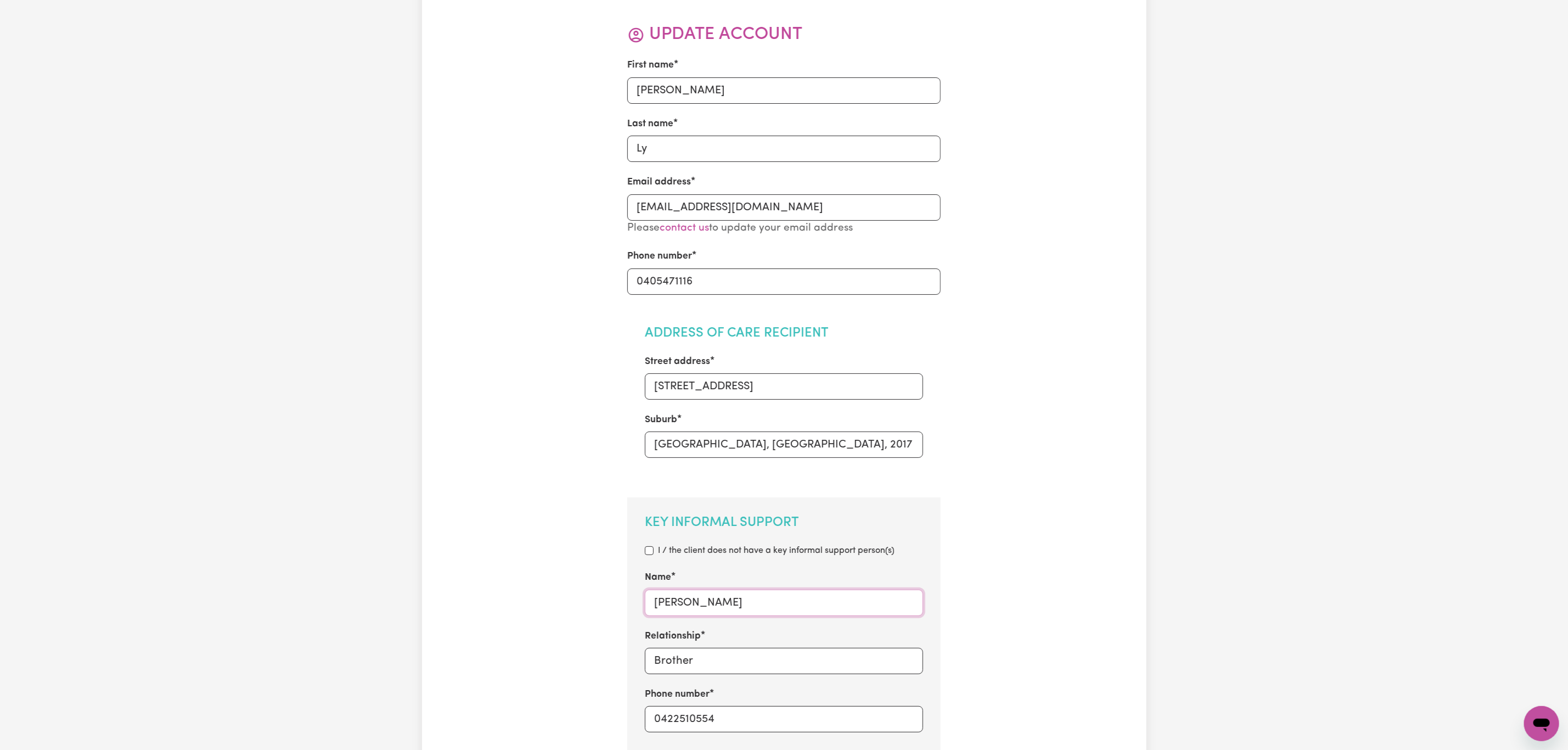
scroll to position [0, 0]
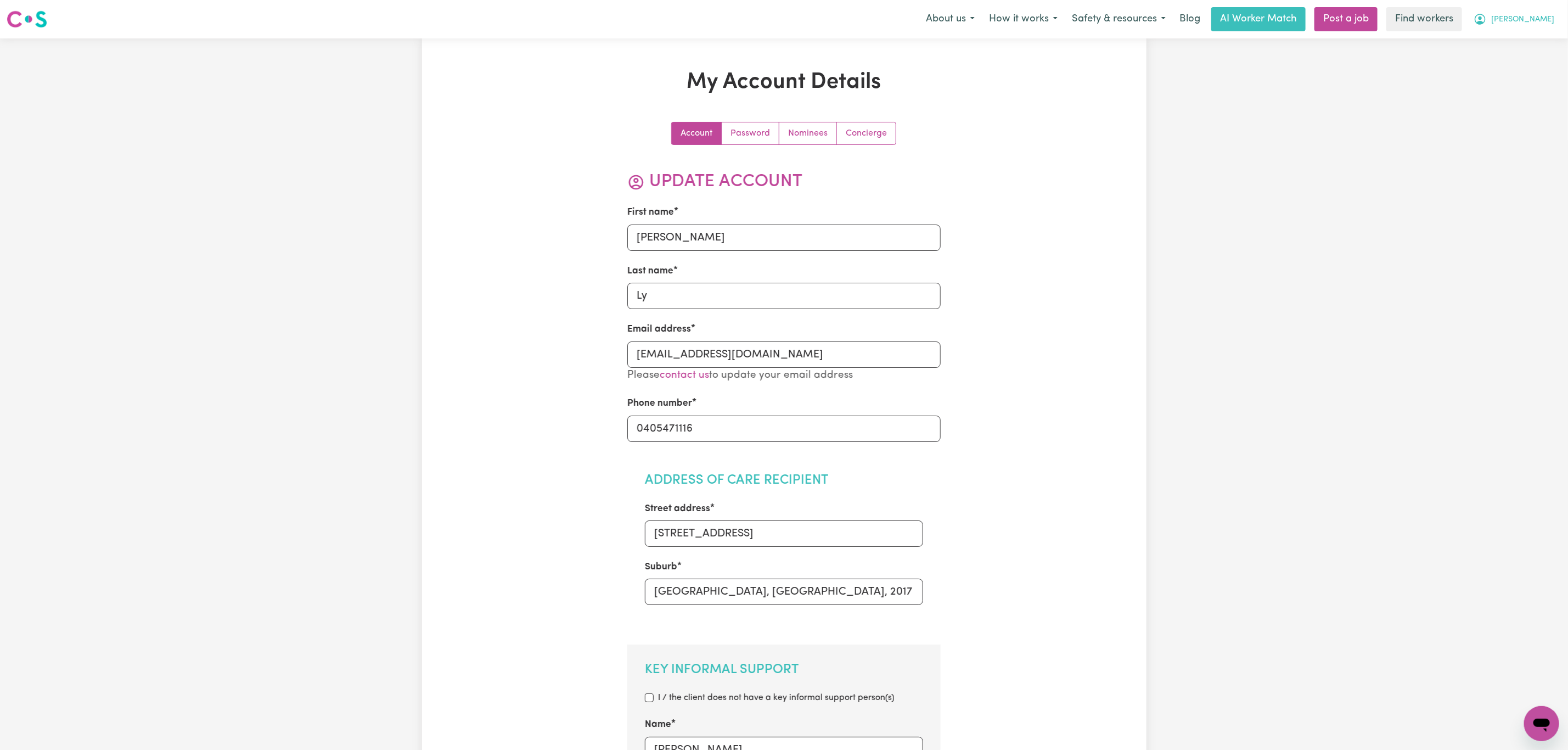
click at [1532, 25] on span "[PERSON_NAME]" at bounding box center [1522, 20] width 63 height 12
click at [1516, 46] on link "My Dashboard" at bounding box center [1517, 42] width 87 height 21
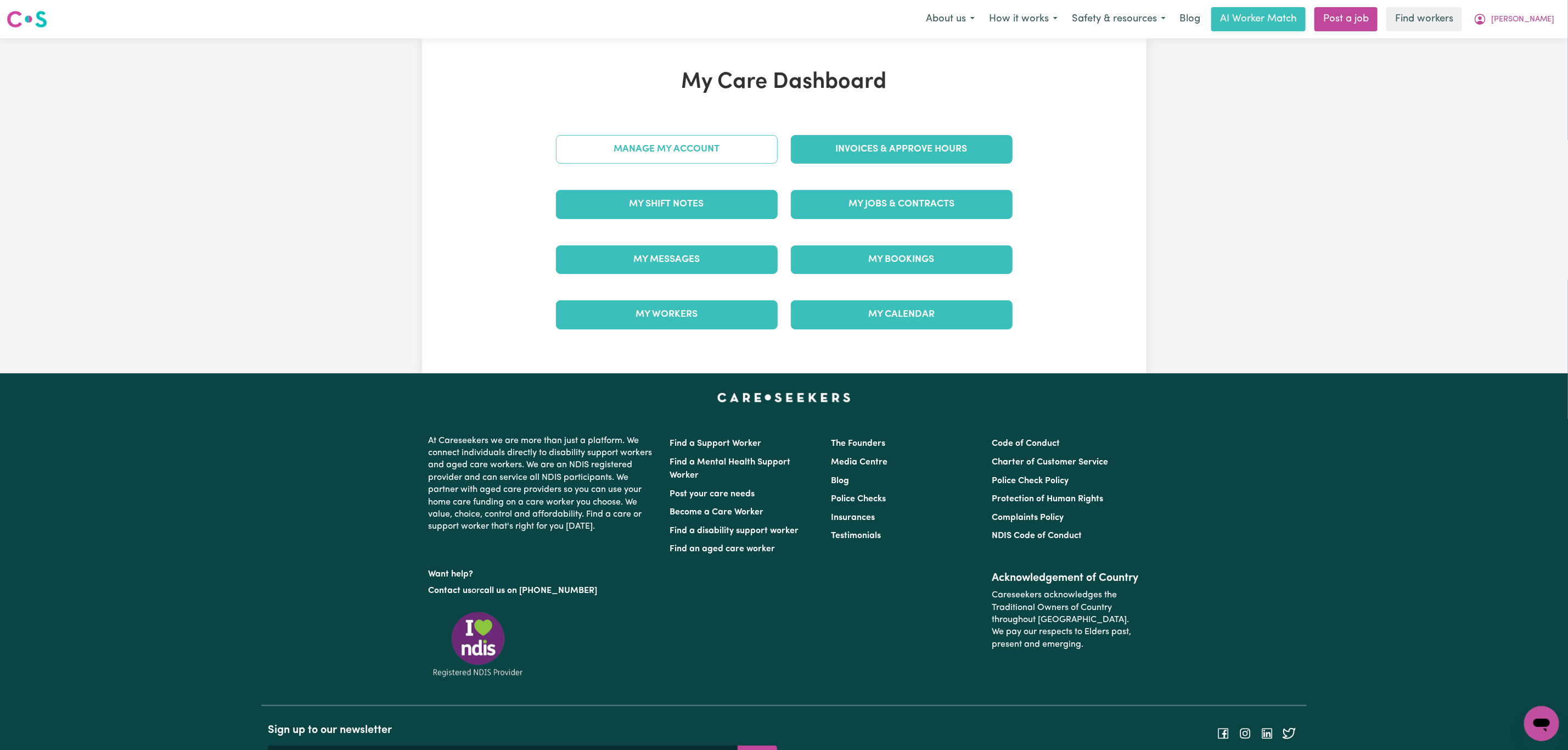
click at [637, 146] on link "Manage My Account" at bounding box center [667, 149] width 221 height 29
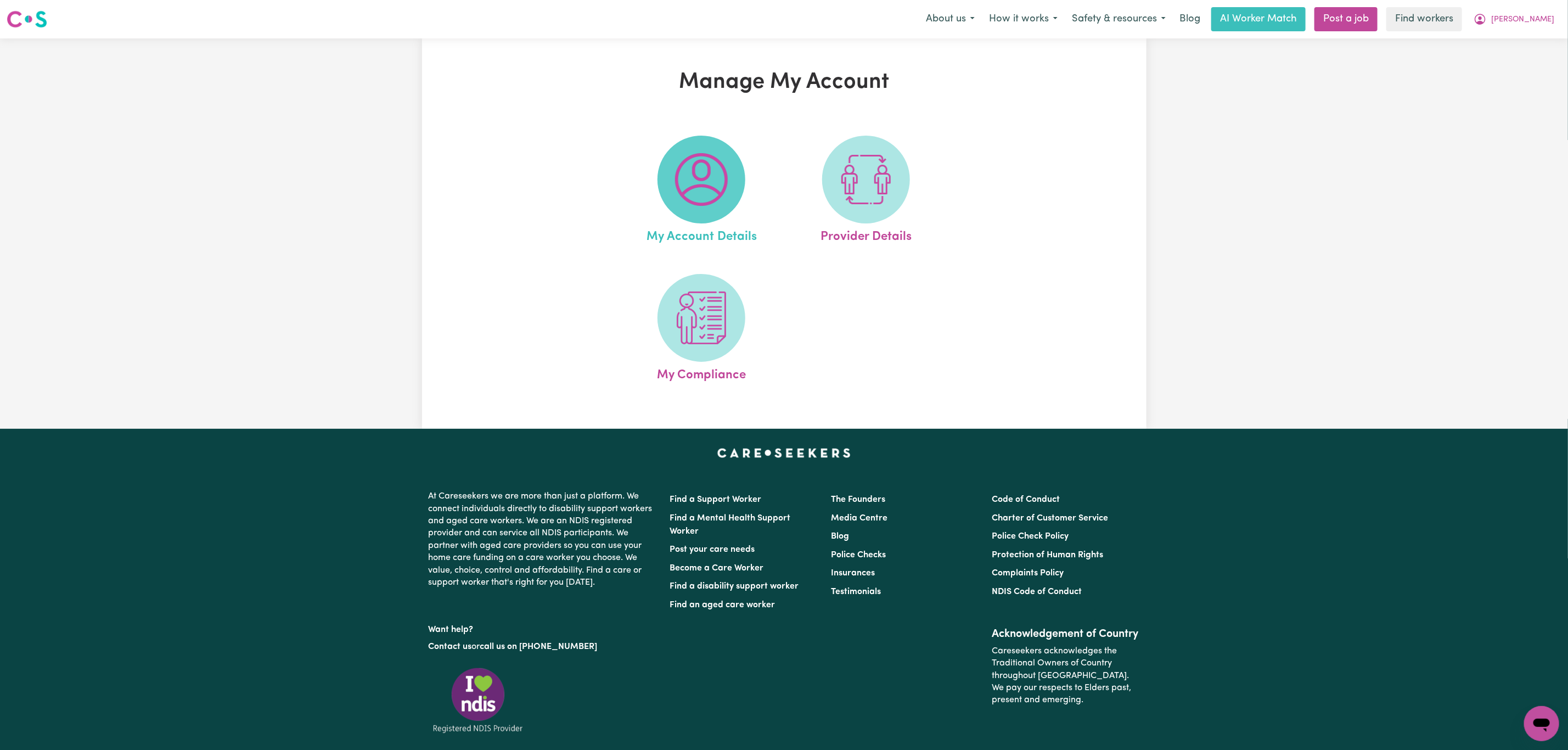
click at [719, 201] on img at bounding box center [701, 179] width 53 height 53
select select "text"
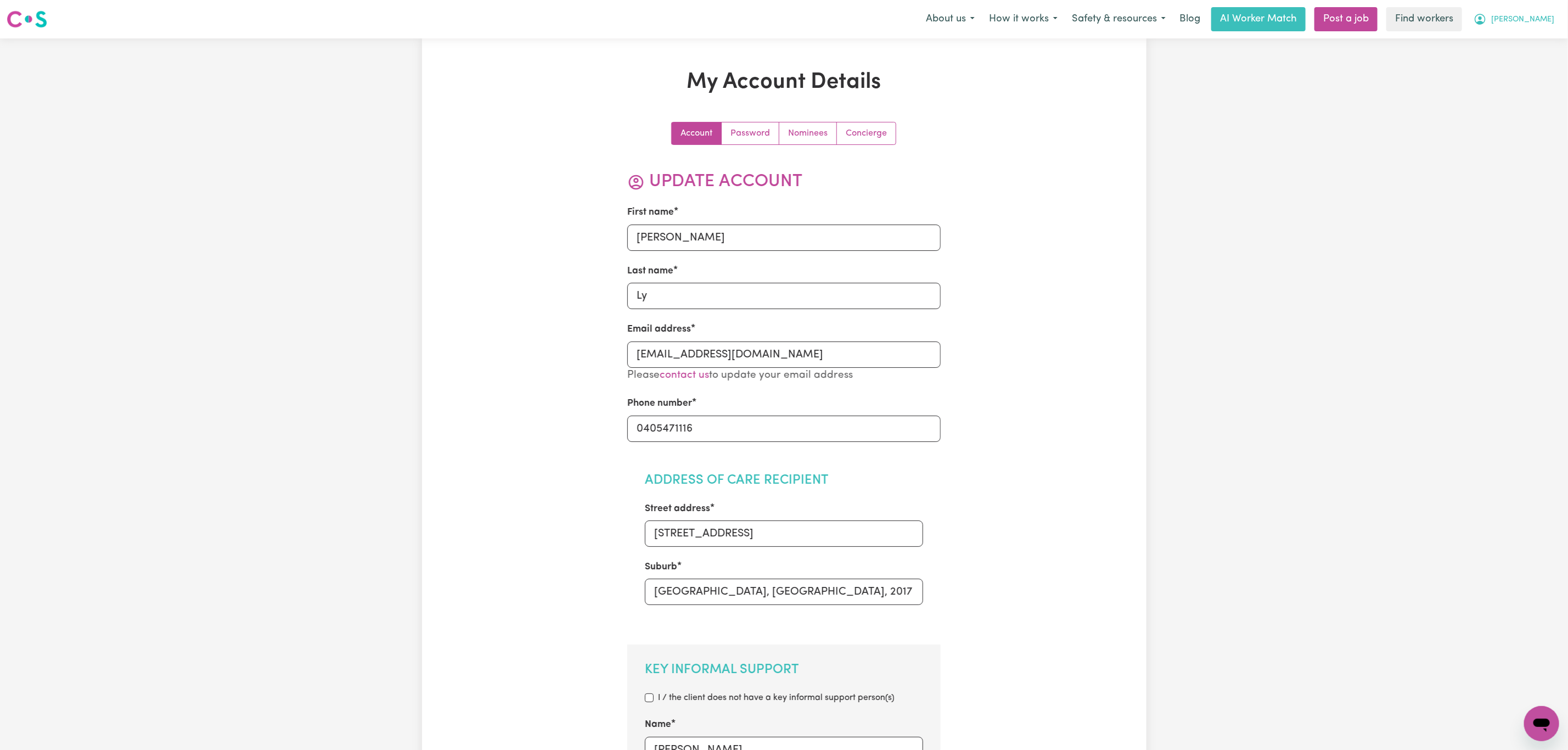
click at [1543, 21] on span "[PERSON_NAME]" at bounding box center [1522, 20] width 63 height 12
click at [1522, 42] on link "My Dashboard" at bounding box center [1517, 42] width 87 height 21
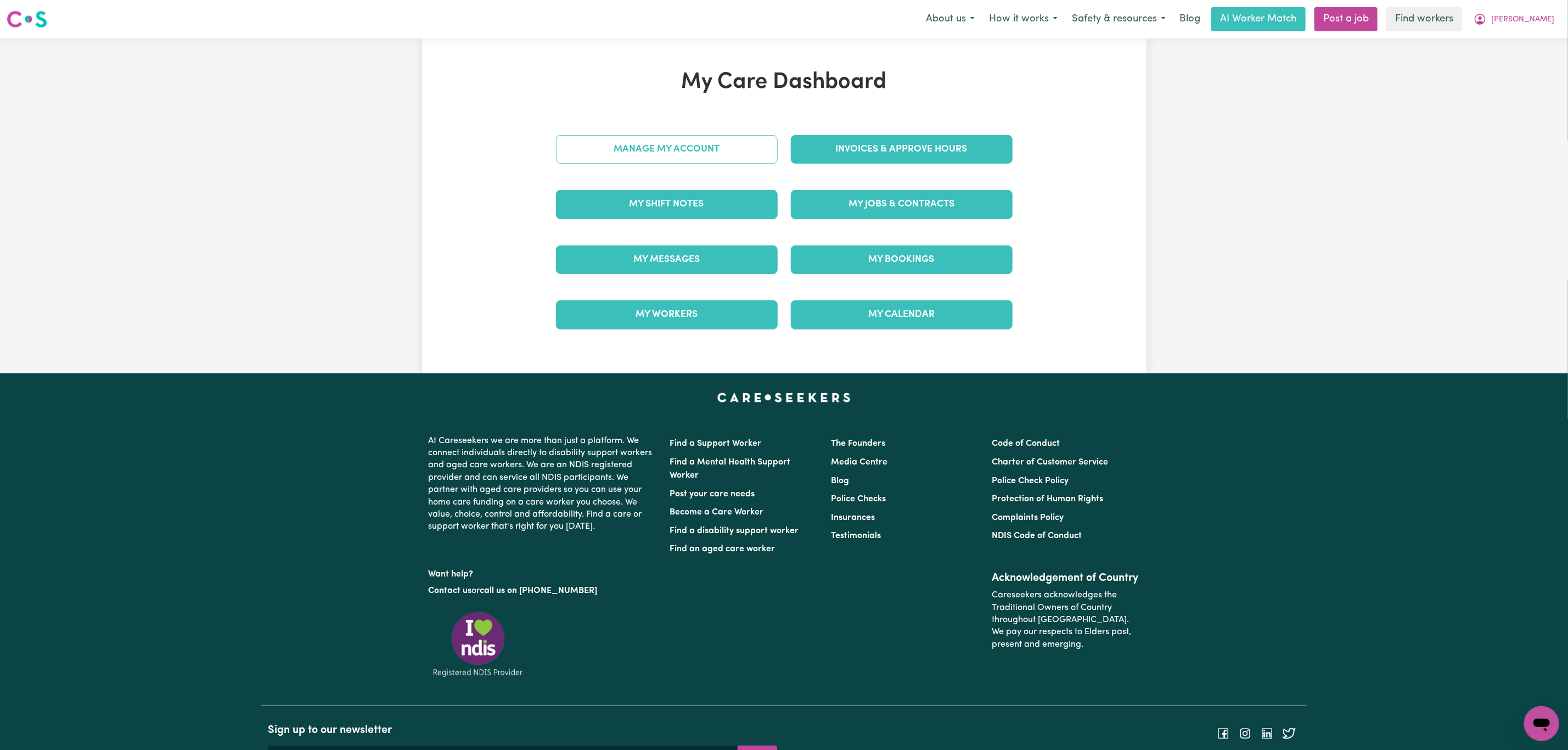
click at [706, 146] on link "Manage My Account" at bounding box center [667, 149] width 221 height 29
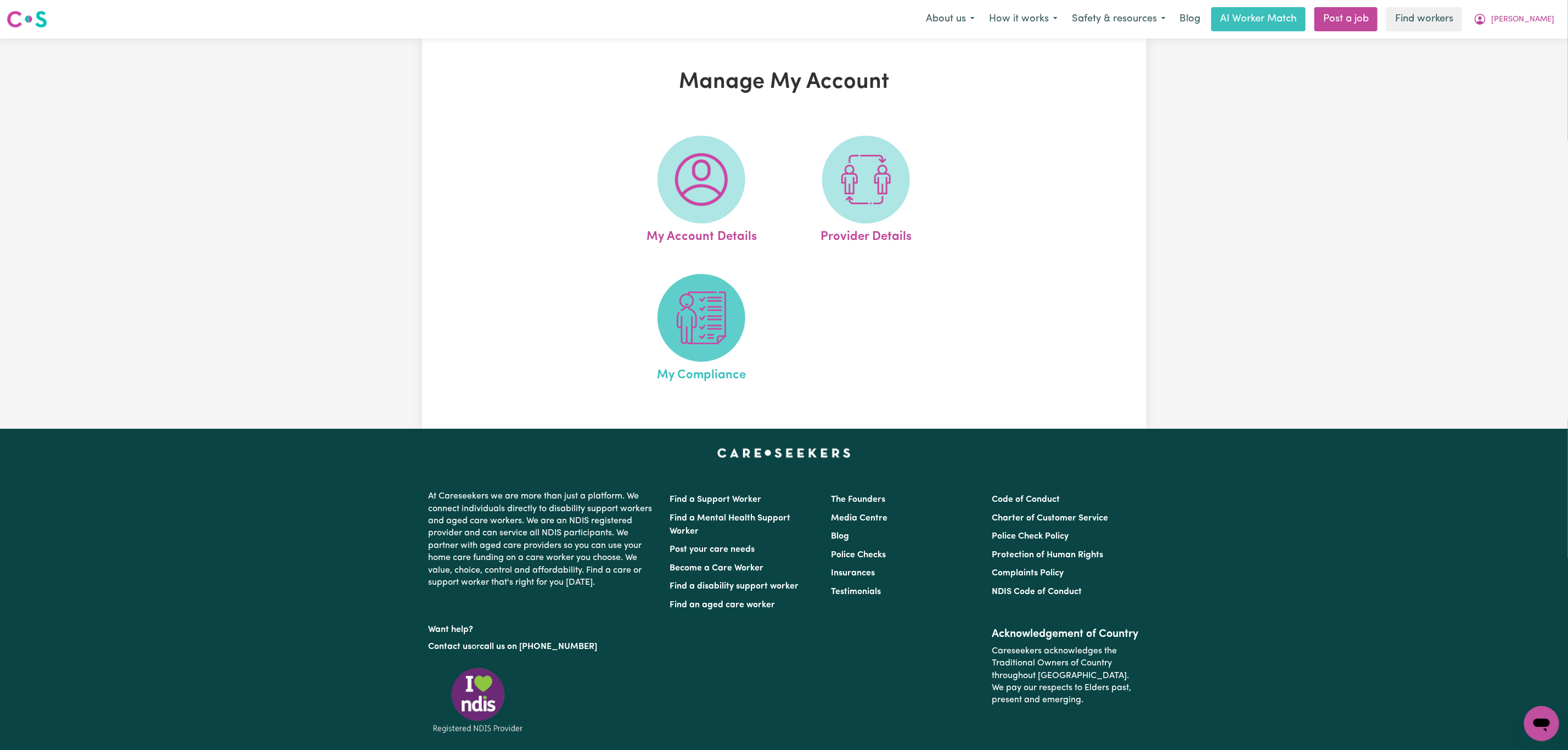
click at [680, 335] on img at bounding box center [701, 318] width 53 height 53
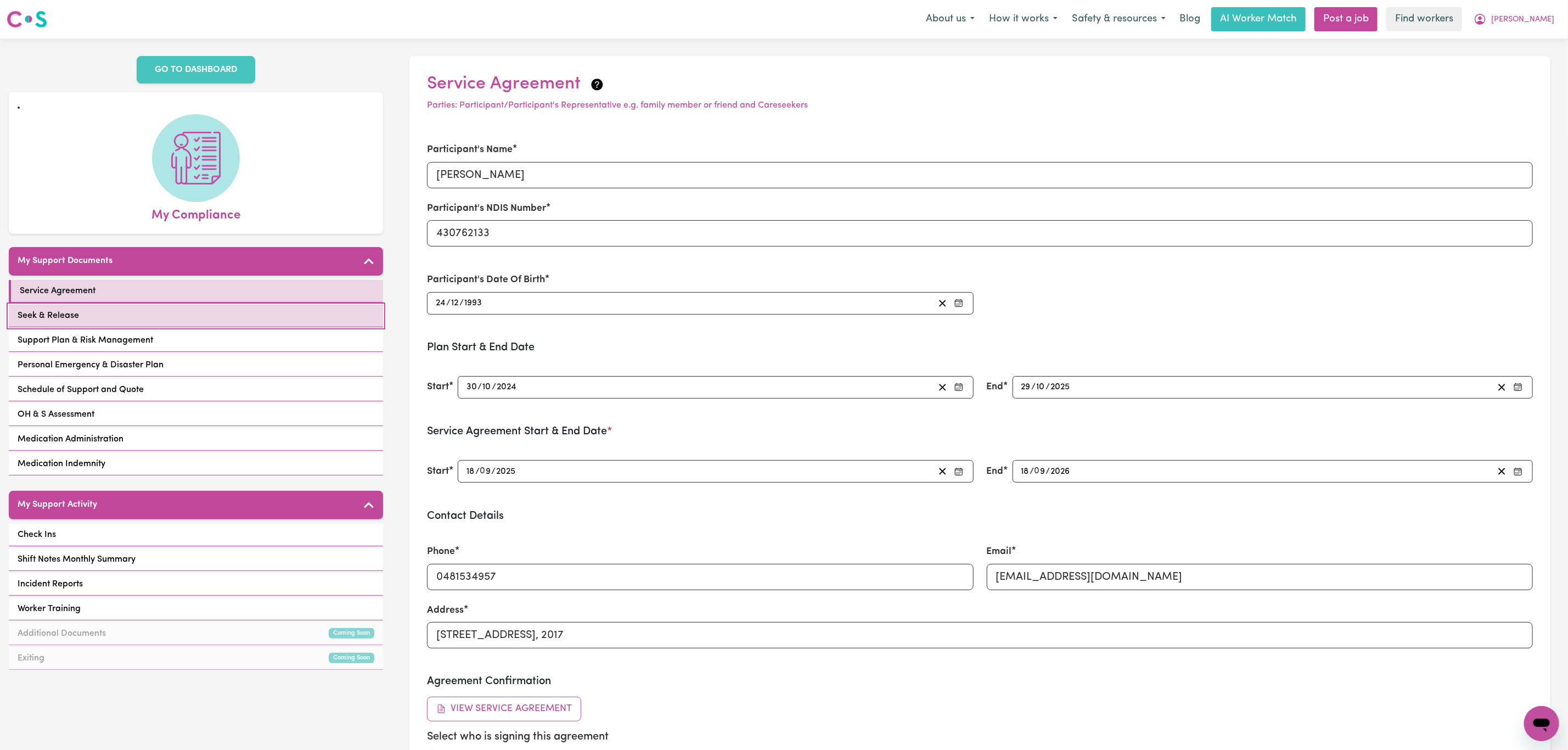
click at [155, 304] on link "Seek & Release" at bounding box center [195, 315] width 374 height 22
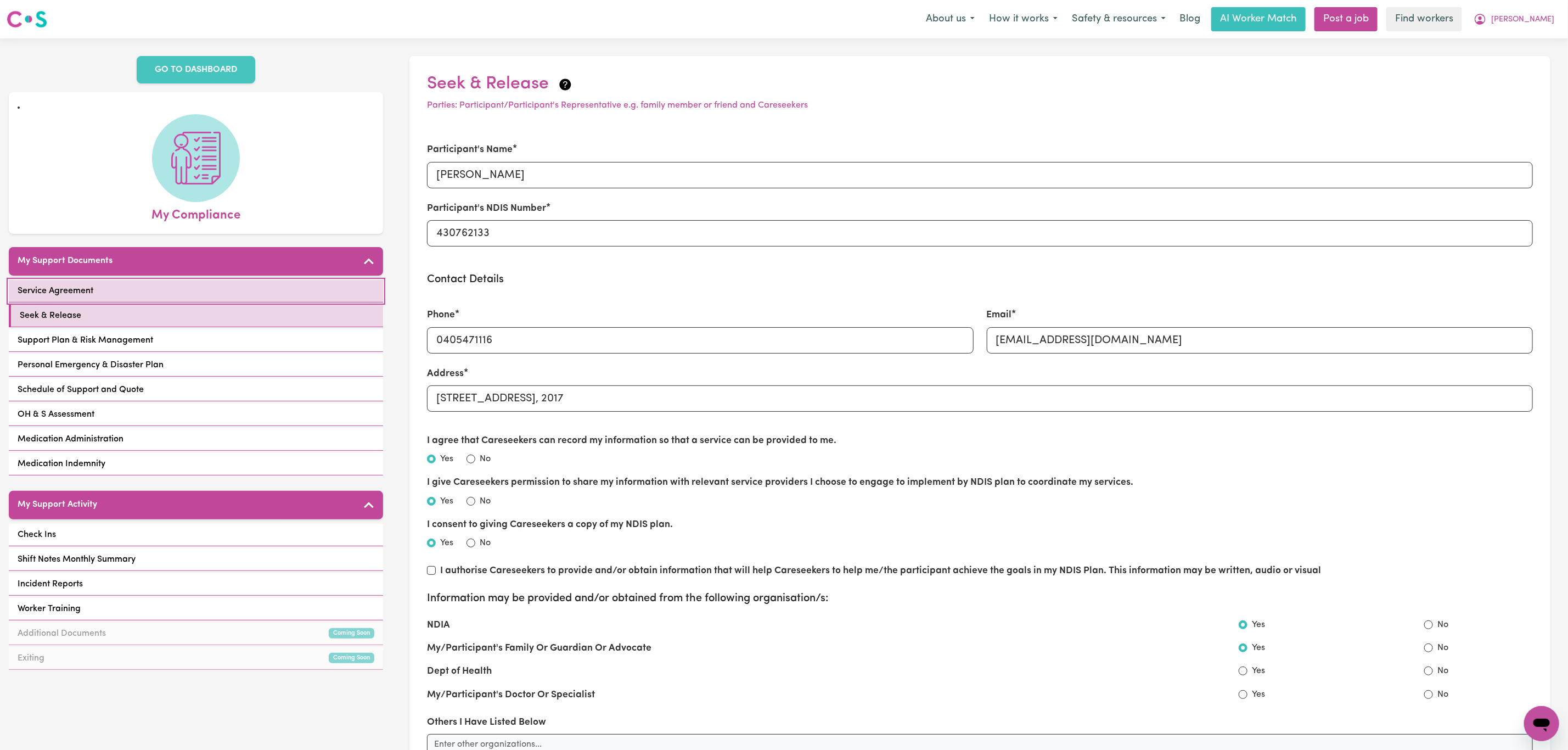
click at [230, 280] on link "Service Agreement" at bounding box center [195, 291] width 374 height 22
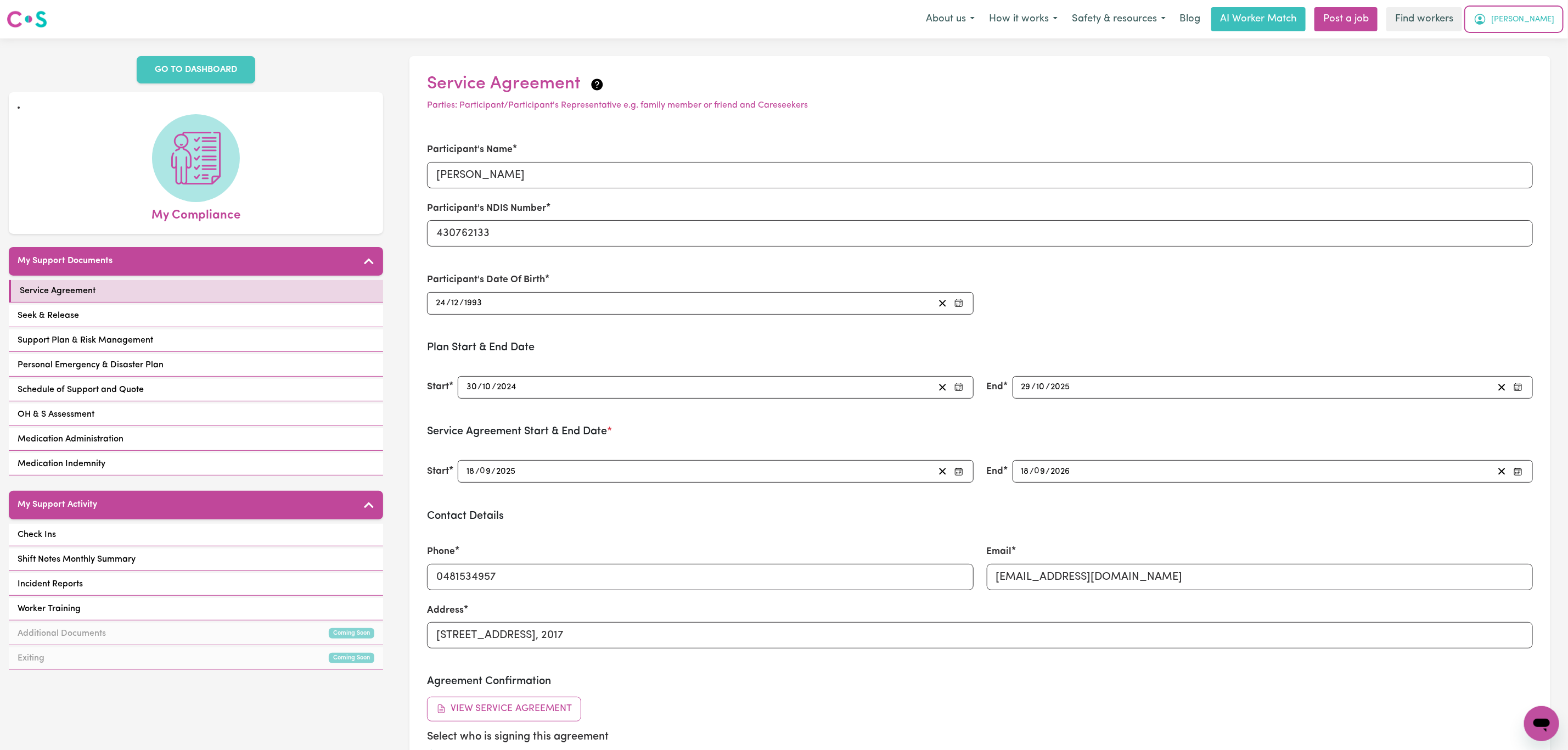
click at [1530, 23] on span "[PERSON_NAME]" at bounding box center [1522, 20] width 63 height 12
click at [1523, 44] on link "My Dashboard" at bounding box center [1517, 42] width 87 height 21
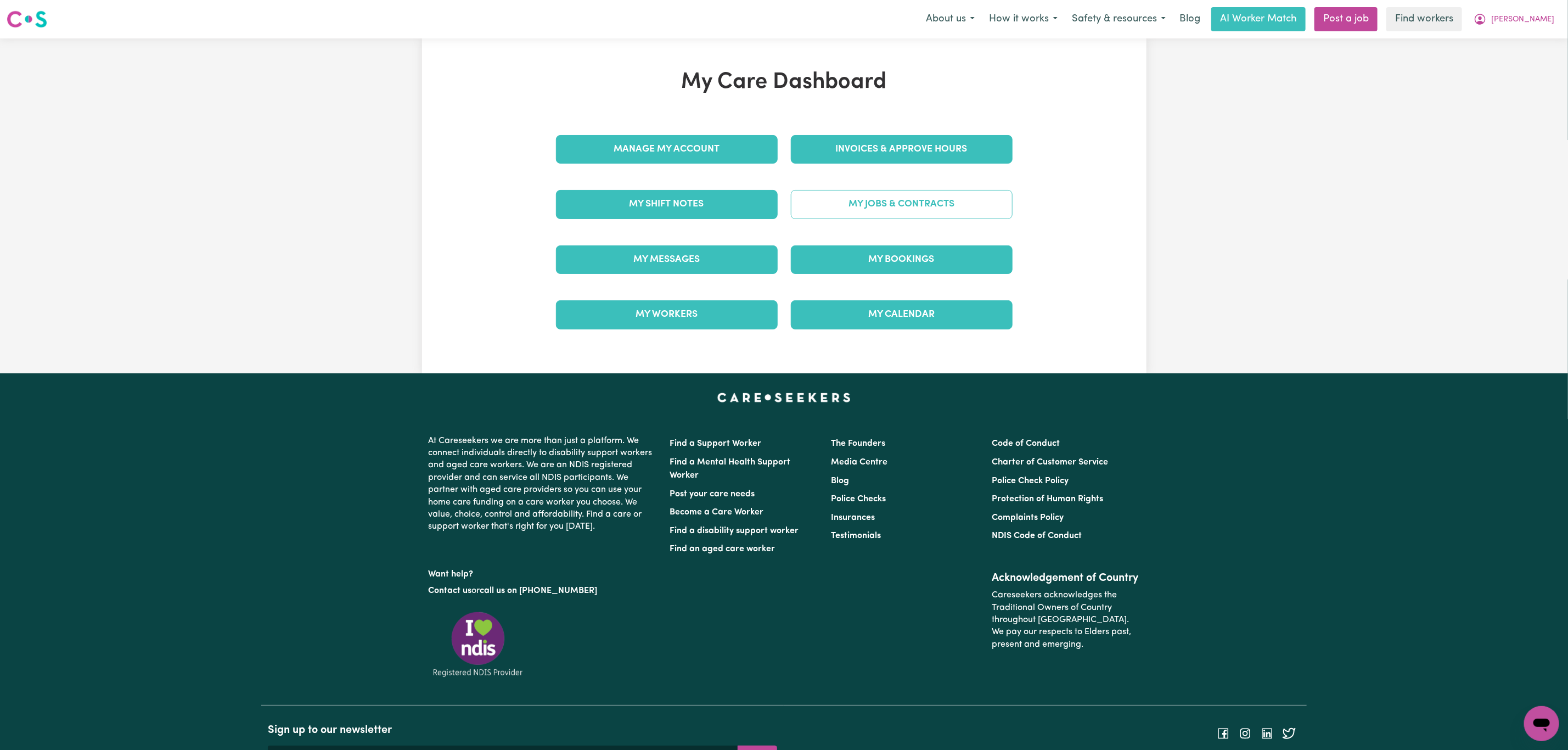
click at [956, 200] on link "My Jobs & Contracts" at bounding box center [901, 204] width 221 height 29
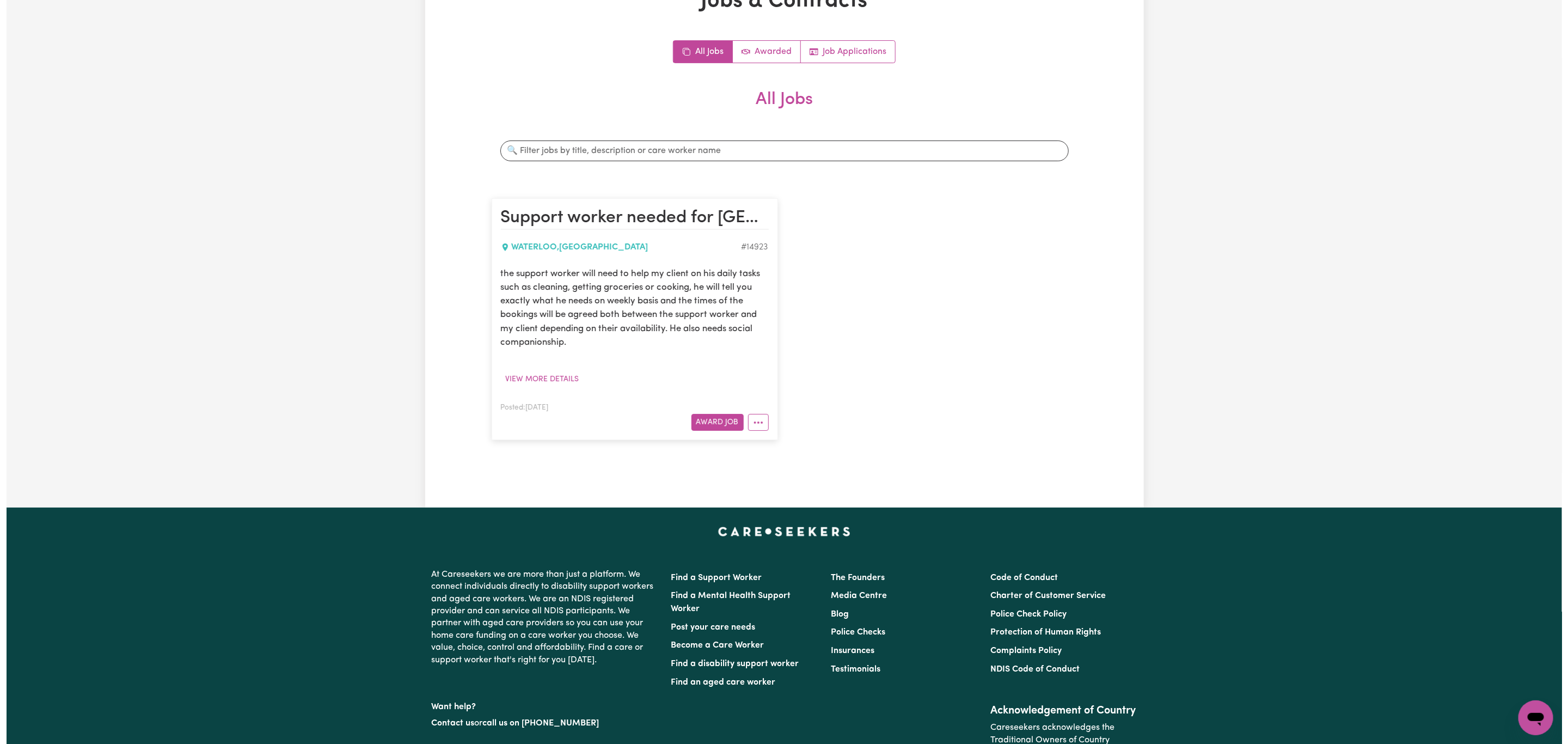
scroll to position [81, 0]
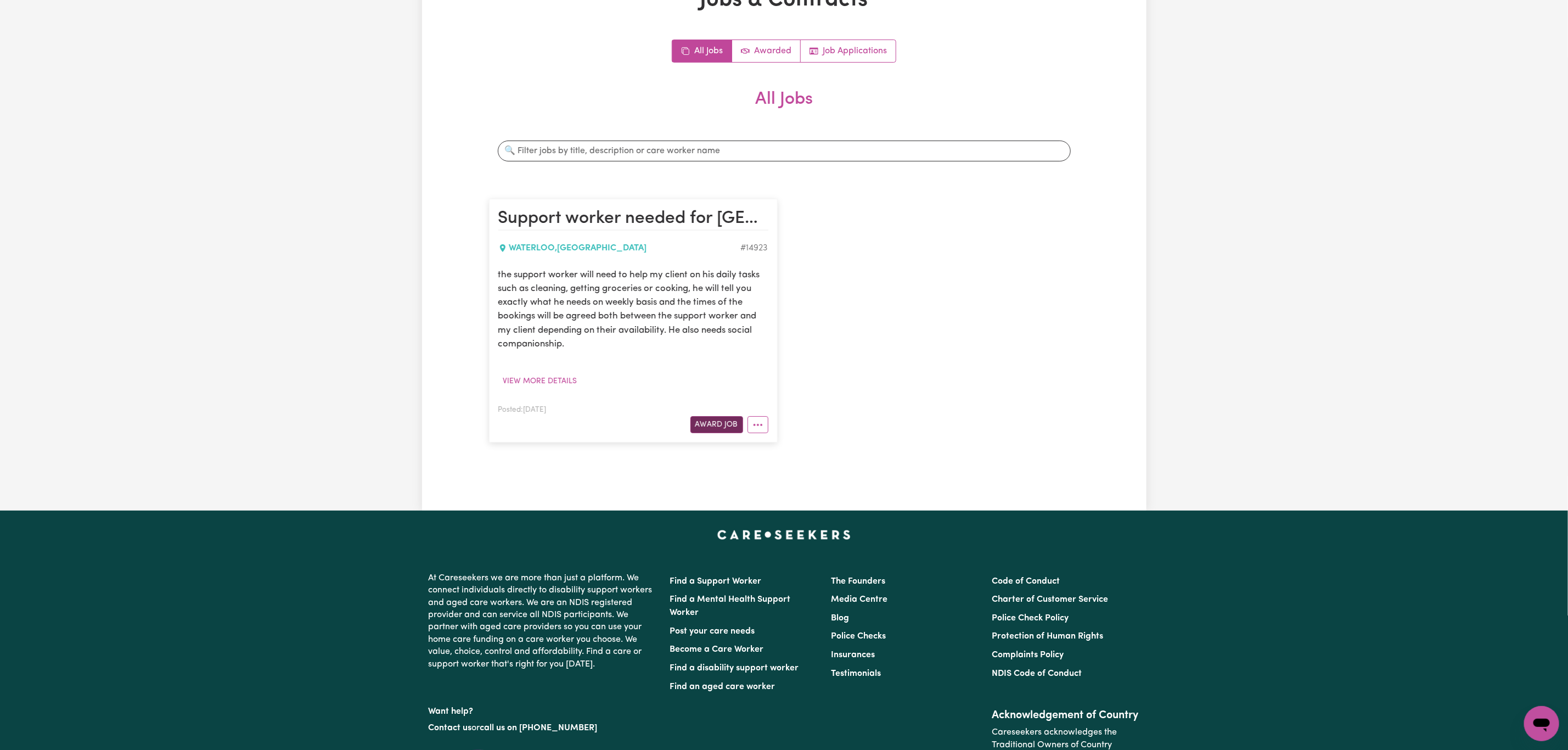
click at [715, 427] on button "Award Job" at bounding box center [717, 424] width 53 height 17
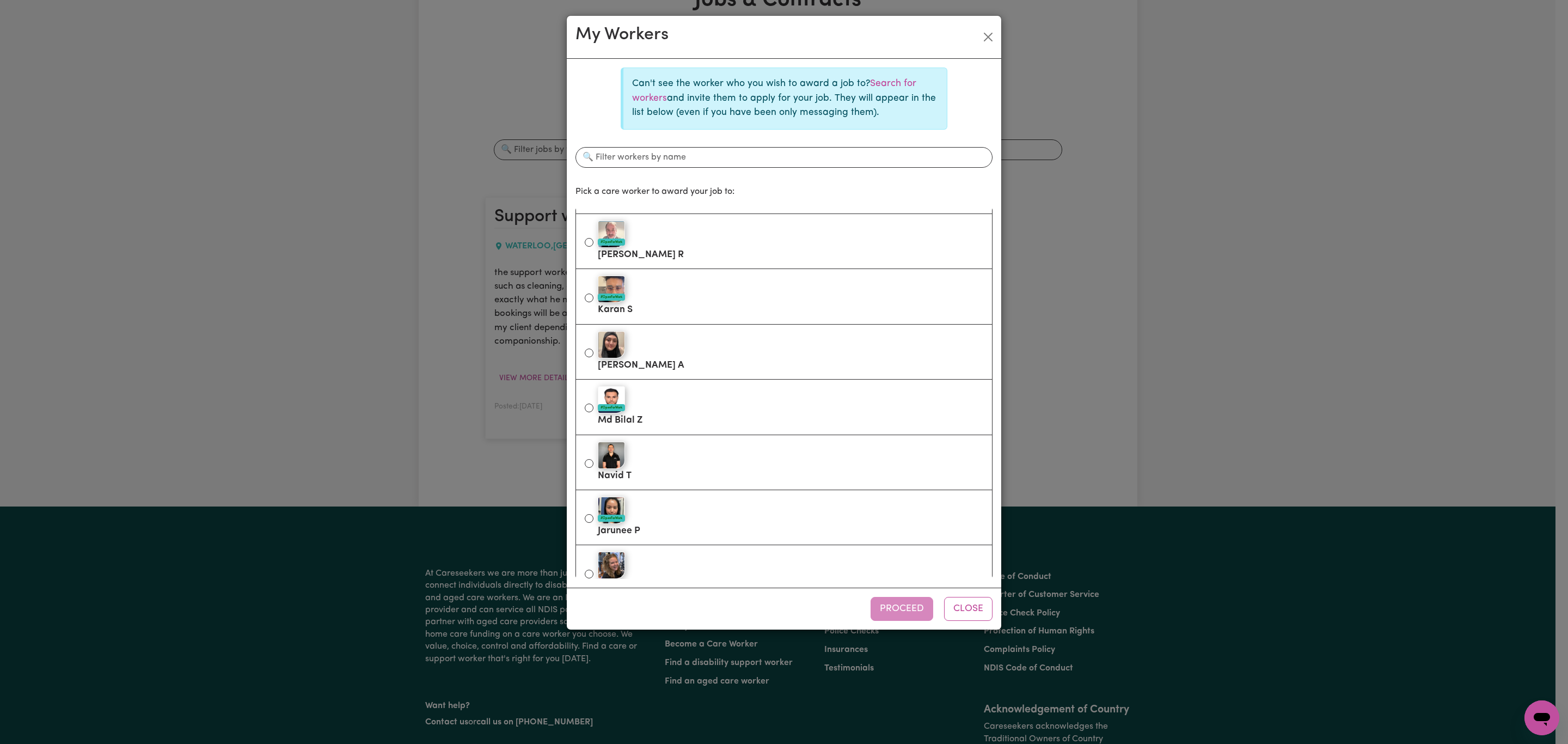
scroll to position [572, 0]
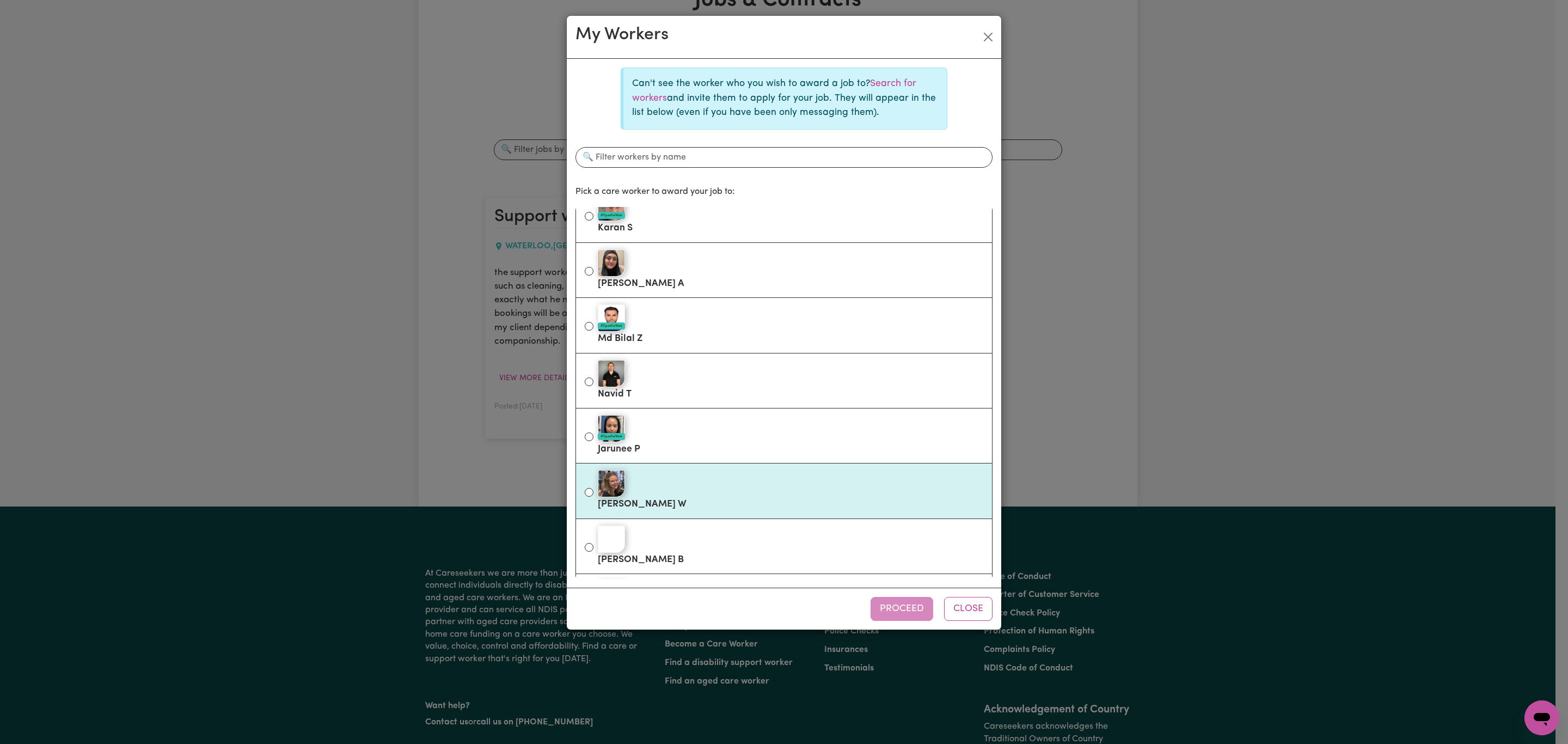
click at [713, 495] on div at bounding box center [790, 484] width 385 height 27
click at [593, 495] on input "[PERSON_NAME]" at bounding box center [589, 492] width 9 height 9
radio input "true"
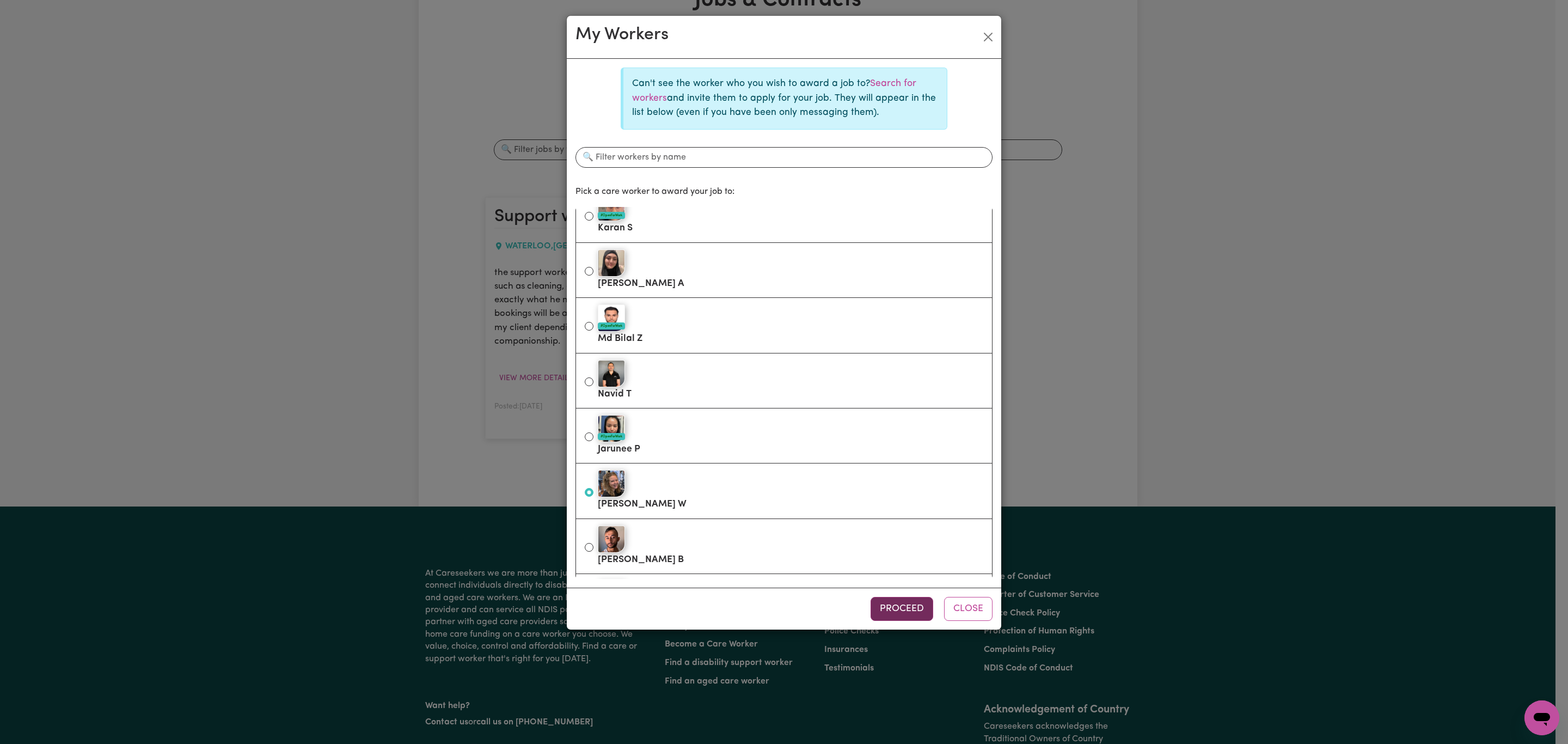
click at [899, 613] on button "Proceed" at bounding box center [901, 608] width 63 height 24
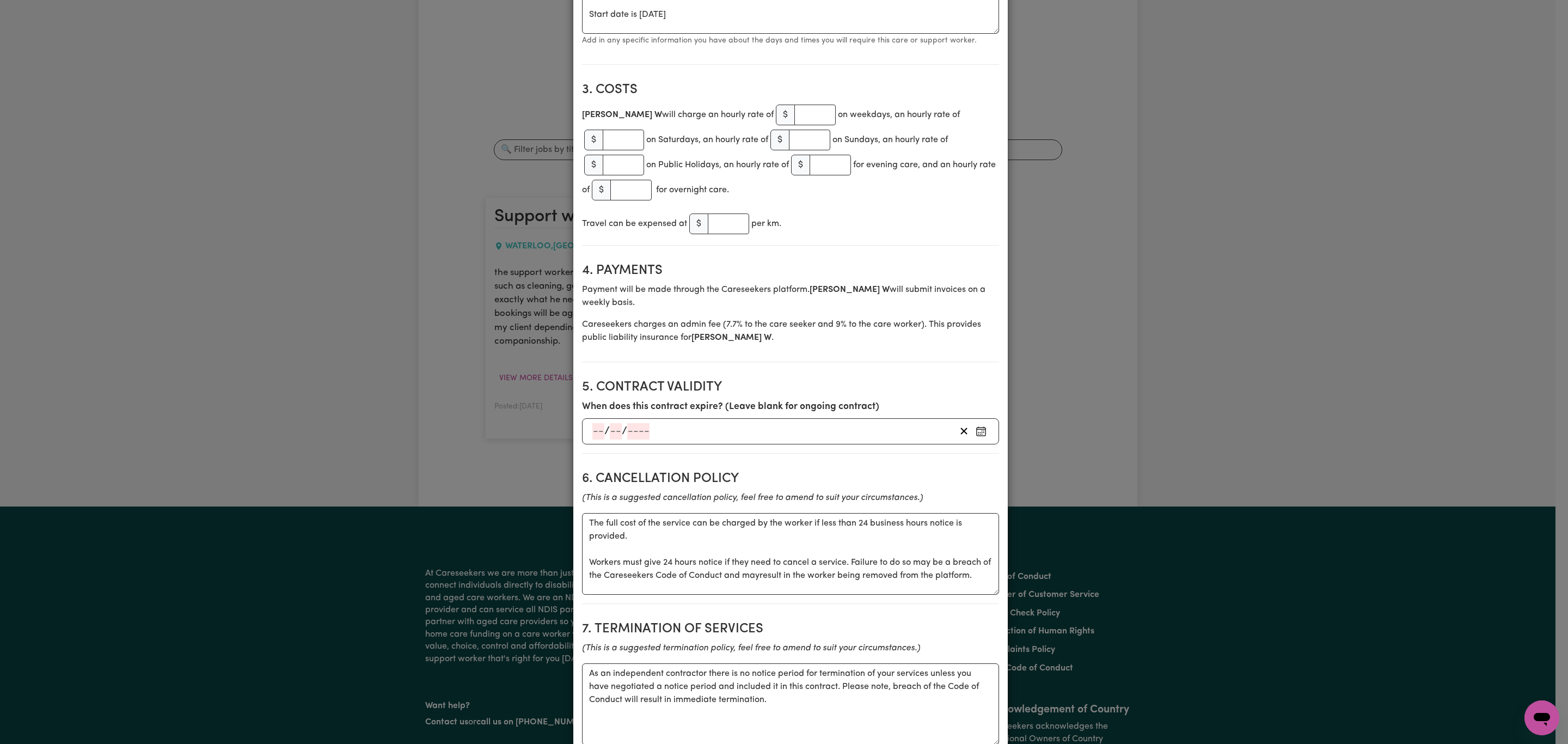
scroll to position [490, 0]
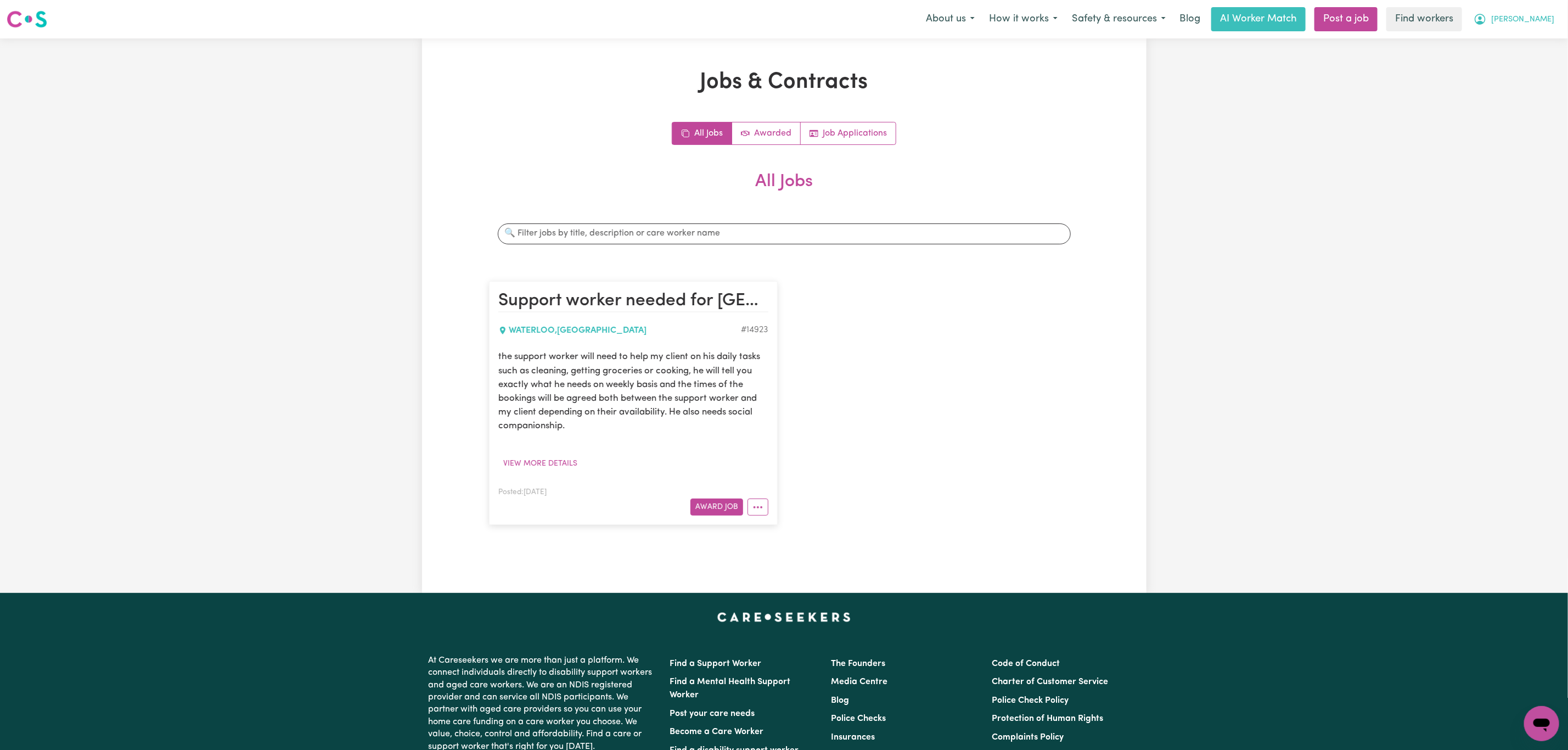
drag, startPoint x: 1538, startPoint y: 23, endPoint x: 1529, endPoint y: 29, distance: 10.8
click at [1536, 23] on span "[PERSON_NAME]" at bounding box center [1522, 20] width 63 height 12
click at [1520, 45] on link "My Dashboard" at bounding box center [1517, 42] width 87 height 21
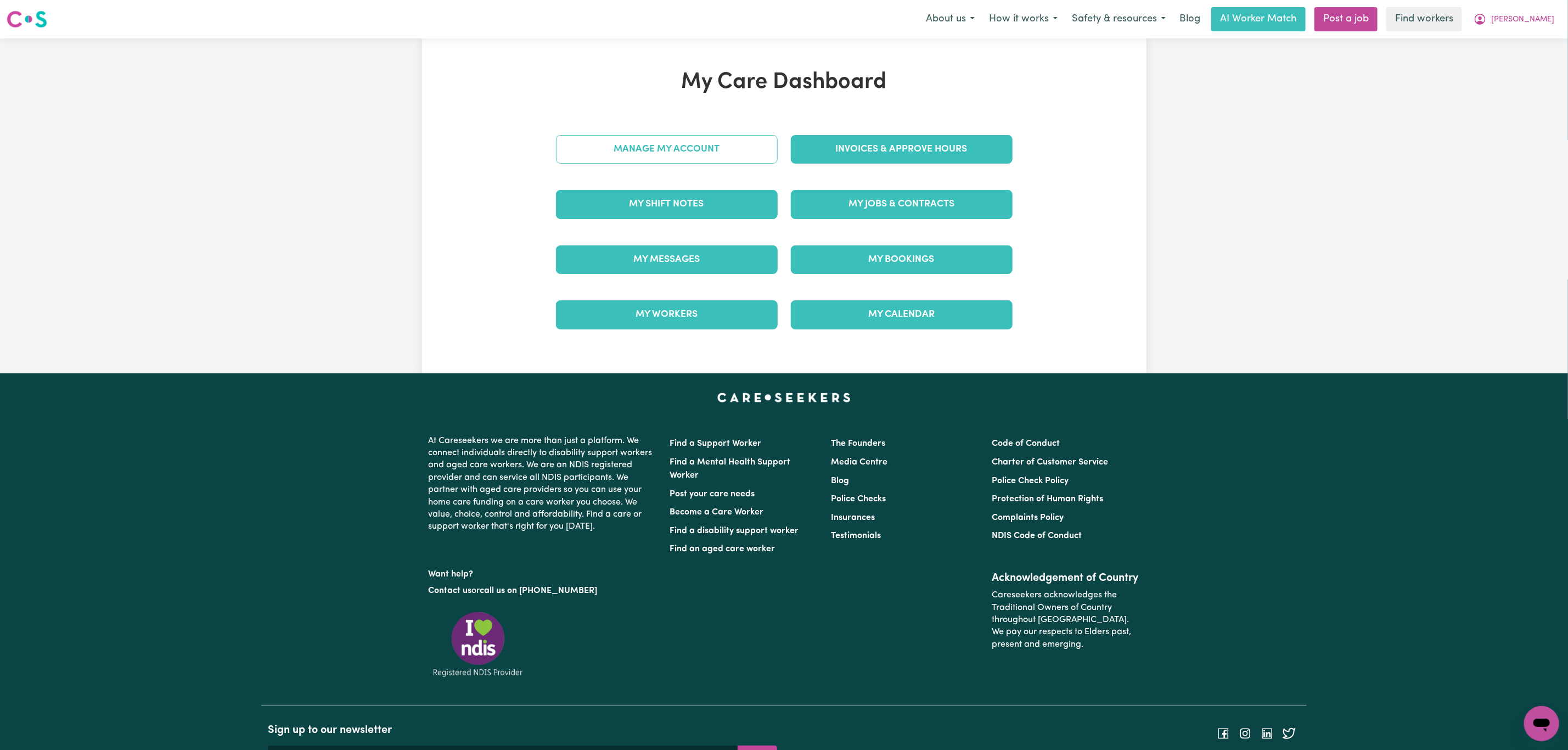
click at [646, 142] on link "Manage My Account" at bounding box center [667, 149] width 221 height 29
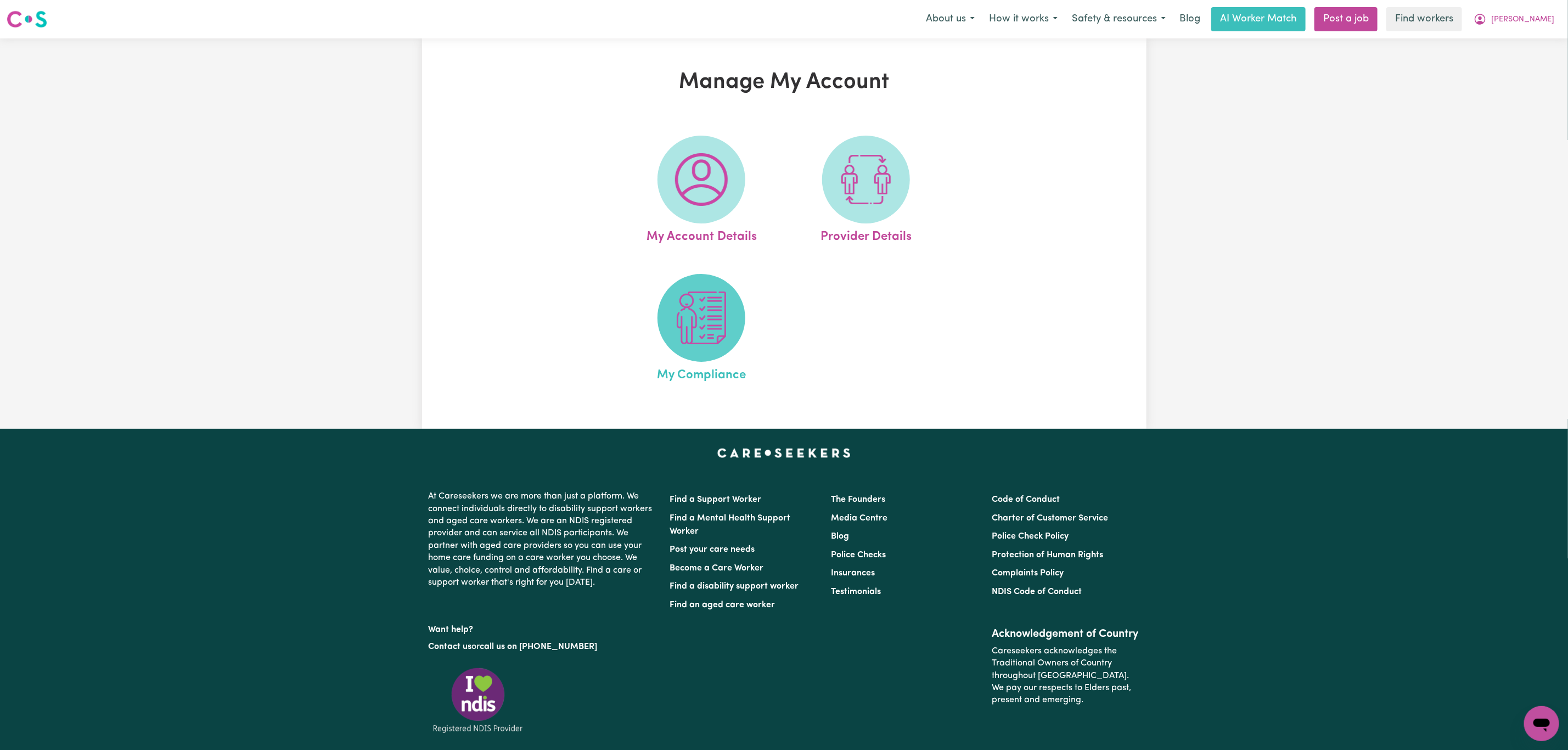
click at [734, 304] on span at bounding box center [701, 318] width 87 height 88
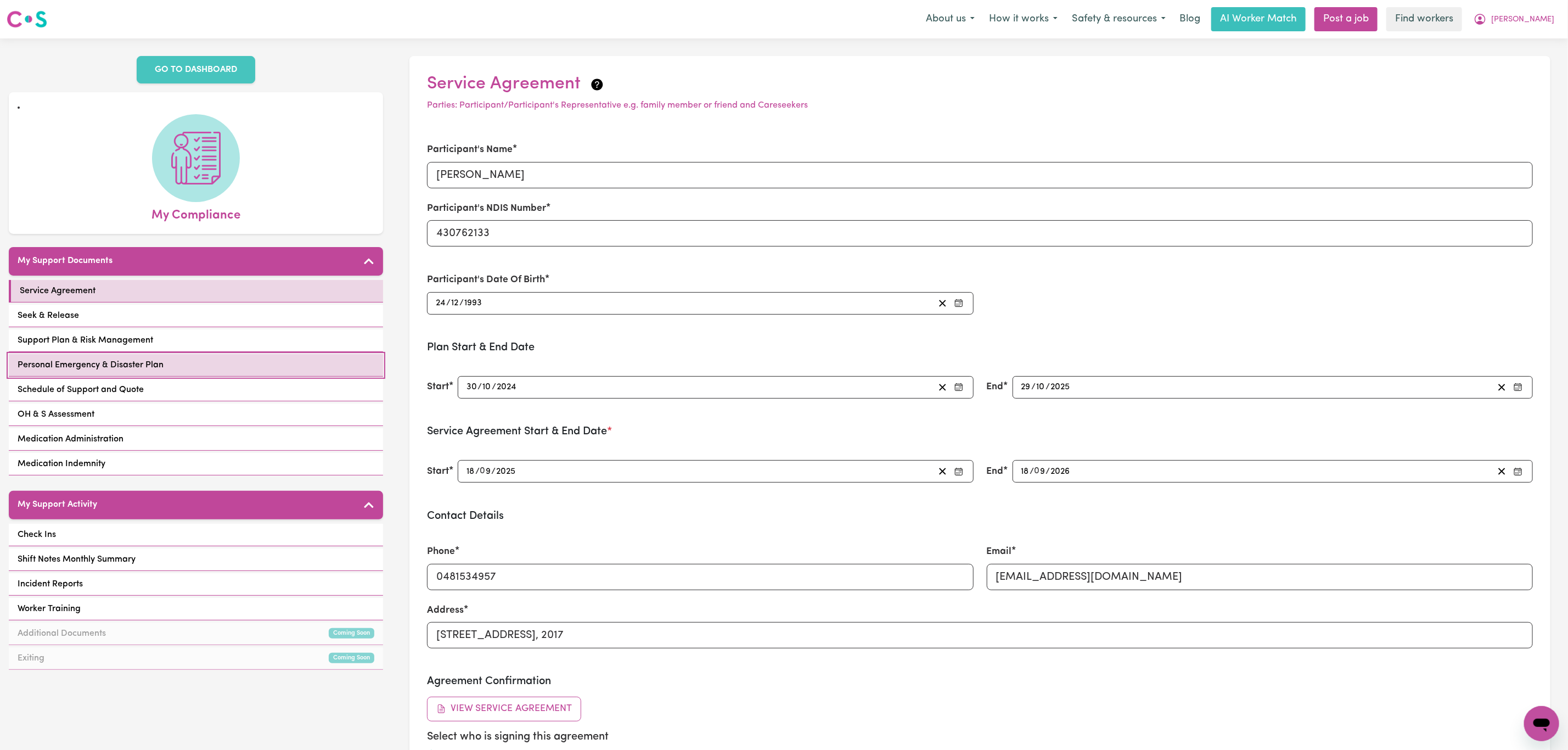
click at [207, 354] on link "Personal Emergency & Disaster Plan" at bounding box center [195, 365] width 374 height 22
select select "other"
select select "phone"
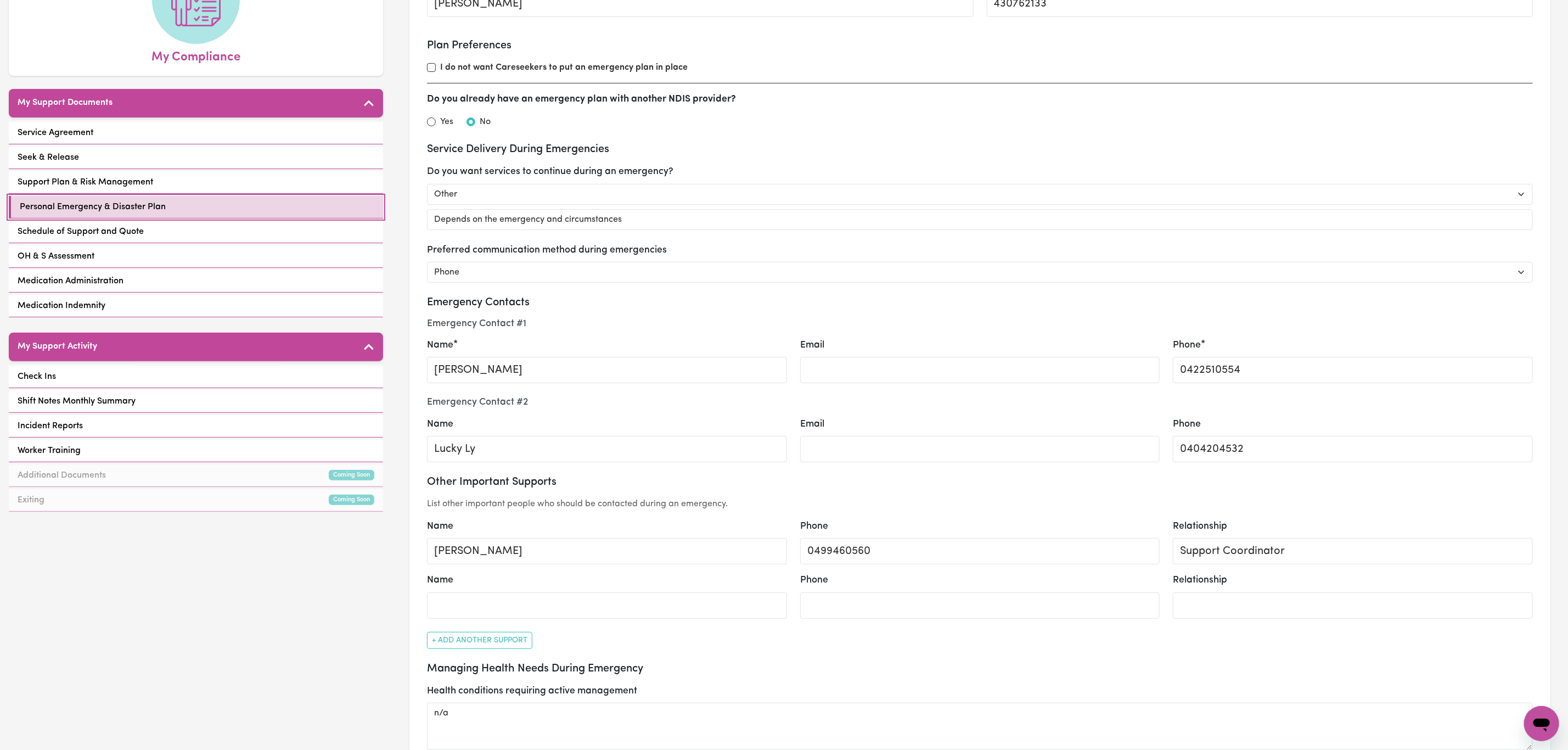
scroll to position [164, 0]
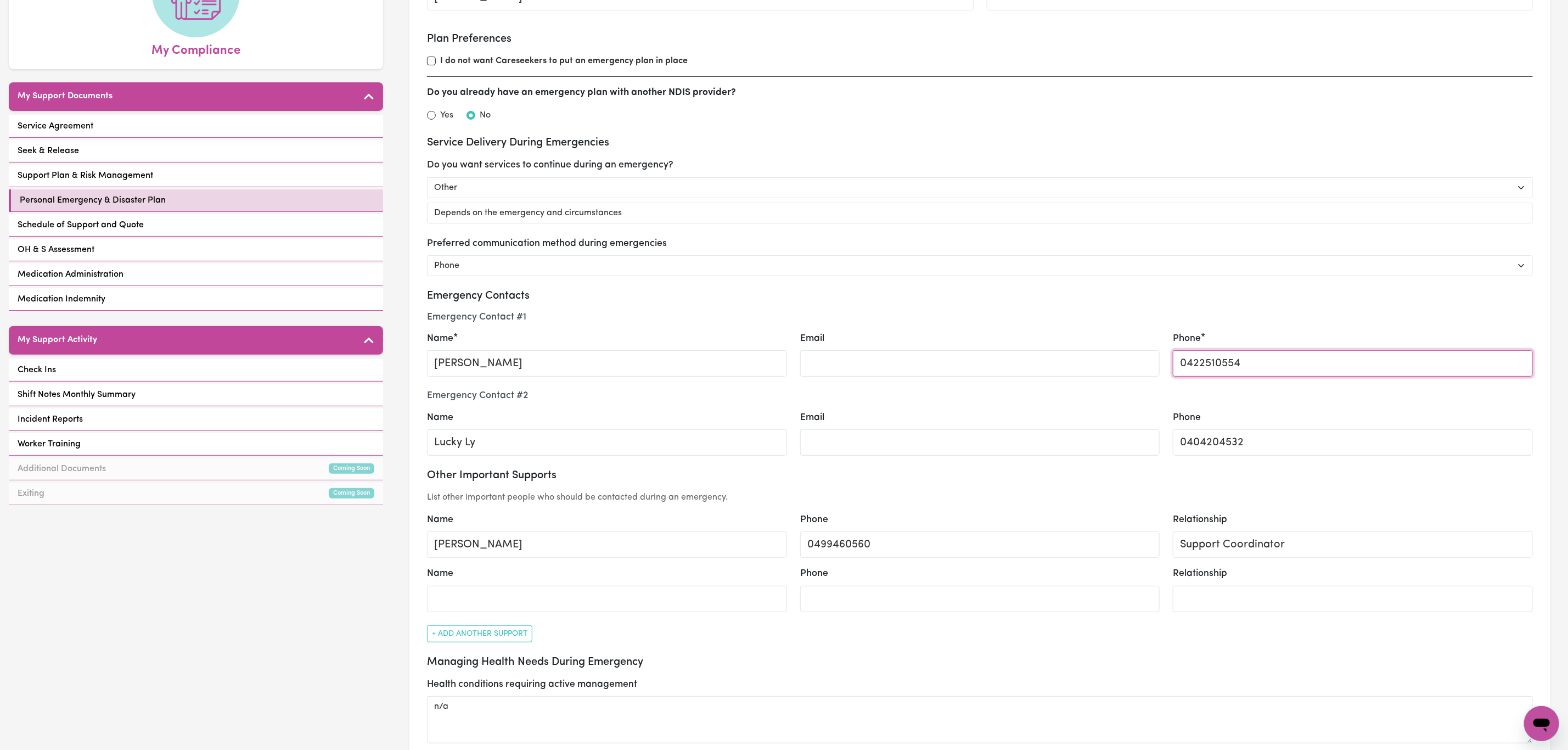
drag, startPoint x: 1286, startPoint y: 367, endPoint x: 1142, endPoint y: 362, distance: 144.1
click at [1142, 362] on div "Emergency Contact # 1 Name David Ly Email Phone 0422510554" at bounding box center [980, 345] width 1119 height 66
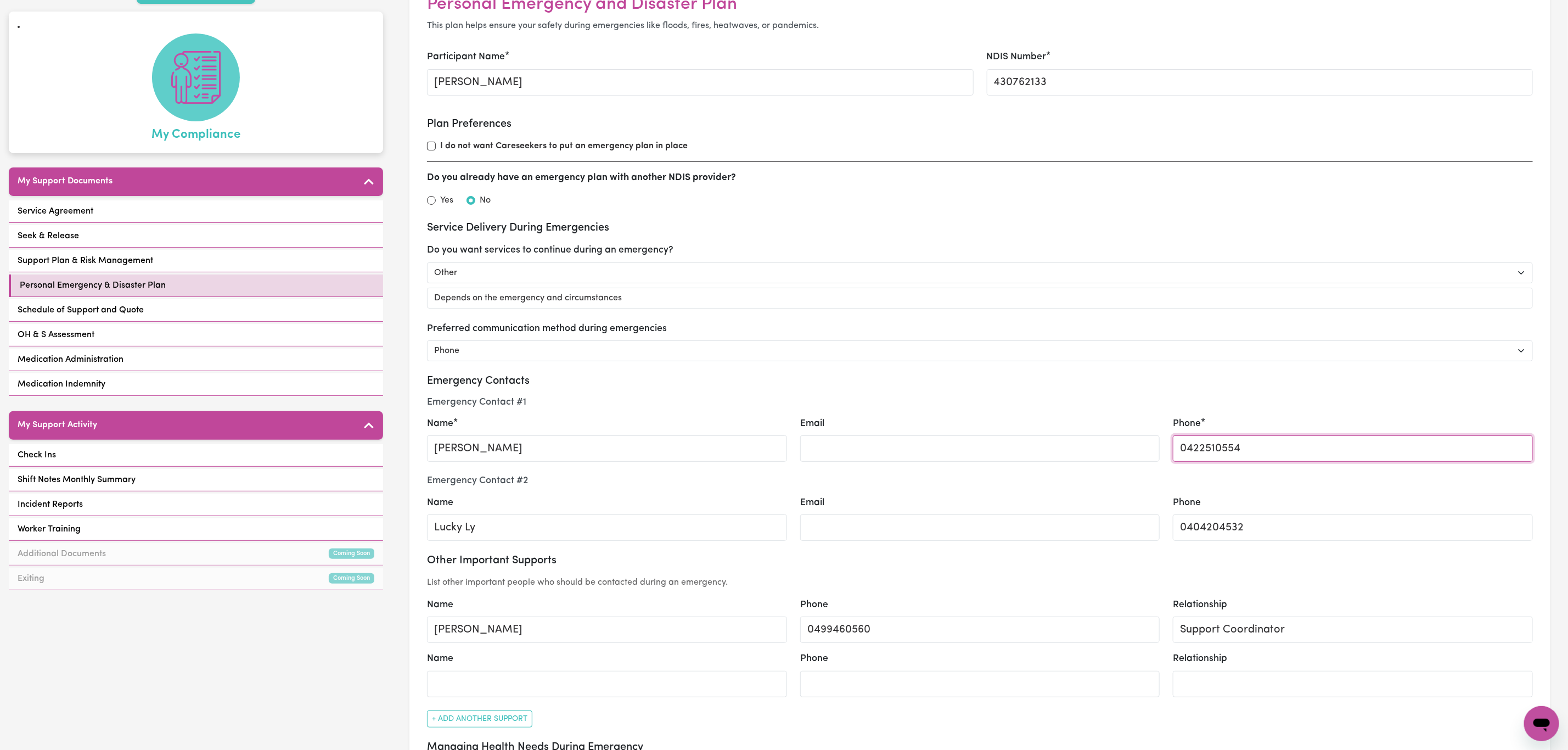
scroll to position [0, 0]
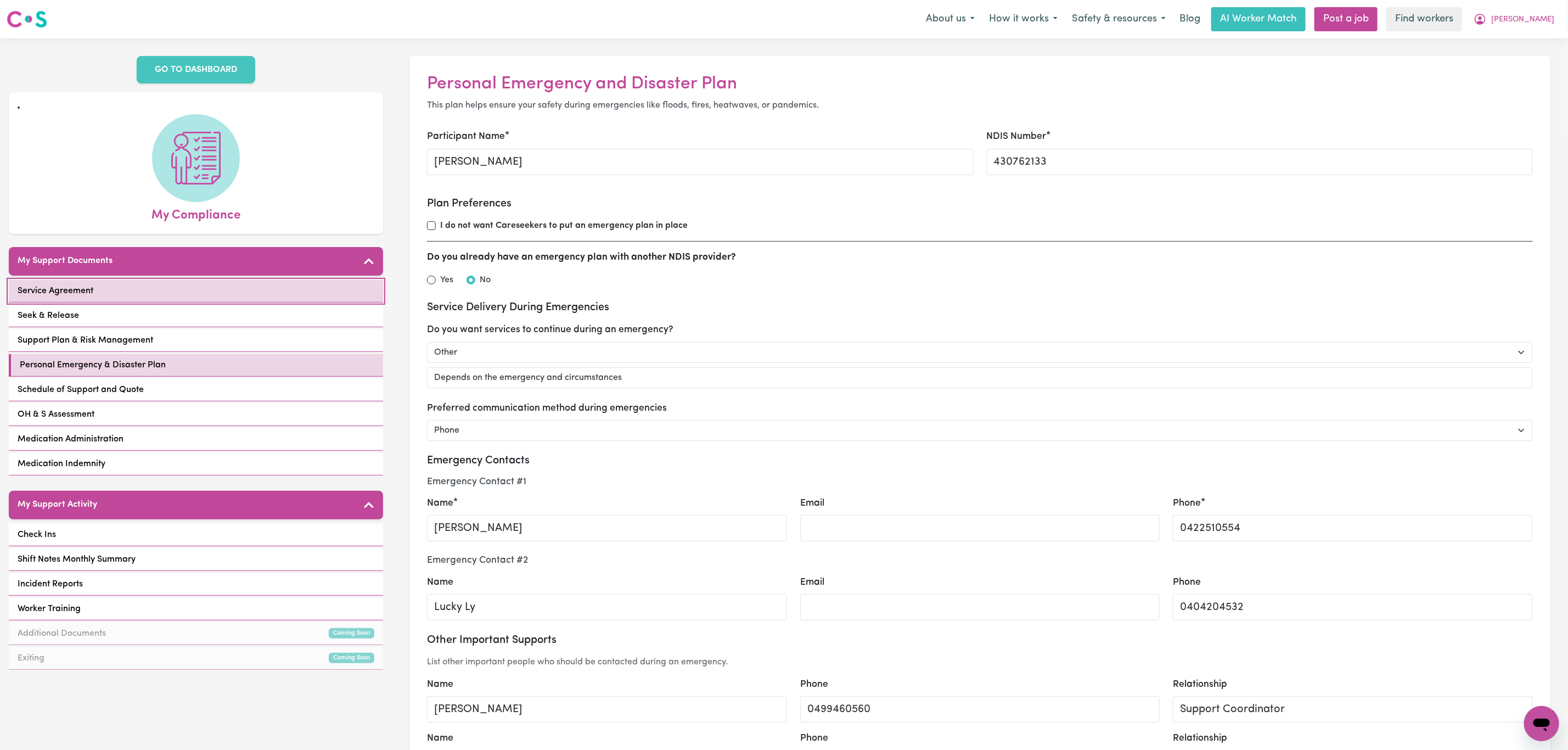
click at [109, 280] on link "Service Agreement" at bounding box center [195, 291] width 374 height 22
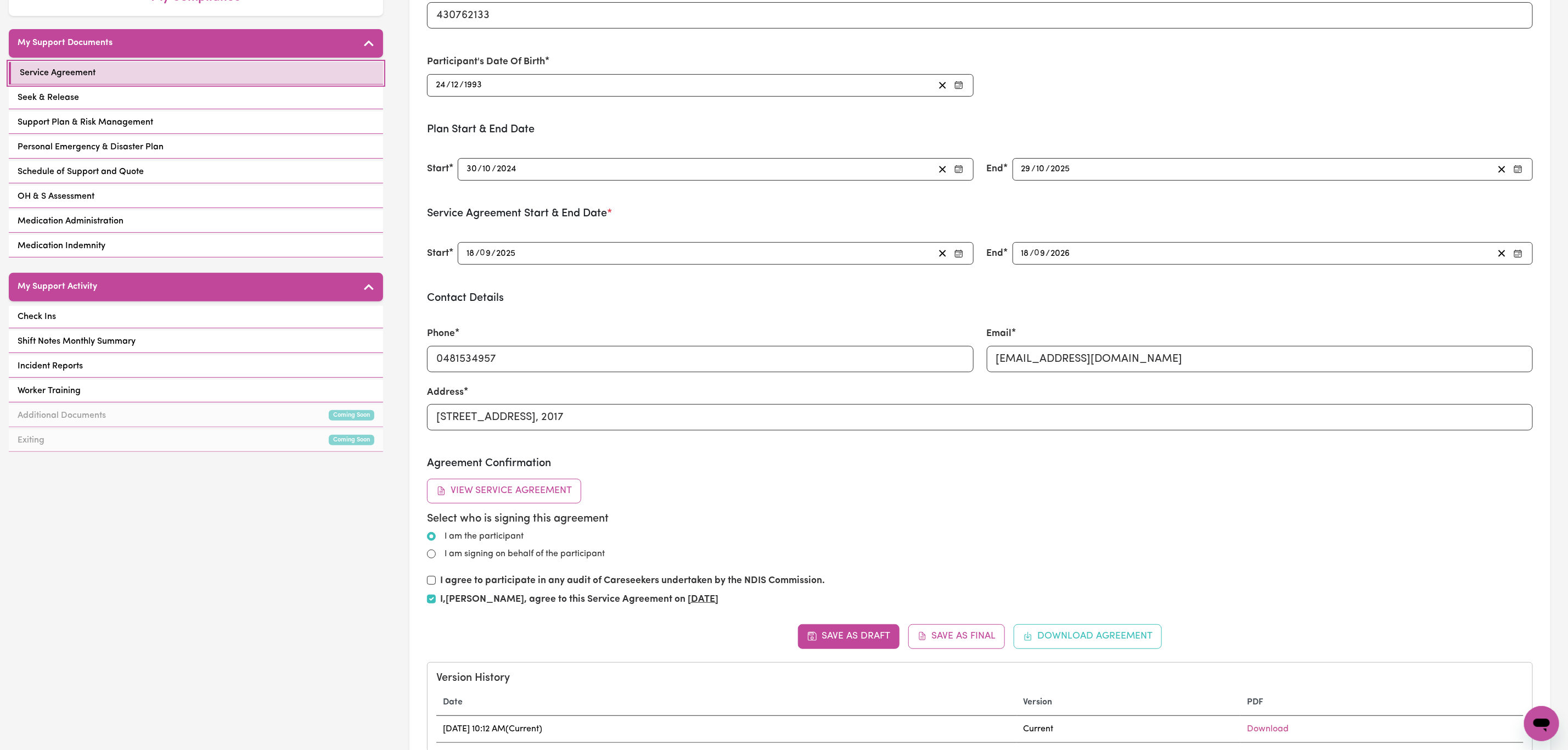
scroll to position [247, 0]
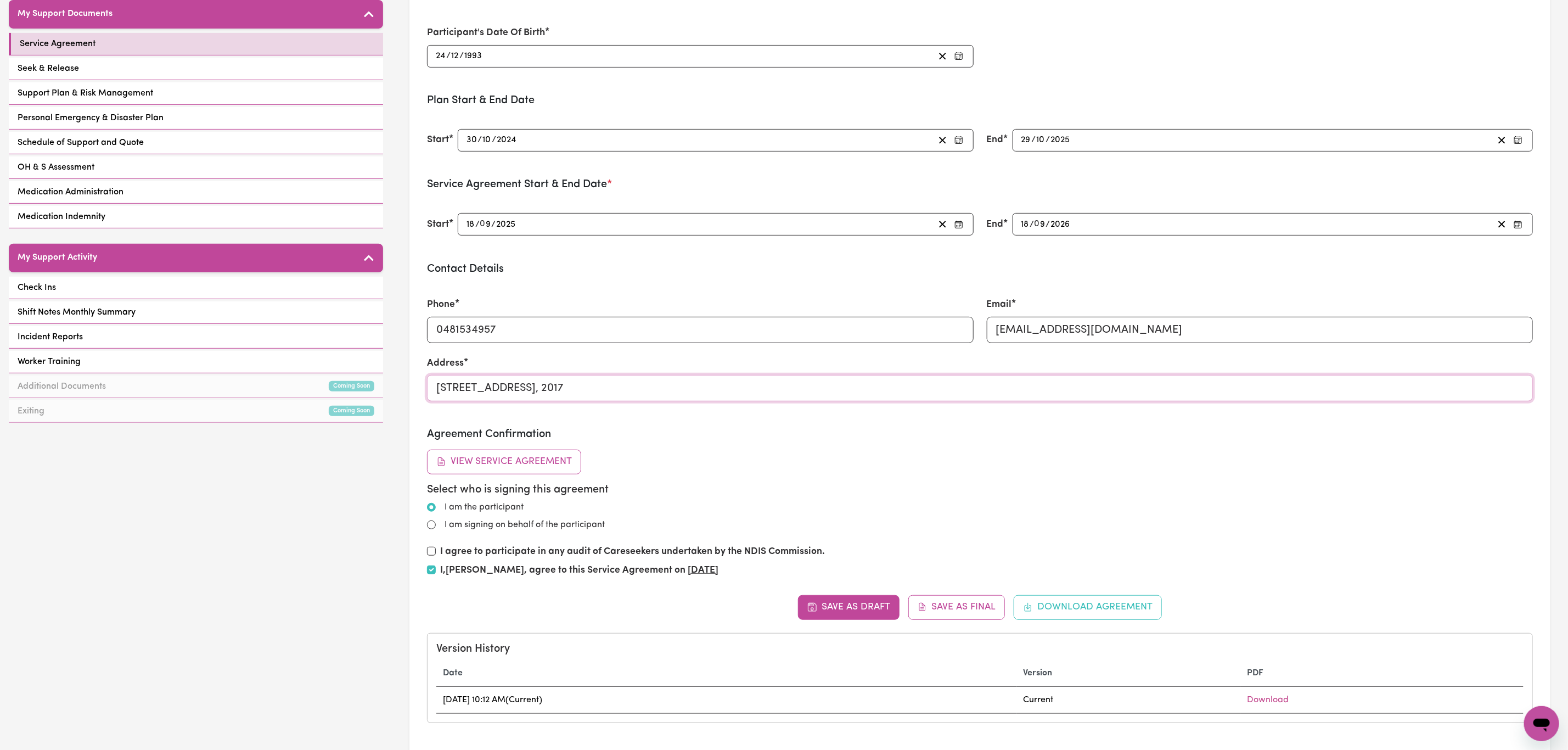
drag, startPoint x: 771, startPoint y: 394, endPoint x: 408, endPoint y: 380, distance: 363.3
click at [408, 380] on div "Service Agreement Parties: Participant/Participant's Representative e.g. family…" at bounding box center [980, 292] width 1176 height 1002
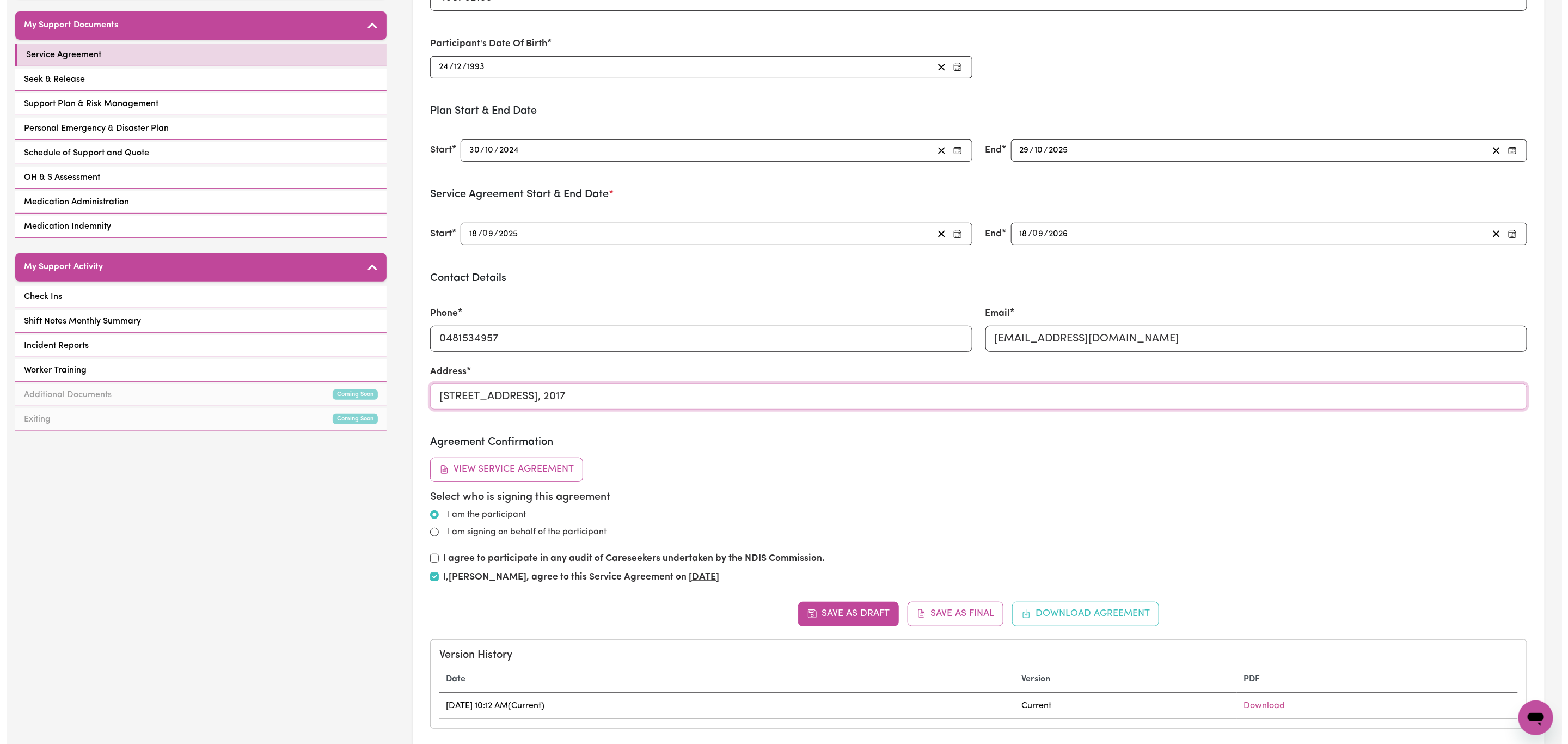
scroll to position [0, 0]
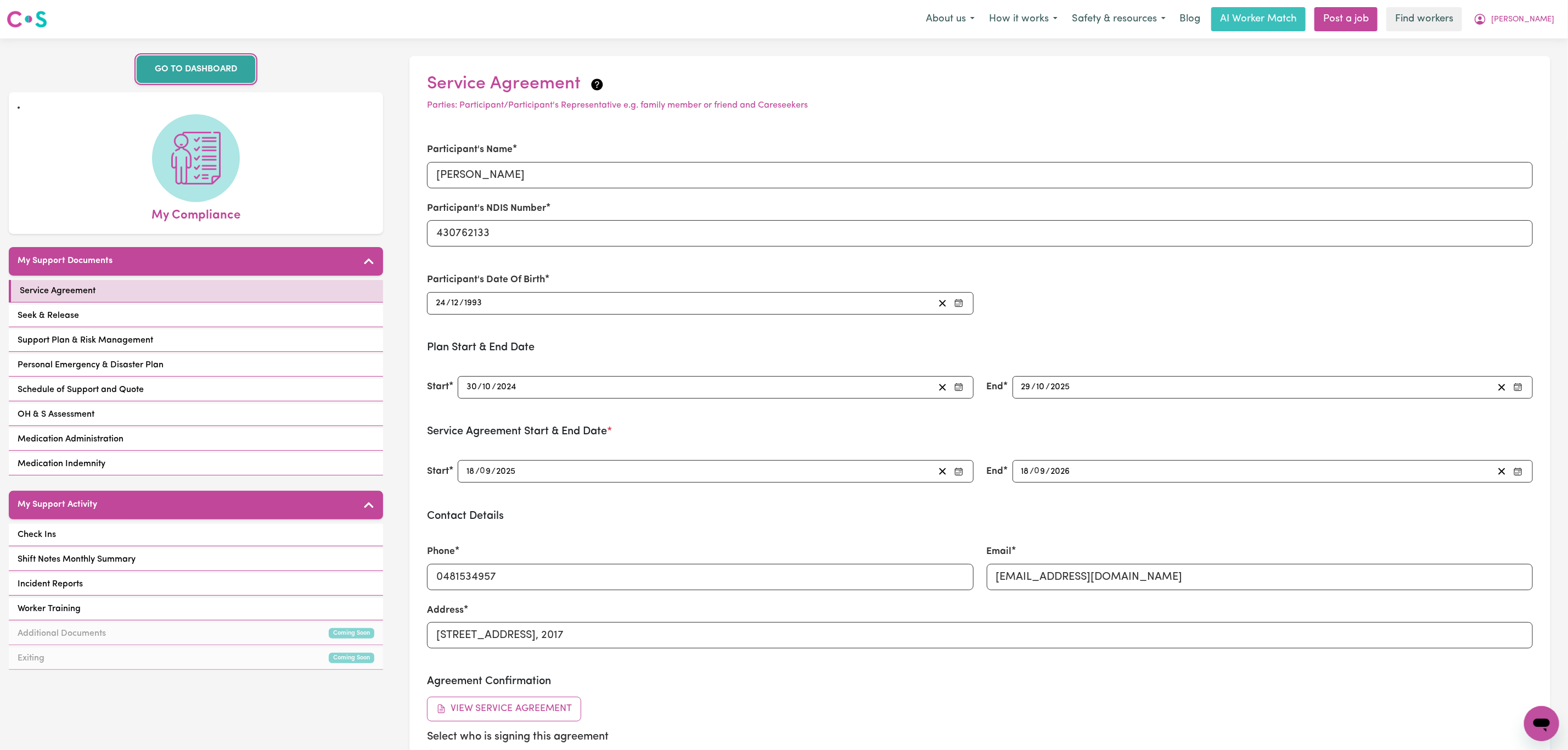
click at [183, 71] on link "GO TO DASHBOARD" at bounding box center [195, 69] width 119 height 28
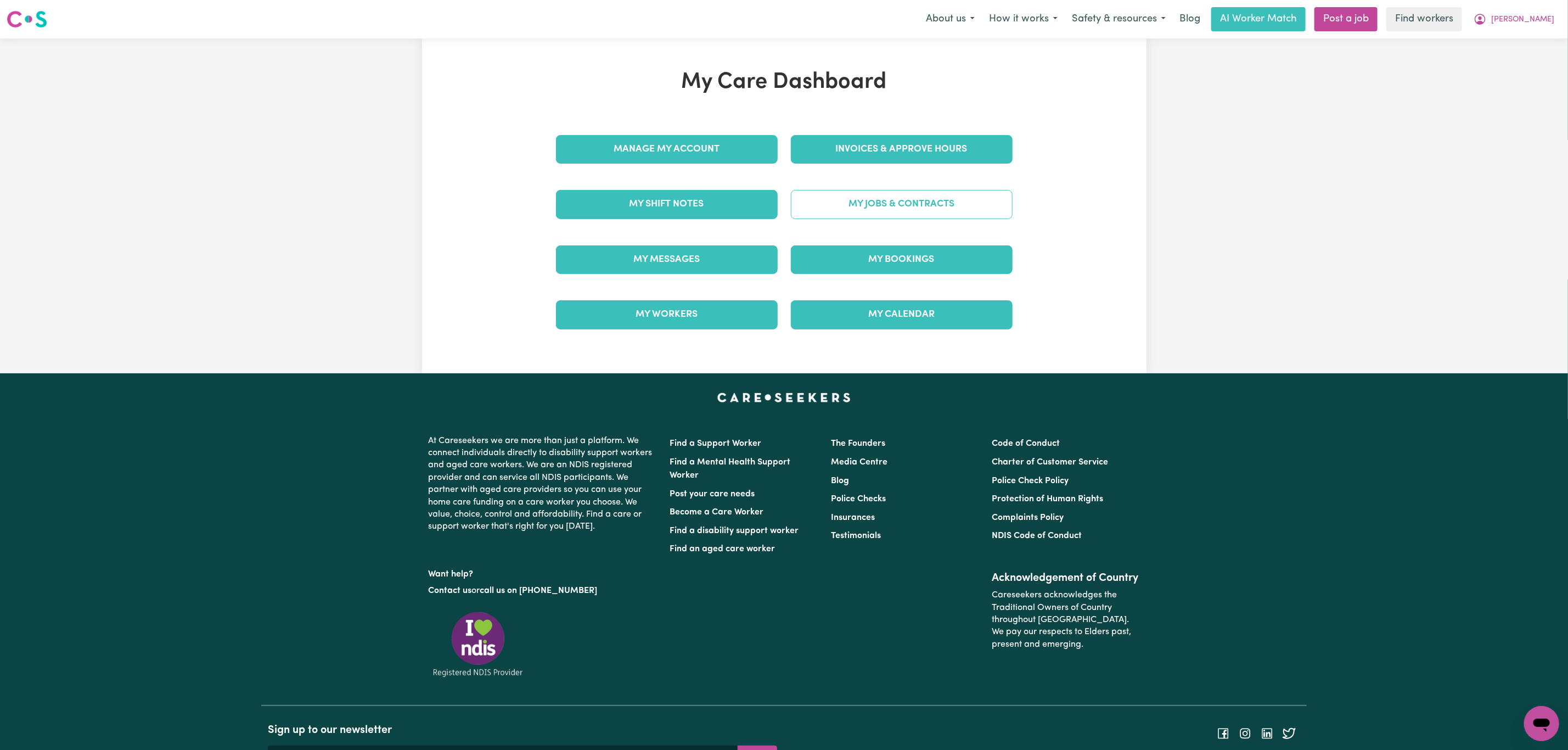
click at [892, 199] on link "My Jobs & Contracts" at bounding box center [901, 204] width 221 height 29
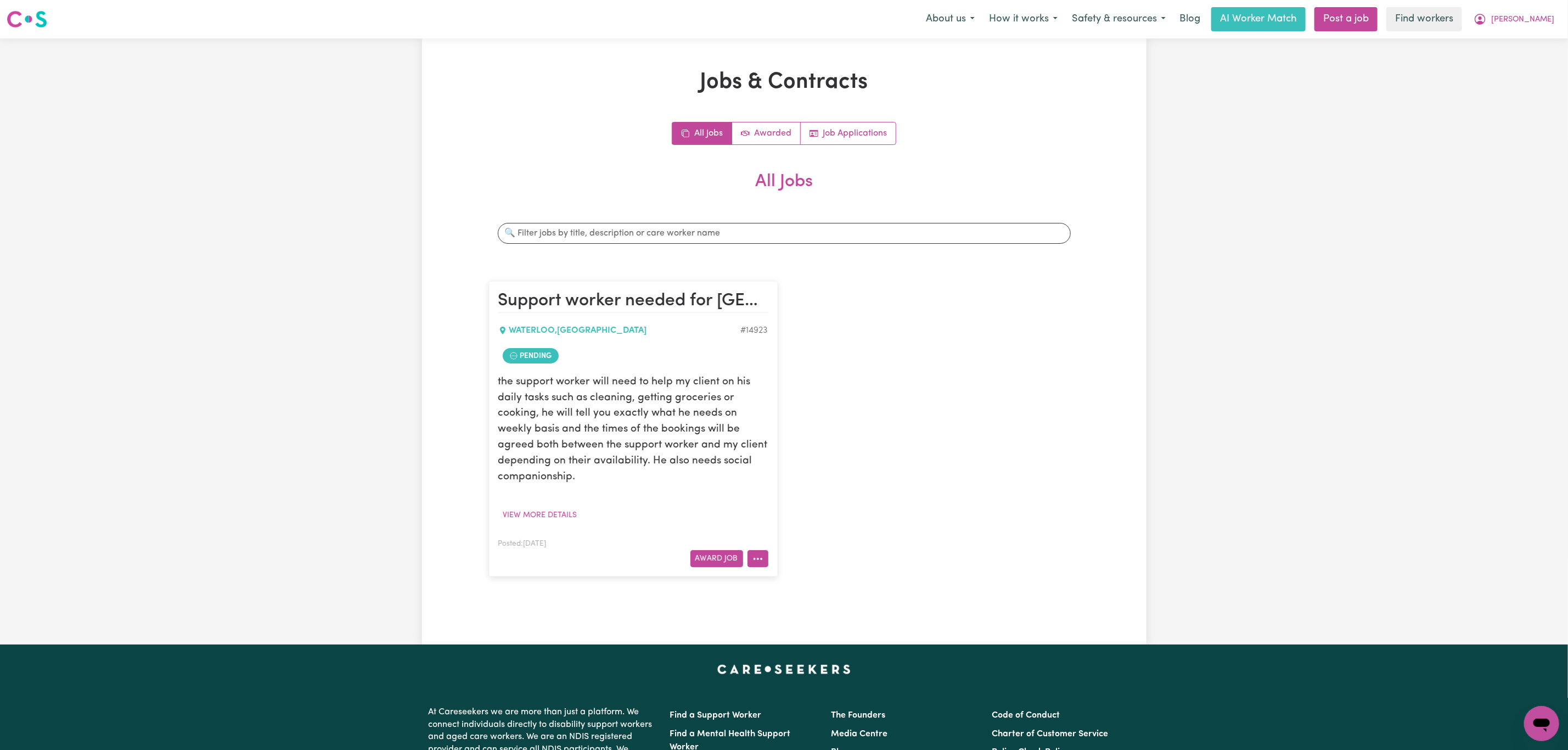
click at [753, 564] on icon "More options" at bounding box center [758, 559] width 11 height 11
click at [801, 631] on link "Hide Job" at bounding box center [801, 629] width 106 height 22
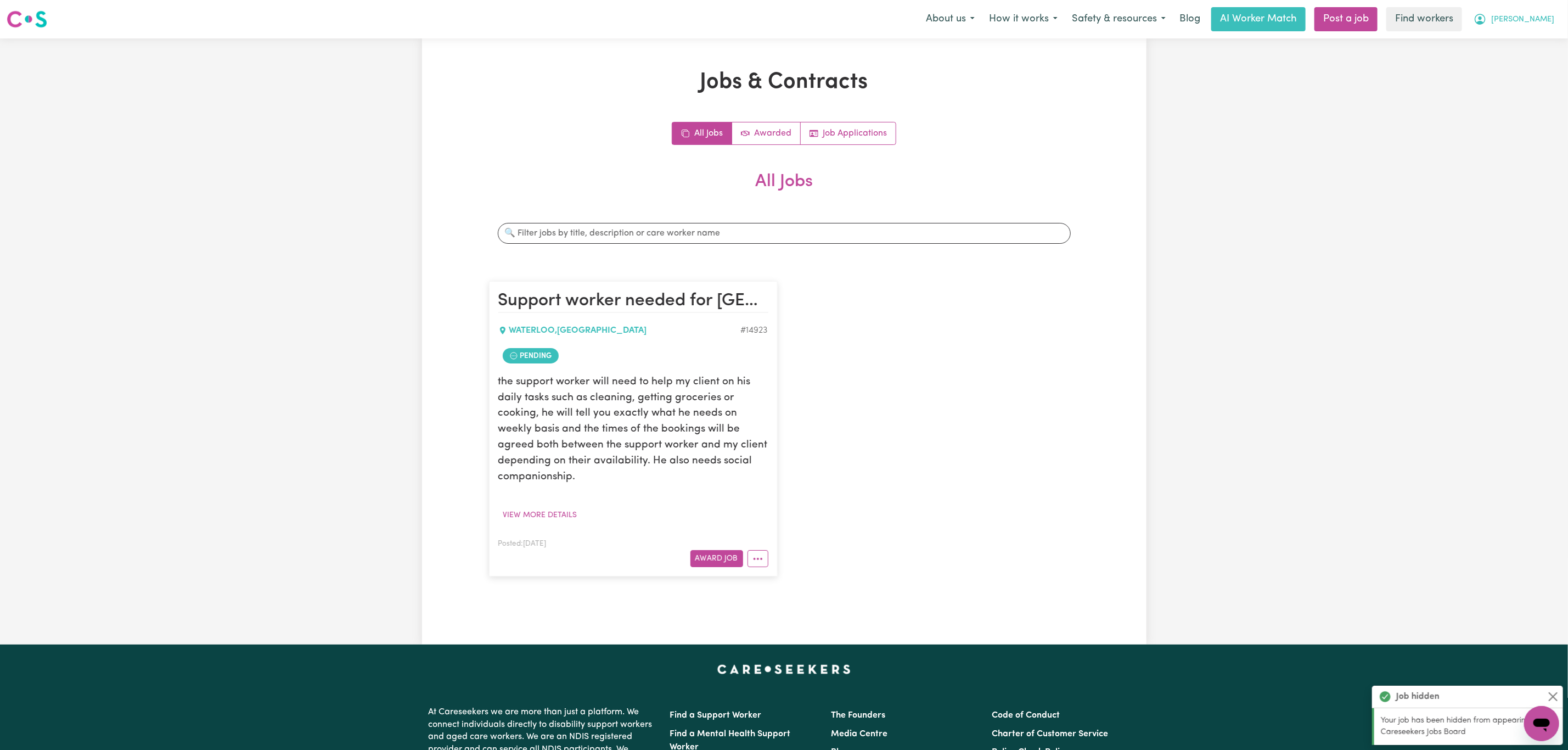
click at [1535, 12] on button "[PERSON_NAME]" at bounding box center [1514, 20] width 95 height 23
click at [1520, 50] on link "My Dashboard" at bounding box center [1517, 42] width 87 height 21
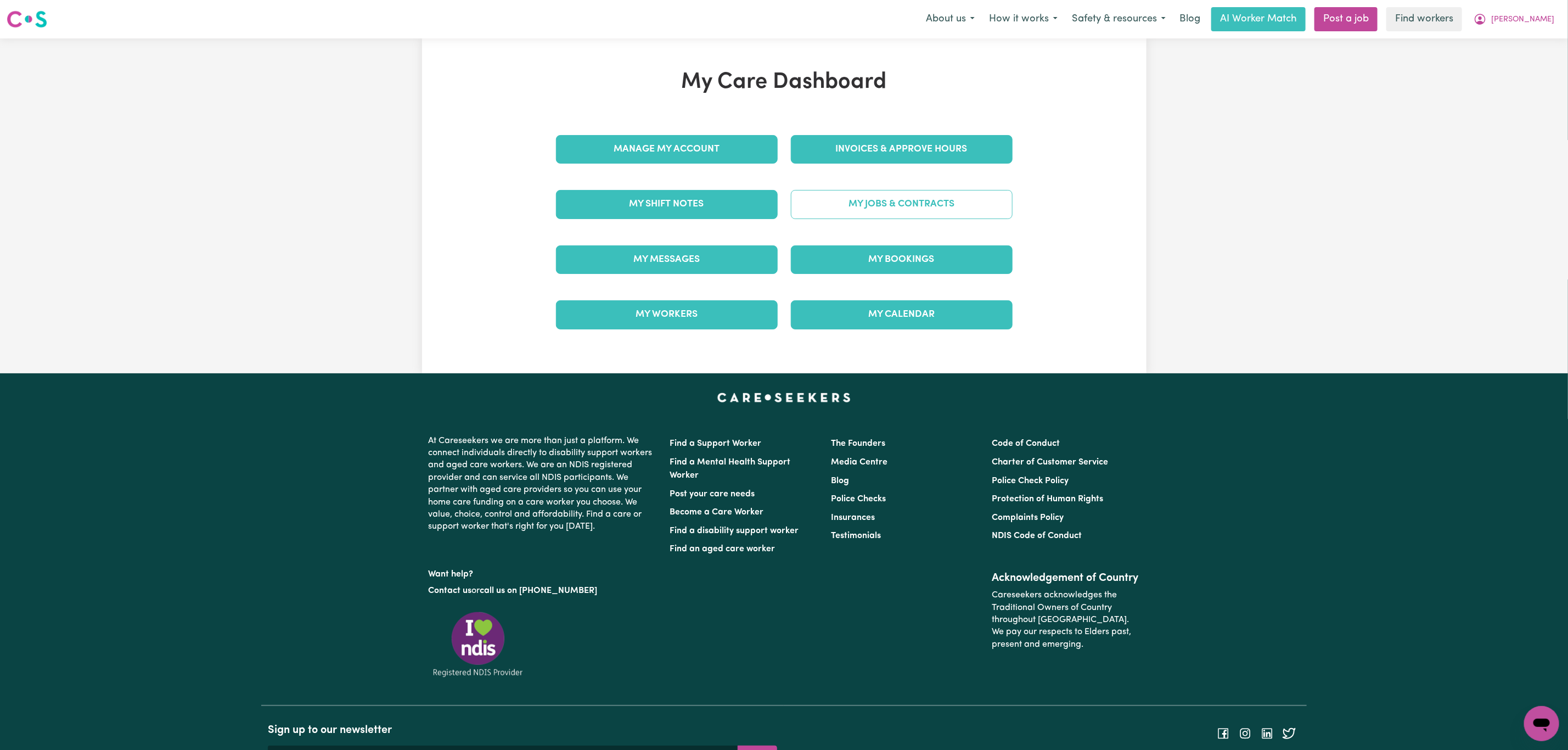
click at [908, 202] on link "My Jobs & Contracts" at bounding box center [901, 204] width 221 height 29
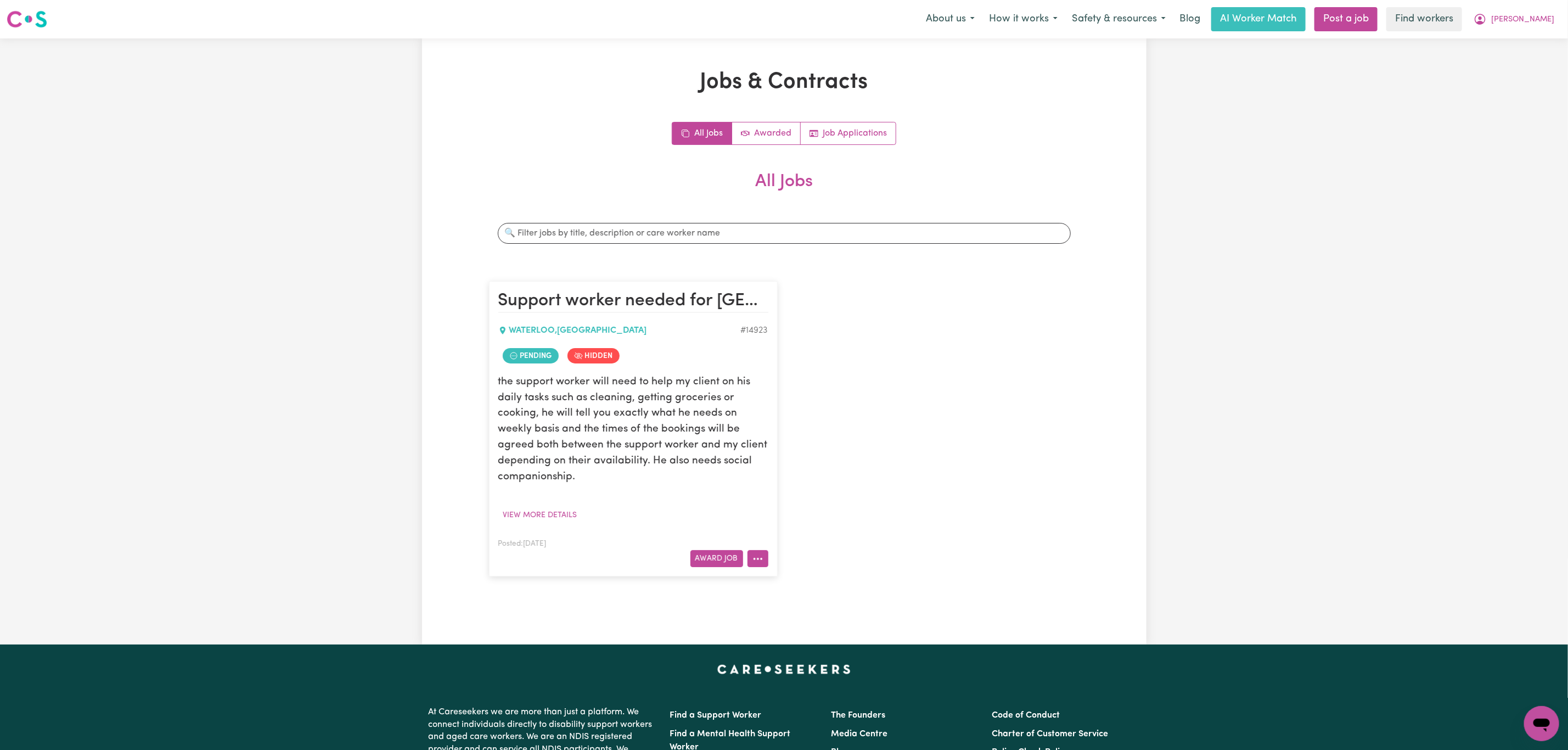
click at [760, 564] on icon "More options" at bounding box center [758, 559] width 11 height 11
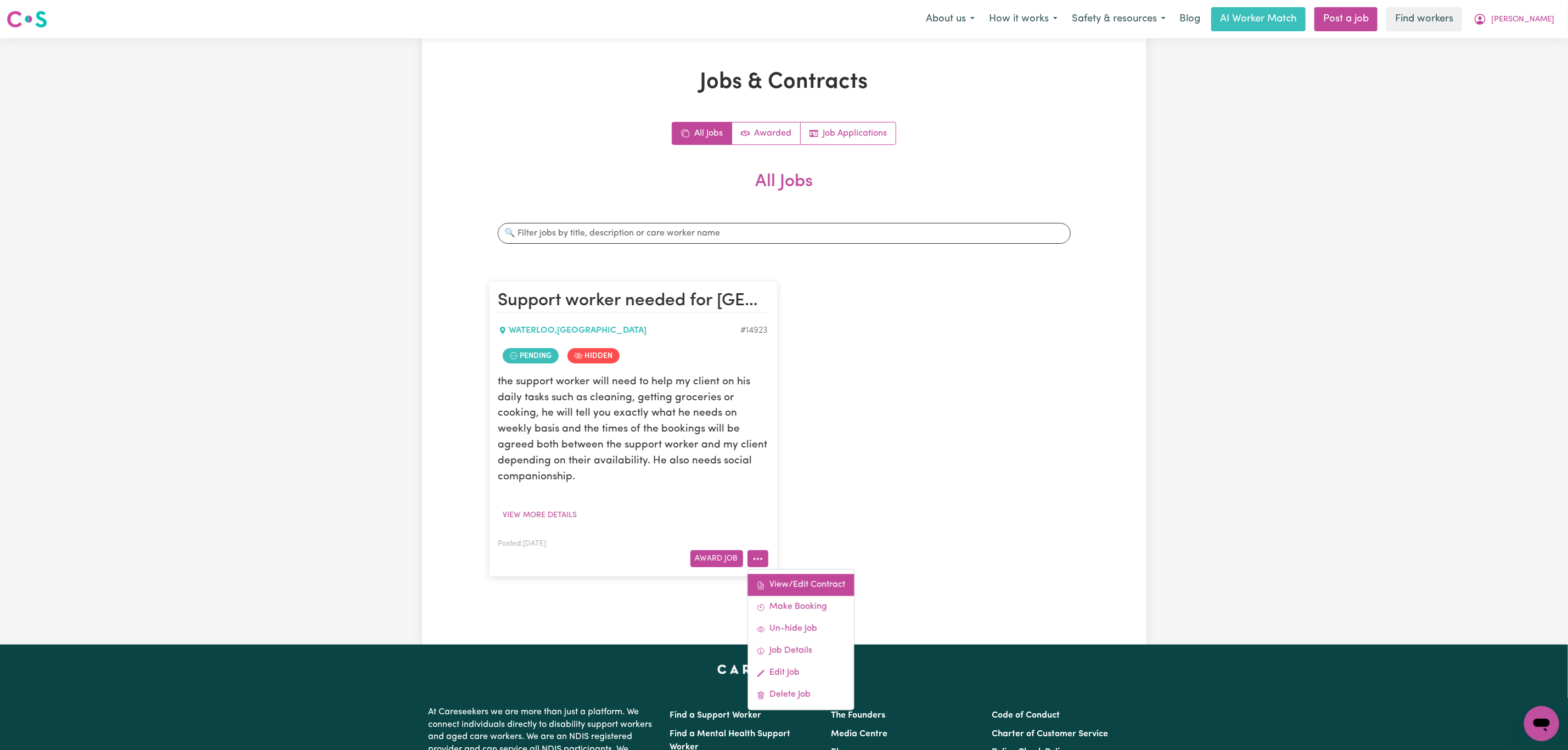
click at [813, 581] on link "View/Edit Contract" at bounding box center [801, 585] width 106 height 22
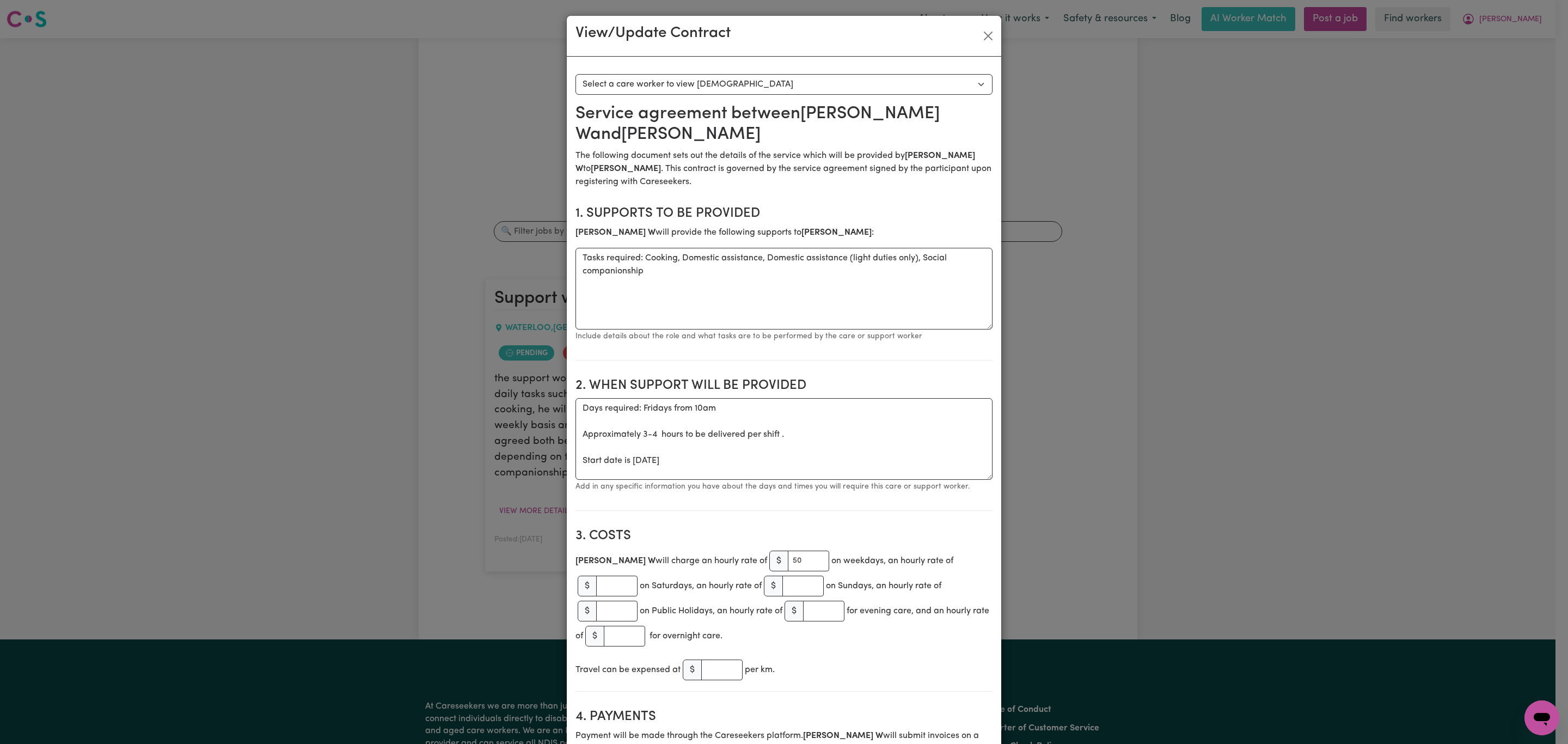
click at [973, 23] on div "View/Update Contract" at bounding box center [784, 36] width 435 height 41
drag, startPoint x: 980, startPoint y: 39, endPoint x: 851, endPoint y: 286, distance: 278.7
click at [980, 40] on button "Close" at bounding box center [988, 36] width 18 height 18
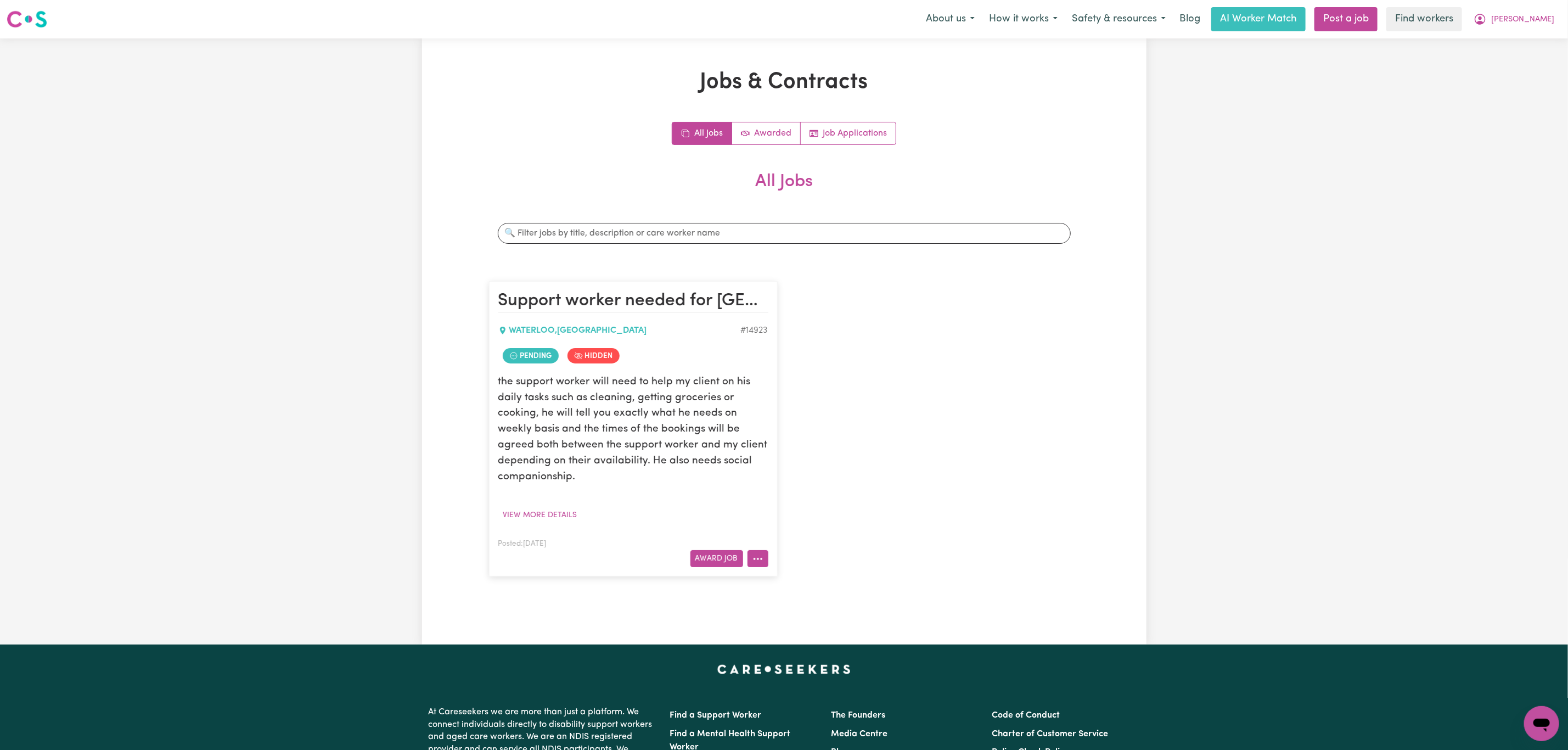
click at [756, 558] on icon "More options" at bounding box center [758, 559] width 11 height 11
click at [815, 672] on link "Edit Job" at bounding box center [801, 673] width 106 height 22
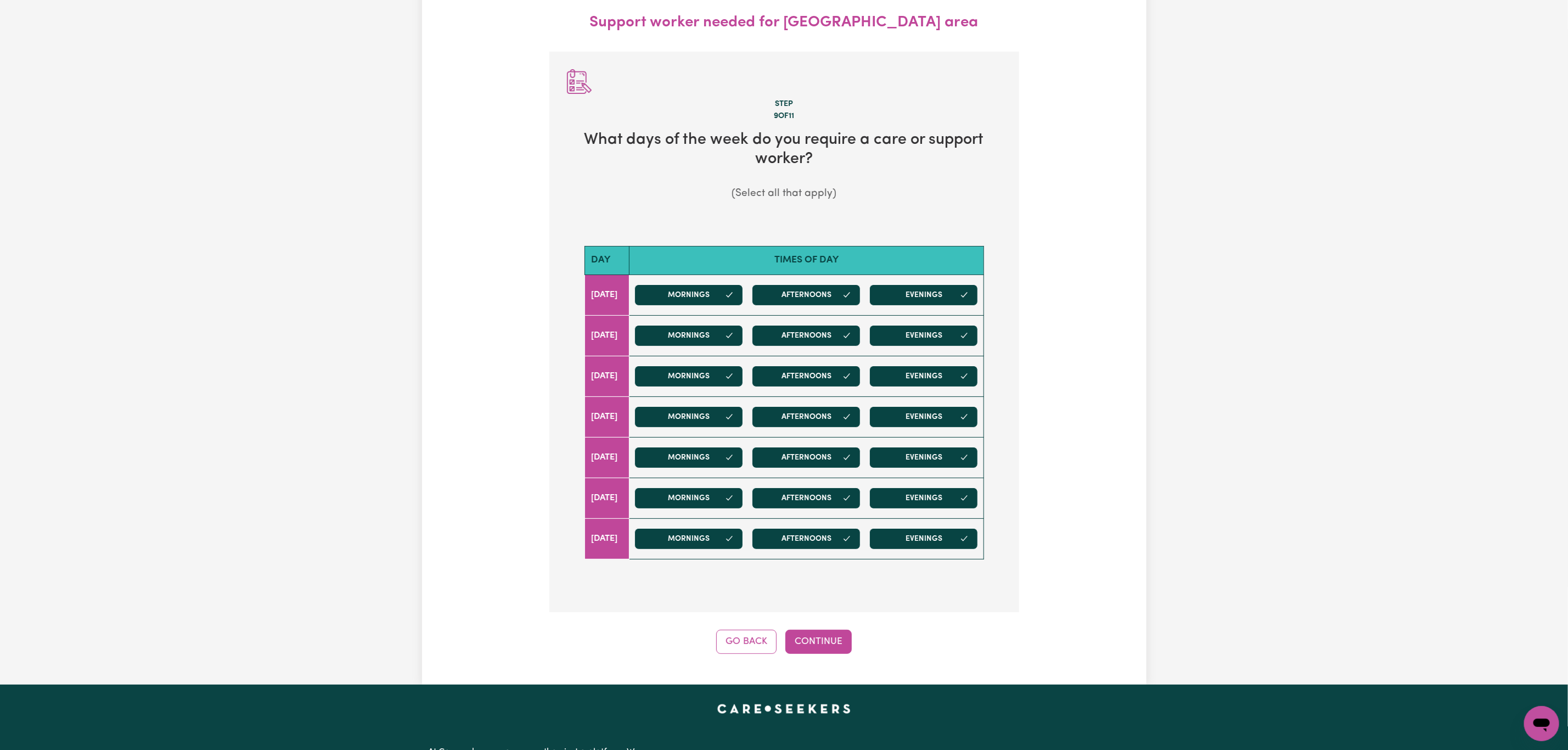
scroll to position [122, 0]
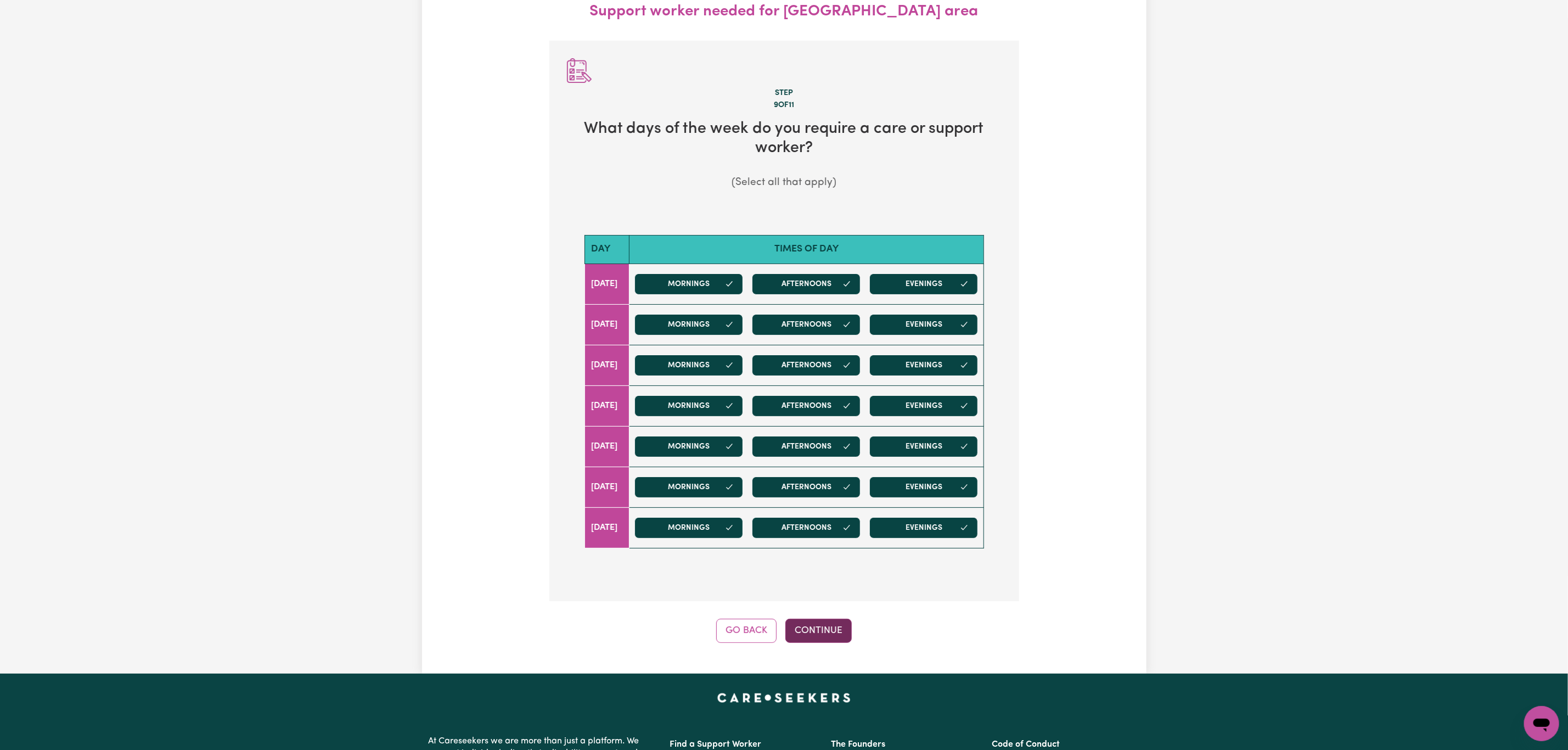
click at [813, 638] on button "Continue" at bounding box center [818, 630] width 66 height 24
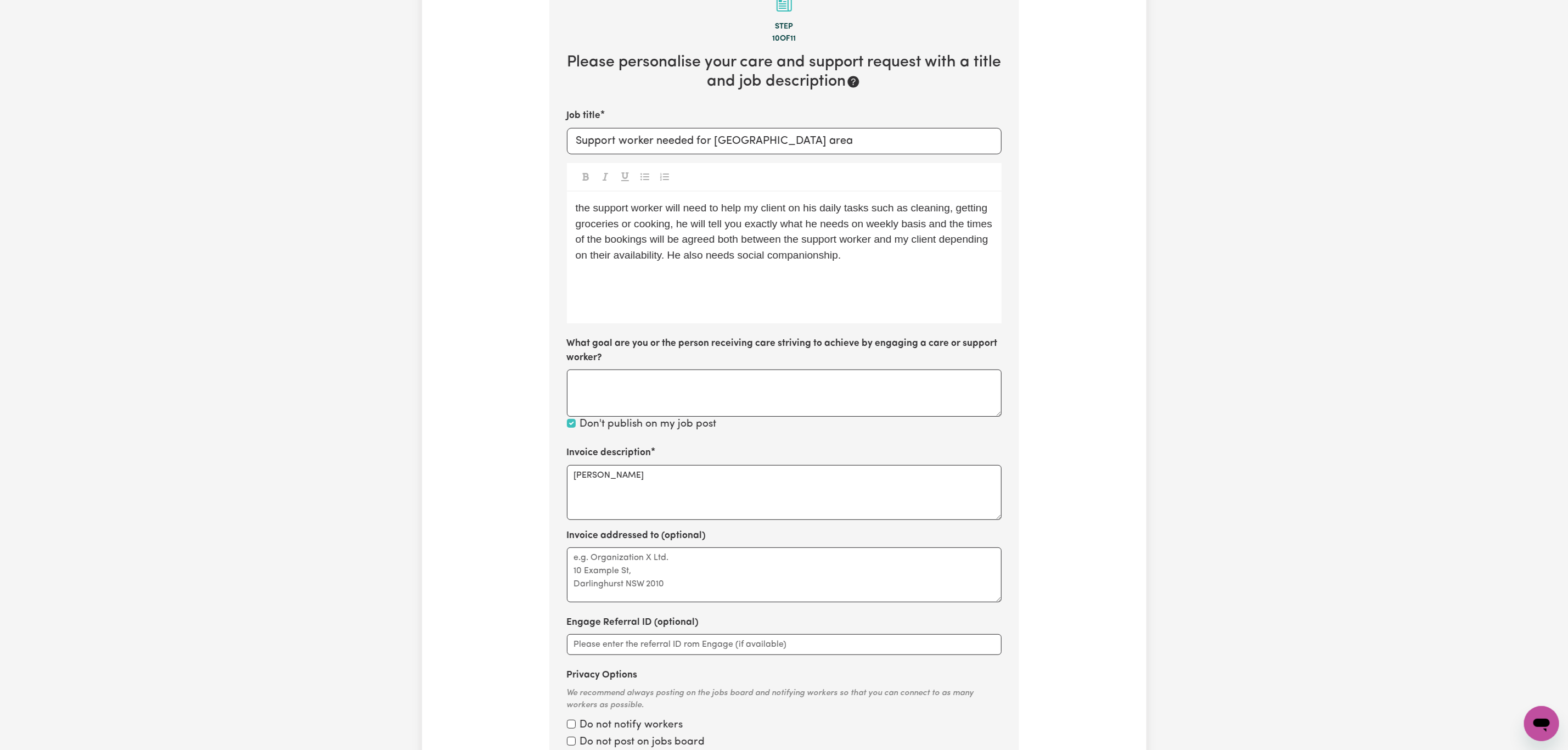
scroll to position [162, 0]
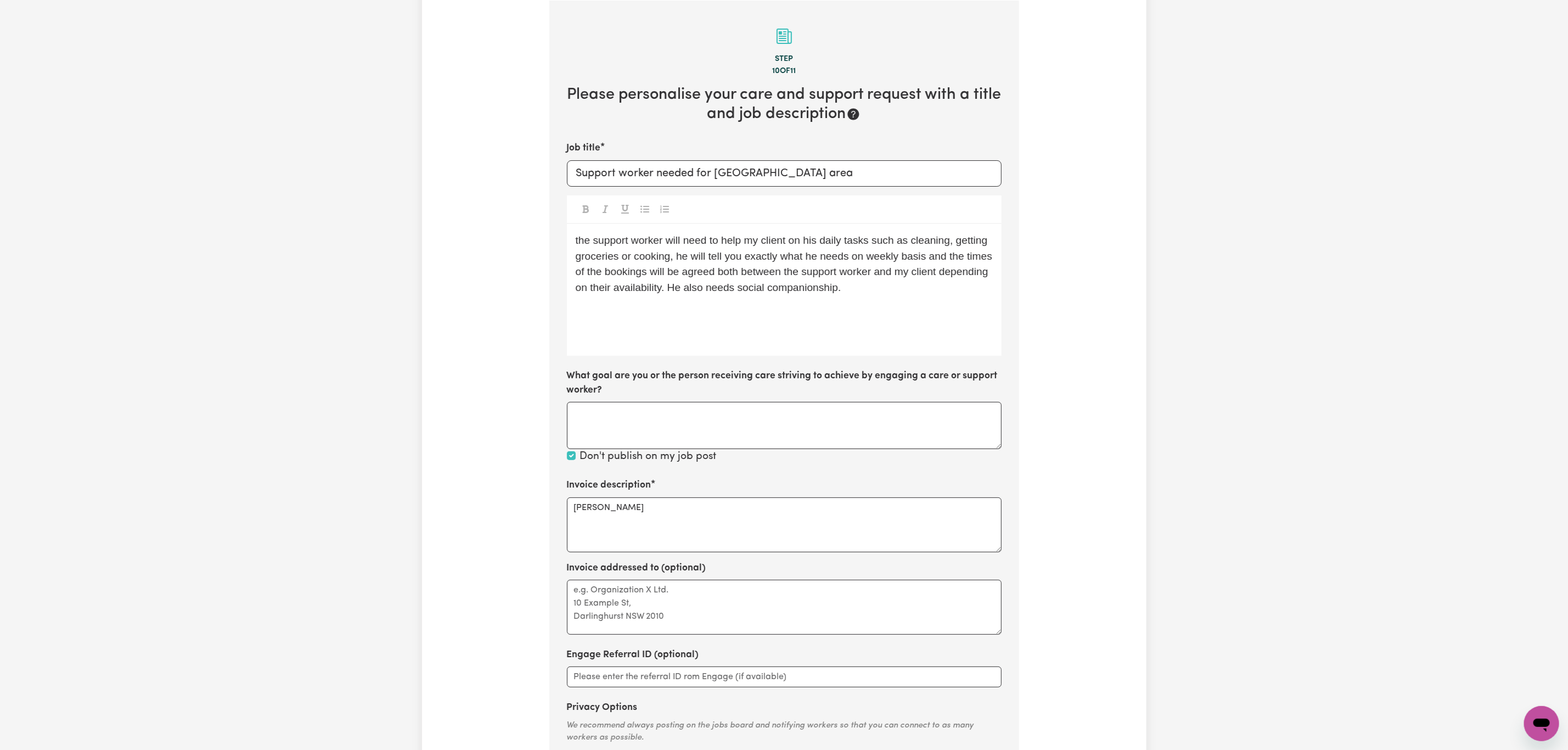
drag, startPoint x: 1177, startPoint y: 1, endPoint x: 1207, endPoint y: 361, distance: 361.2
click at [1207, 361] on div "Update Job Post Support worker needed for Waterloo area Step 10 of 11 Please pe…" at bounding box center [784, 379] width 1568 height 1005
drag, startPoint x: 639, startPoint y: 522, endPoint x: 501, endPoint y: 498, distance: 140.1
click at [501, 498] on div "Update Job Post Support worker needed for Waterloo area Step 10 of 11 Please pe…" at bounding box center [784, 379] width 725 height 944
paste textarea "04_104_0125_6_1"
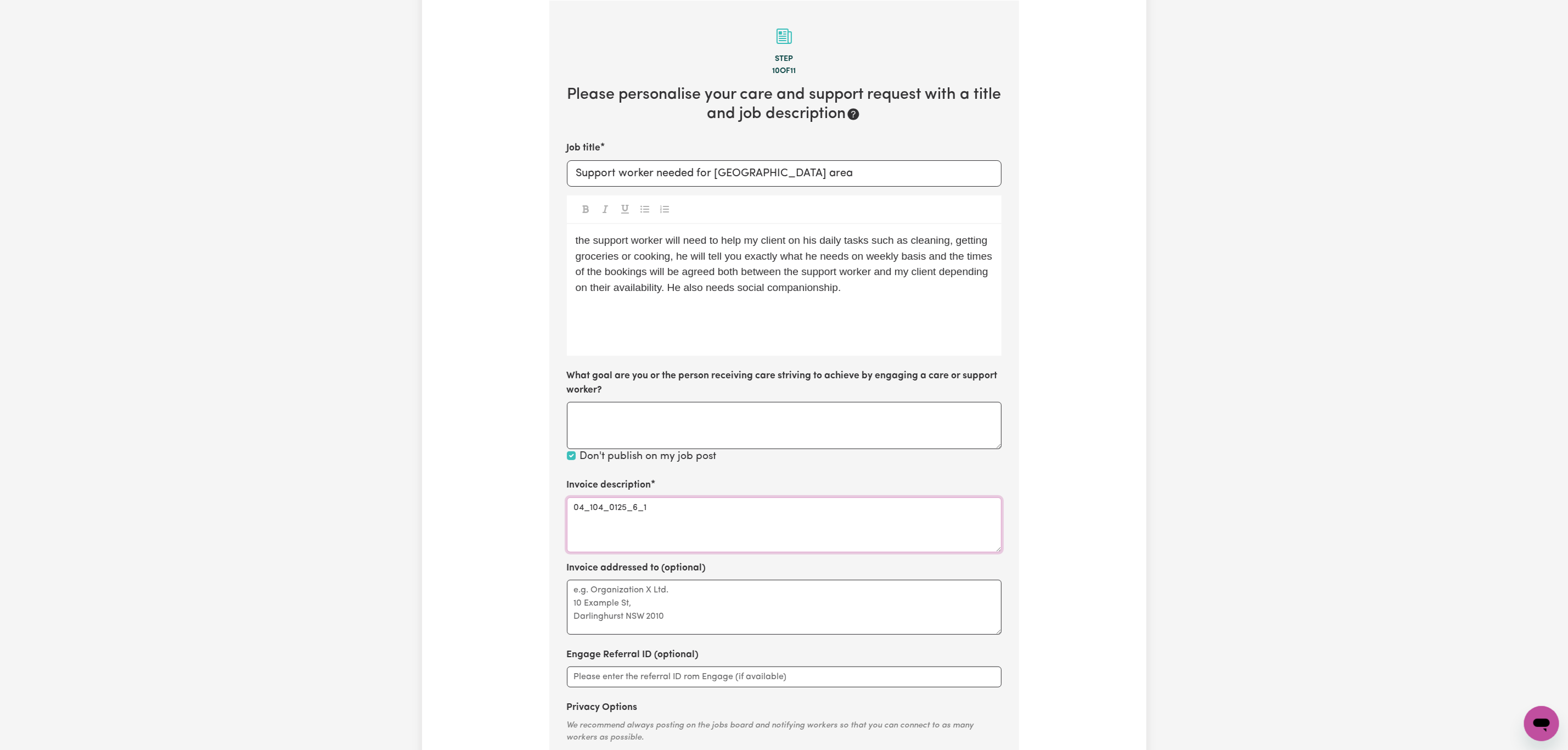
type textarea "04_104_0125_6_1"
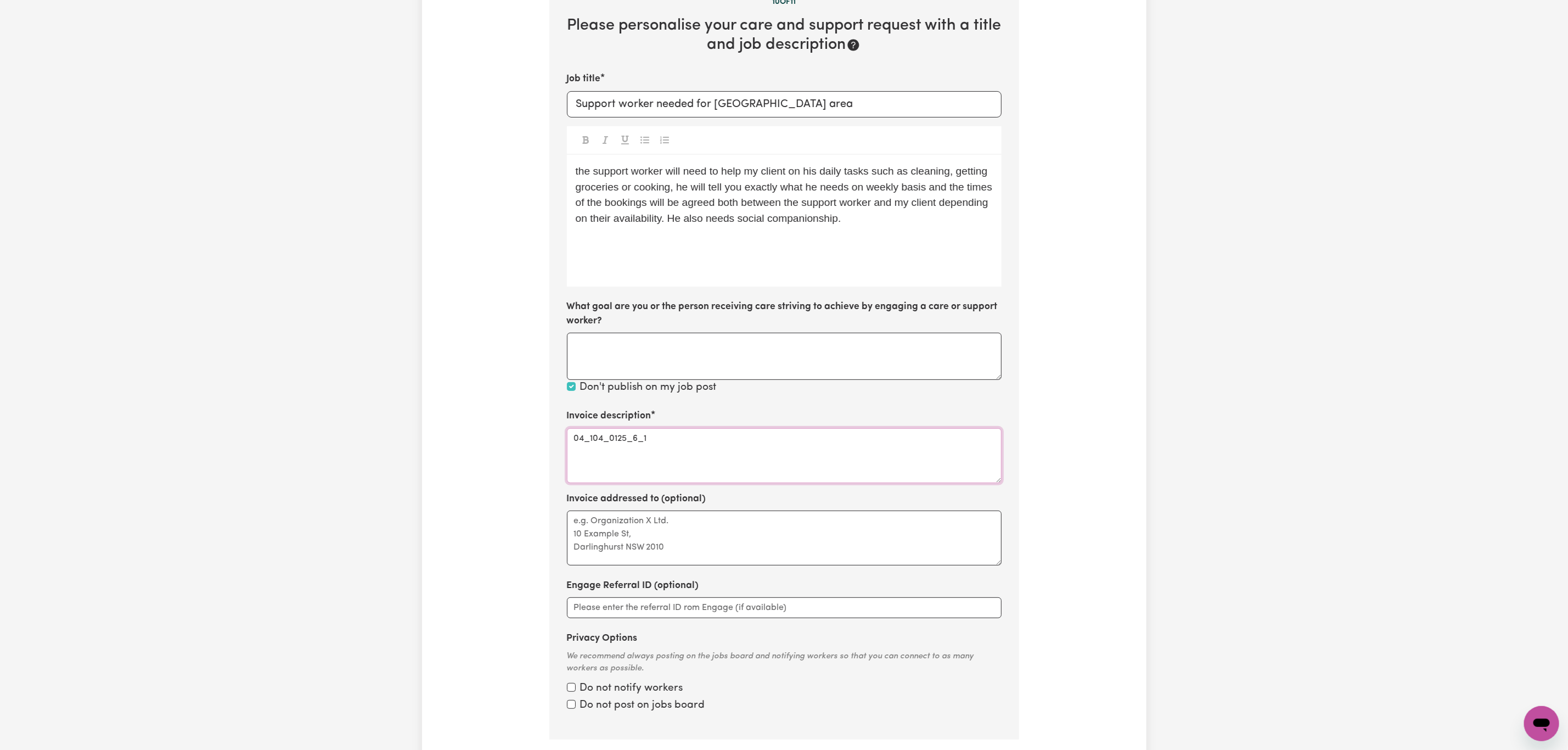
scroll to position [327, 0]
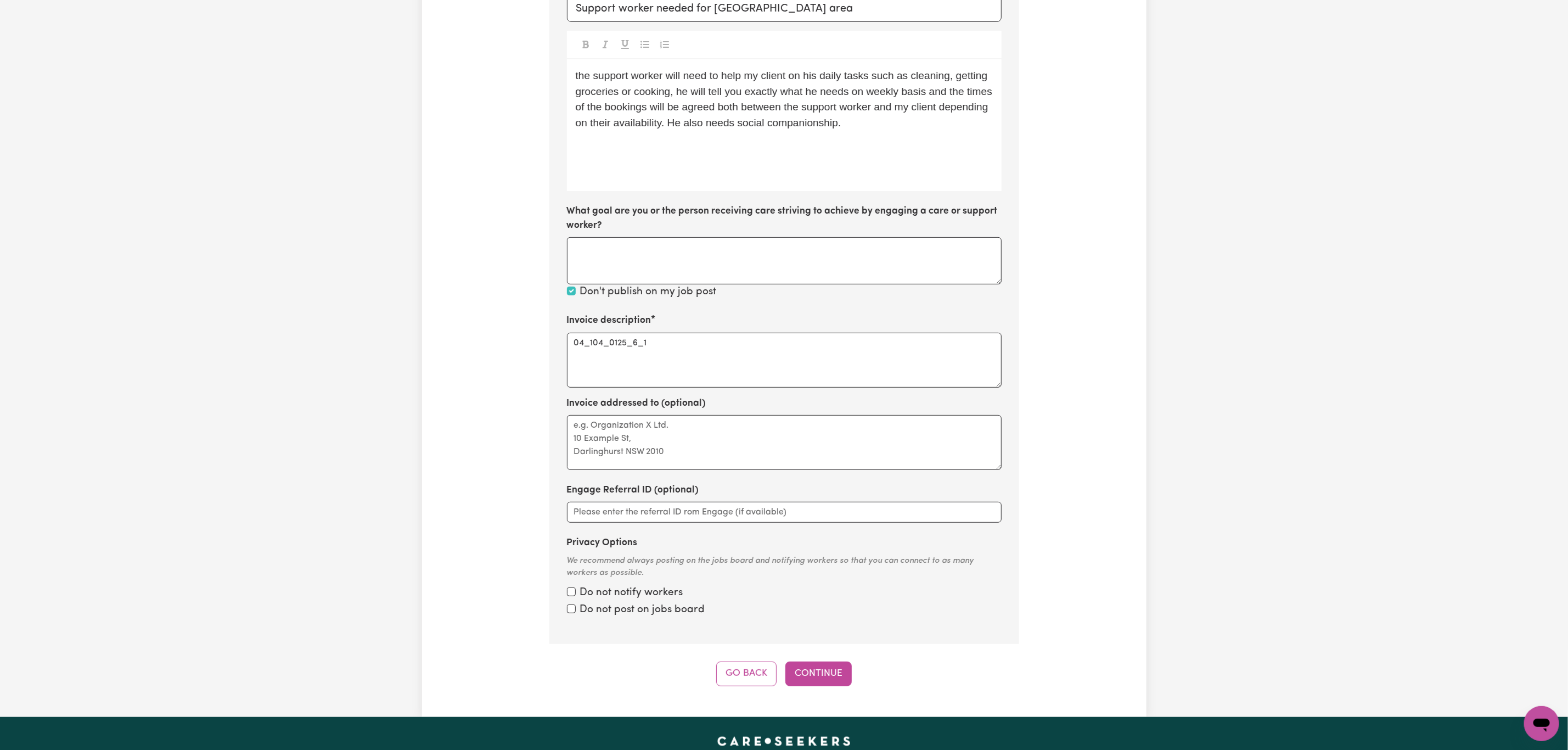
click at [1128, 501] on div "Update Job Post Support worker needed for Waterloo area Step 10 of 11 Please pe…" at bounding box center [784, 214] width 725 height 944
click at [828, 675] on button "Continue" at bounding box center [818, 673] width 66 height 24
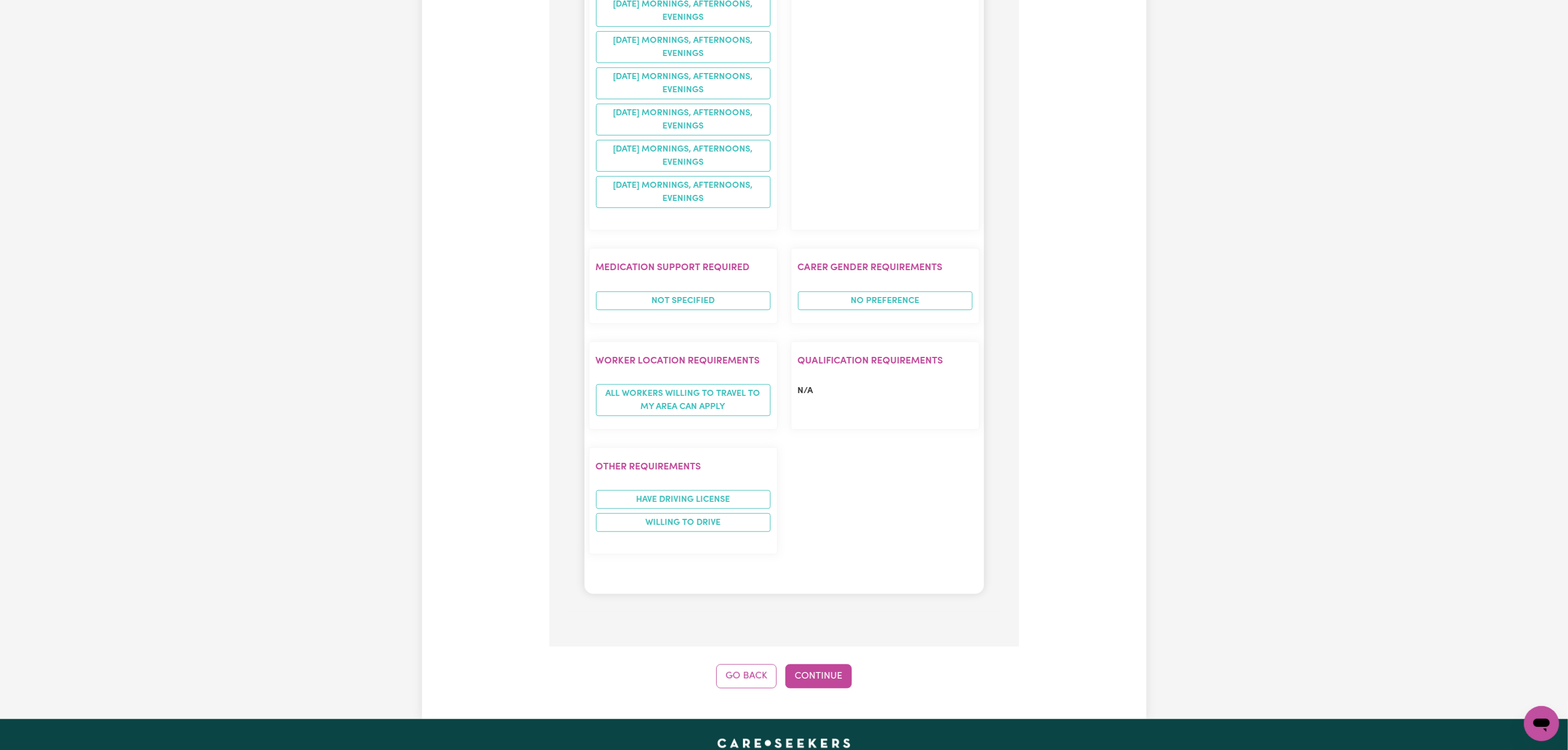
scroll to position [1068, 0]
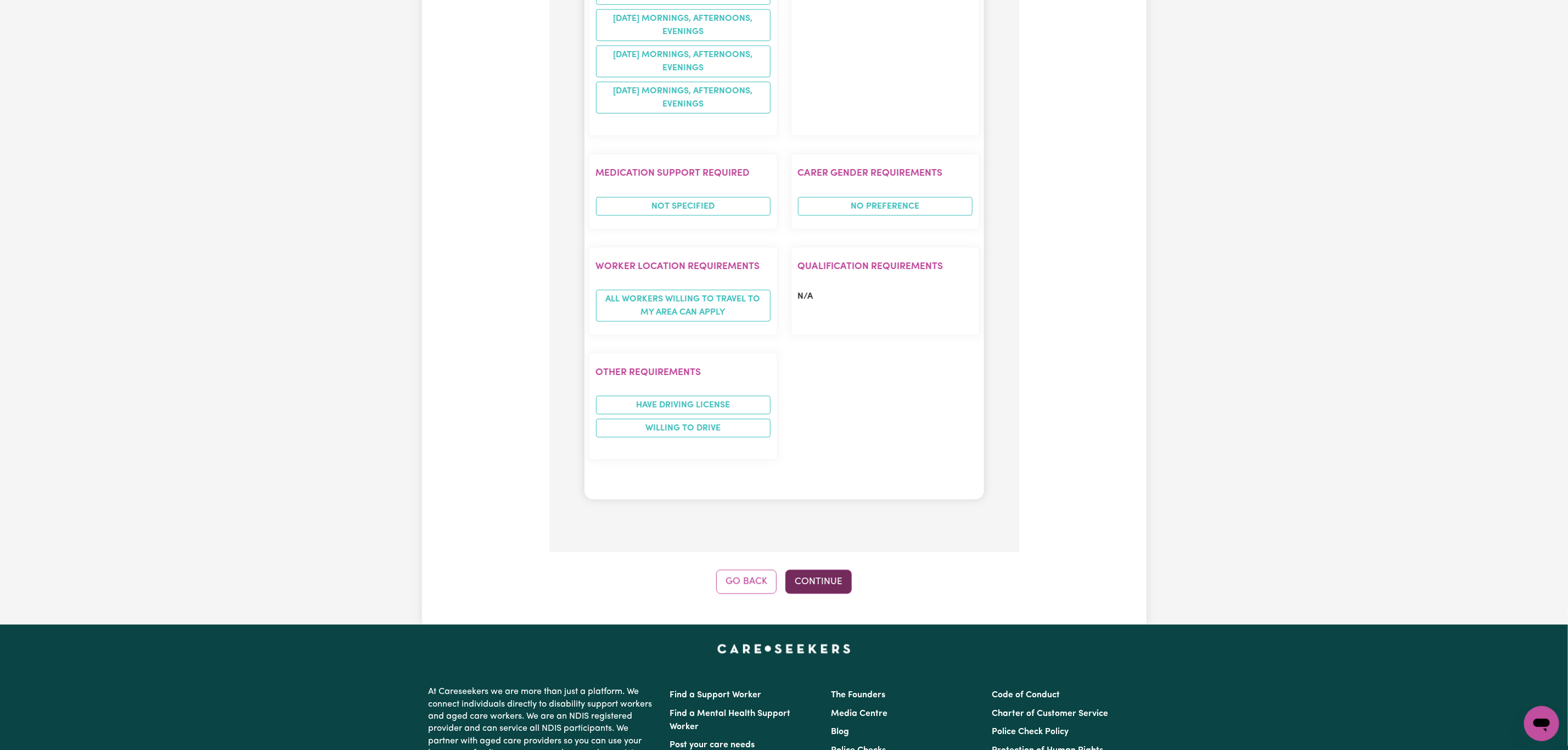
click at [811, 594] on button "Continue" at bounding box center [818, 581] width 66 height 24
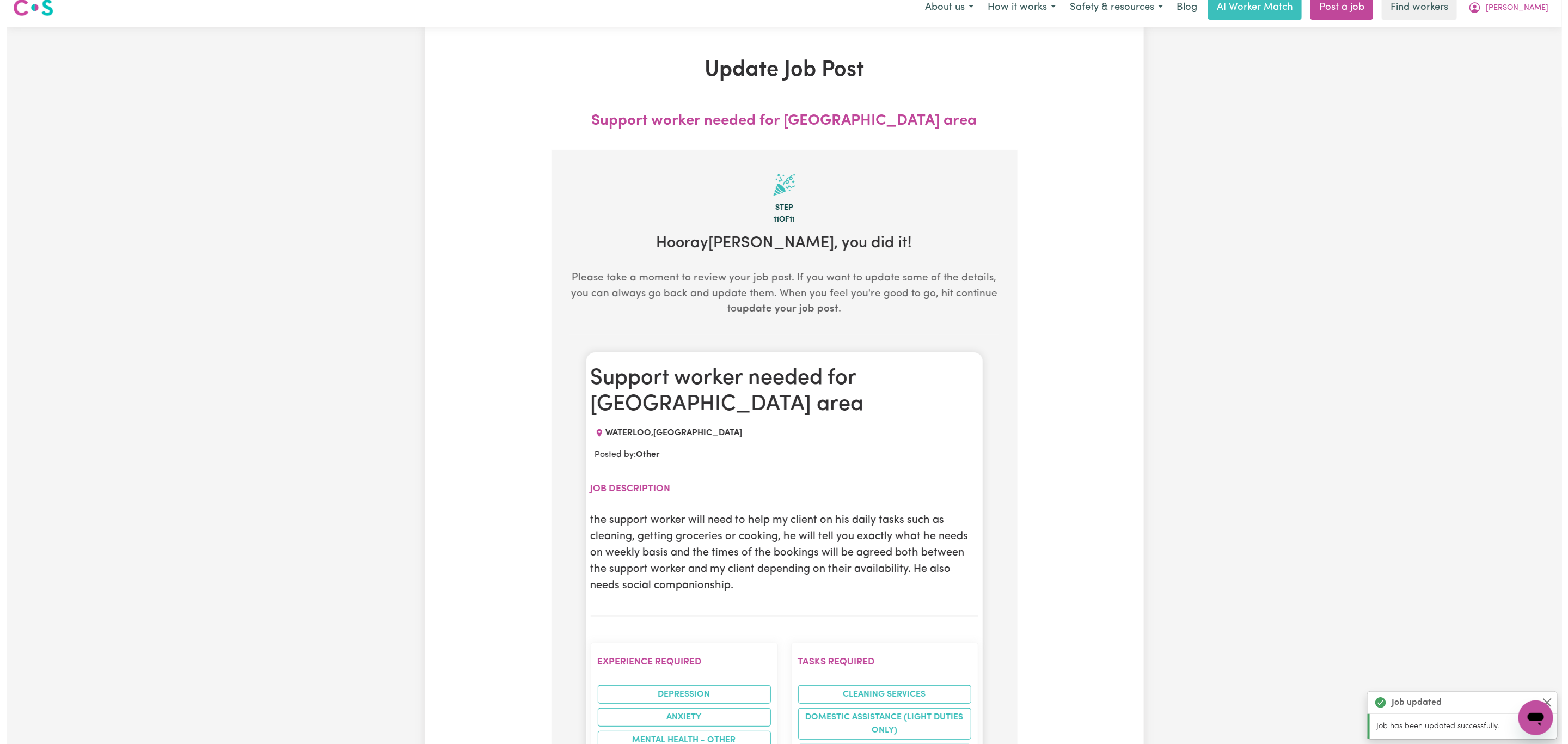
scroll to position [0, 0]
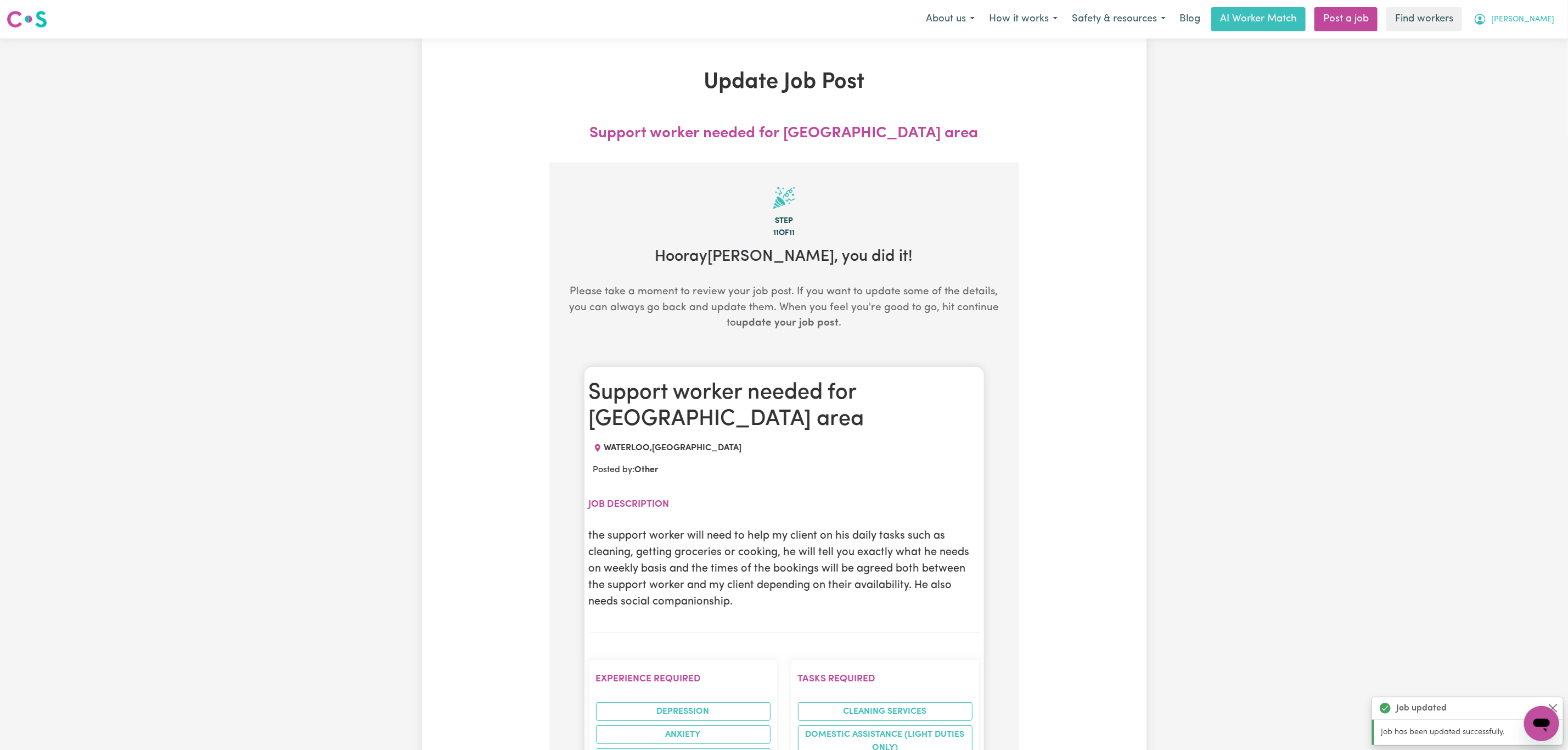
click at [1530, 22] on span "[PERSON_NAME]" at bounding box center [1522, 20] width 63 height 12
click at [1522, 45] on link "My Dashboard" at bounding box center [1517, 42] width 87 height 21
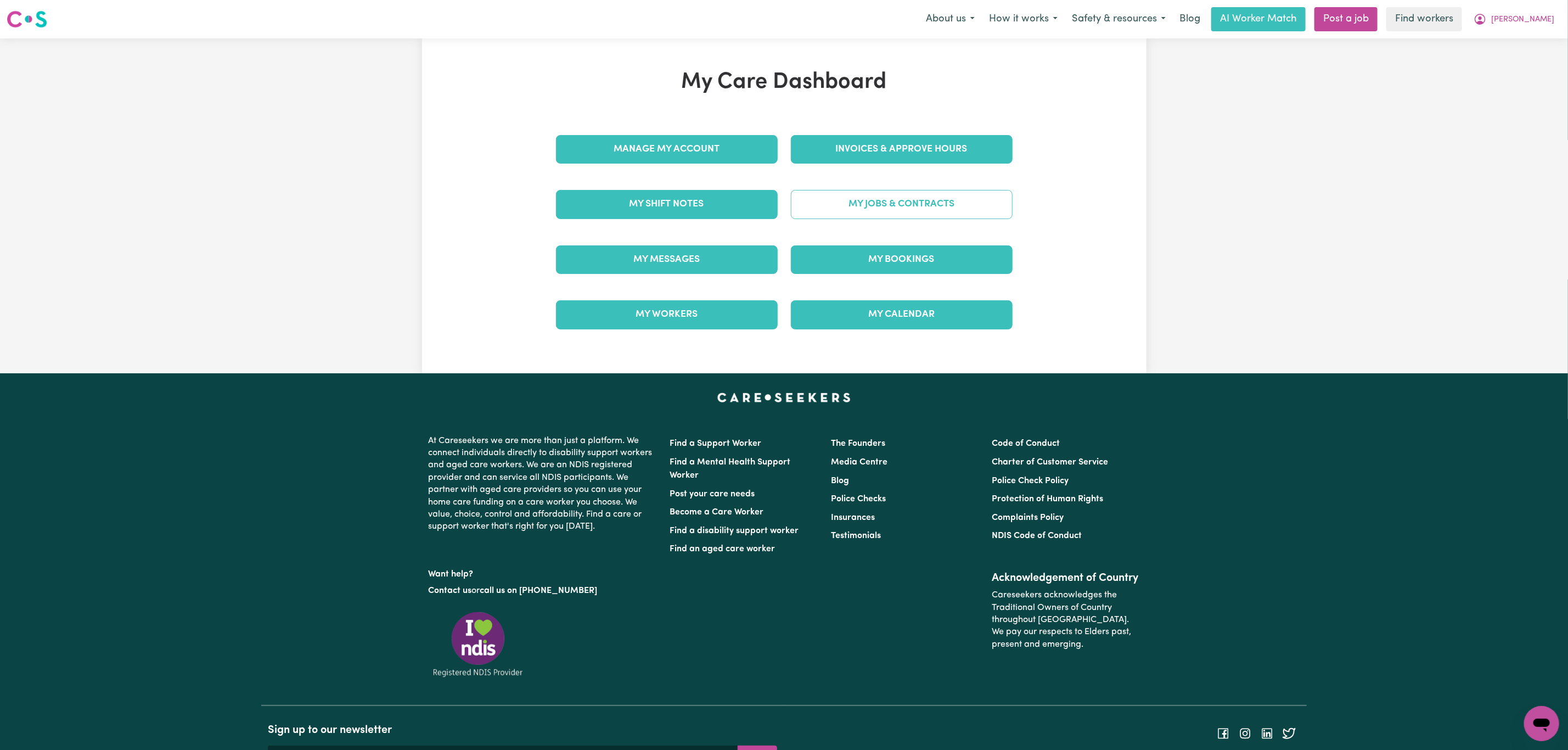
click at [860, 190] on link "My Jobs & Contracts" at bounding box center [901, 204] width 221 height 29
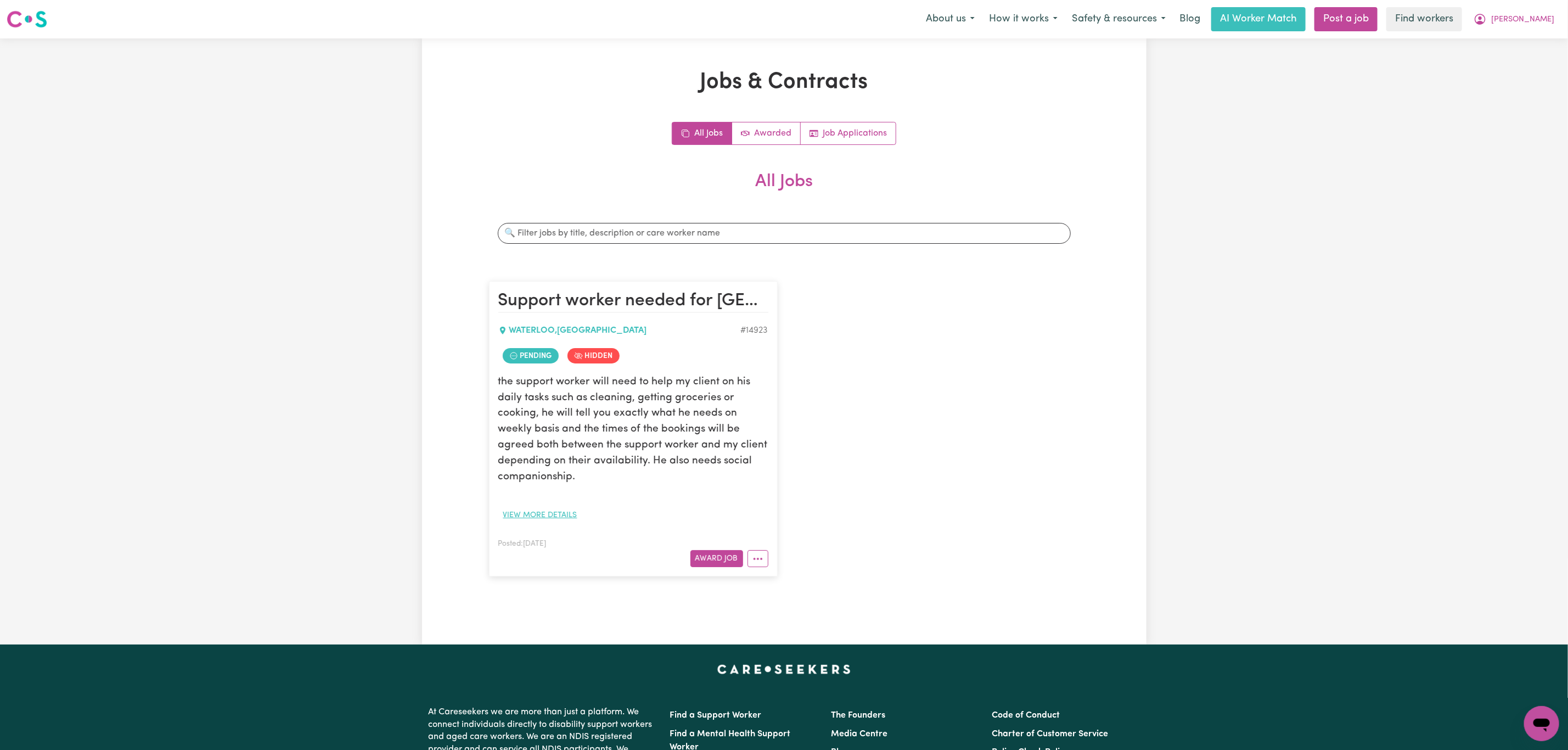
click at [553, 511] on button "View more details" at bounding box center [540, 515] width 84 height 17
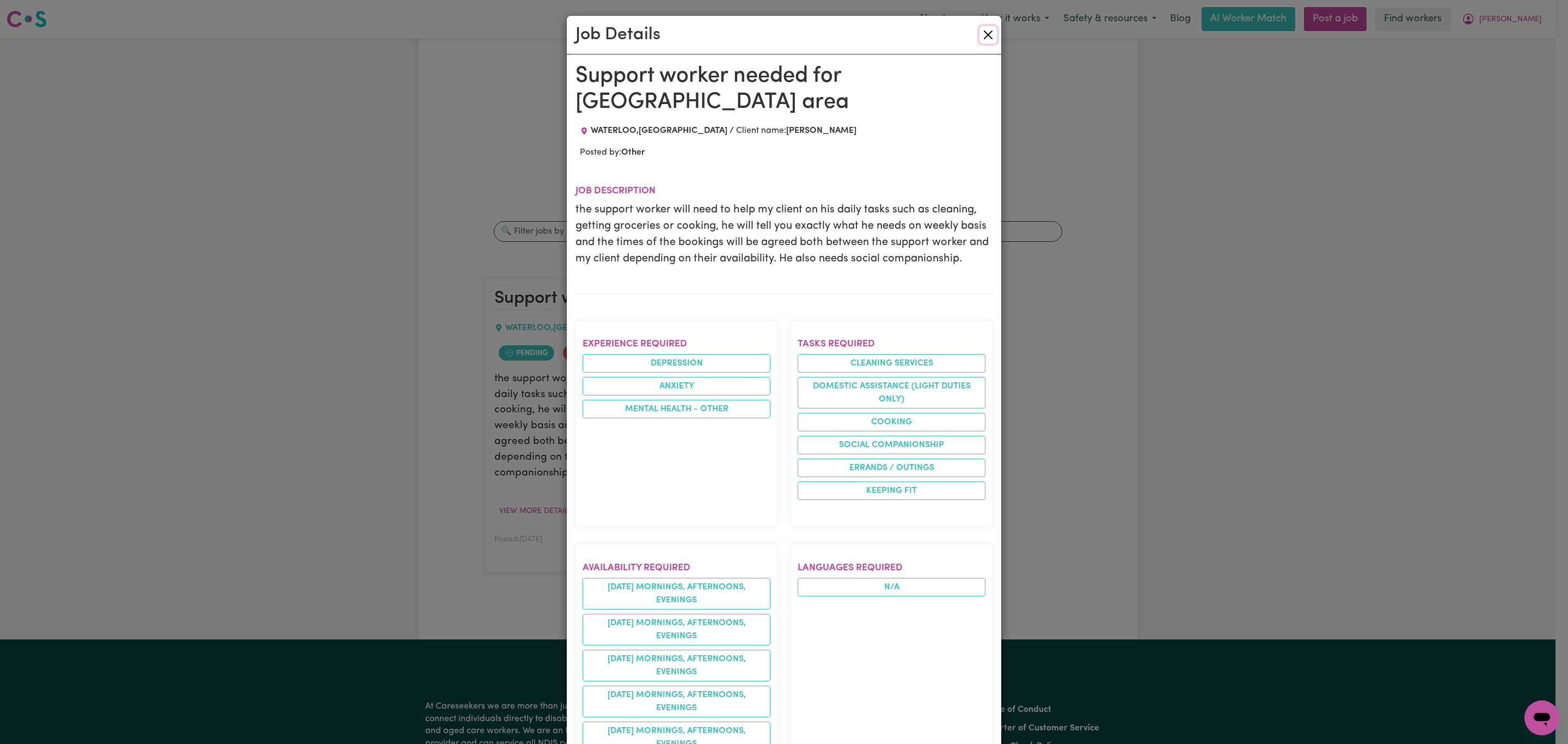
click at [982, 32] on button "Close" at bounding box center [988, 35] width 18 height 18
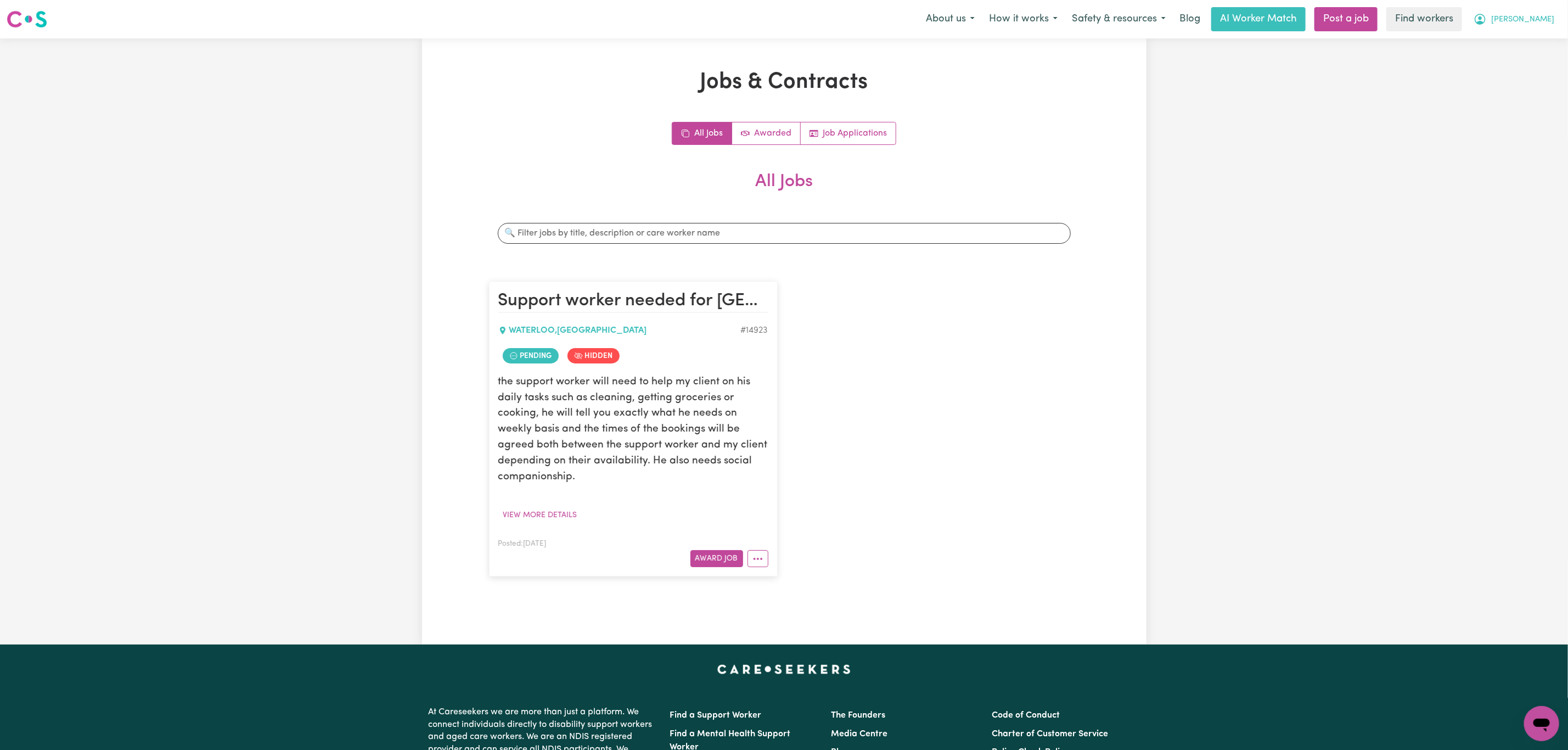
click at [1548, 18] on button "[PERSON_NAME]" at bounding box center [1514, 20] width 95 height 23
click at [1514, 45] on link "My Dashboard" at bounding box center [1517, 42] width 87 height 21
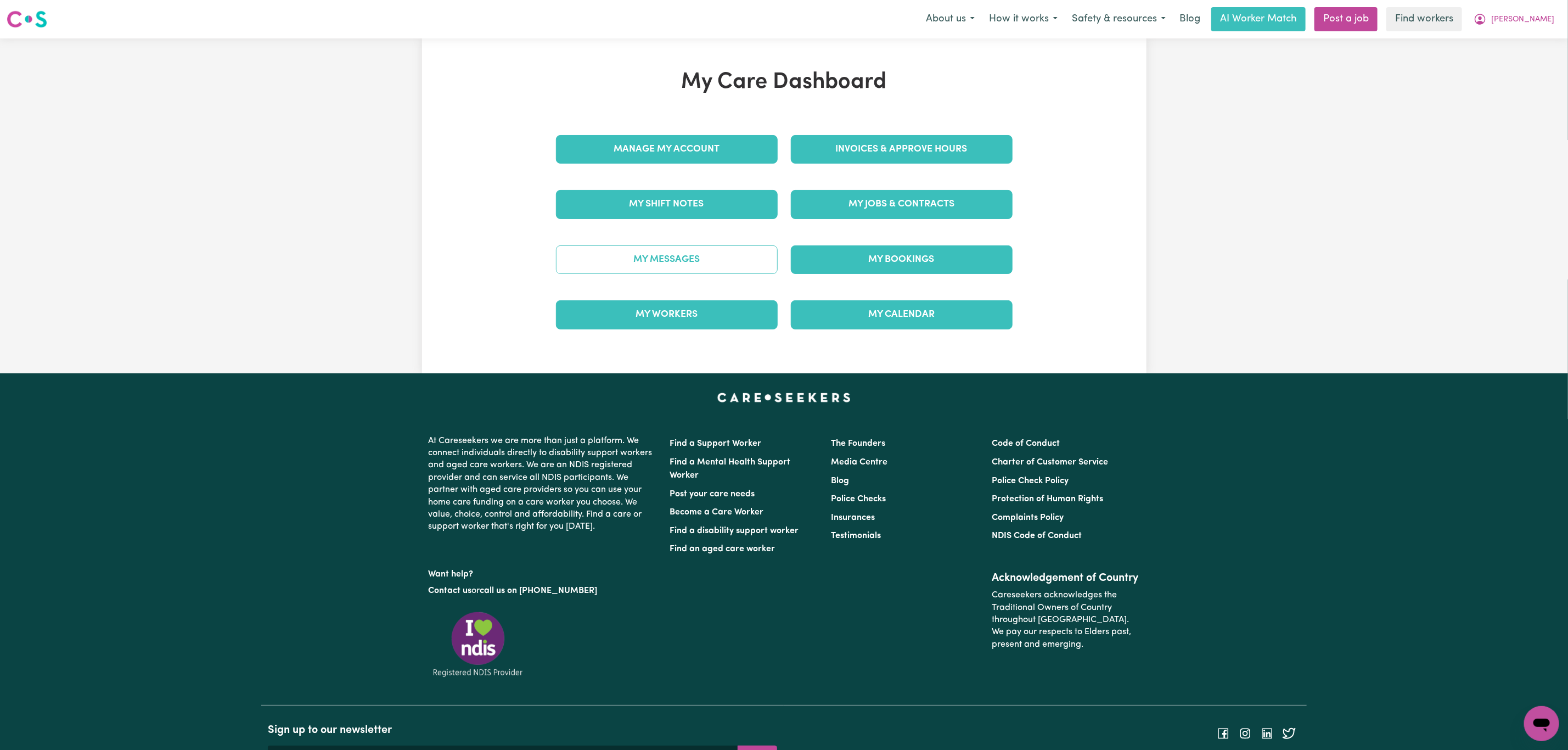
click at [624, 269] on link "My Messages" at bounding box center [667, 260] width 221 height 29
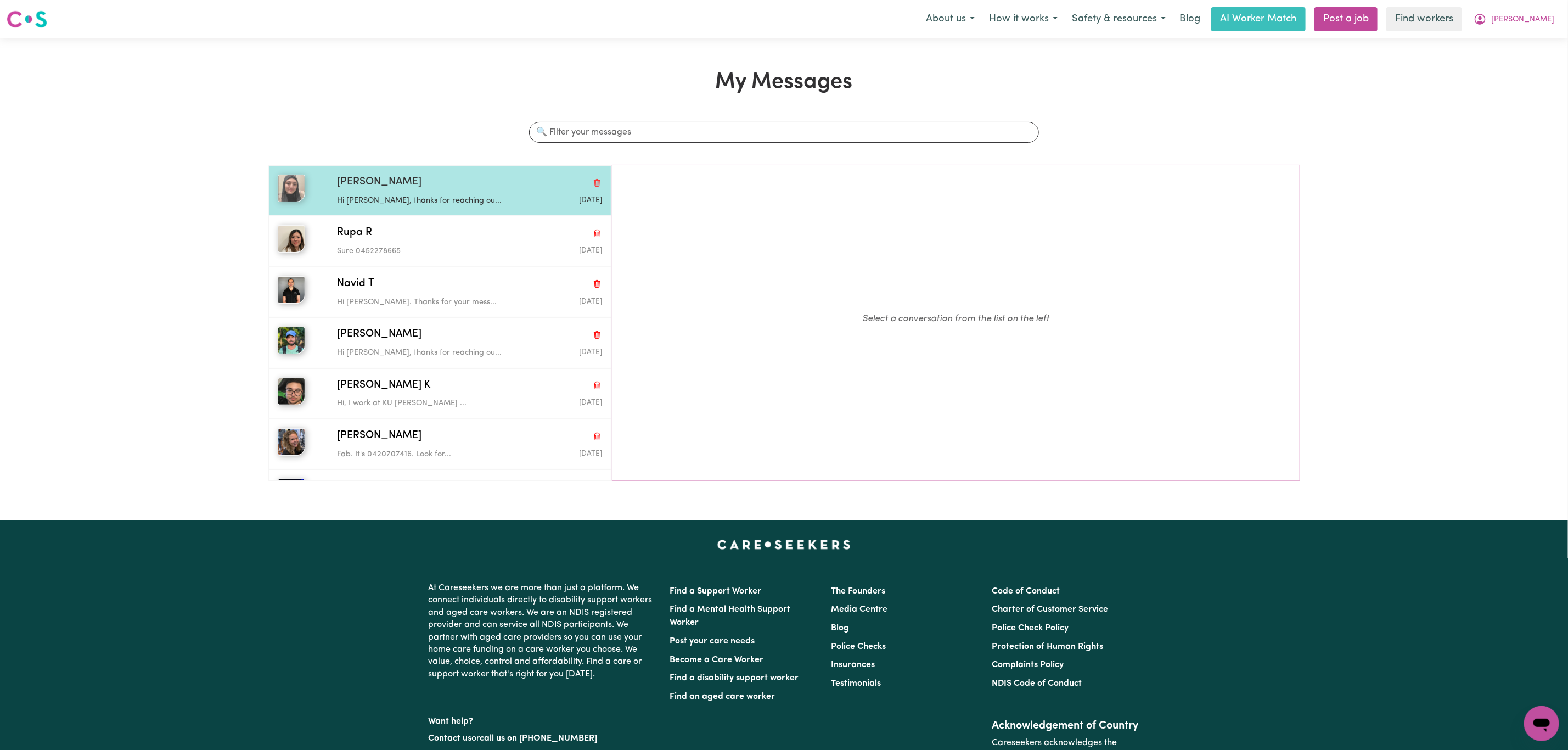
click at [477, 200] on p "Hi [PERSON_NAME], thanks for reaching ou..." at bounding box center [426, 201] width 177 height 12
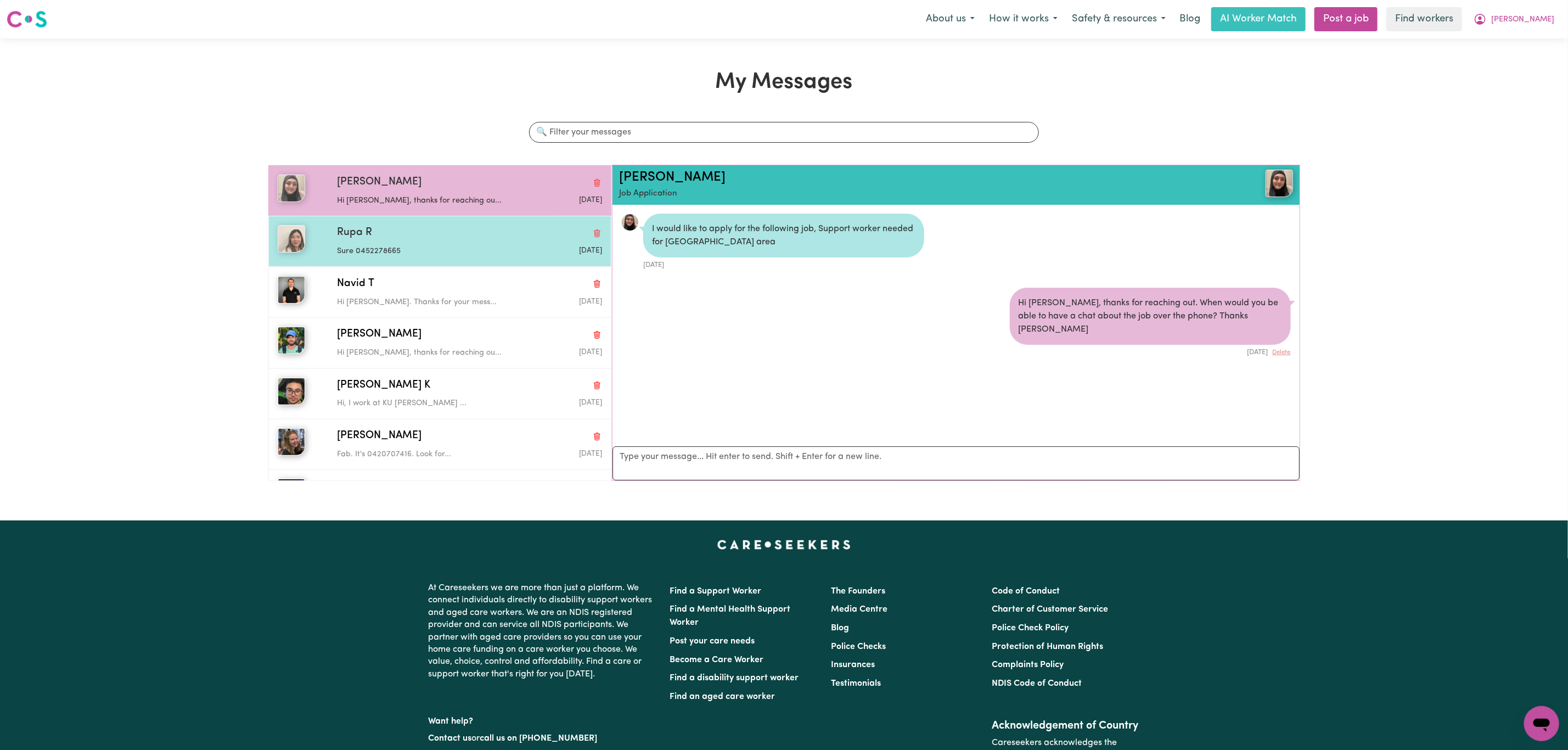
scroll to position [7, 0]
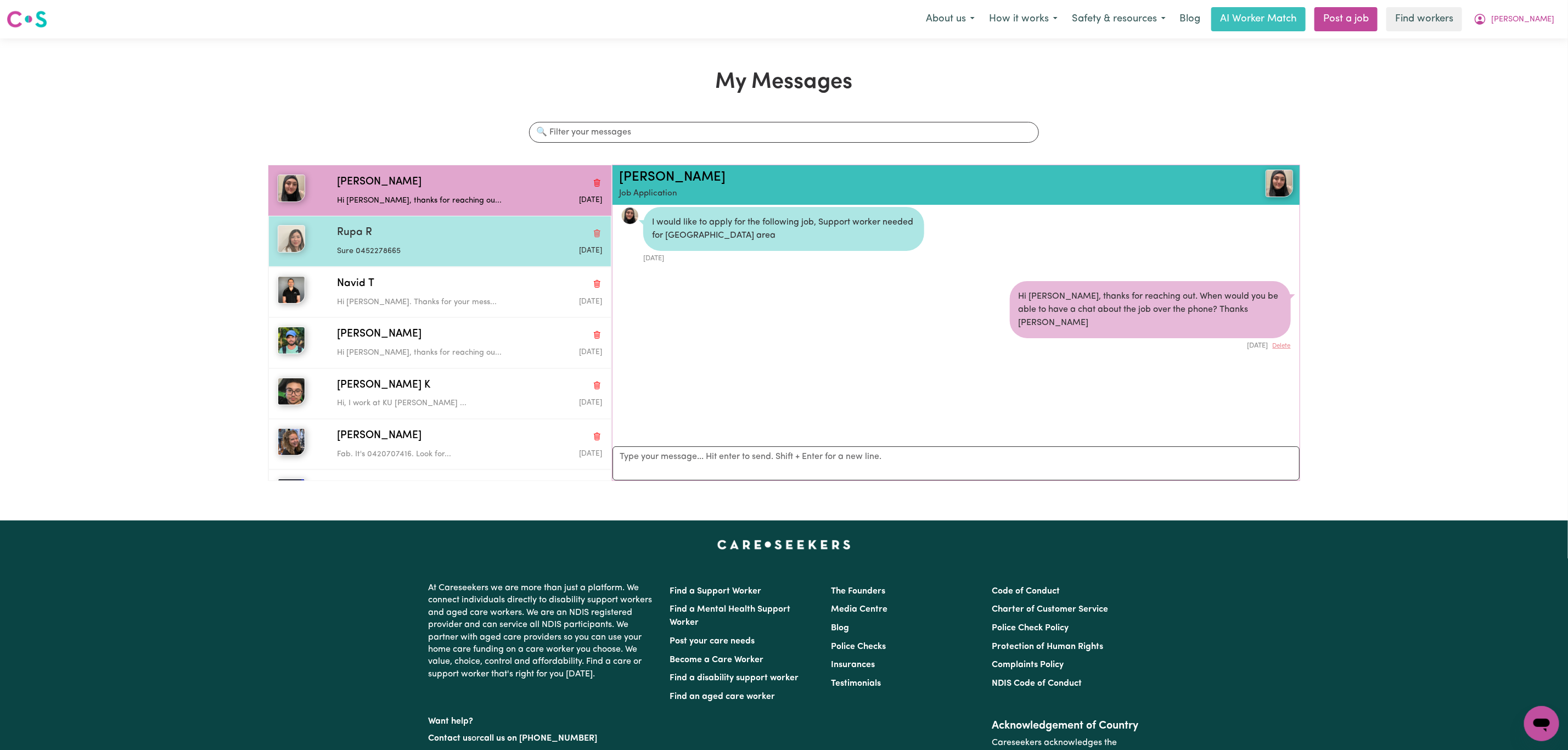
click at [462, 254] on div "Rupa R Sure 0452278665 Sep 5 2025" at bounding box center [440, 241] width 343 height 51
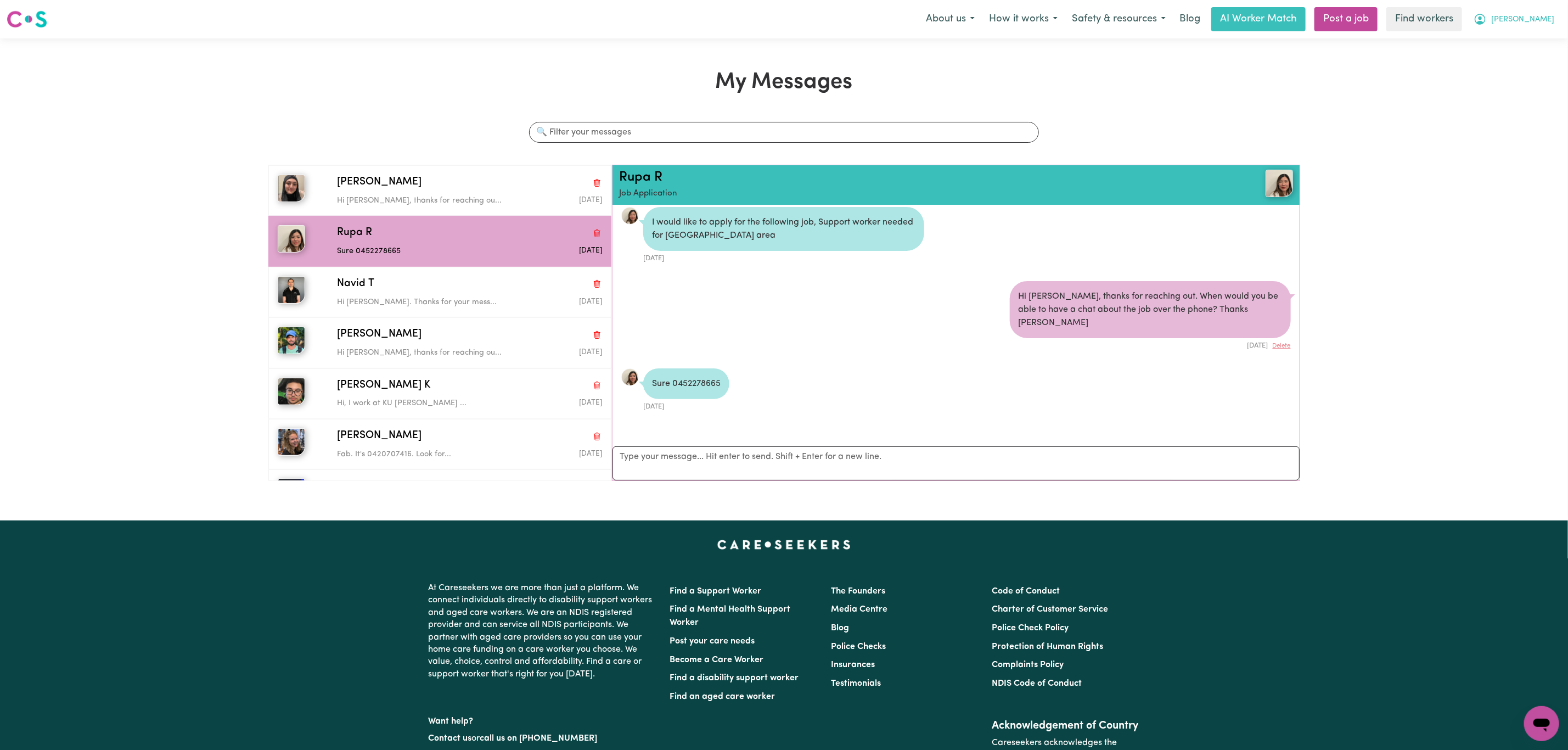
click at [1539, 25] on span "[PERSON_NAME]" at bounding box center [1522, 20] width 63 height 12
drag, startPoint x: 1535, startPoint y: 29, endPoint x: 1525, endPoint y: 45, distance: 18.9
click at [1525, 45] on link "My Dashboard" at bounding box center [1517, 42] width 87 height 21
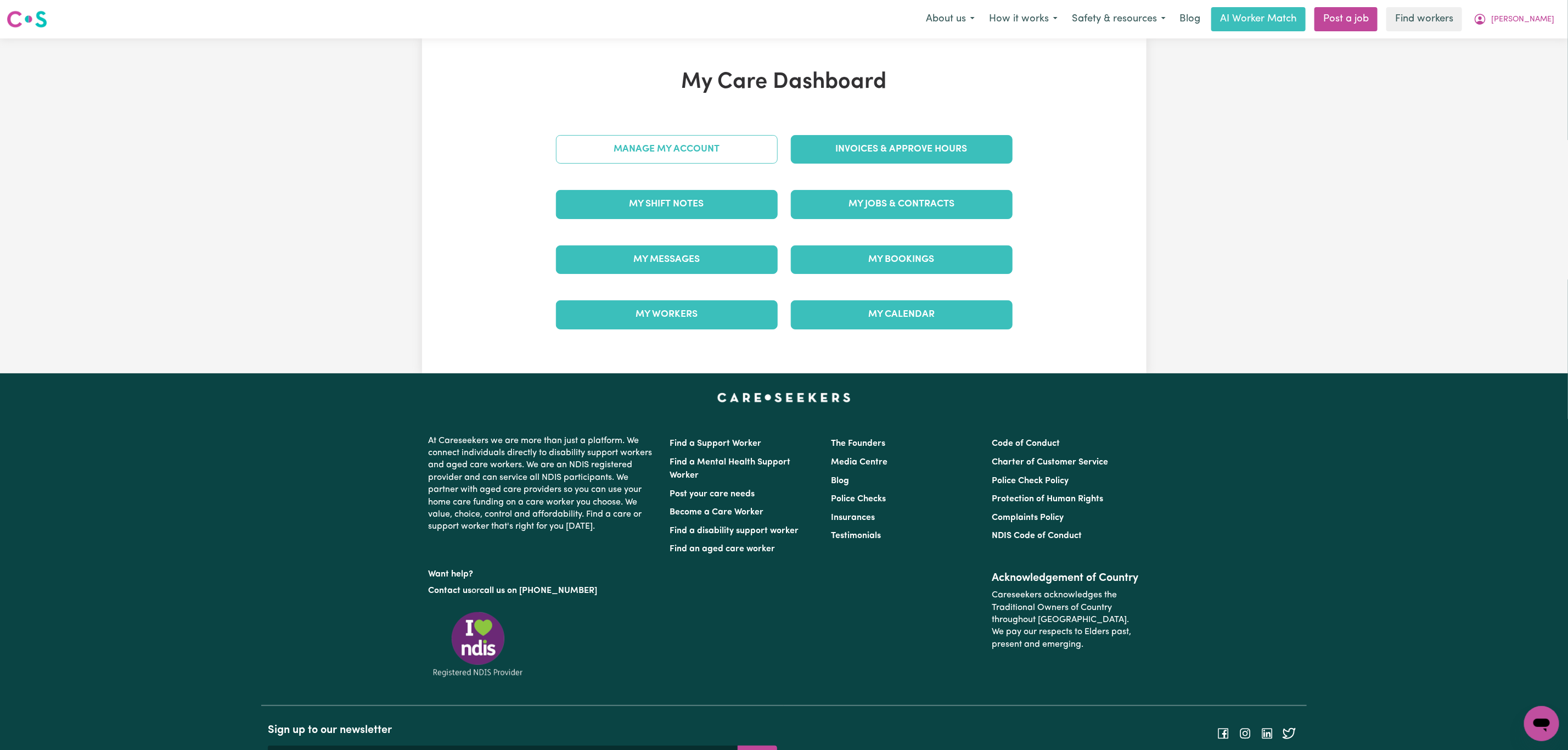
click at [592, 140] on link "Manage My Account" at bounding box center [667, 149] width 221 height 29
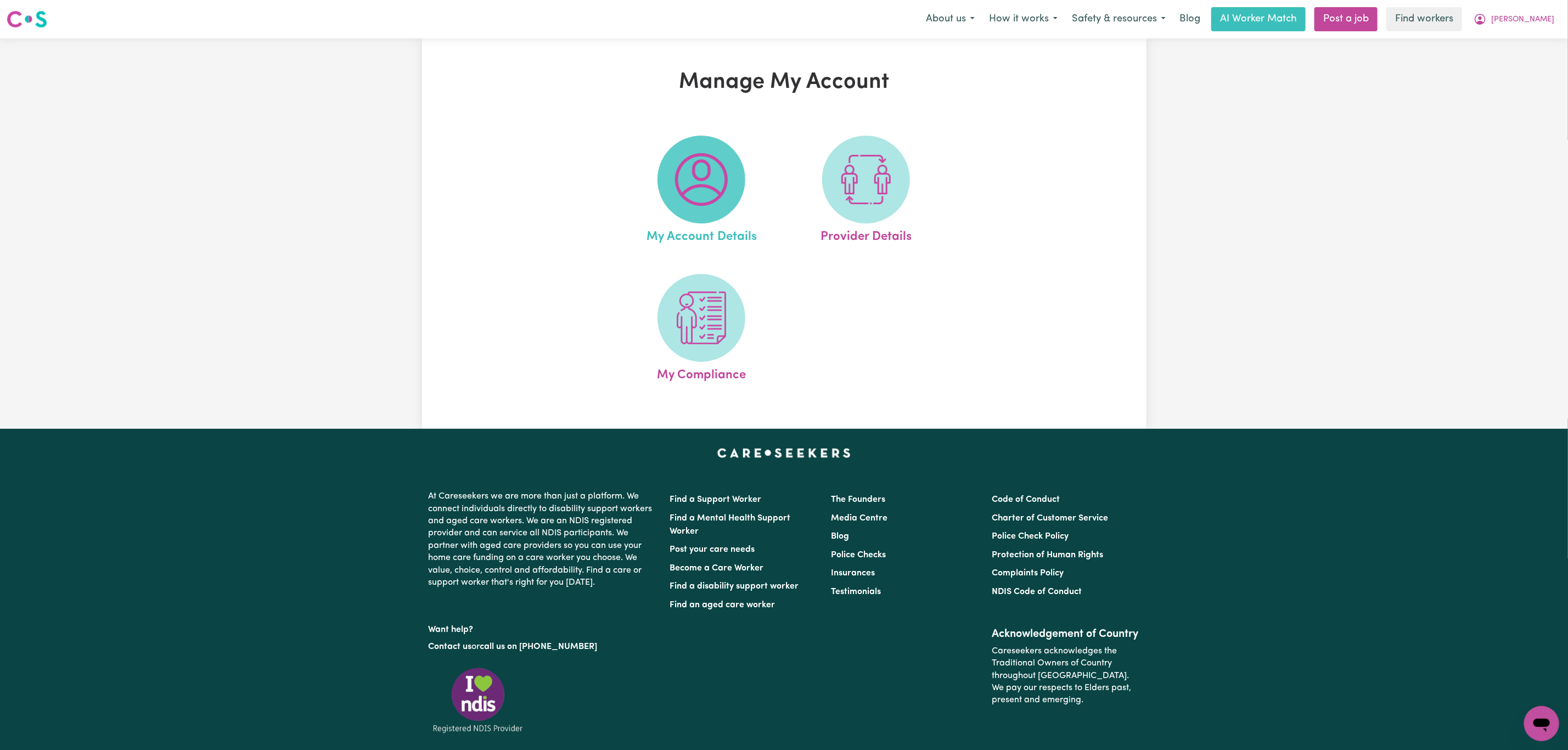
click at [697, 171] on img at bounding box center [701, 179] width 53 height 53
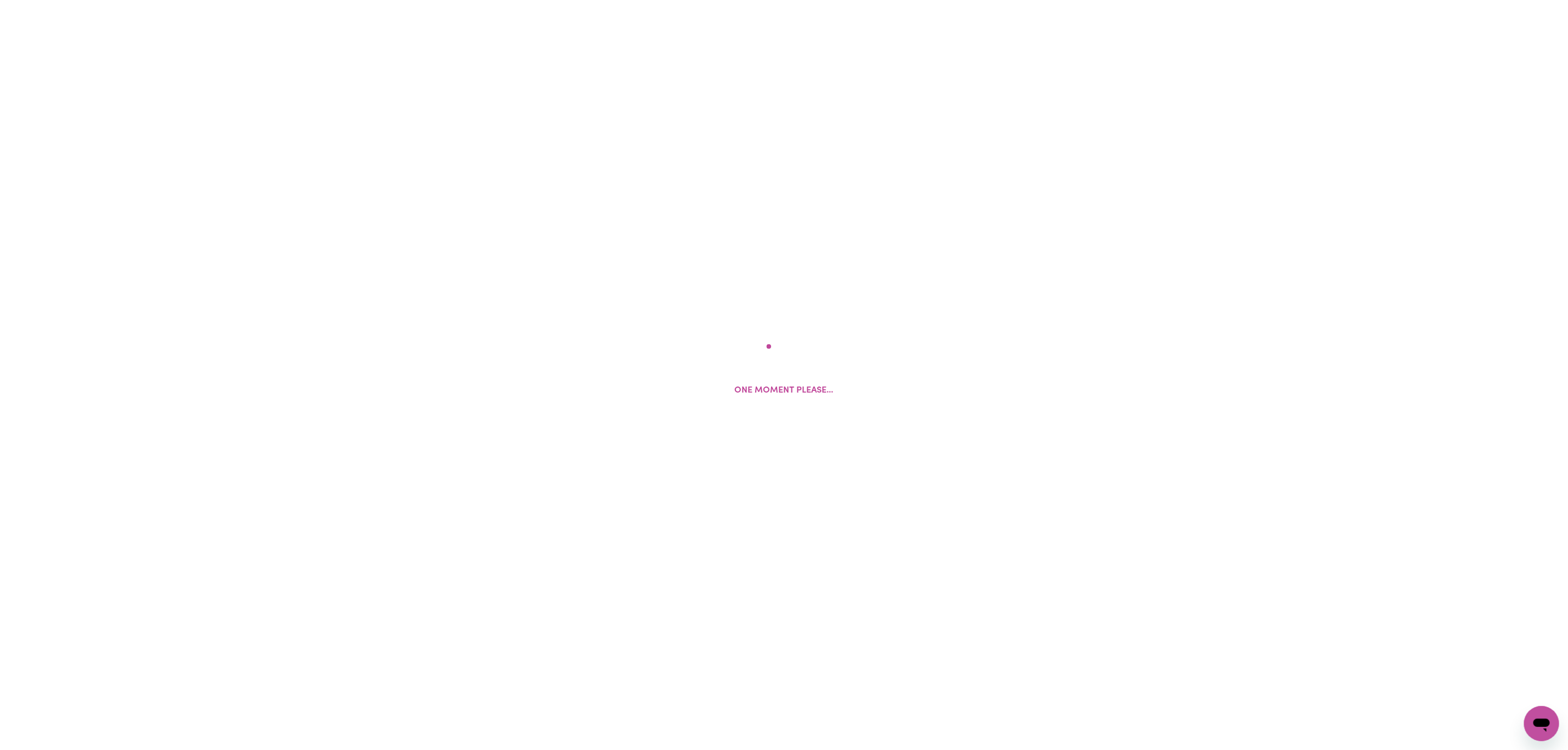
select select "text"
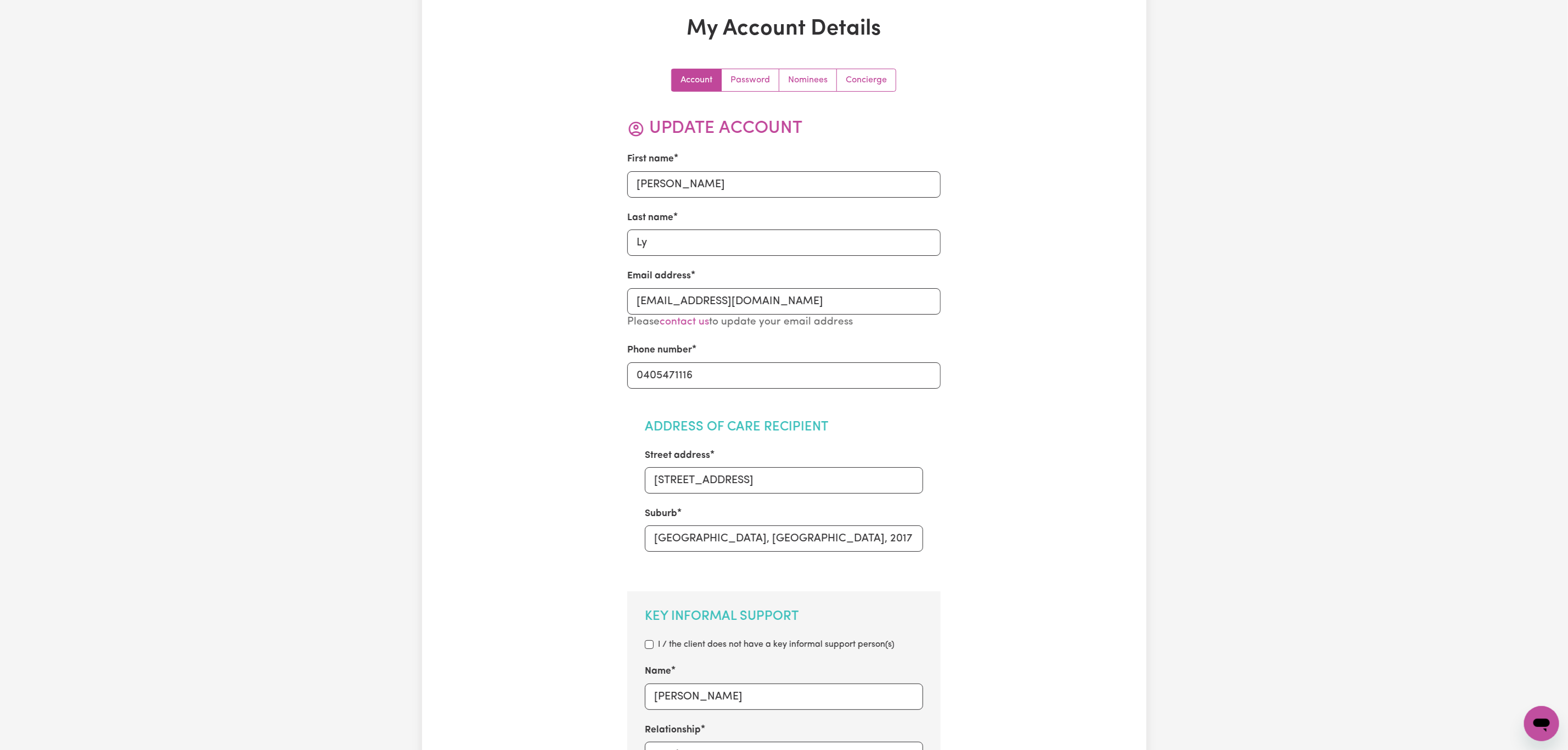
scroll to position [82, 0]
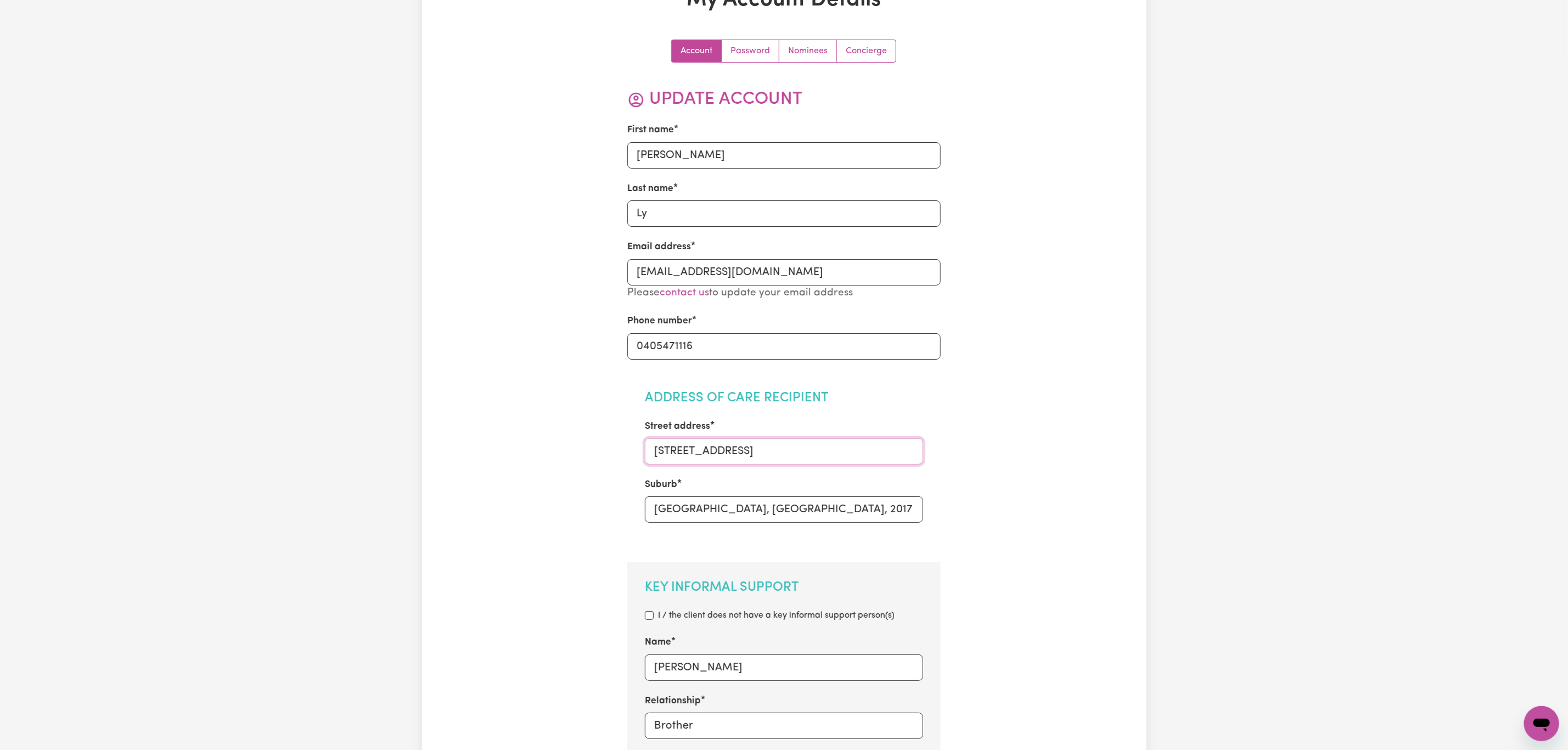
drag, startPoint x: 706, startPoint y: 435, endPoint x: 619, endPoint y: 434, distance: 87.0
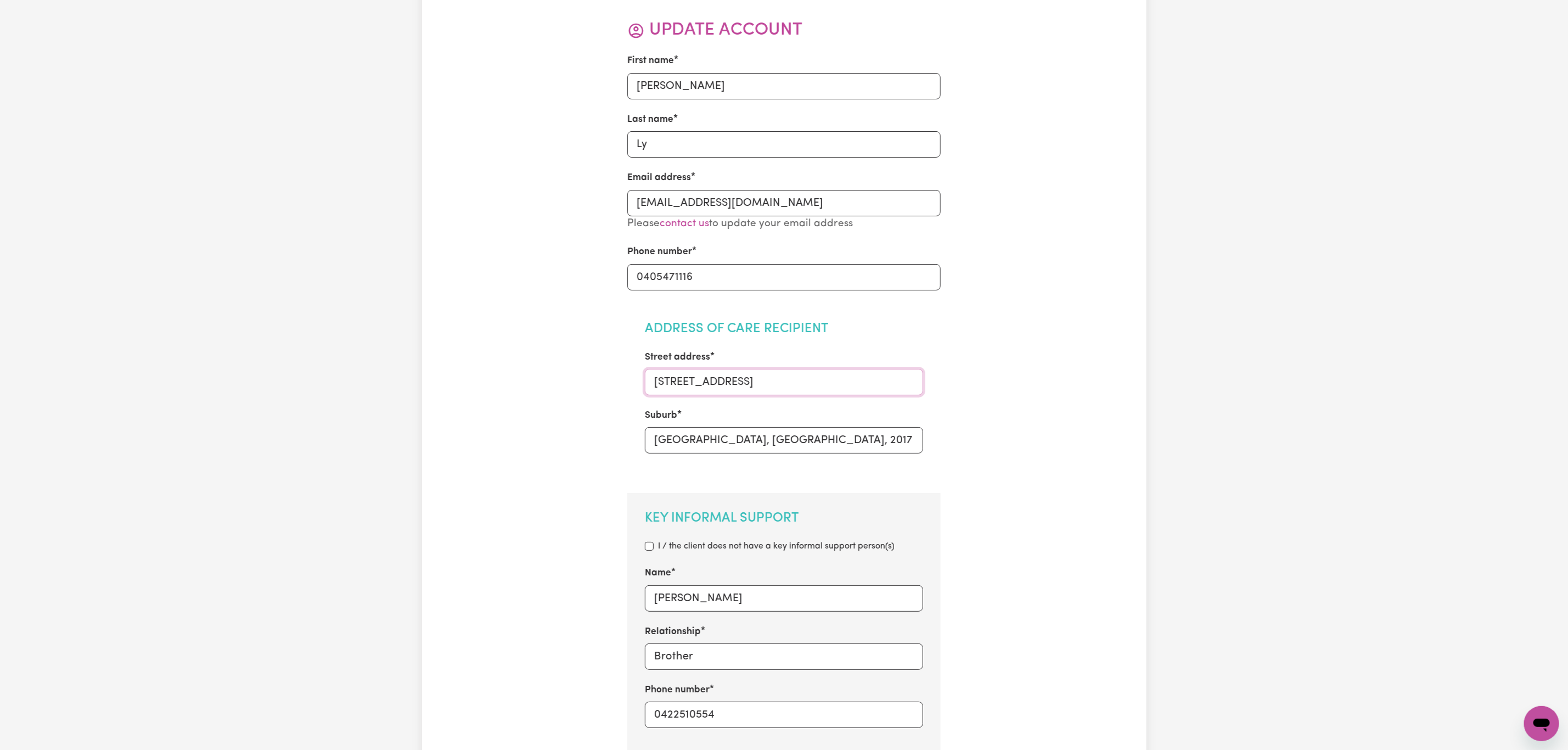
scroll to position [247, 0]
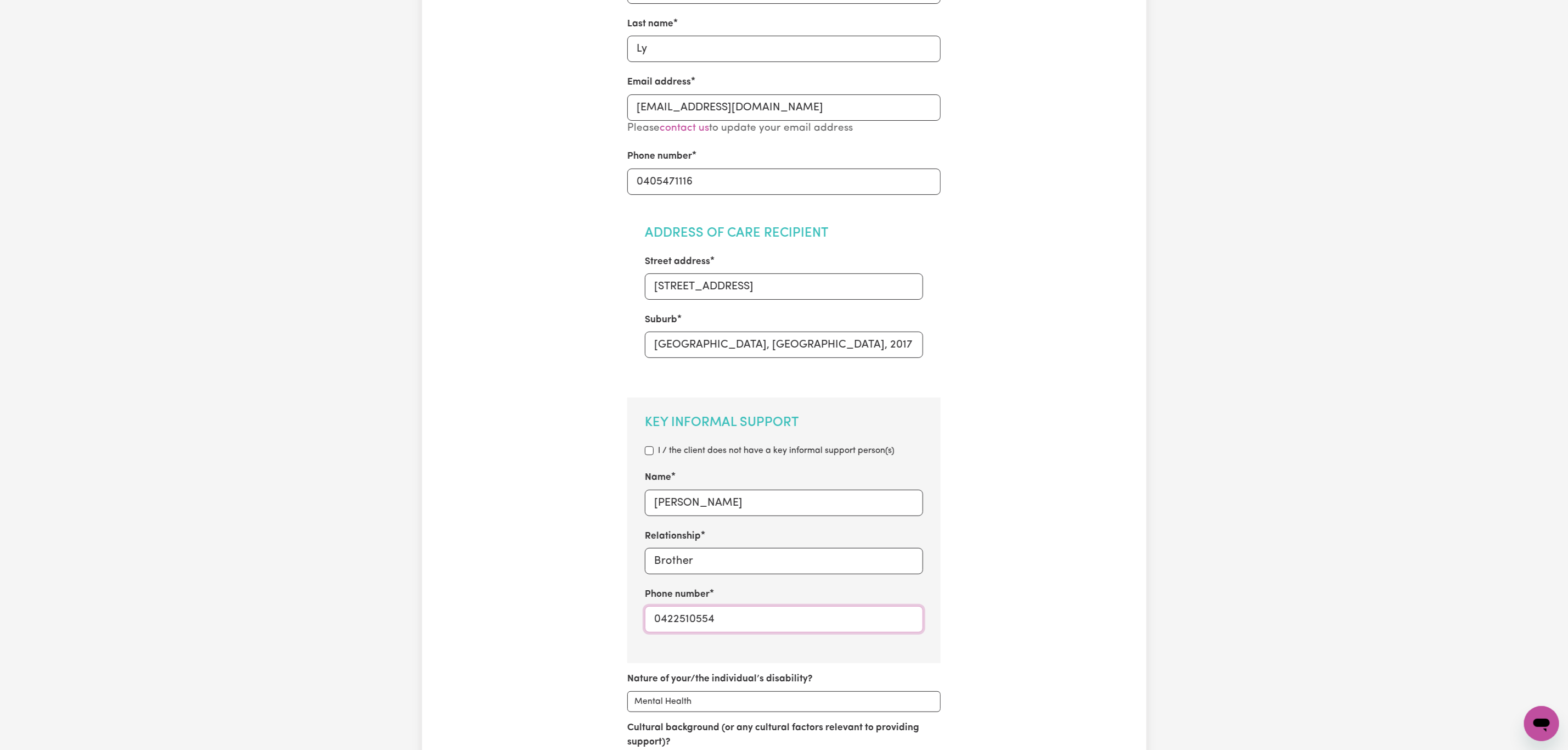
click at [709, 621] on input "0422510554" at bounding box center [784, 620] width 278 height 27
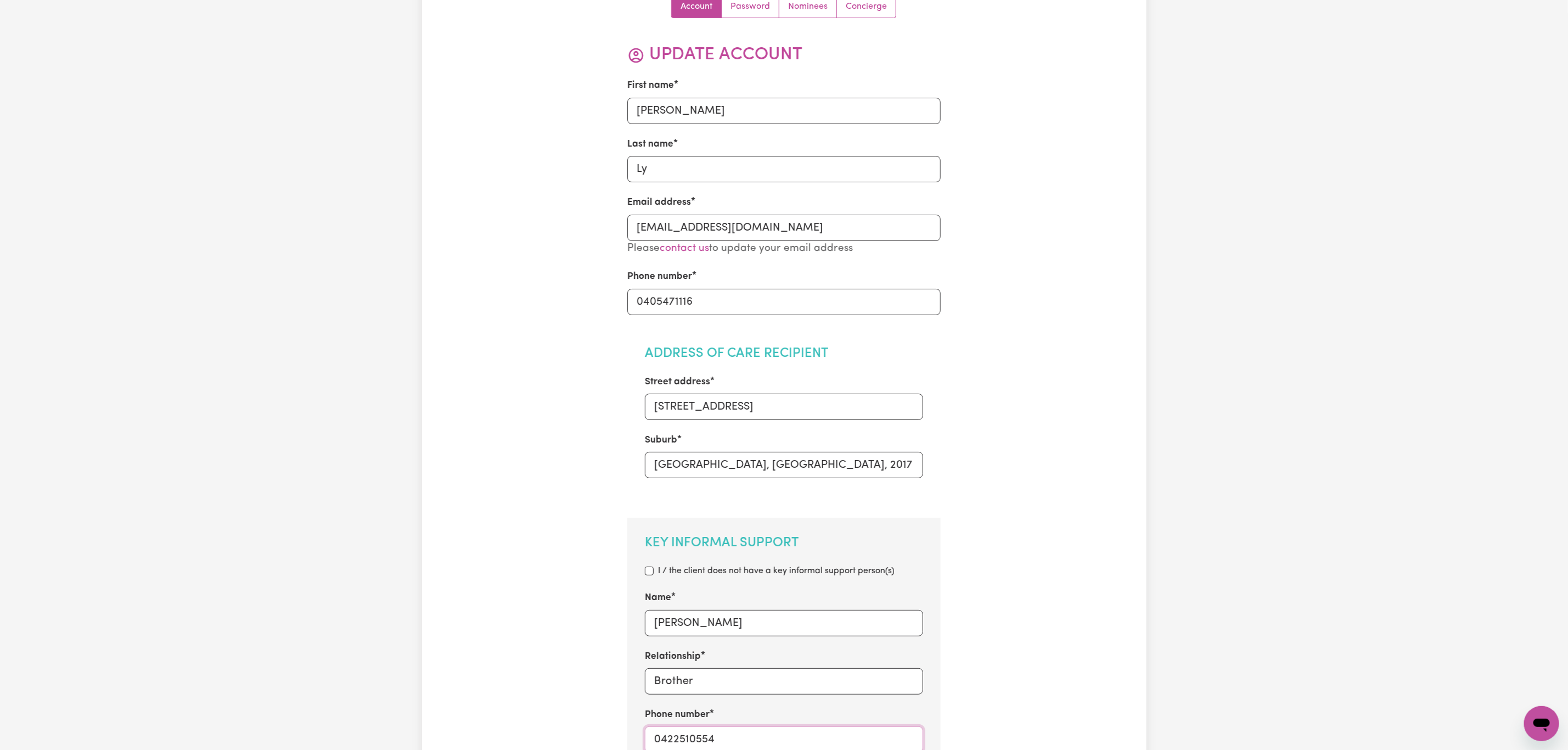
scroll to position [0, 0]
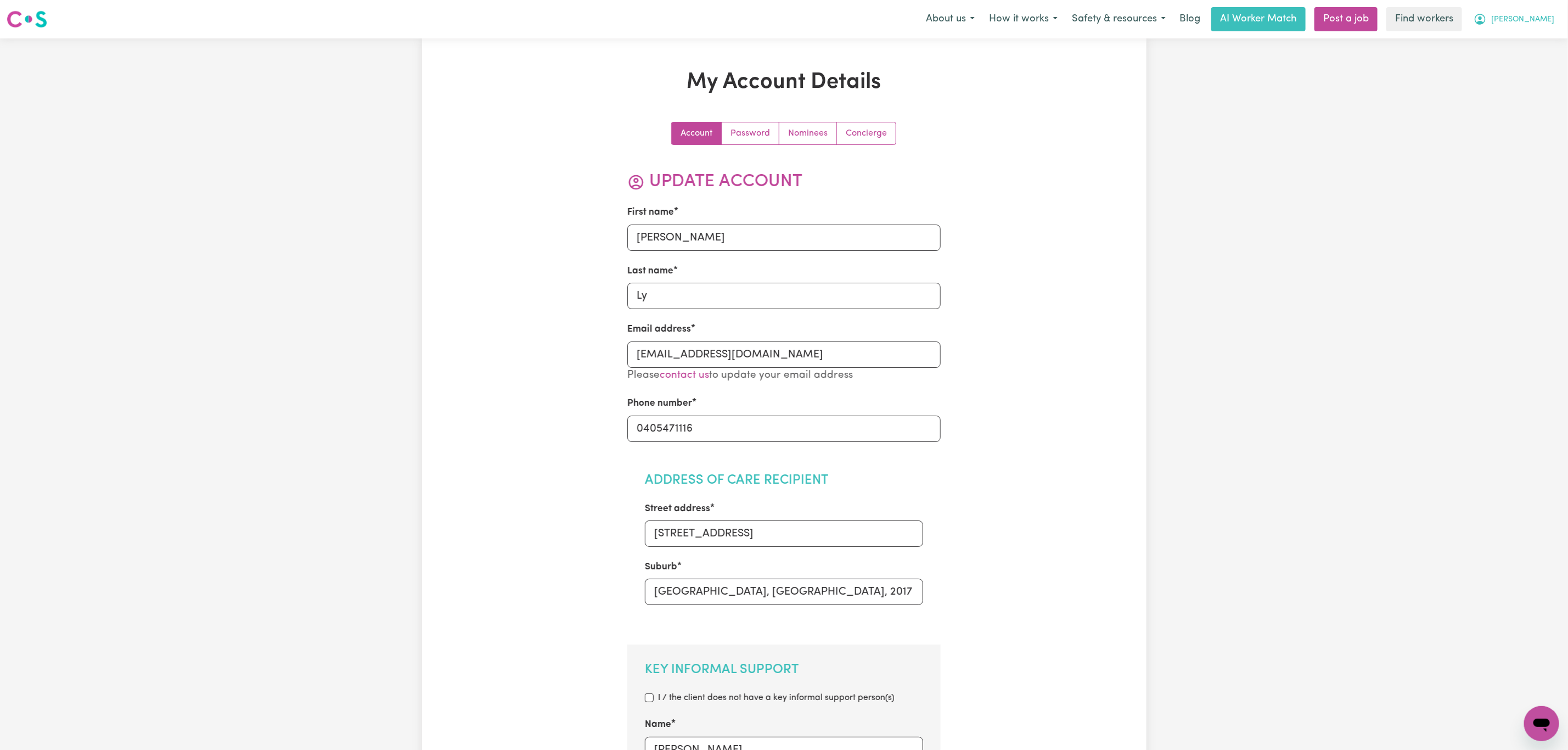
click at [1528, 25] on button "[PERSON_NAME]" at bounding box center [1514, 20] width 95 height 23
click at [1522, 40] on link "My Dashboard" at bounding box center [1517, 42] width 87 height 21
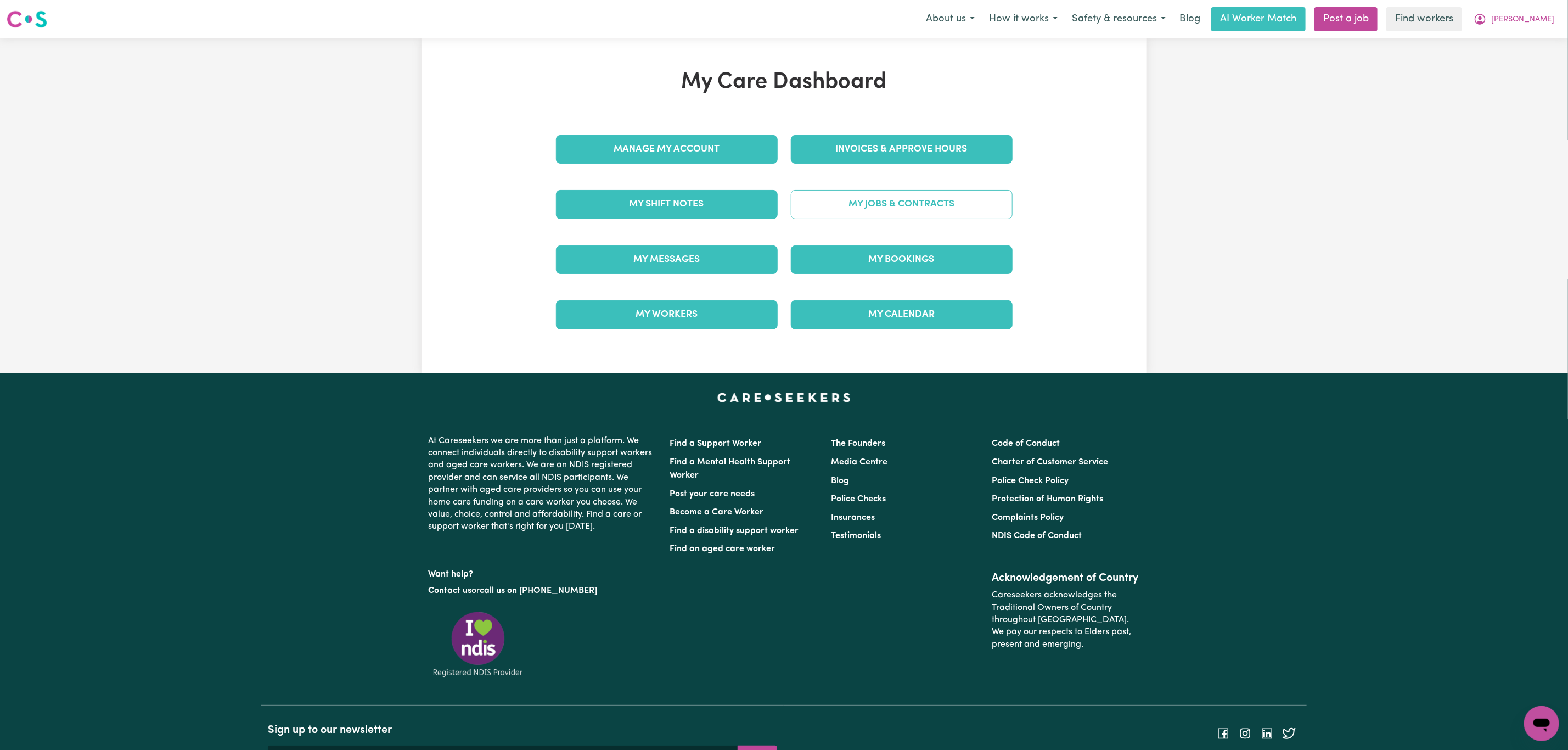
click at [960, 197] on link "My Jobs & Contracts" at bounding box center [901, 204] width 221 height 29
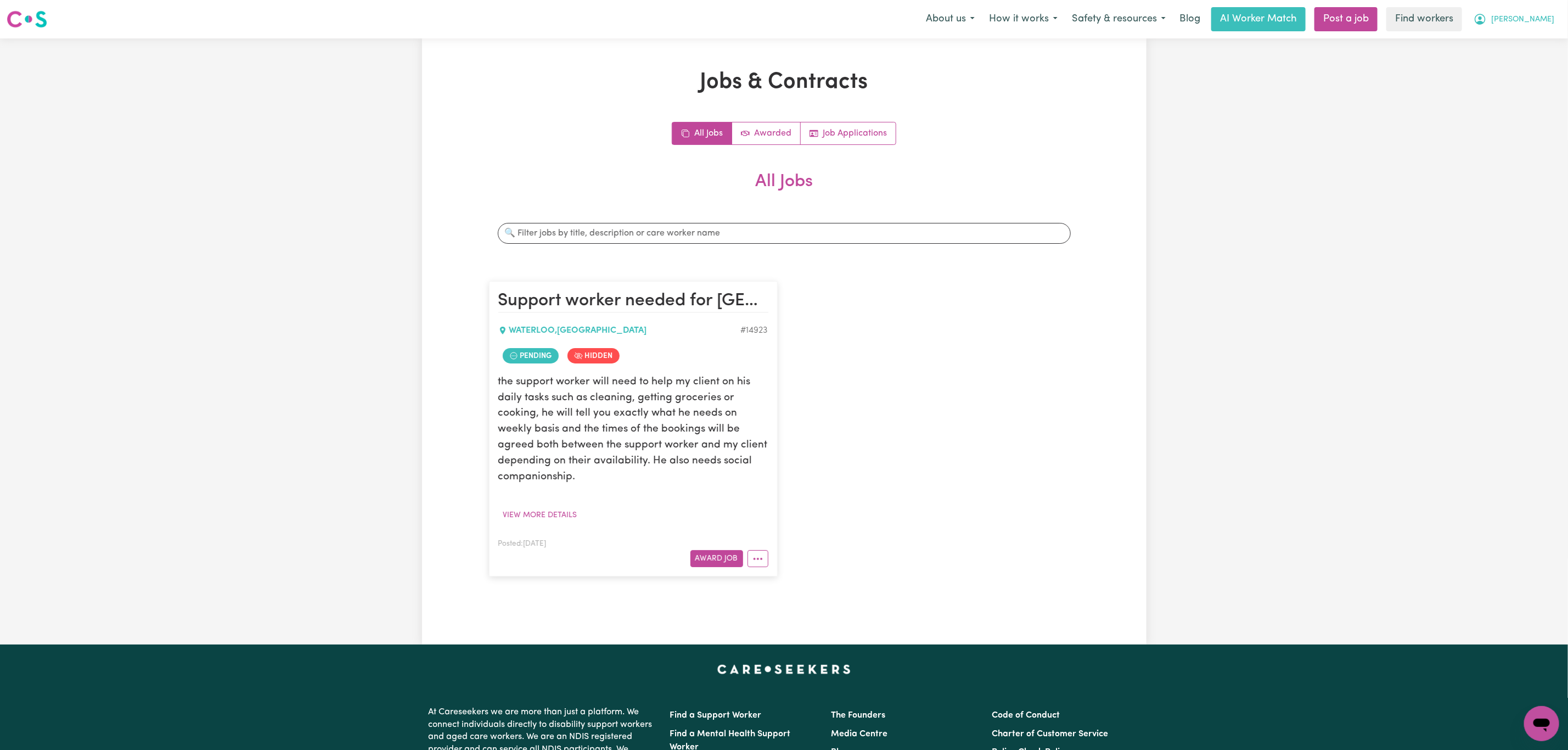
click at [1544, 22] on span "[PERSON_NAME]" at bounding box center [1522, 20] width 63 height 12
click at [1529, 56] on link "Logout" at bounding box center [1517, 62] width 87 height 21
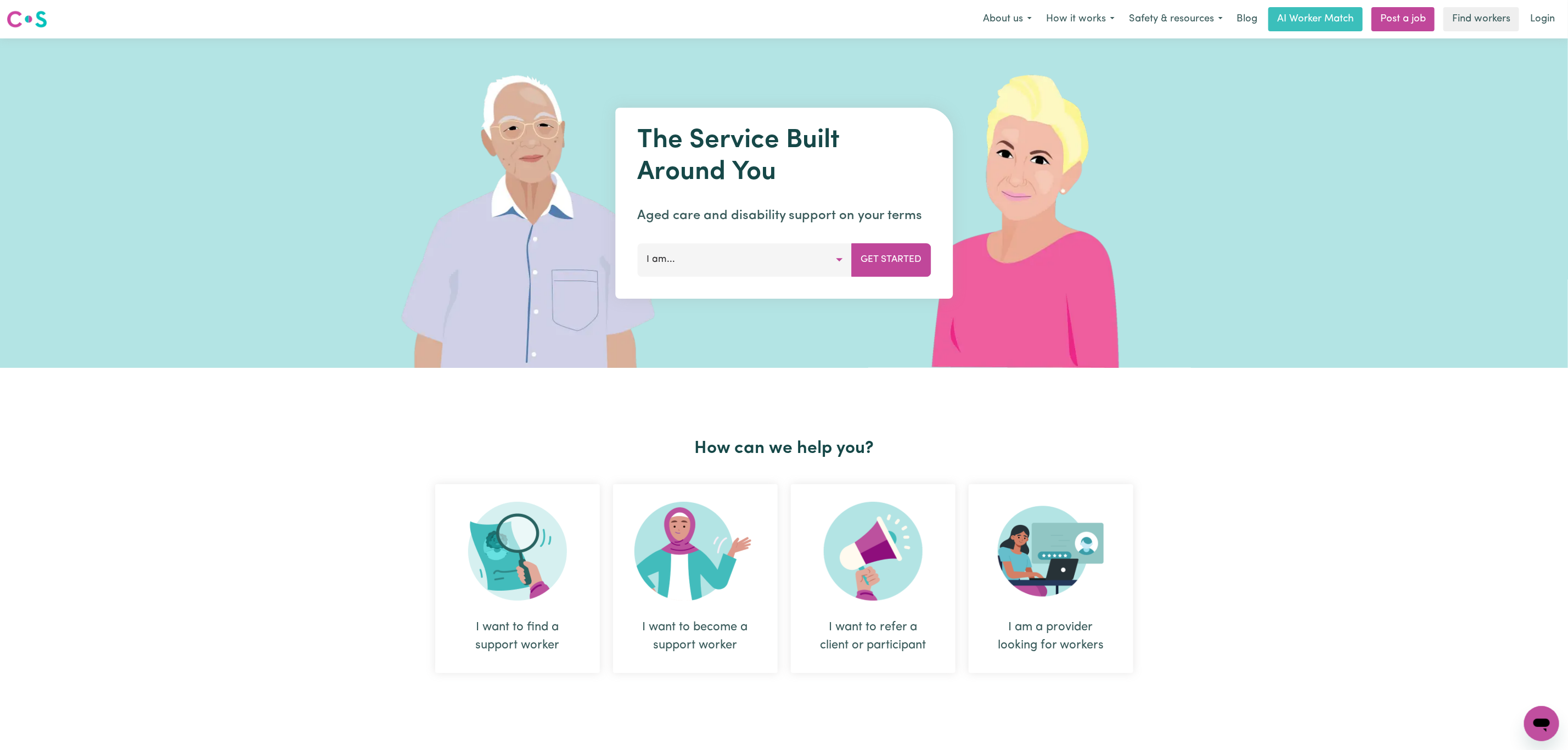
click at [1548, 12] on link "Login" at bounding box center [1542, 19] width 37 height 24
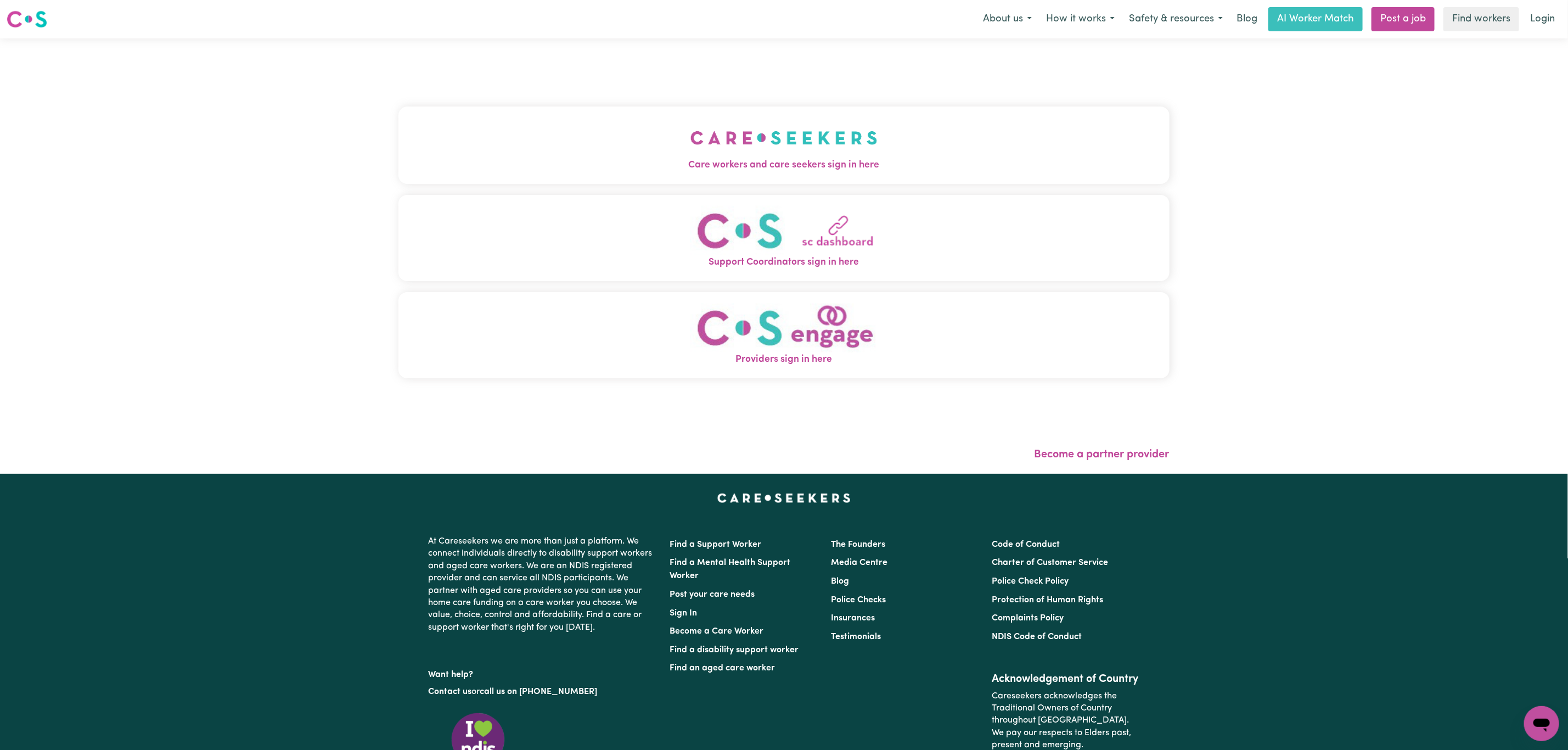
click at [626, 142] on button "Care workers and care seekers sign in here" at bounding box center [784, 145] width 771 height 77
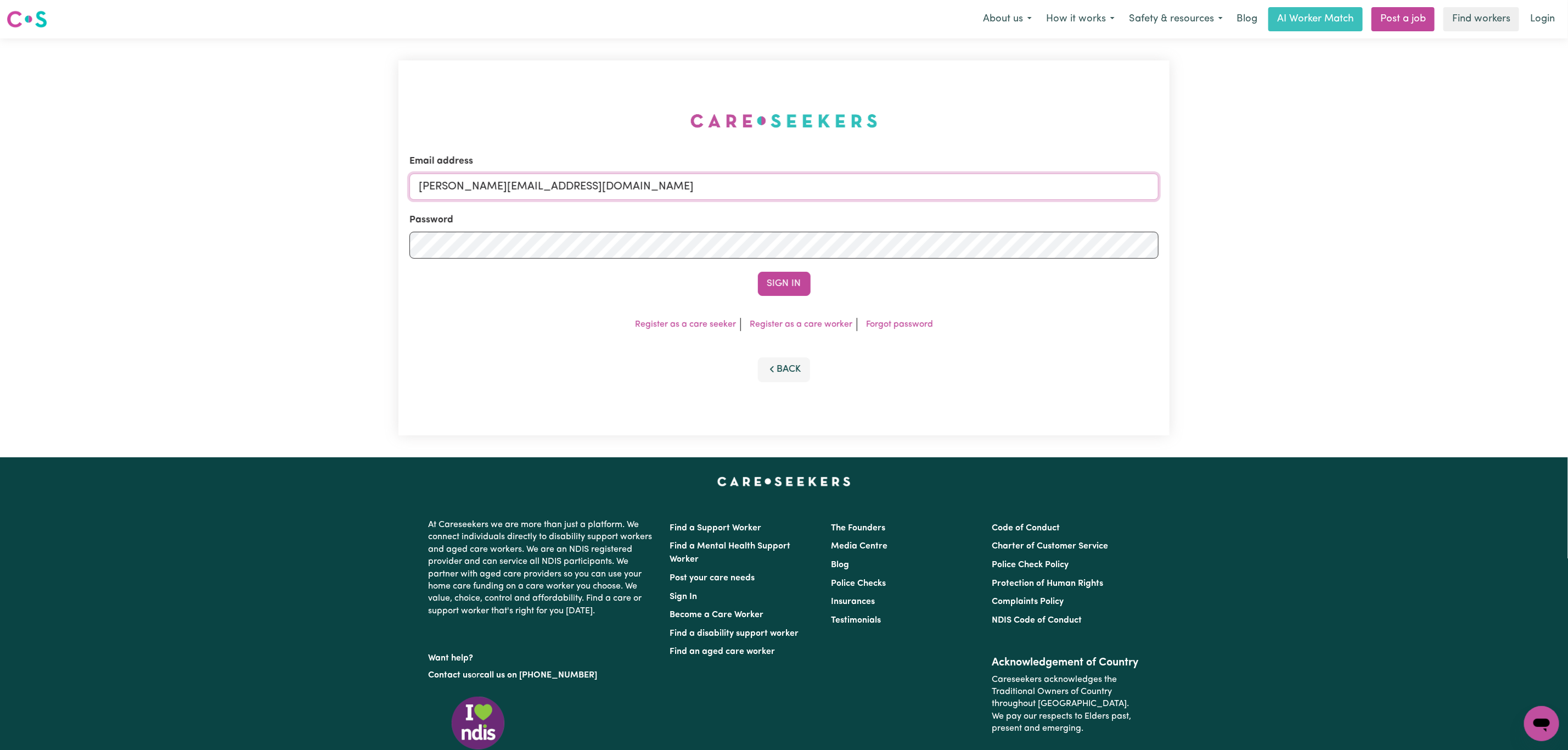
click at [565, 185] on input "[PERSON_NAME][EMAIL_ADDRESS][DOMAIN_NAME]" at bounding box center [784, 187] width 749 height 27
drag, startPoint x: 476, startPoint y: 185, endPoint x: 823, endPoint y: 193, distance: 347.1
click at [817, 193] on input "[EMAIL_ADDRESS][PERSON_NAME][DOMAIN_NAME]" at bounding box center [784, 187] width 749 height 27
type input "superuser~TrentCLASS@careseekers.com.au"
click at [758, 271] on button "Sign In" at bounding box center [784, 283] width 53 height 24
